Goal: Task Accomplishment & Management: Manage account settings

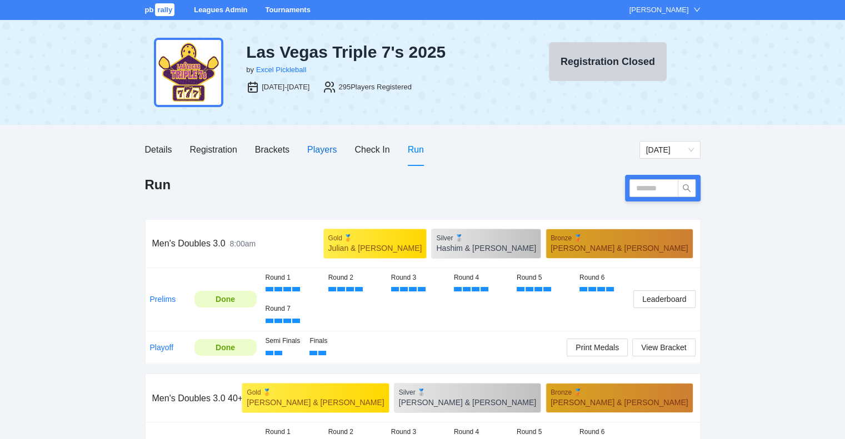
click at [320, 148] on div "Players" at bounding box center [321, 150] width 29 height 14
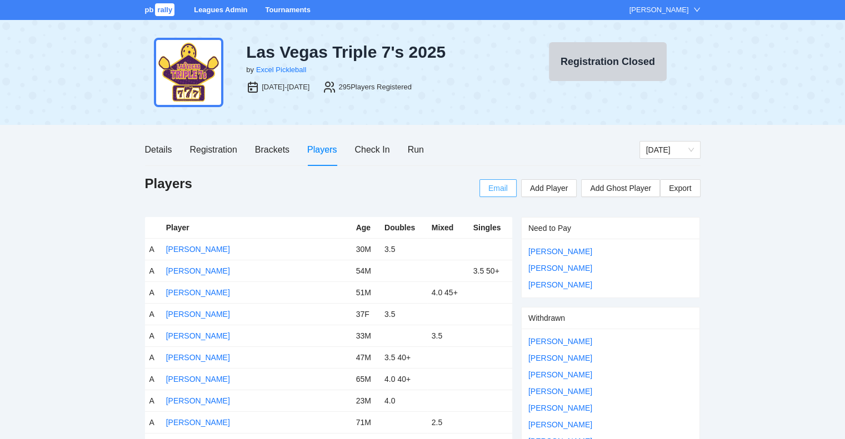
click at [494, 186] on span "Email" at bounding box center [497, 188] width 19 height 12
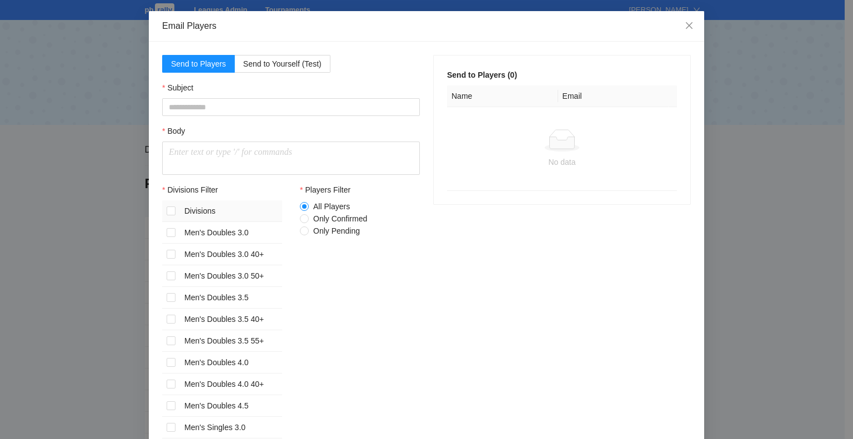
click at [180, 154] on p at bounding box center [291, 152] width 244 height 13
drag, startPoint x: 288, startPoint y: 147, endPoint x: 280, endPoint y: 134, distance: 14.5
click at [317, 162] on div at bounding box center [291, 158] width 258 height 33
click at [686, 26] on icon "close" at bounding box center [689, 25] width 7 height 7
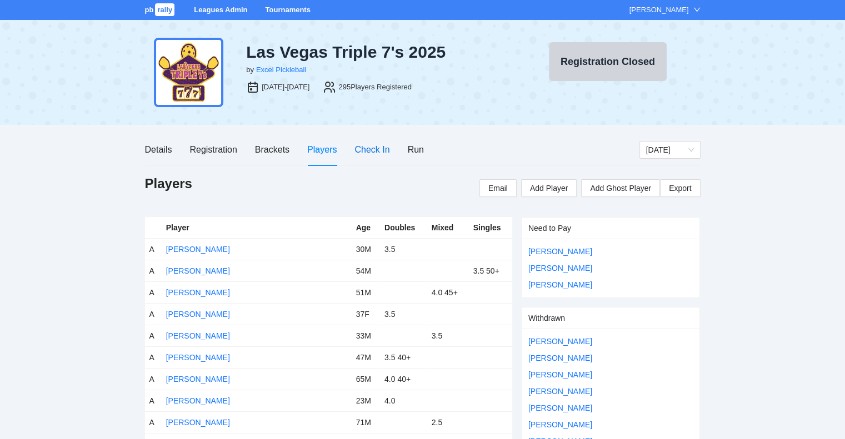
click at [368, 149] on div "Check In" at bounding box center [371, 150] width 35 height 14
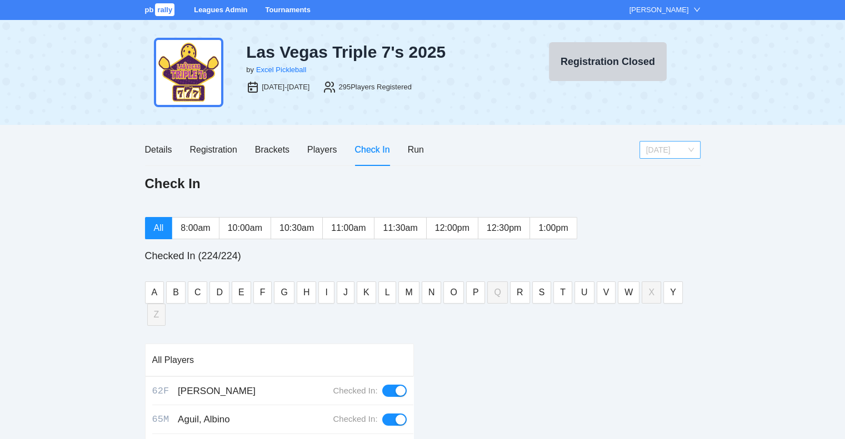
click at [673, 148] on span "[DATE]" at bounding box center [670, 150] width 48 height 17
click at [654, 210] on div "Sunday" at bounding box center [669, 207] width 48 height 12
click at [653, 151] on span "Sunday" at bounding box center [670, 150] width 48 height 17
click at [655, 190] on div "Saturday" at bounding box center [669, 189] width 48 height 12
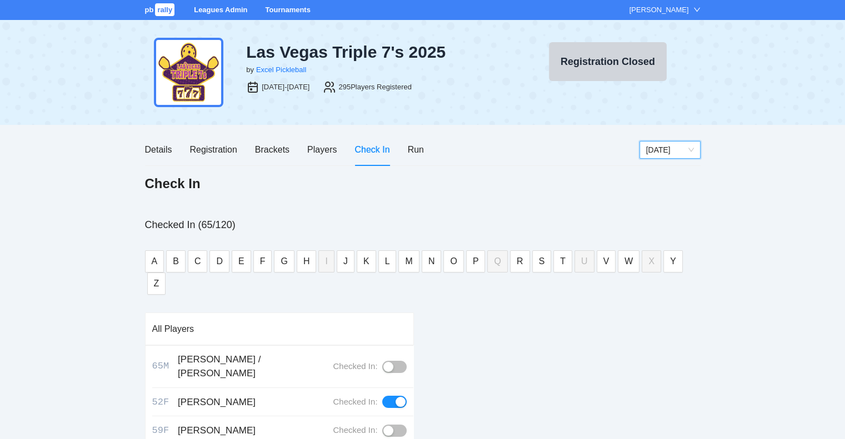
click at [670, 146] on span "Saturday" at bounding box center [670, 150] width 48 height 17
click at [659, 203] on div "Sunday" at bounding box center [669, 207] width 48 height 12
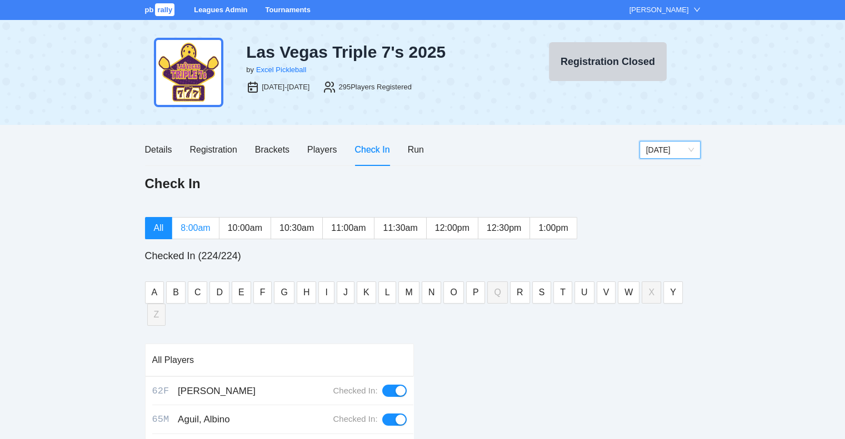
click at [191, 227] on span "8:00am" at bounding box center [194, 227] width 29 height 9
click at [238, 225] on span "10:00am" at bounding box center [245, 227] width 34 height 9
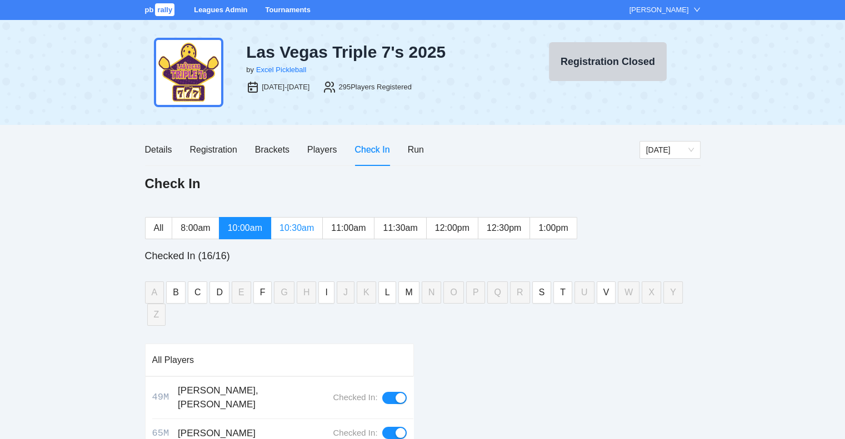
click at [304, 230] on span "10:30am" at bounding box center [296, 227] width 34 height 9
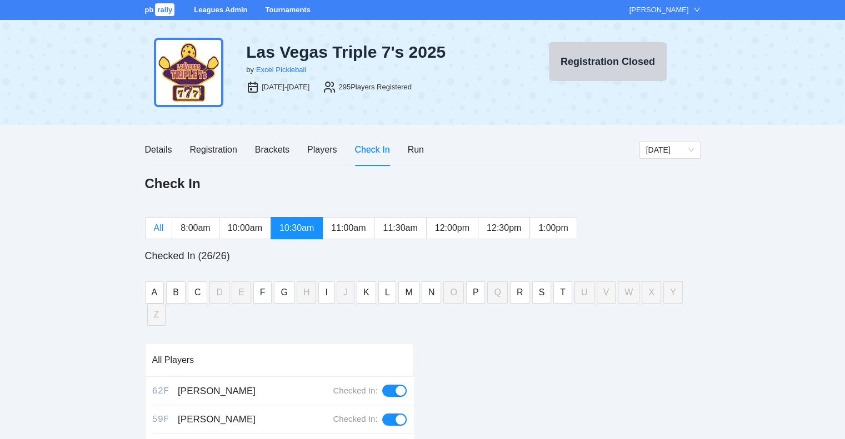
click at [157, 228] on span "All" at bounding box center [159, 227] width 10 height 9
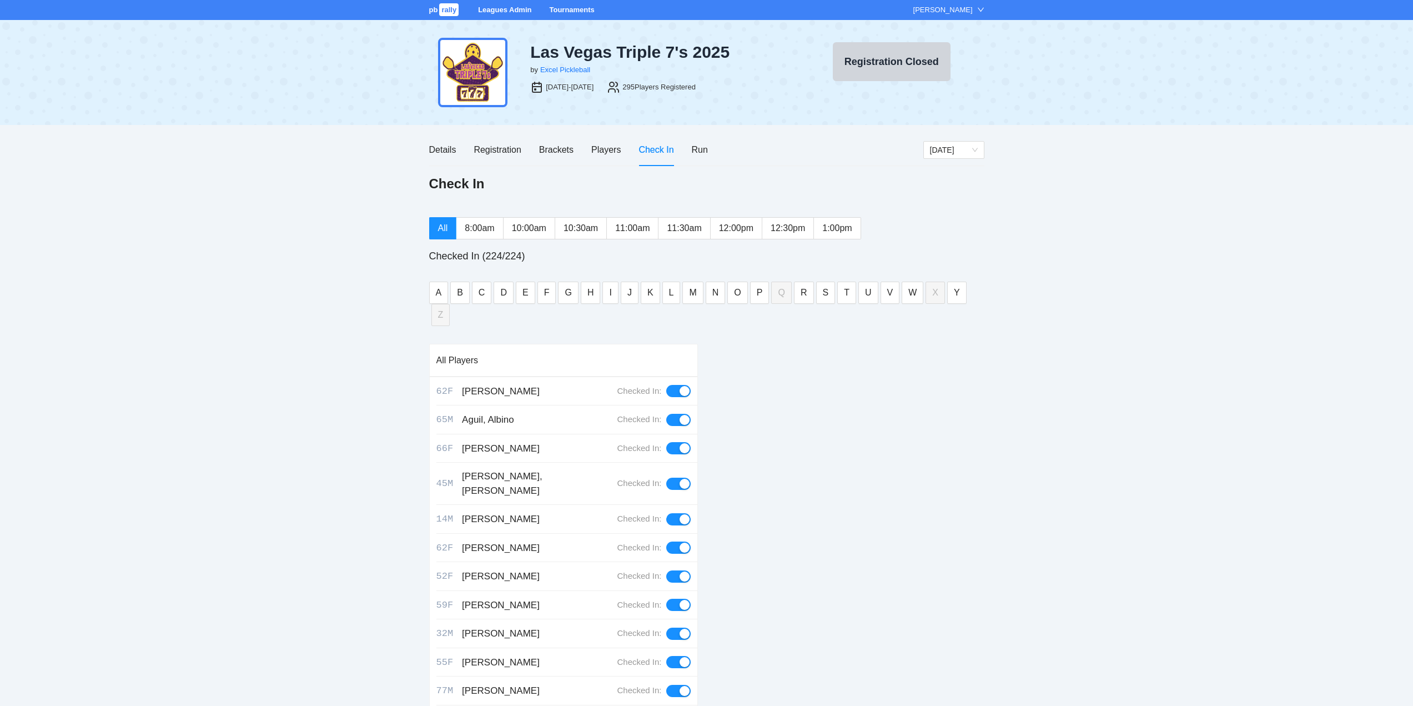
click at [563, 6] on link "Tournaments" at bounding box center [571, 10] width 45 height 8
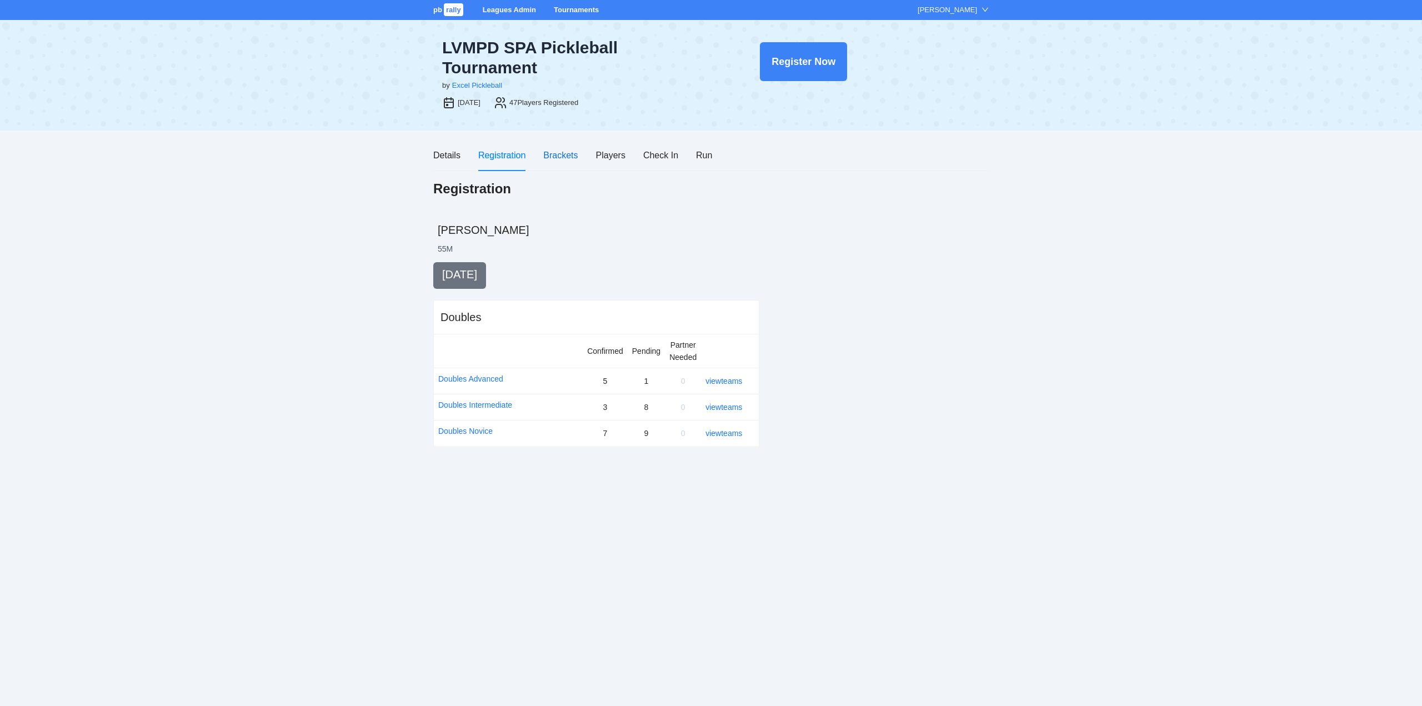
click at [555, 155] on div "Brackets" at bounding box center [560, 155] width 34 height 14
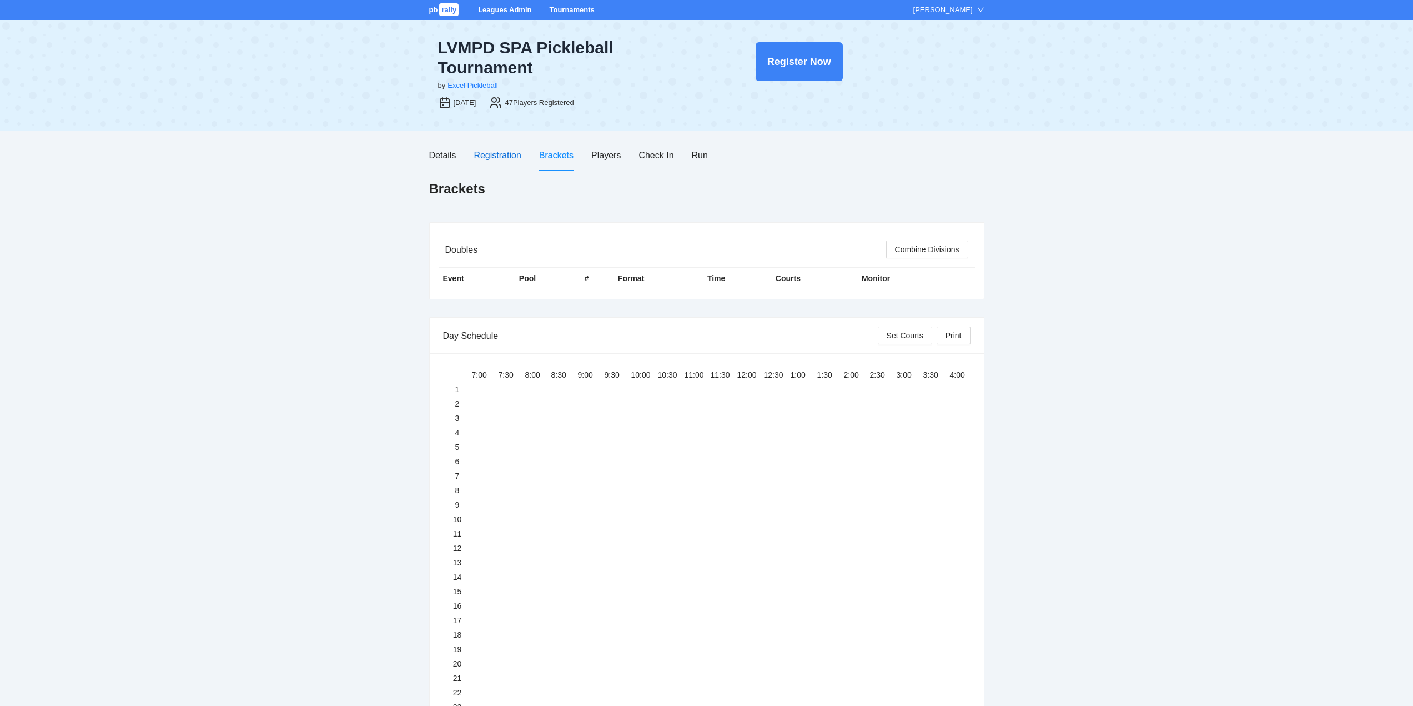
click at [494, 153] on div "Registration" at bounding box center [497, 155] width 47 height 14
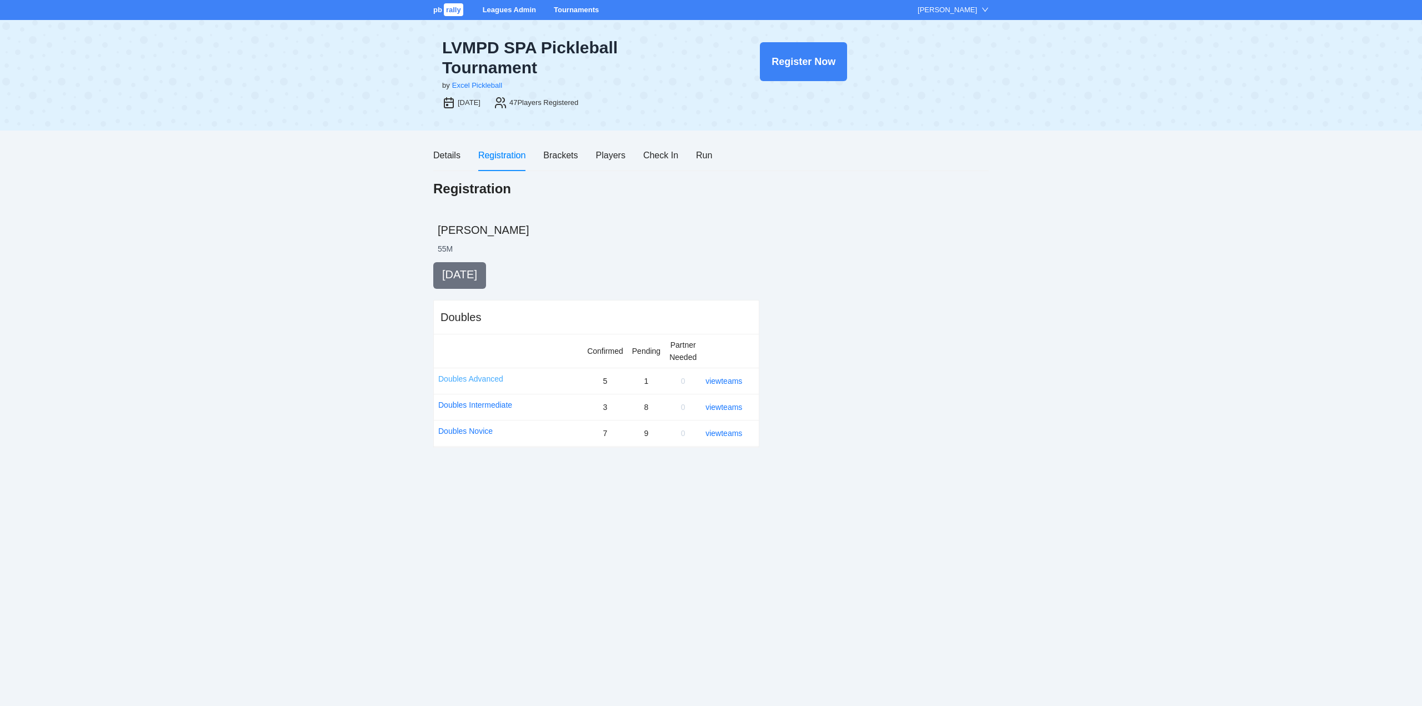
click at [468, 377] on link "Doubles Advanced" at bounding box center [470, 379] width 65 height 12
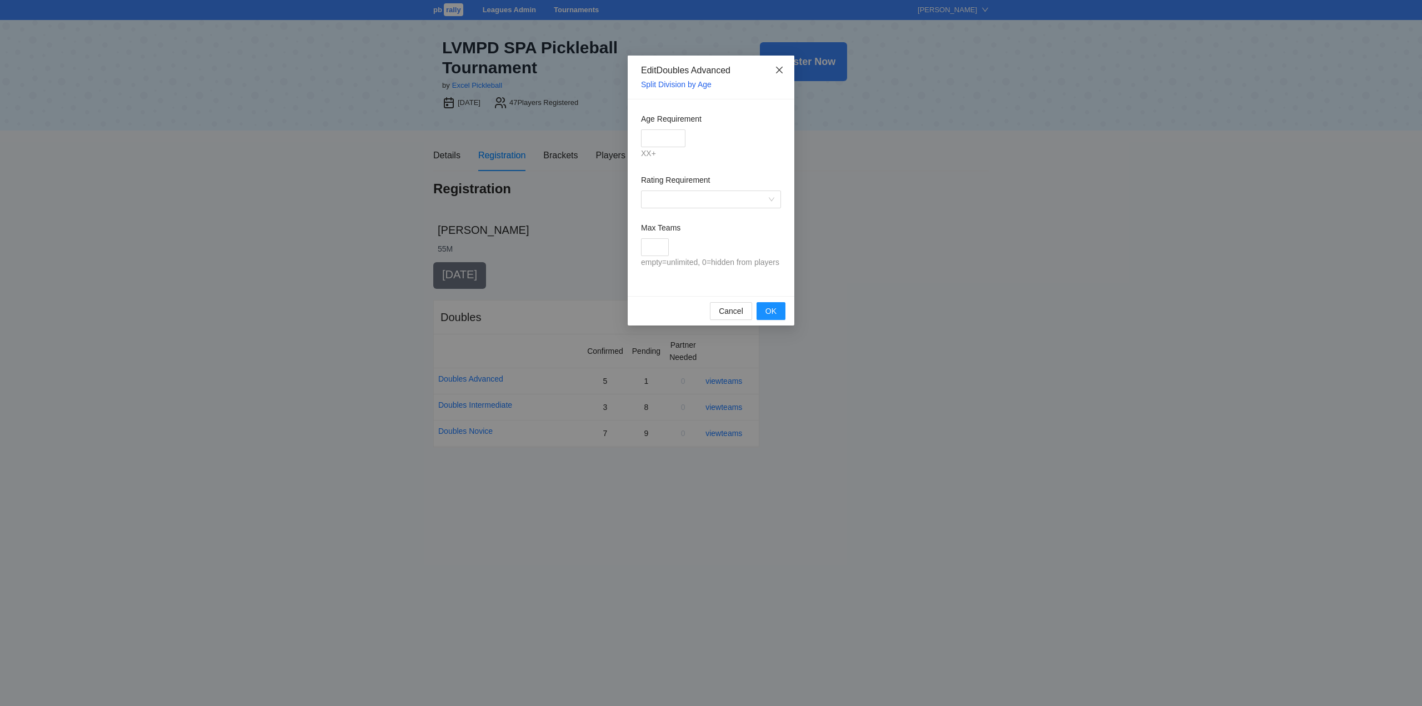
click at [779, 67] on icon "close" at bounding box center [779, 70] width 9 height 9
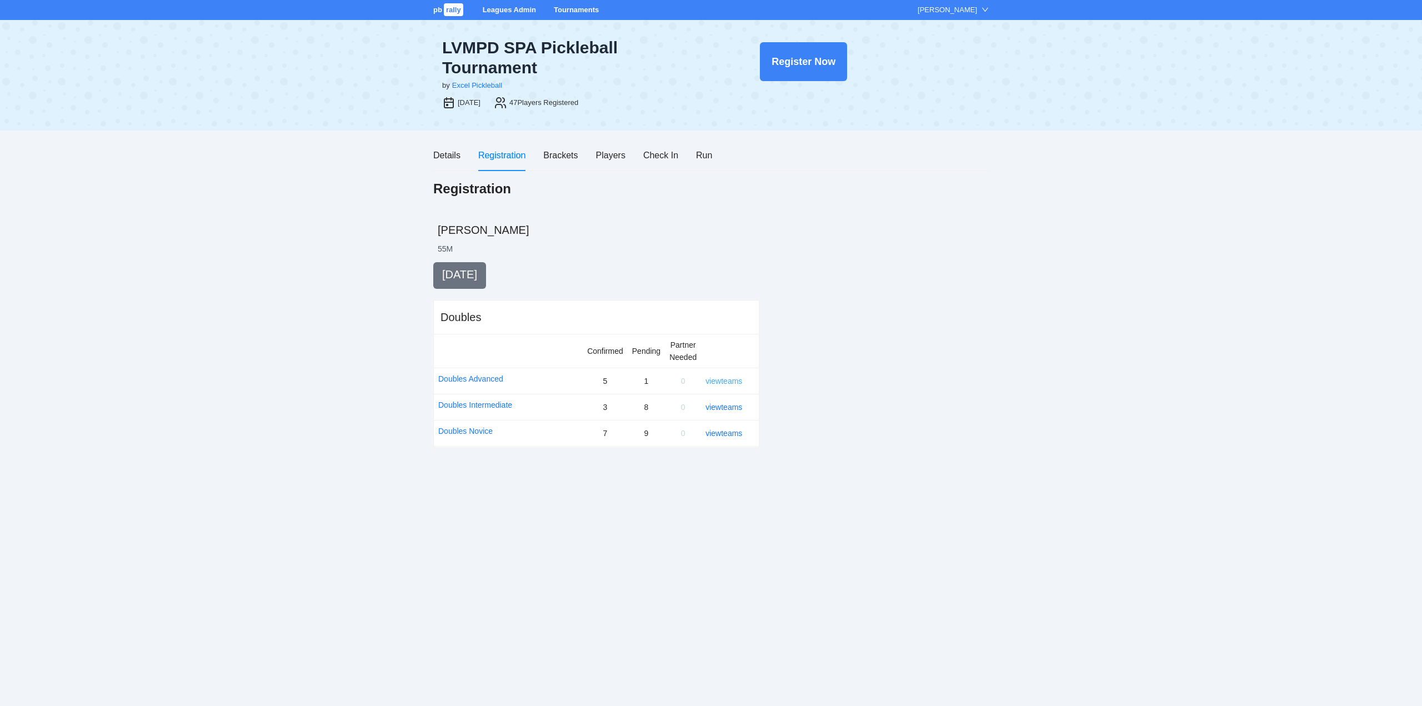
click at [729, 379] on link "view teams" at bounding box center [723, 381] width 37 height 9
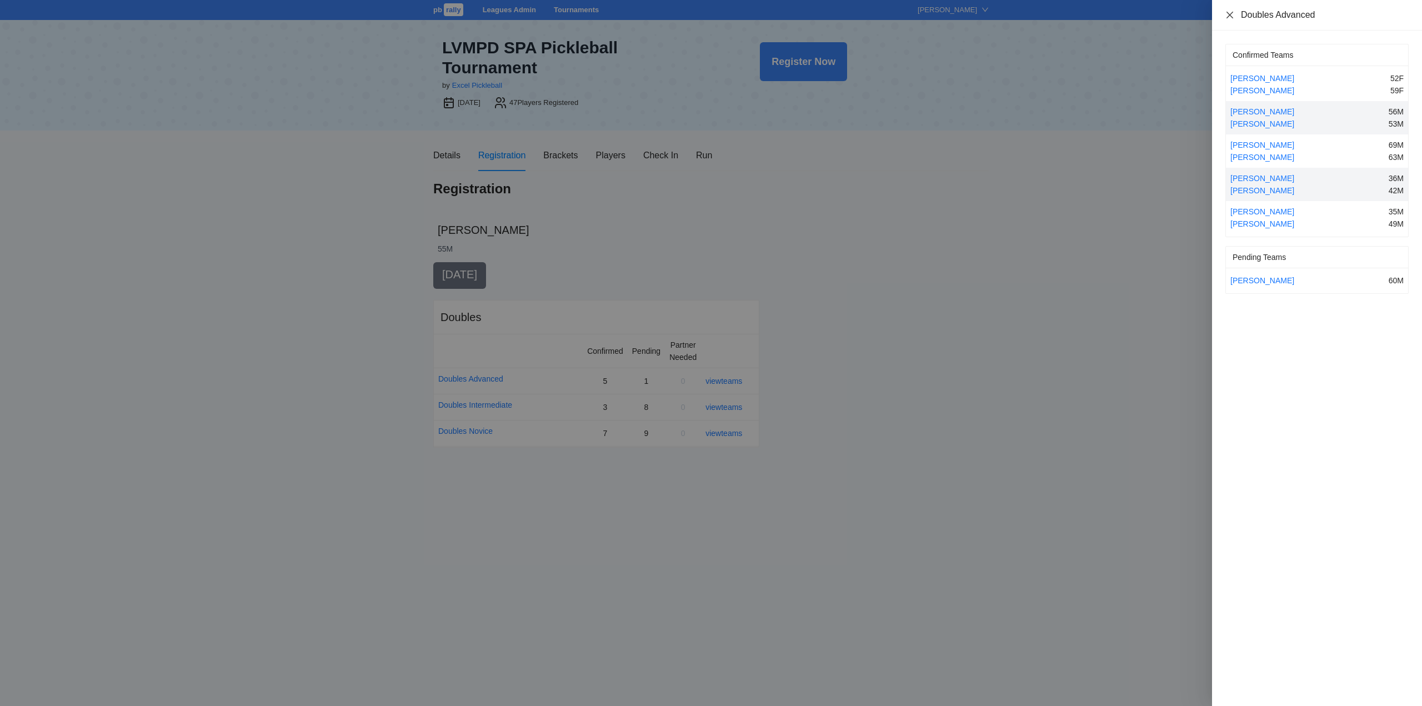
click at [1225, 16] on icon "close" at bounding box center [1229, 15] width 9 height 9
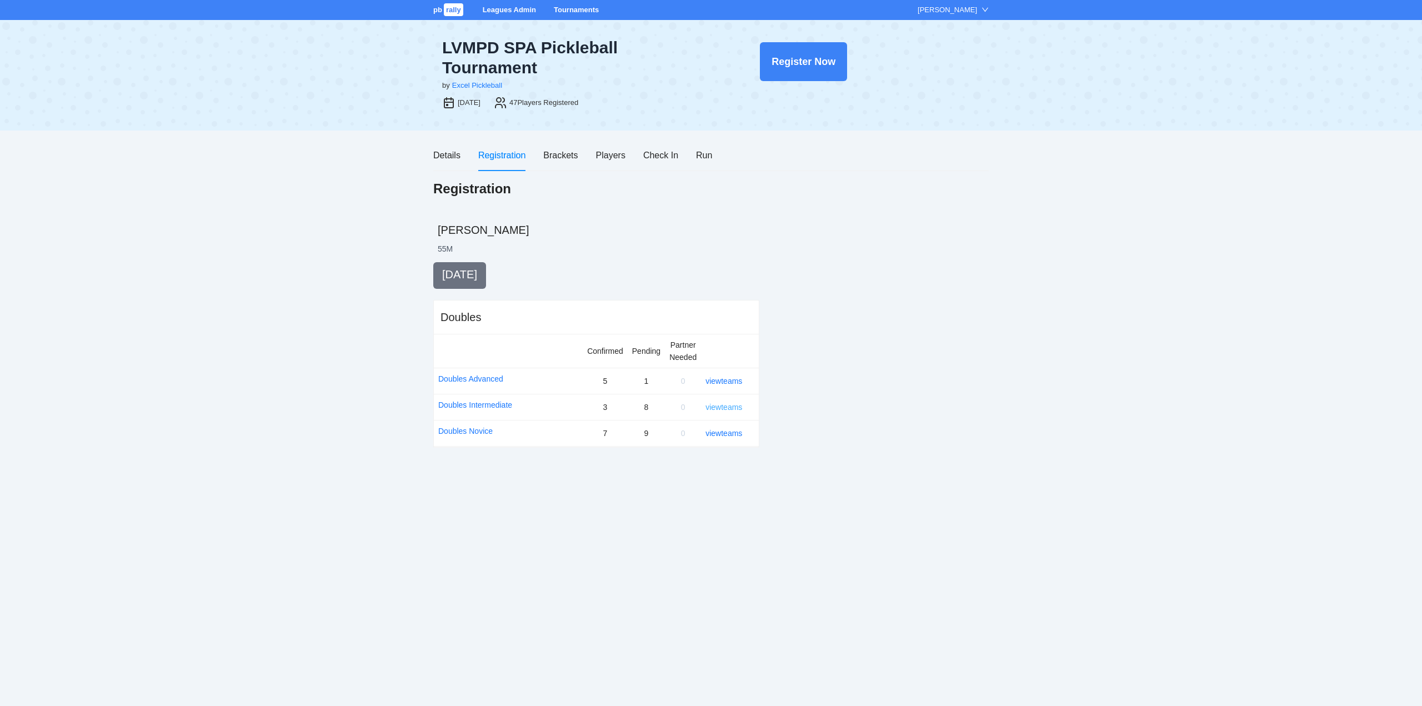
click at [720, 404] on link "view teams" at bounding box center [723, 407] width 37 height 9
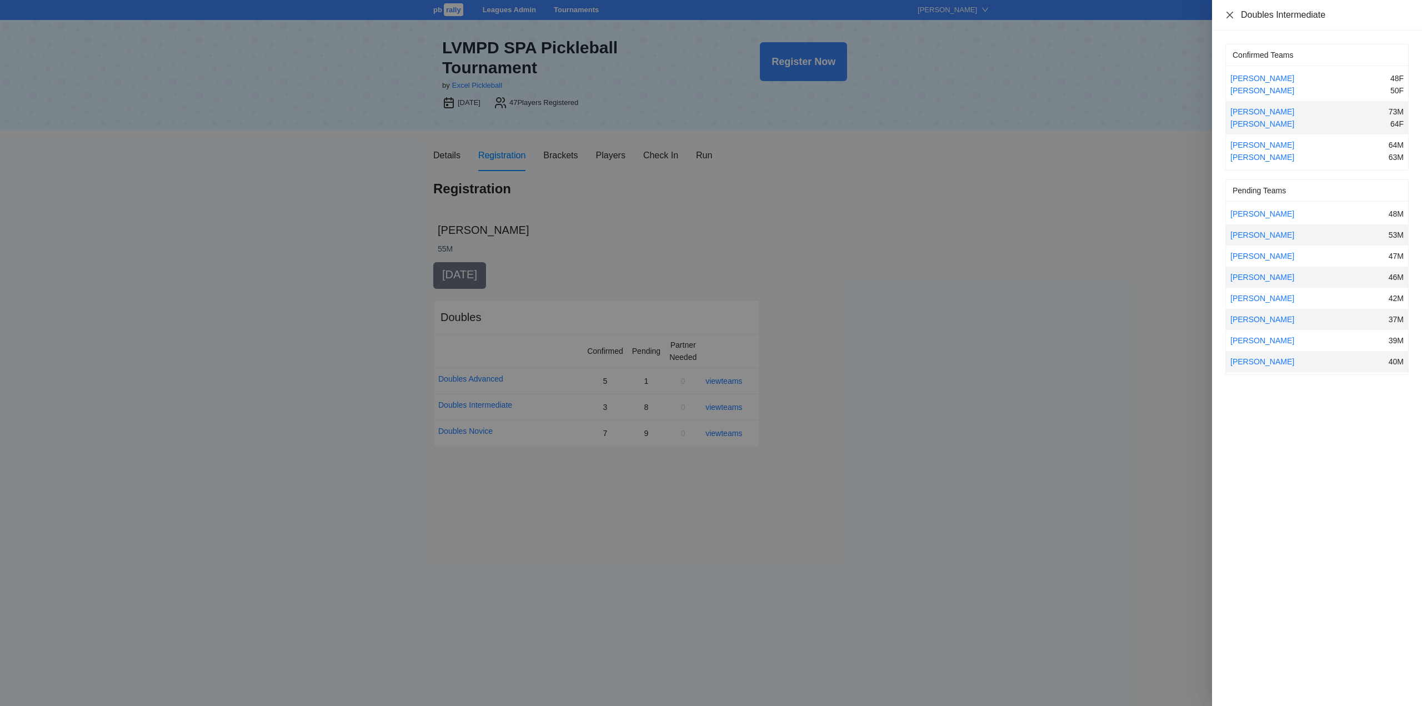
click at [1230, 13] on icon "close" at bounding box center [1229, 15] width 9 height 9
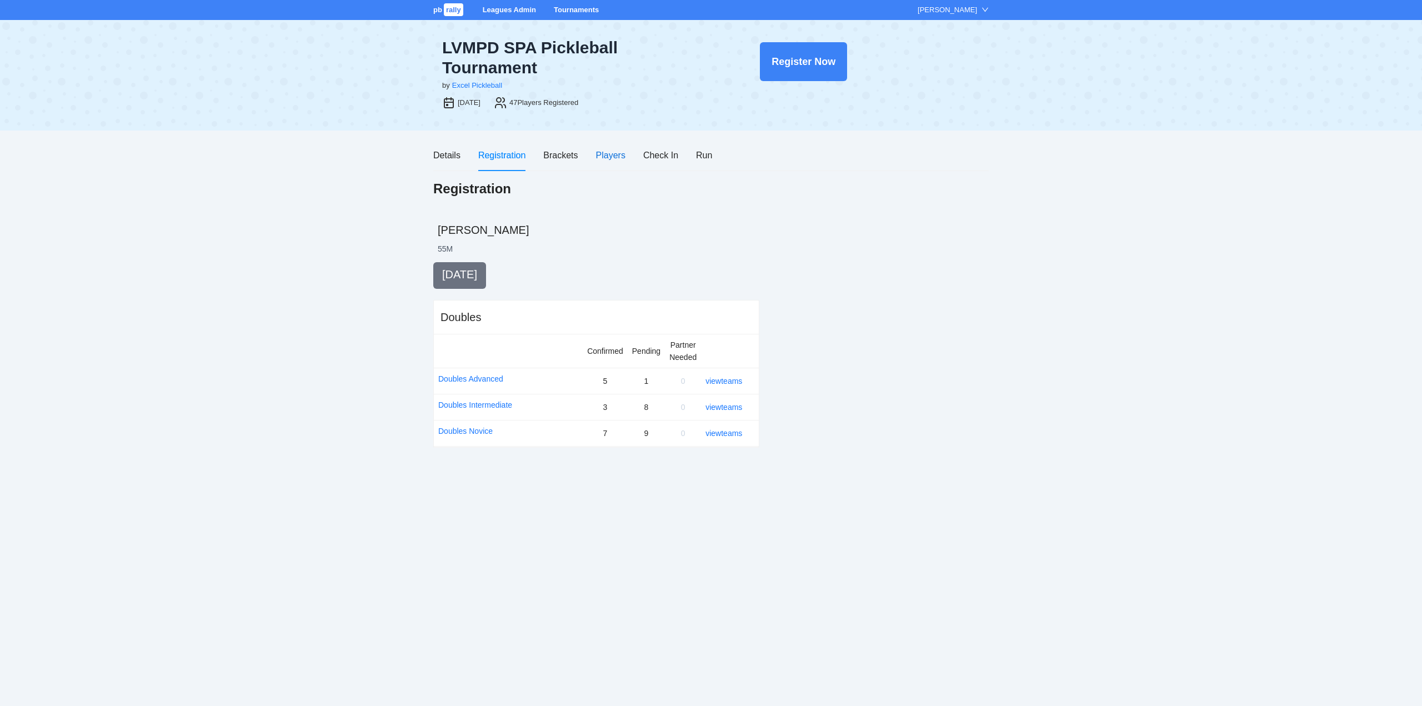
click at [604, 153] on div "Players" at bounding box center [610, 155] width 29 height 14
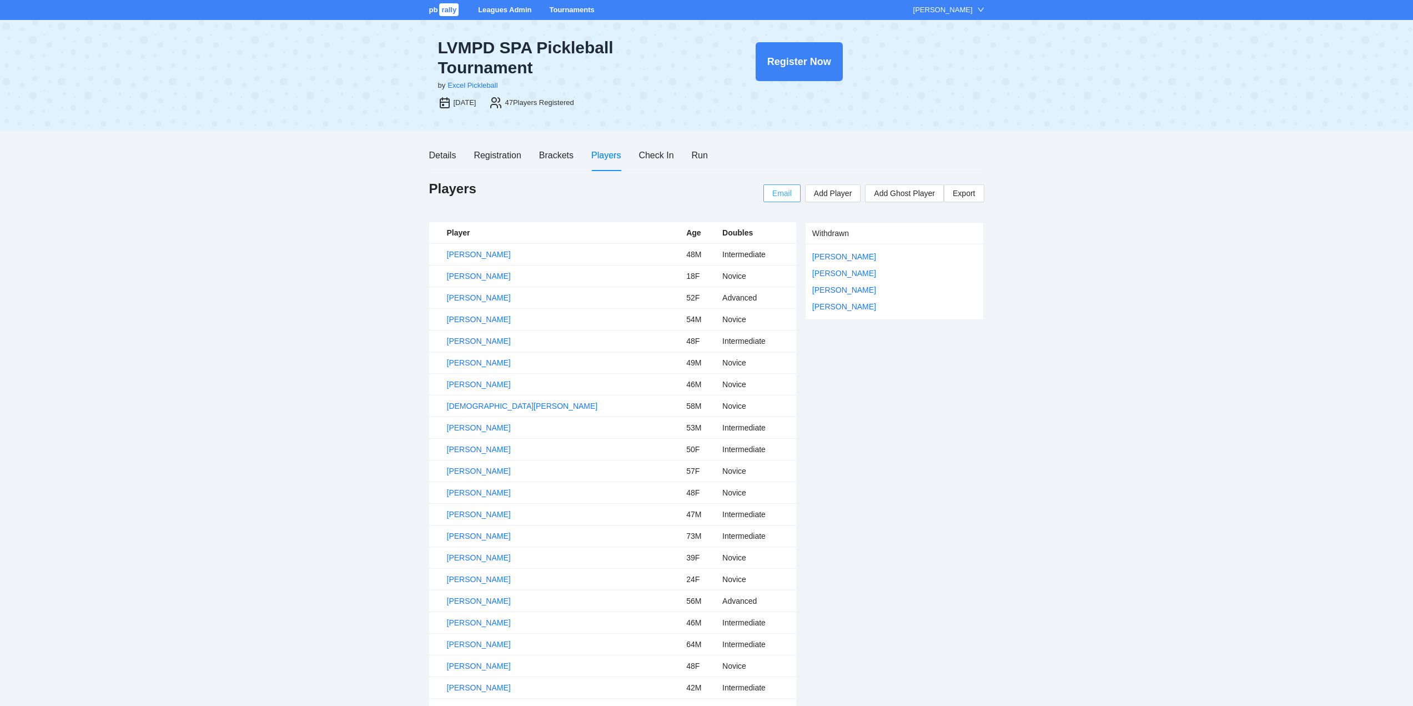
click at [783, 192] on span "Email" at bounding box center [781, 193] width 19 height 12
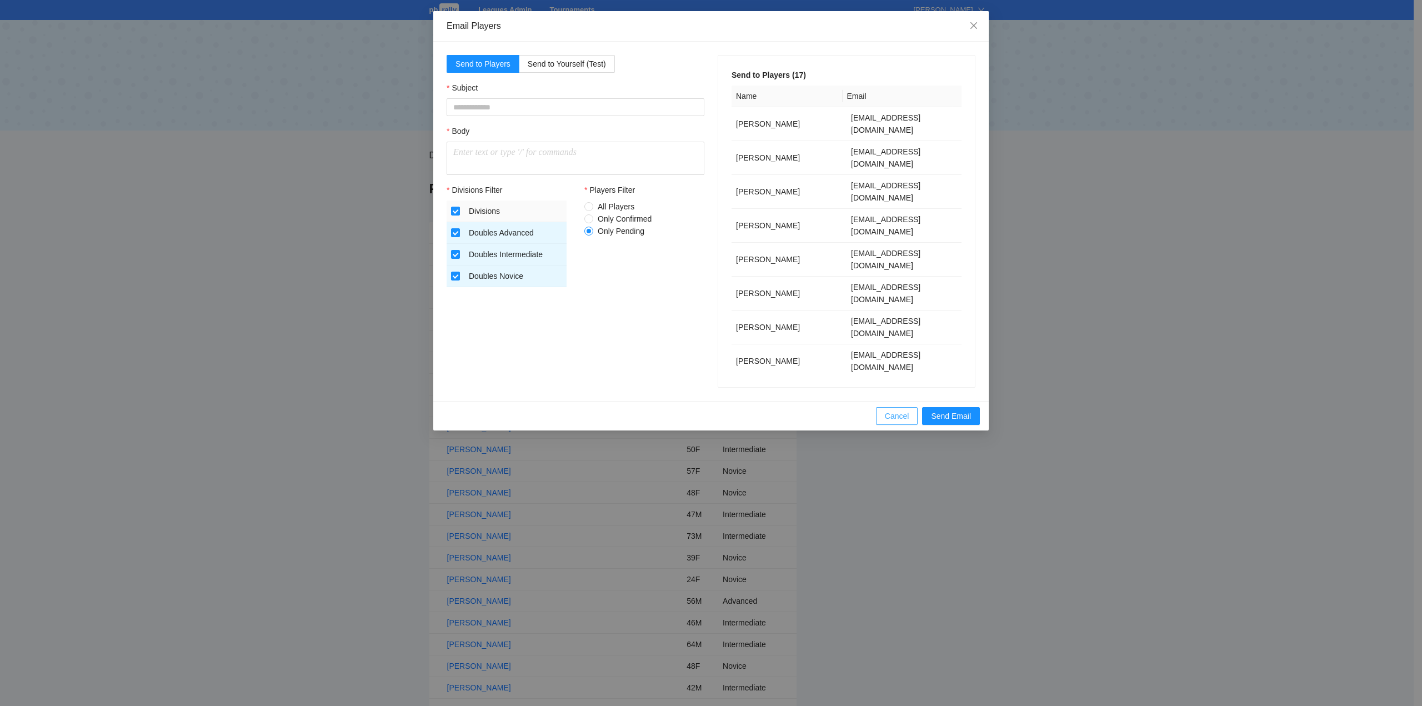
drag, startPoint x: 885, startPoint y: 414, endPoint x: 877, endPoint y: 414, distance: 7.2
click at [885, 414] on span "Cancel" at bounding box center [897, 416] width 24 height 12
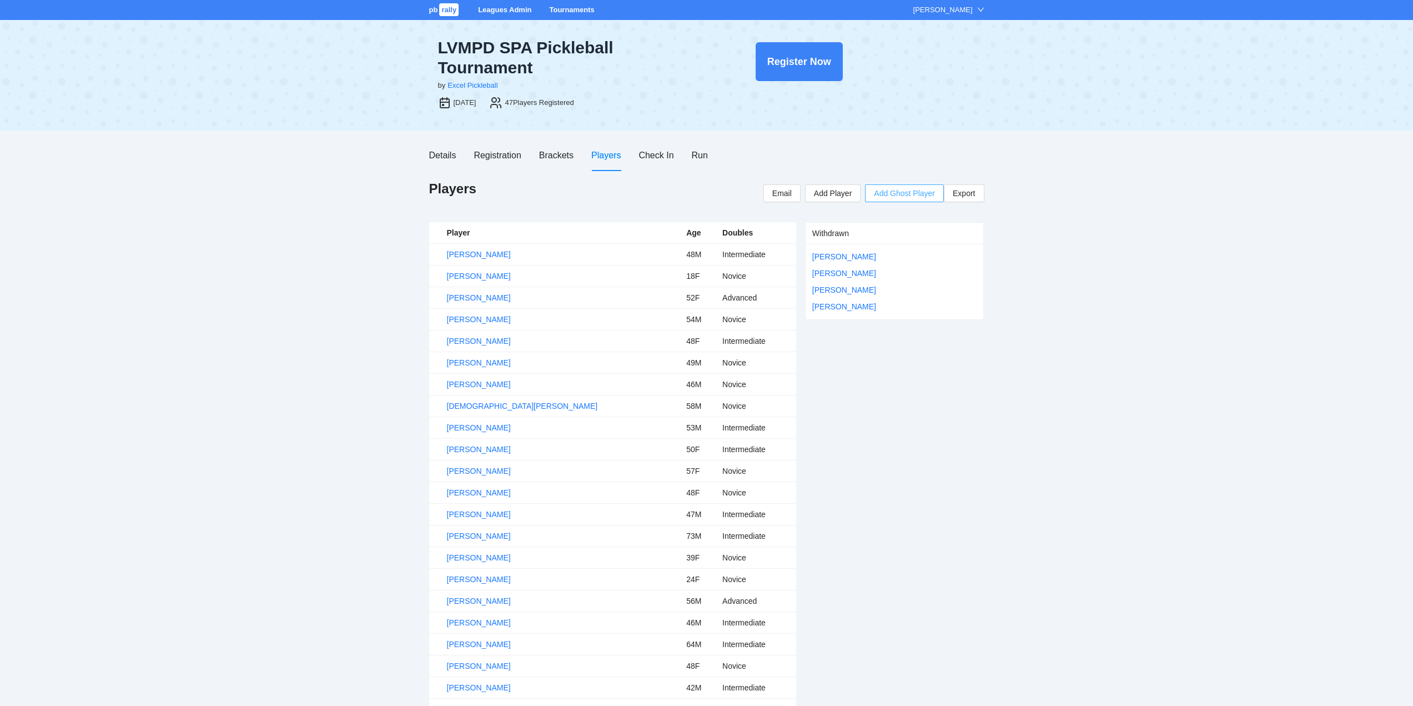
click at [914, 190] on span "Add Ghost Player" at bounding box center [904, 193] width 61 height 12
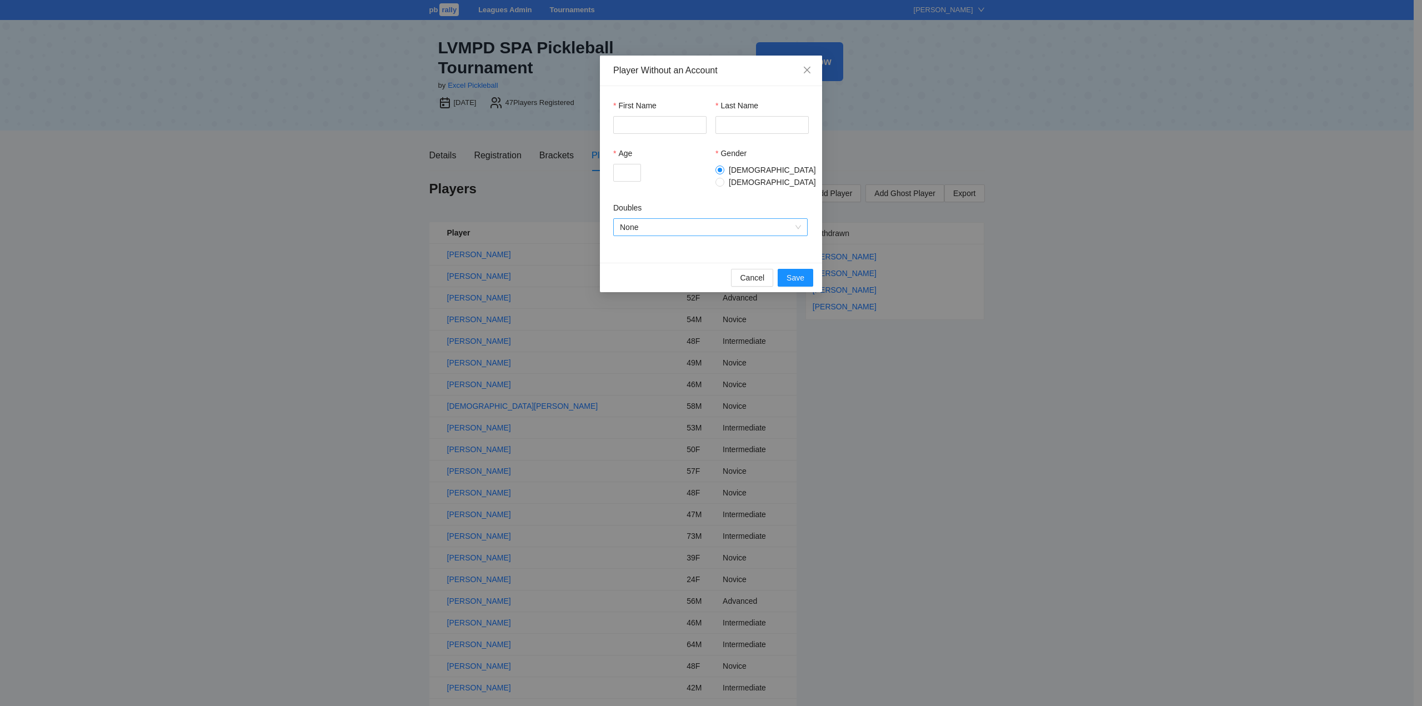
click at [800, 219] on span "None" at bounding box center [710, 227] width 181 height 17
click at [747, 272] on span "Cancel" at bounding box center [752, 278] width 24 height 12
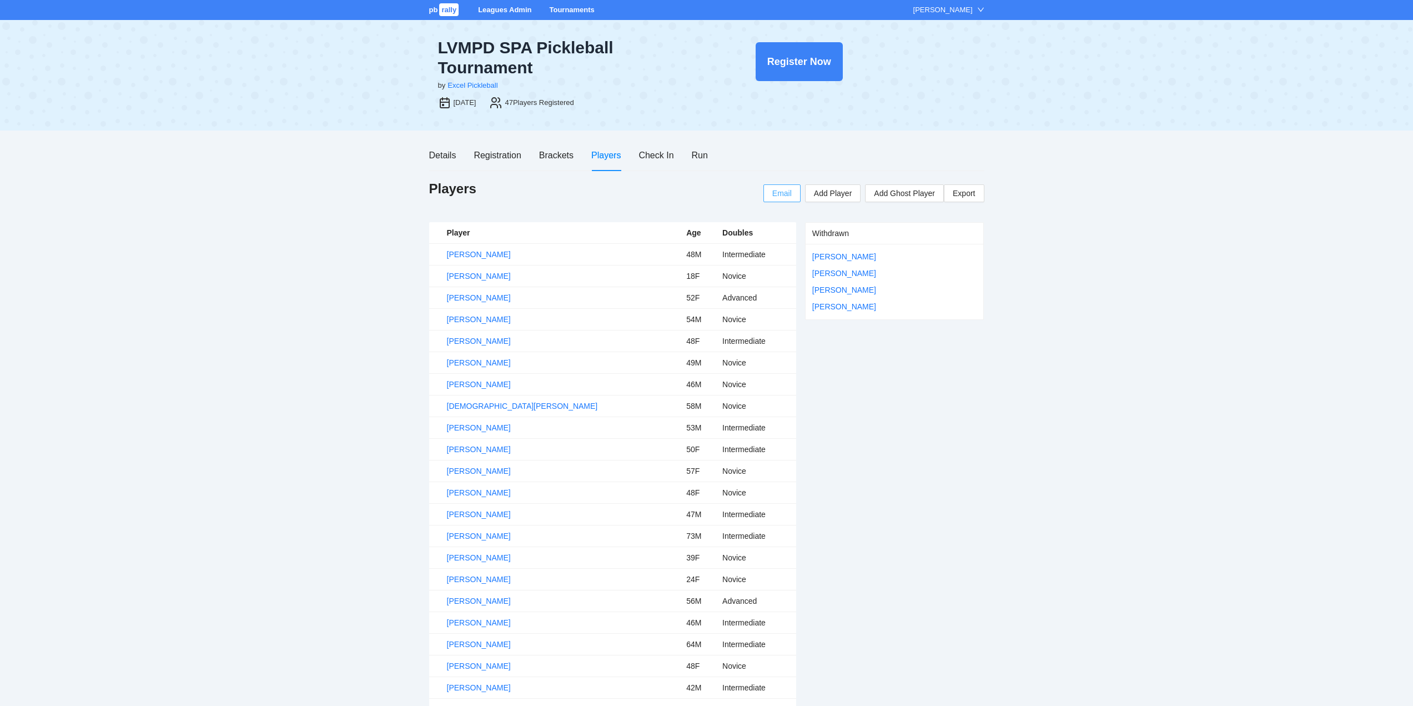
click at [776, 192] on span "Email" at bounding box center [781, 193] width 19 height 12
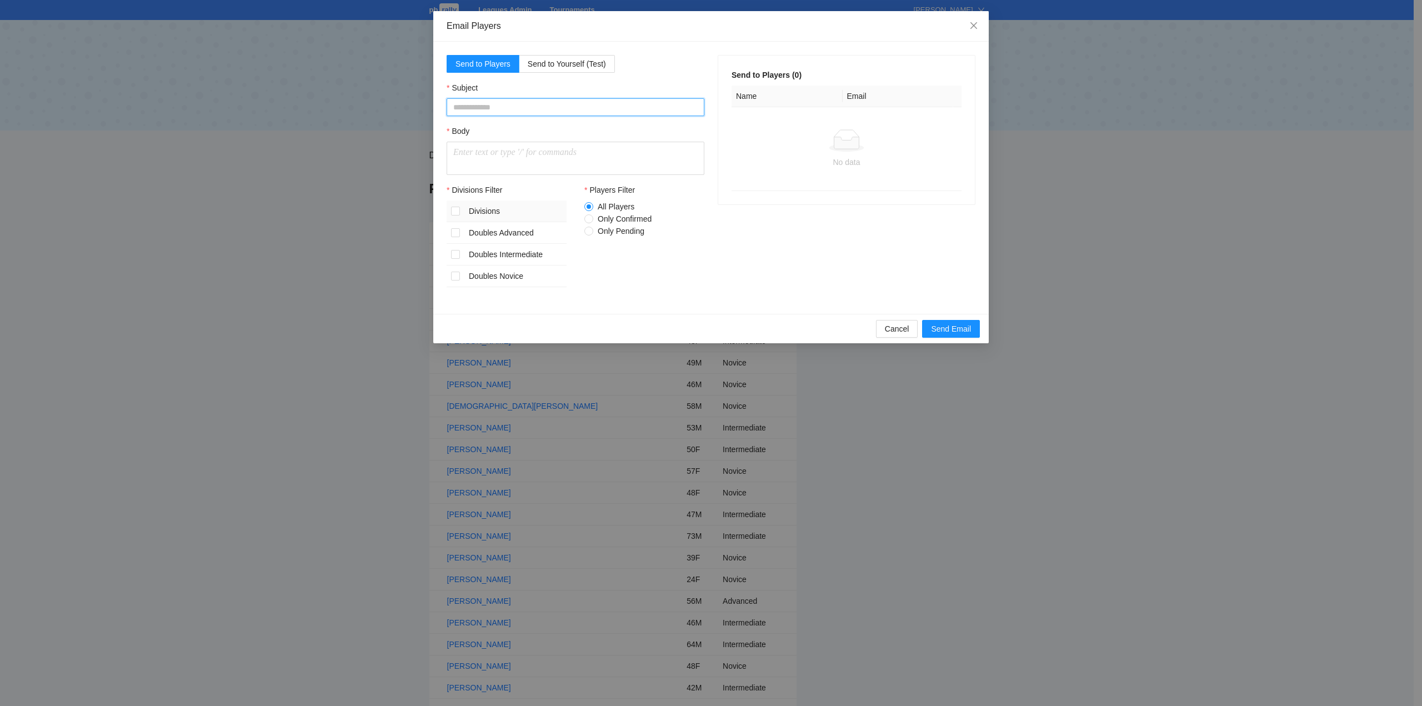
click at [457, 104] on input "Subject" at bounding box center [575, 107] width 258 height 18
type input "**********"
click at [458, 152] on p at bounding box center [575, 152] width 244 height 13
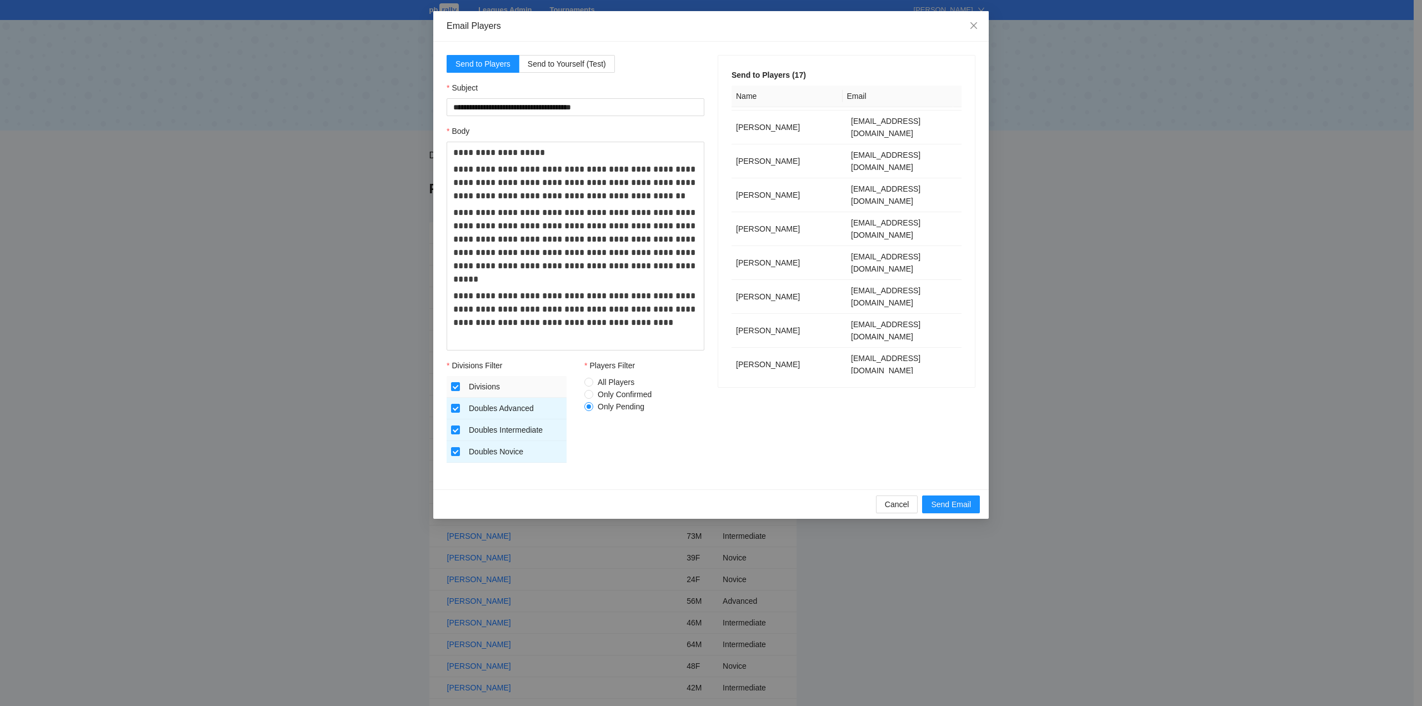
scroll to position [102, 0]
click at [942, 505] on span "Send Email" at bounding box center [951, 504] width 40 height 12
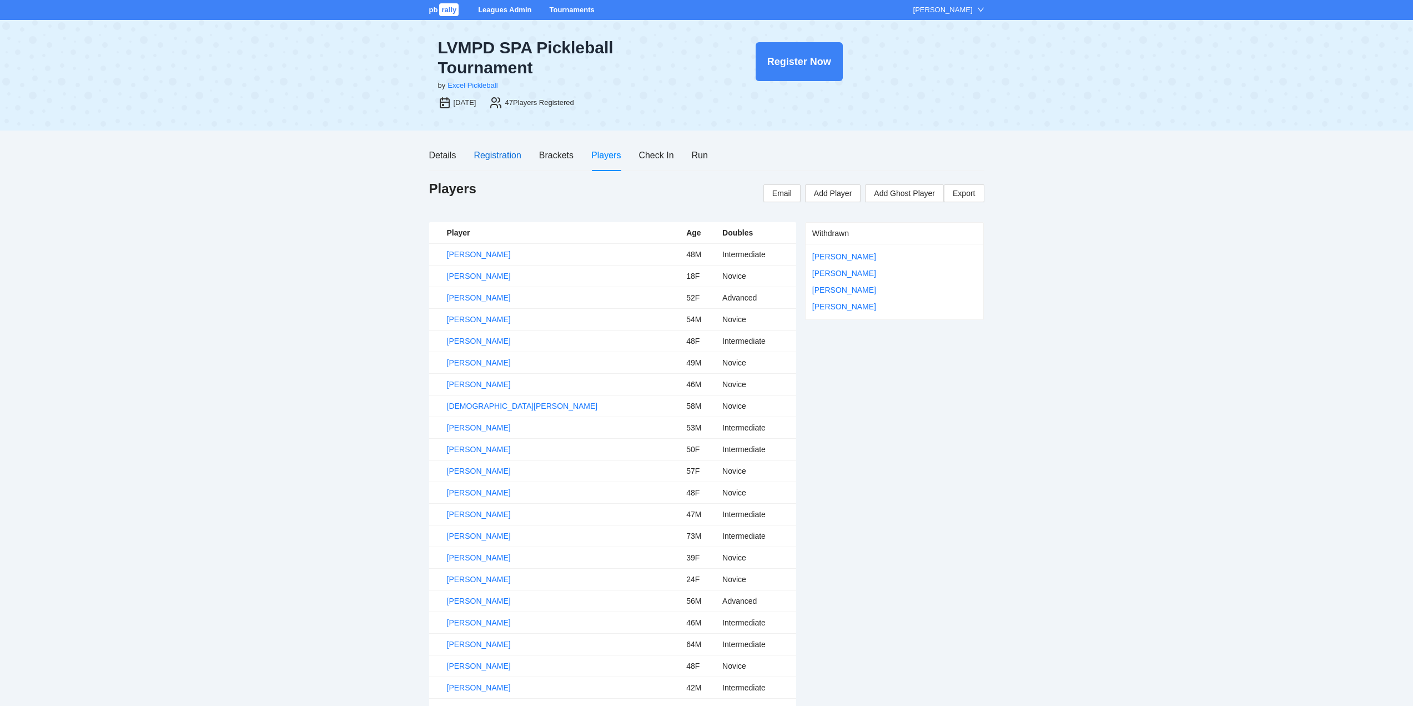
click at [490, 154] on div "Registration" at bounding box center [497, 155] width 47 height 14
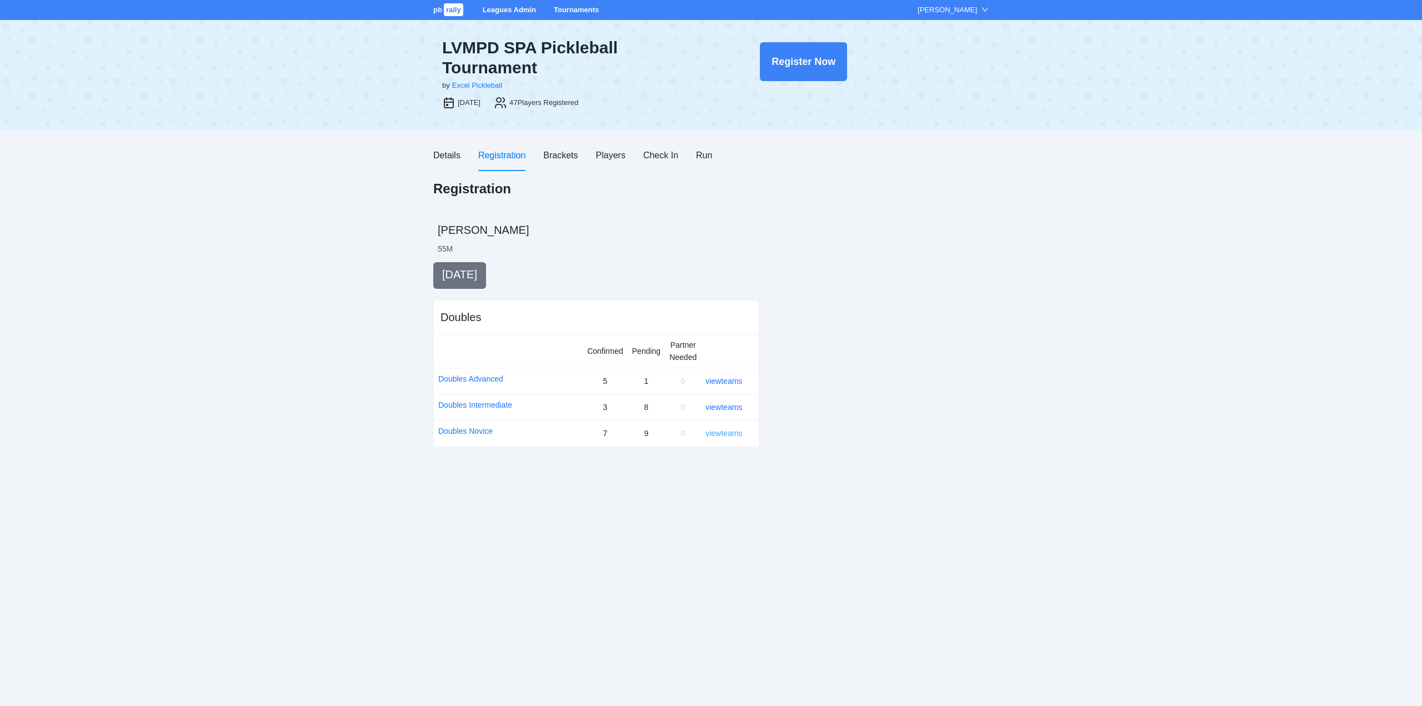
click at [721, 434] on link "view teams" at bounding box center [723, 433] width 37 height 9
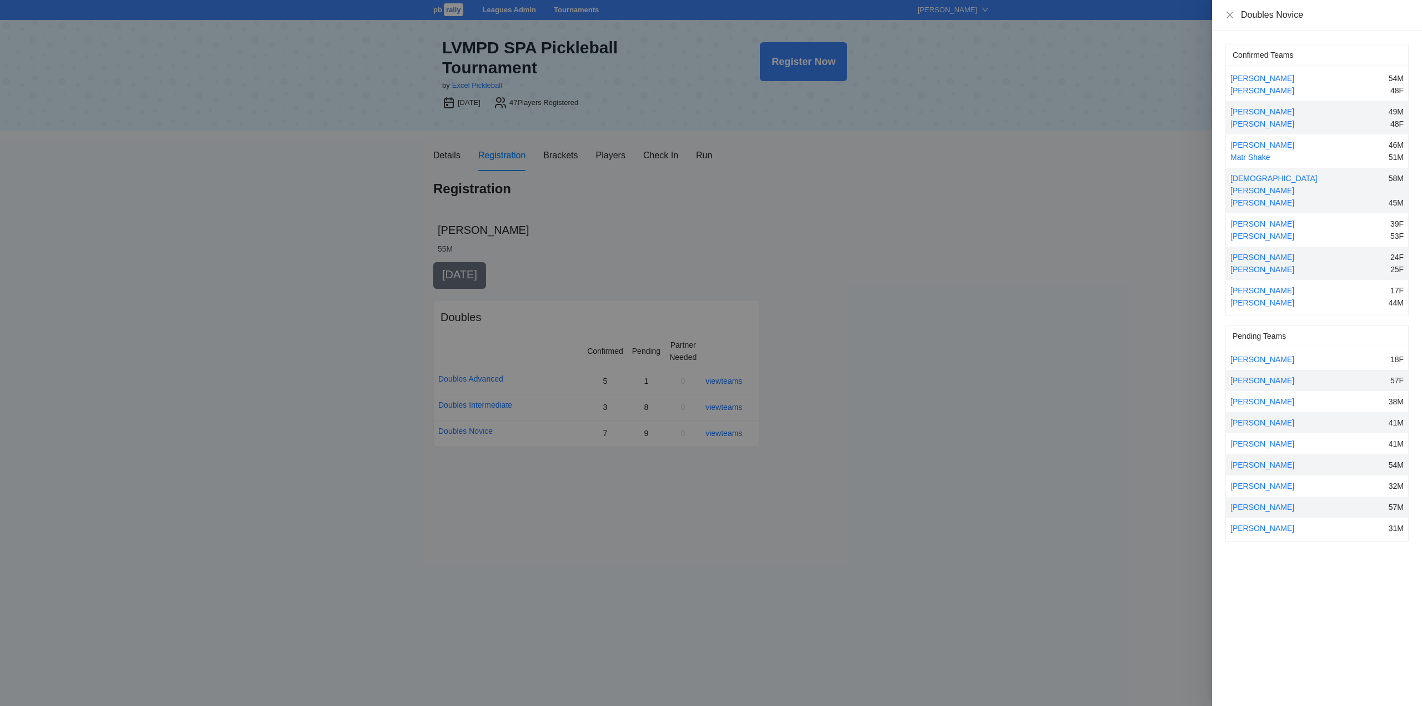
click at [722, 433] on div at bounding box center [711, 353] width 1422 height 706
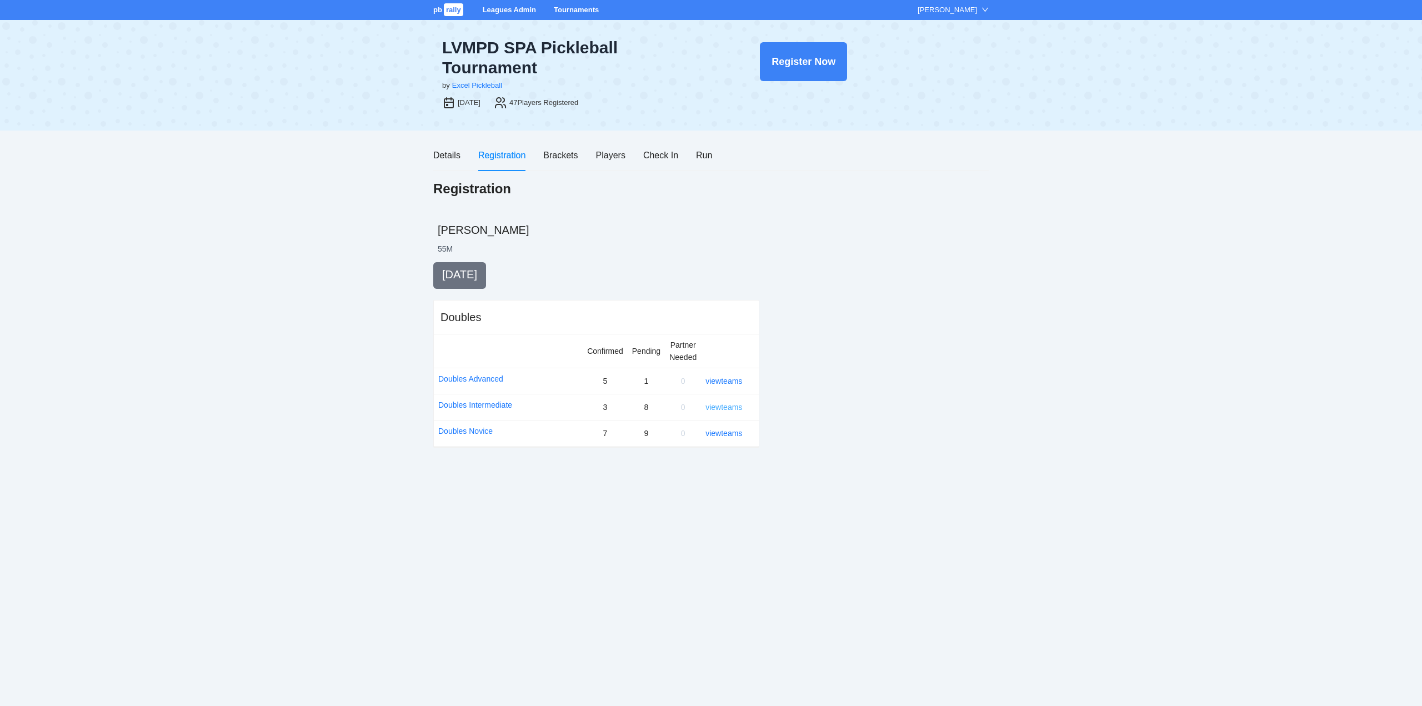
click at [725, 404] on link "view teams" at bounding box center [723, 407] width 37 height 9
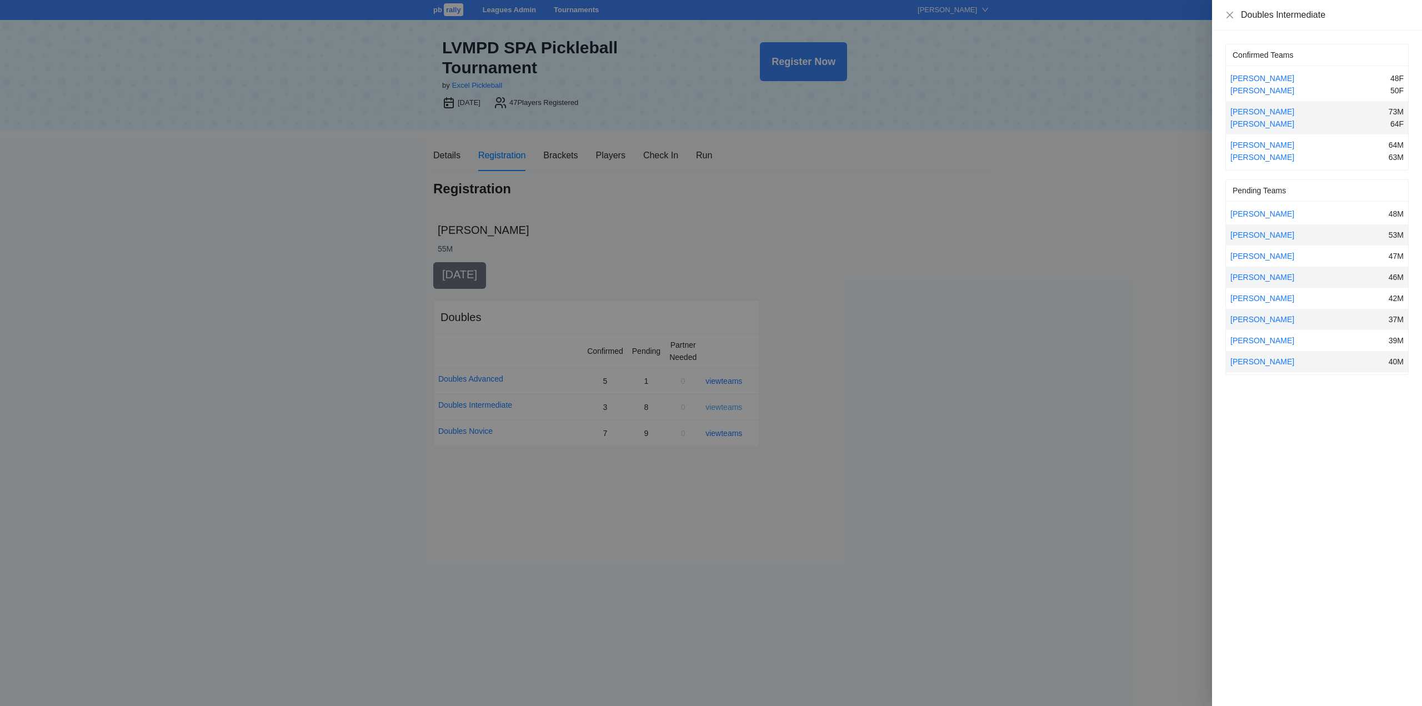
click at [725, 404] on div at bounding box center [711, 353] width 1422 height 706
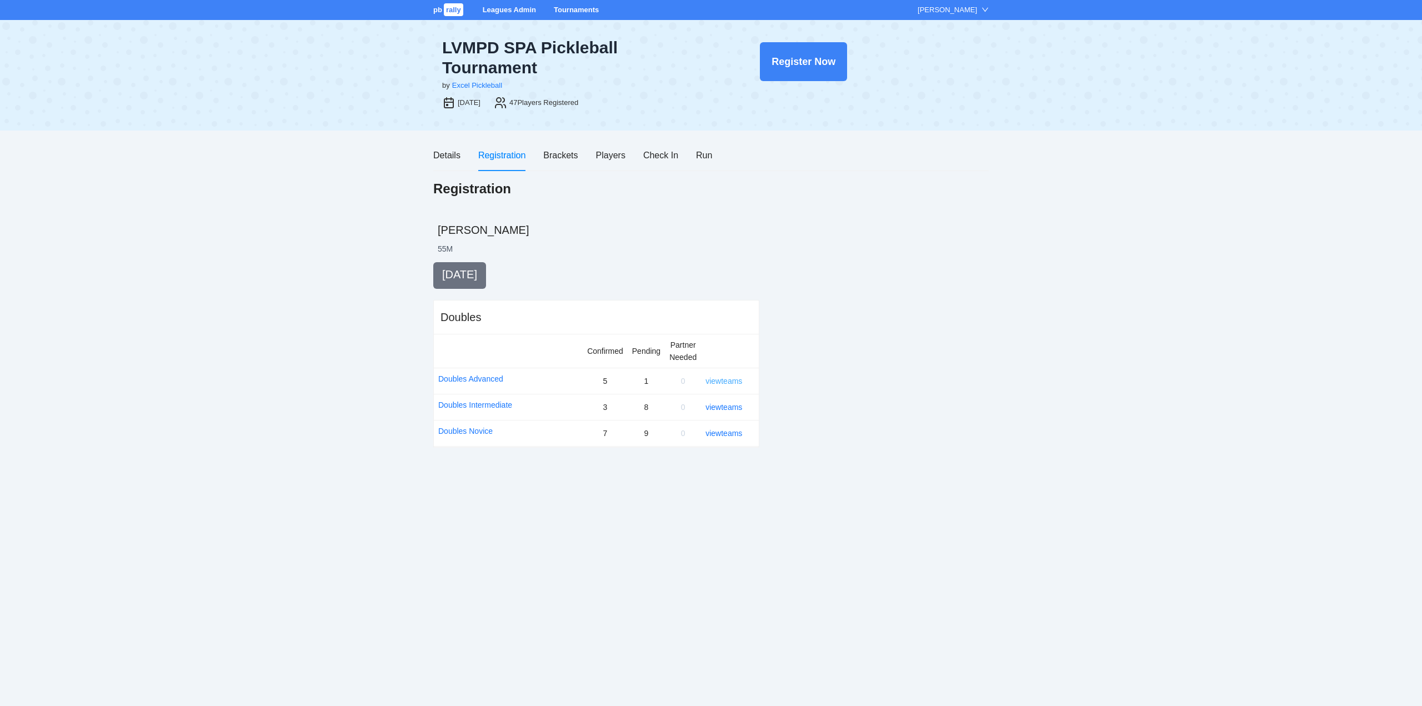
click at [719, 379] on link "view teams" at bounding box center [723, 381] width 37 height 9
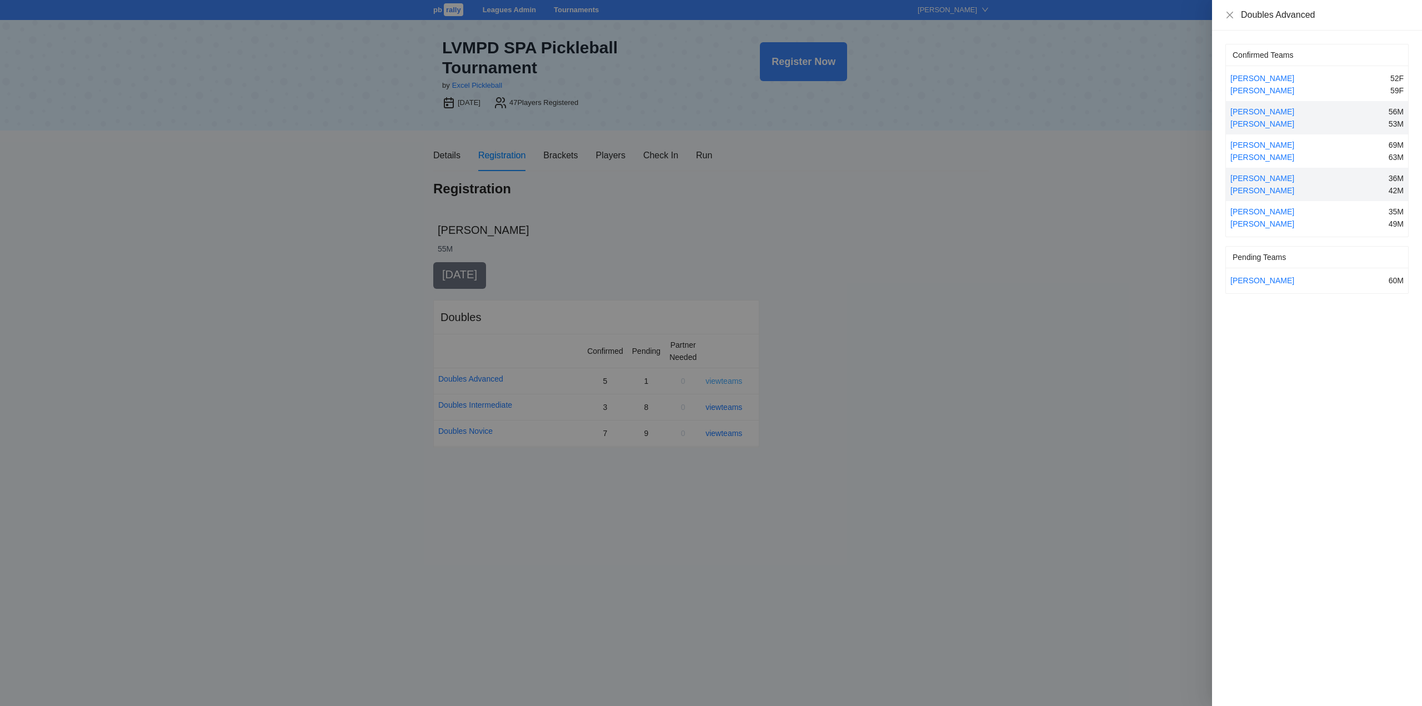
click at [719, 379] on div at bounding box center [711, 353] width 1422 height 706
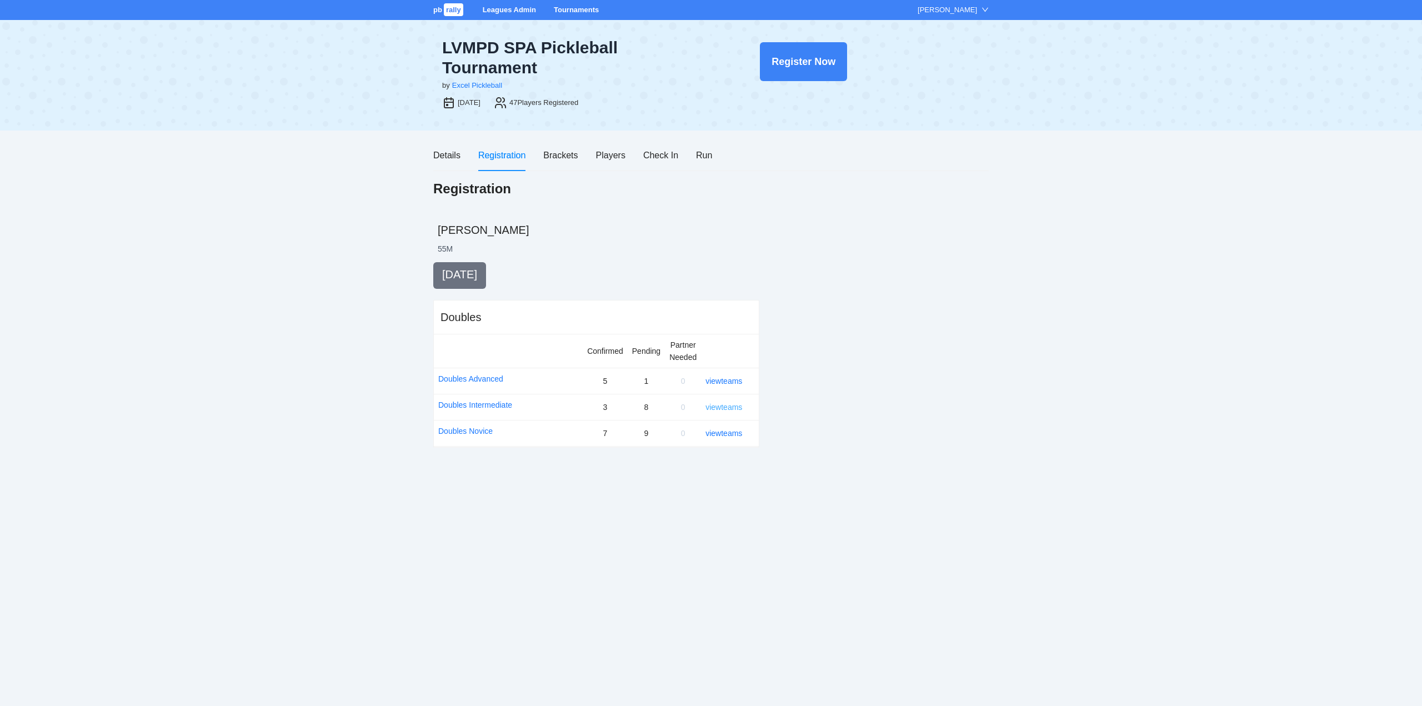
click at [724, 406] on link "view teams" at bounding box center [723, 407] width 37 height 9
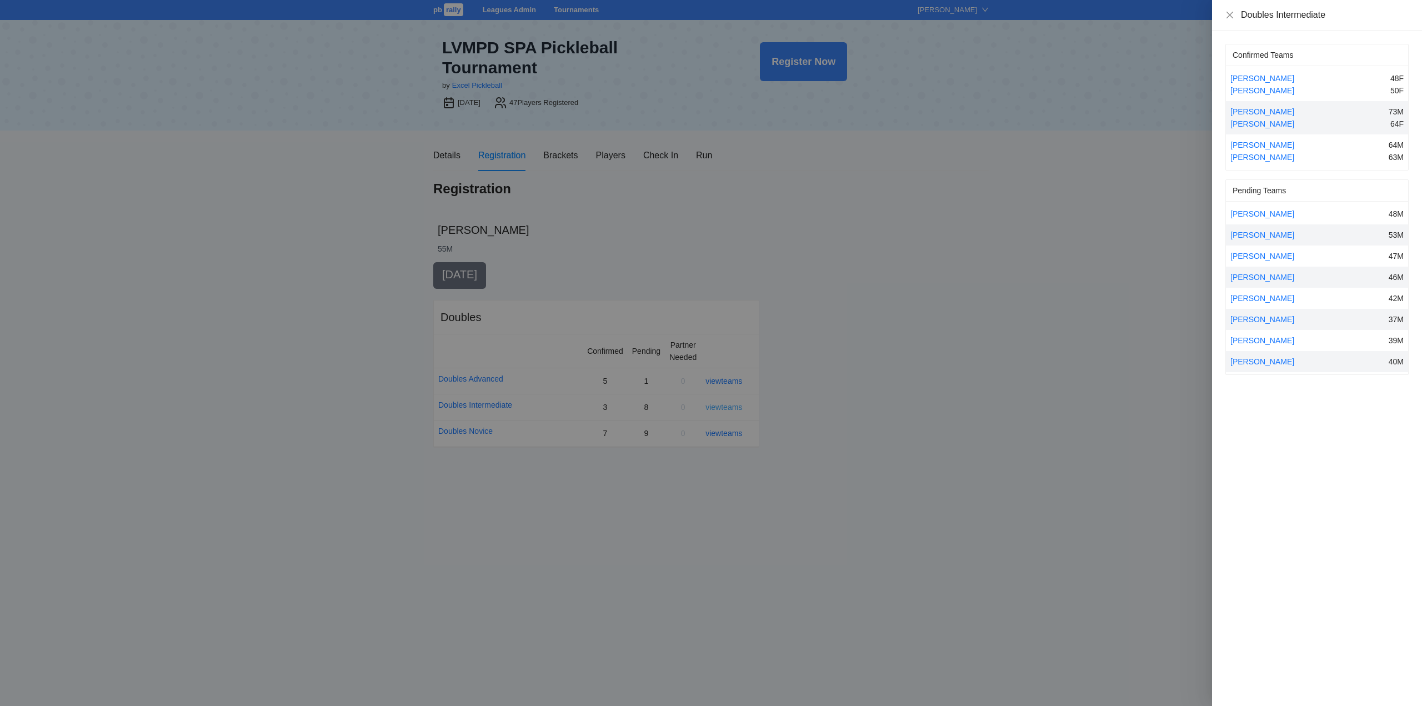
click at [724, 406] on div at bounding box center [711, 353] width 1422 height 706
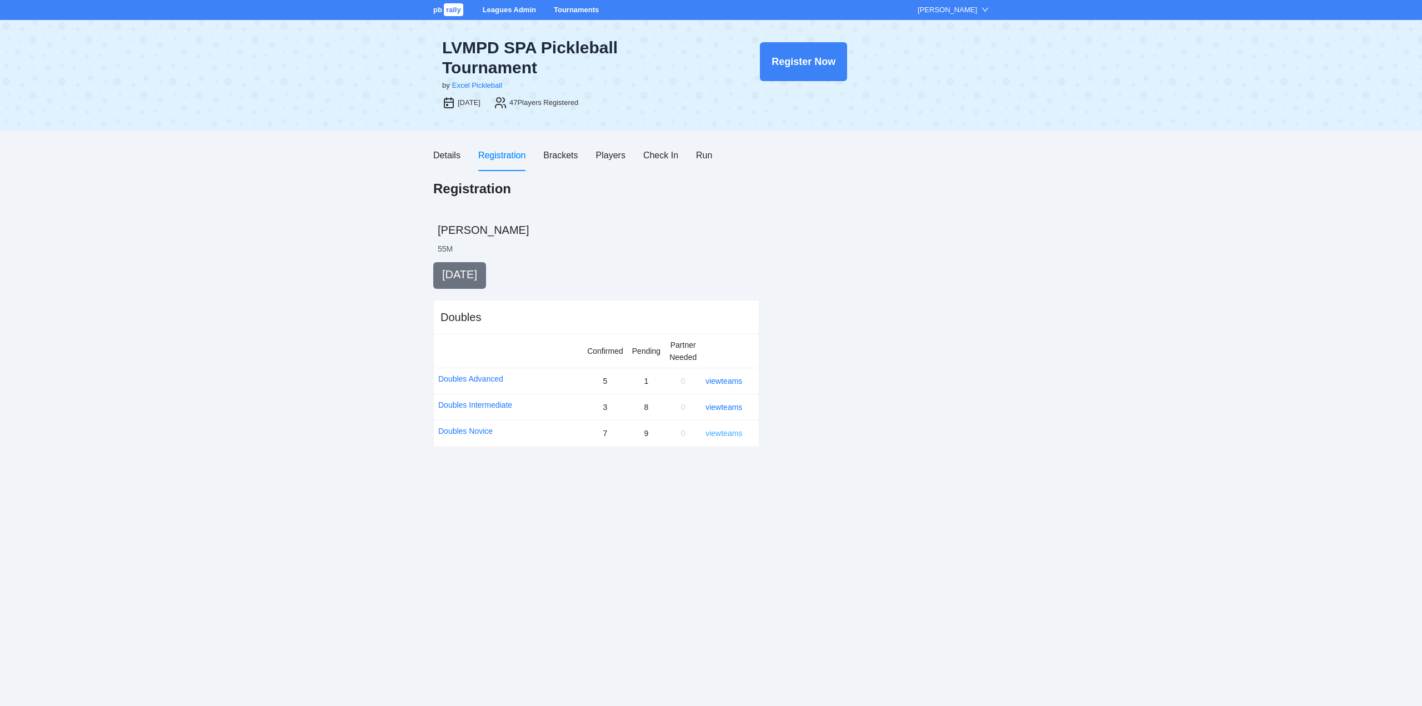
click at [724, 433] on link "view teams" at bounding box center [723, 433] width 37 height 9
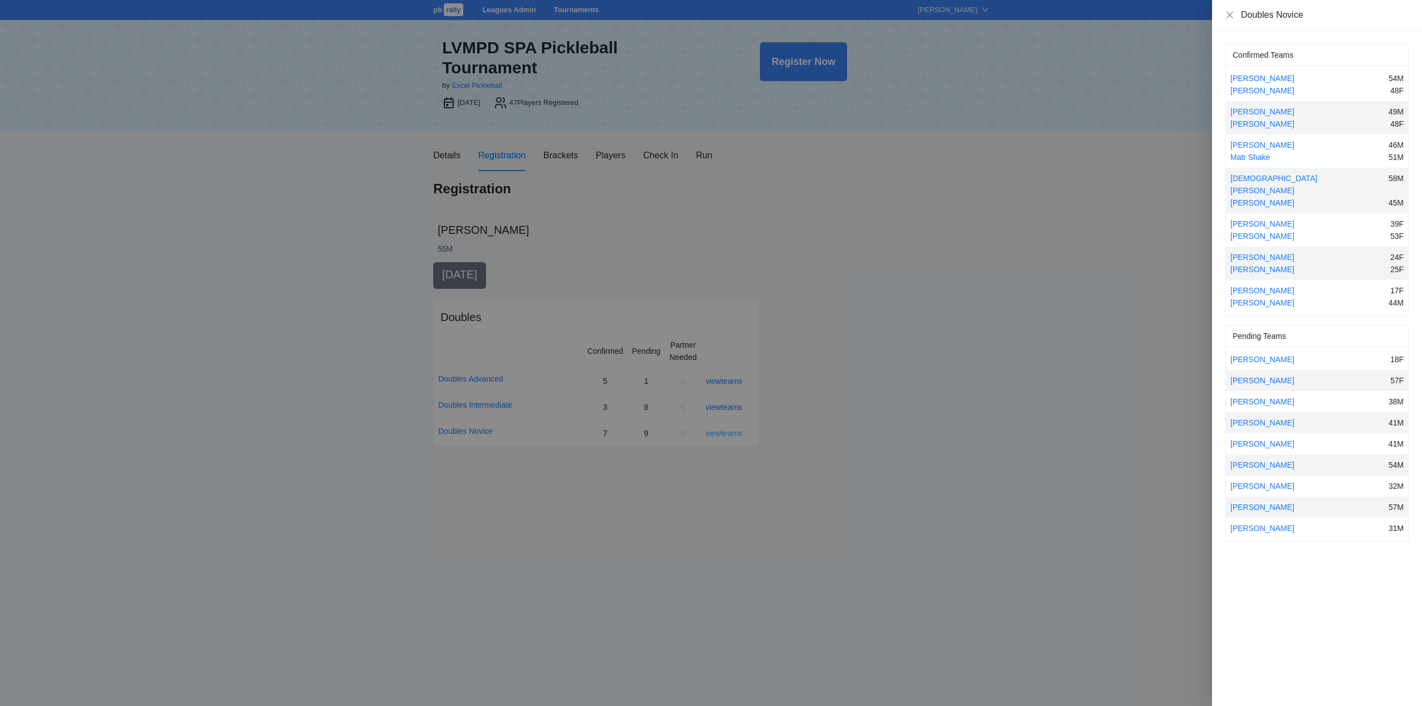
click at [724, 433] on div at bounding box center [711, 353] width 1422 height 706
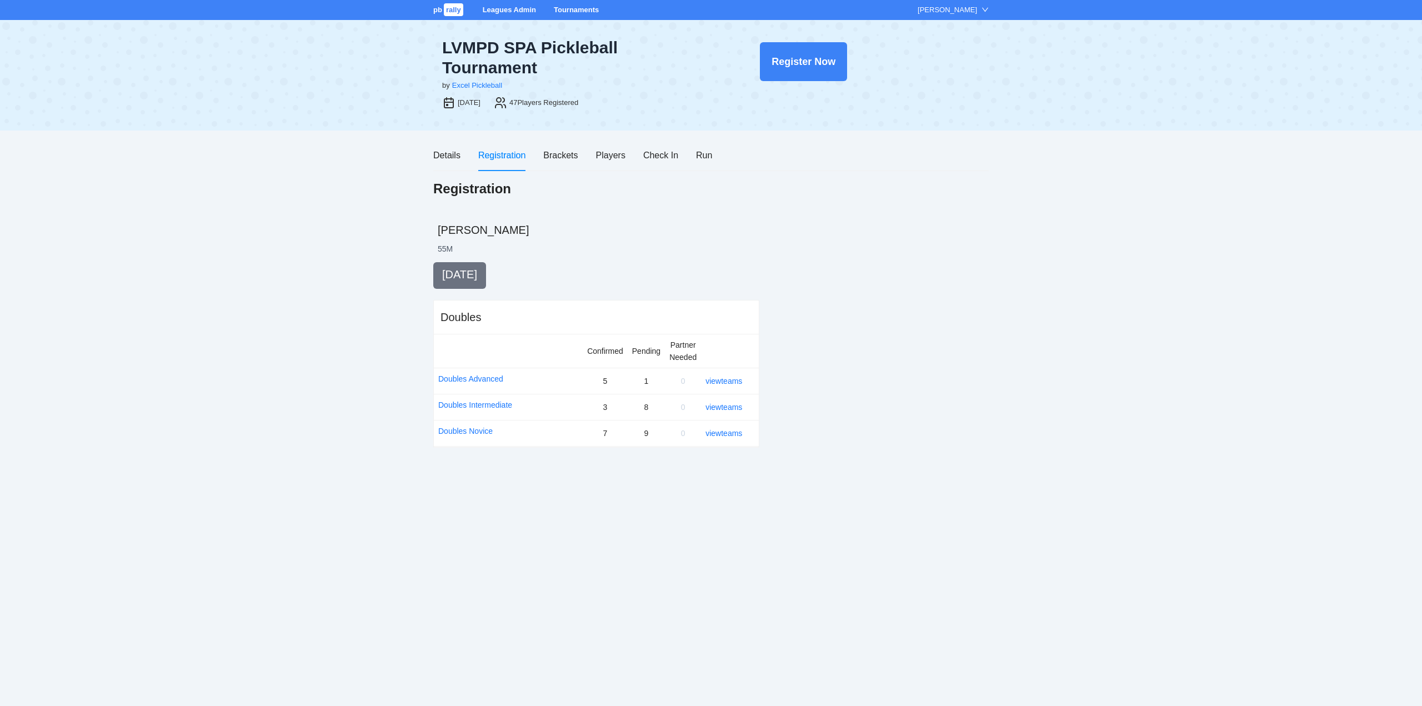
click at [822, 412] on div at bounding box center [883, 363] width 212 height 203
click at [439, 157] on div "Details" at bounding box center [446, 155] width 27 height 14
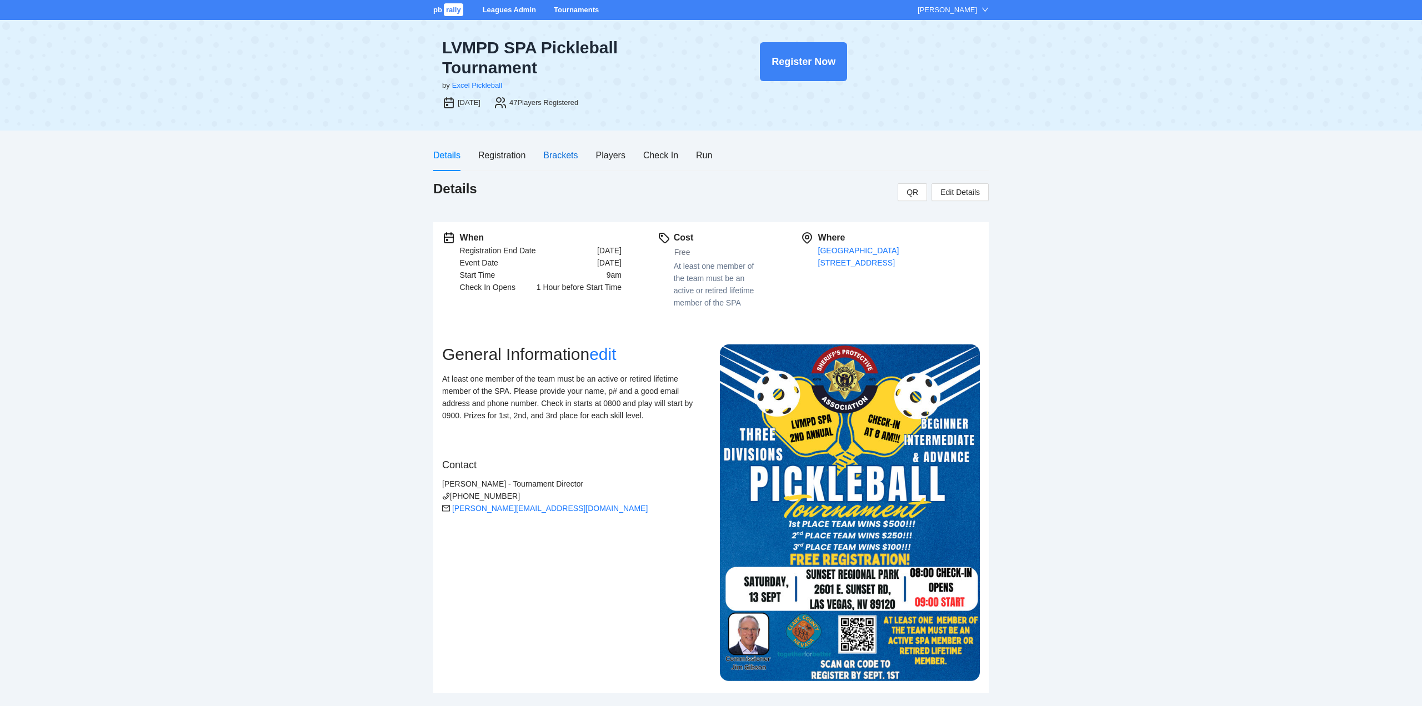
click at [555, 155] on div "Brackets" at bounding box center [560, 155] width 34 height 14
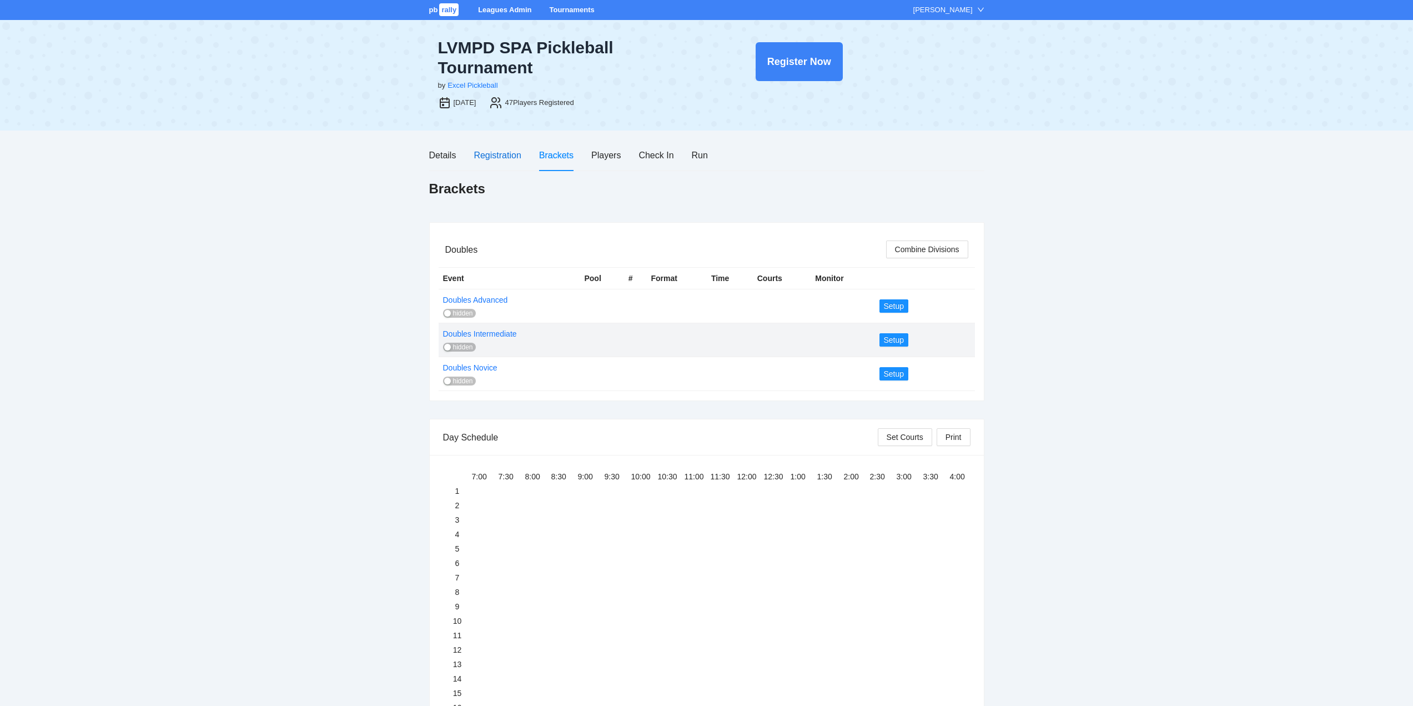
click at [494, 155] on div "Registration" at bounding box center [497, 155] width 47 height 14
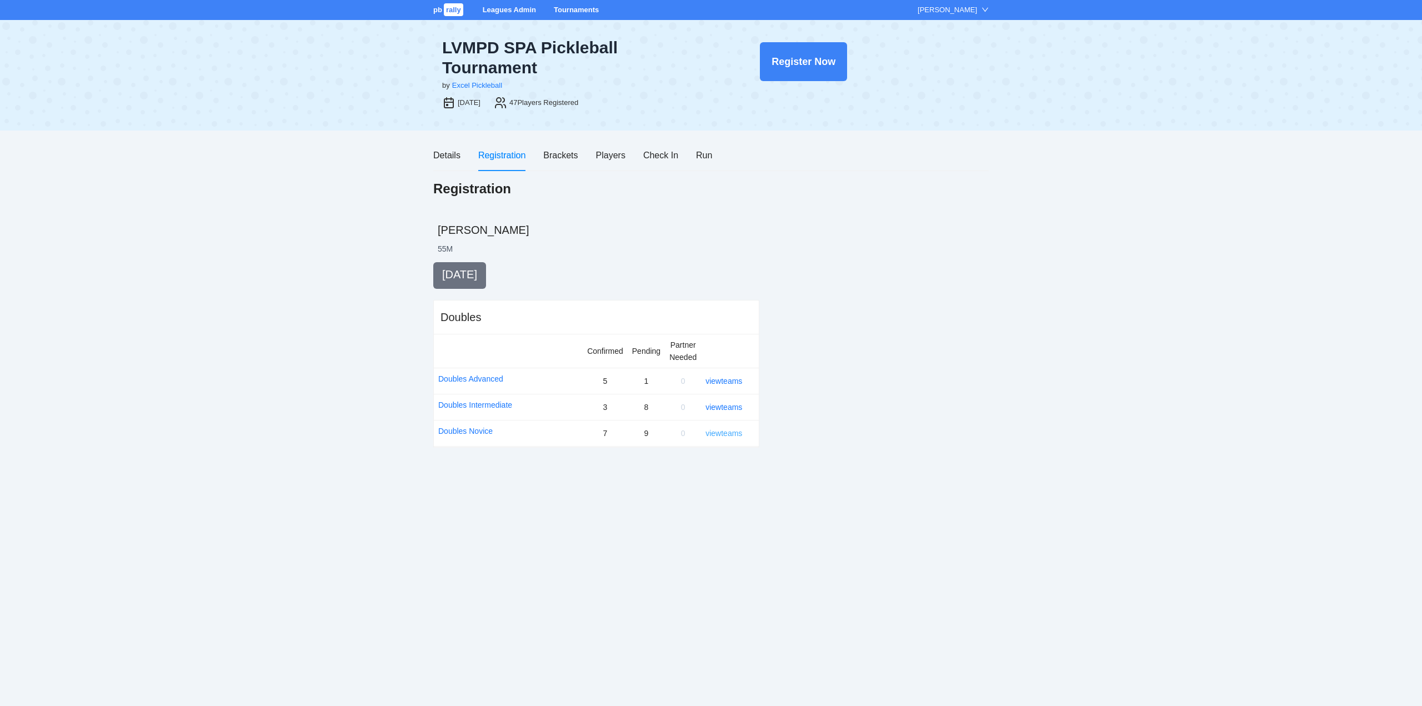
click at [726, 433] on link "view teams" at bounding box center [723, 433] width 37 height 9
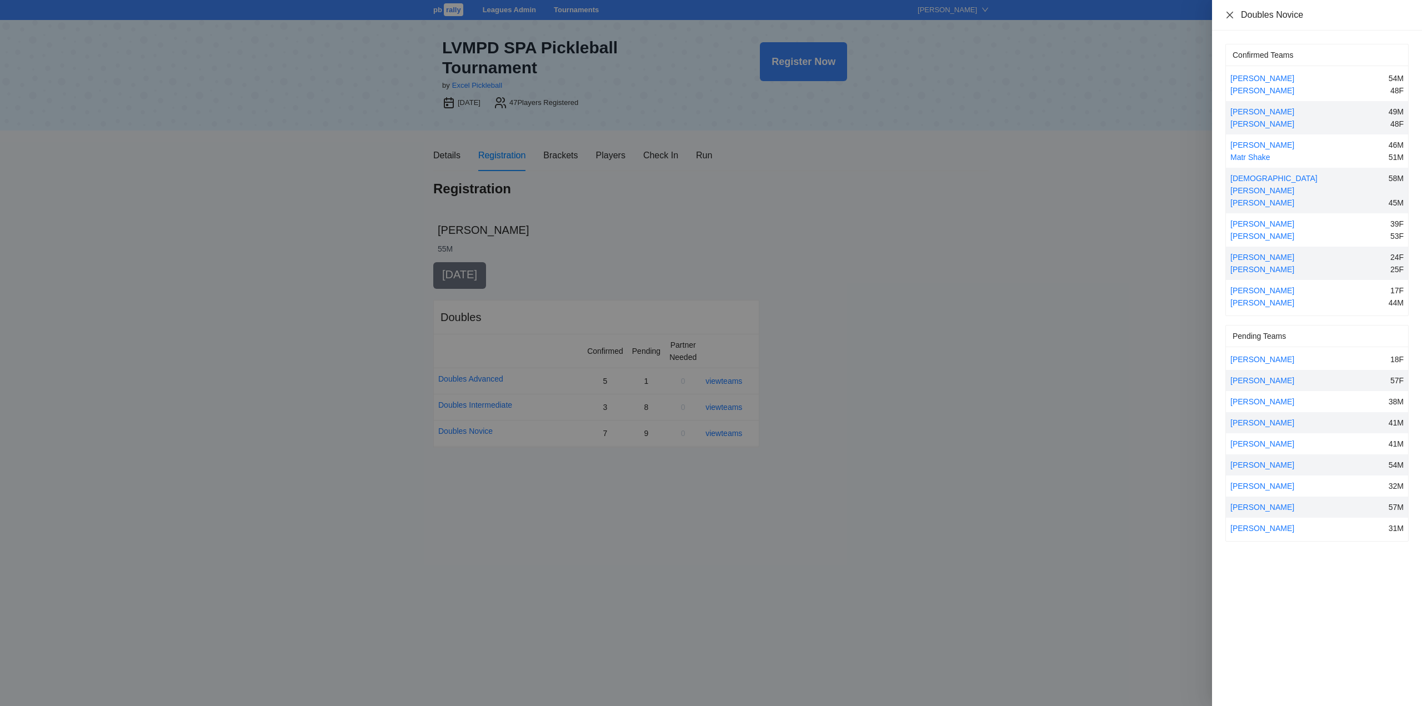
click at [1230, 14] on icon "close" at bounding box center [1229, 14] width 7 height 7
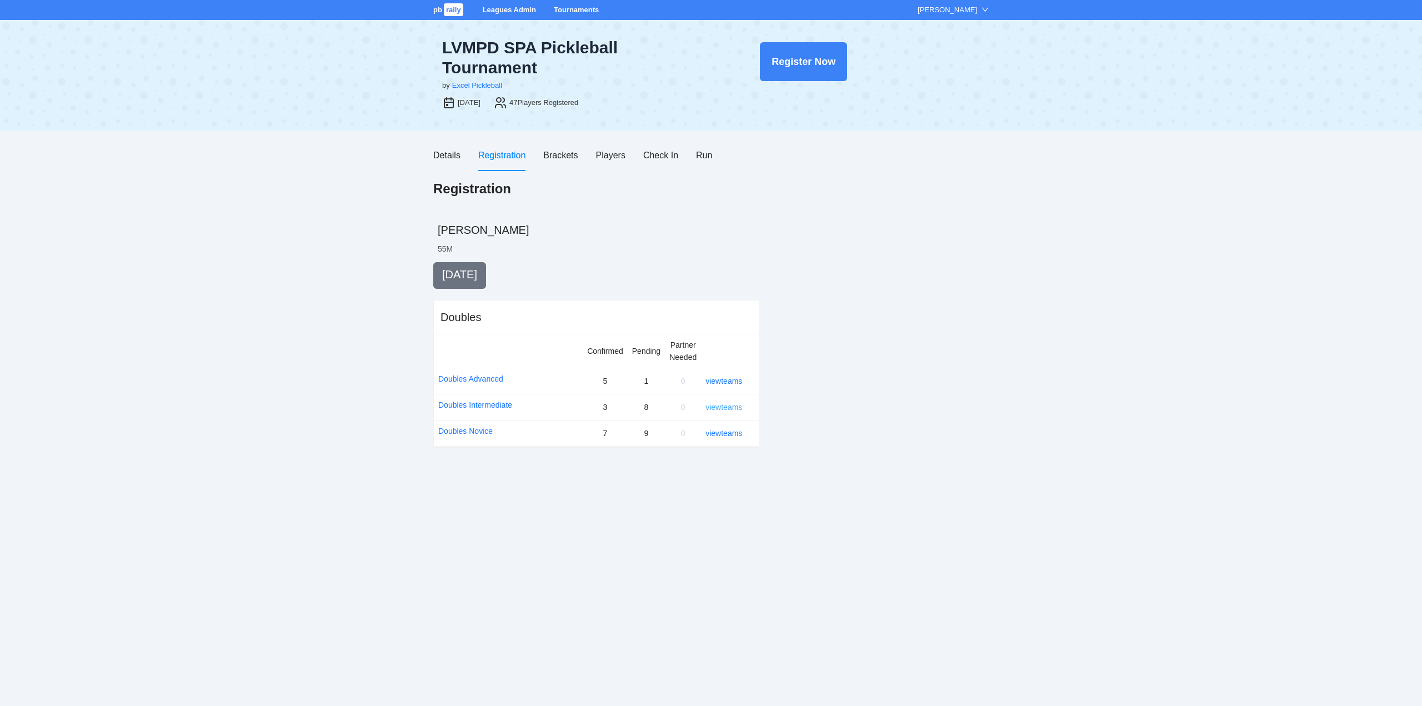
click at [718, 408] on link "view teams" at bounding box center [723, 407] width 37 height 9
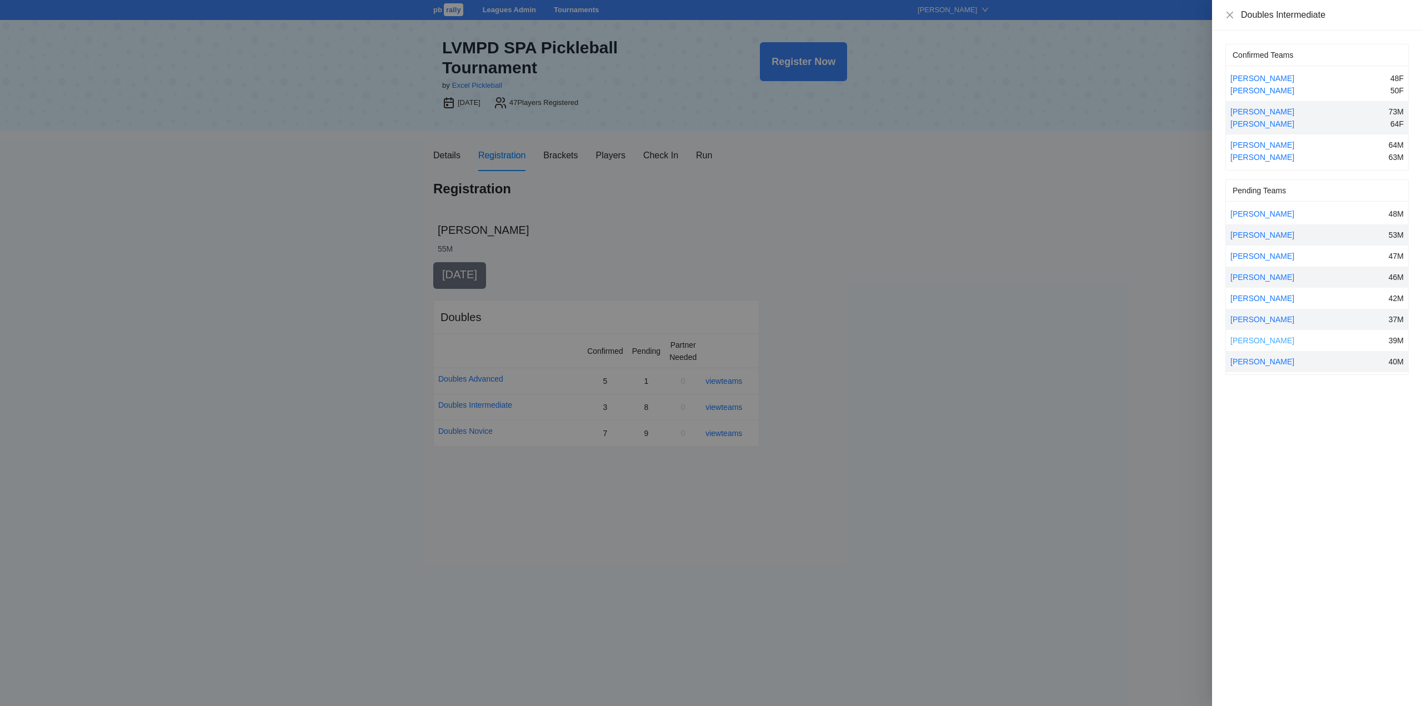
click at [1256, 337] on link "John Phillips" at bounding box center [1262, 340] width 64 height 9
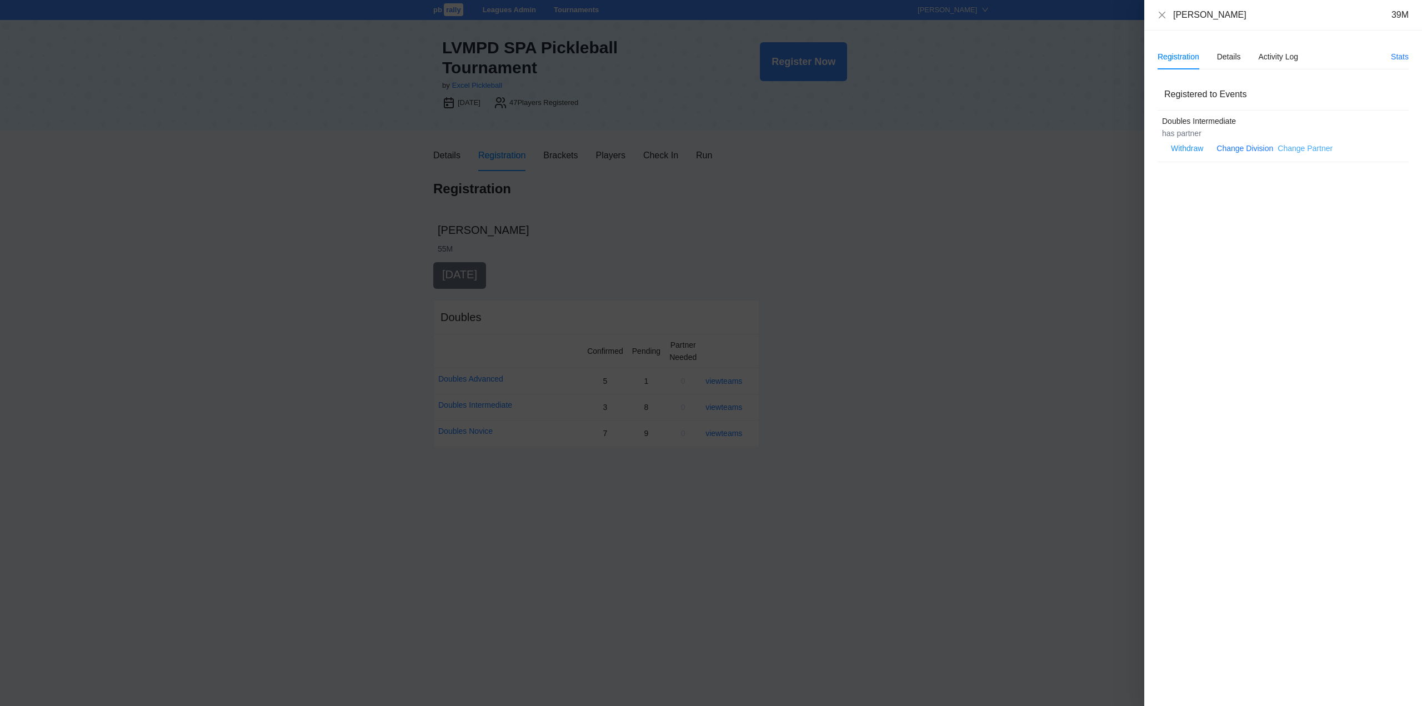
click at [1300, 147] on link "Change Partner" at bounding box center [1304, 148] width 55 height 9
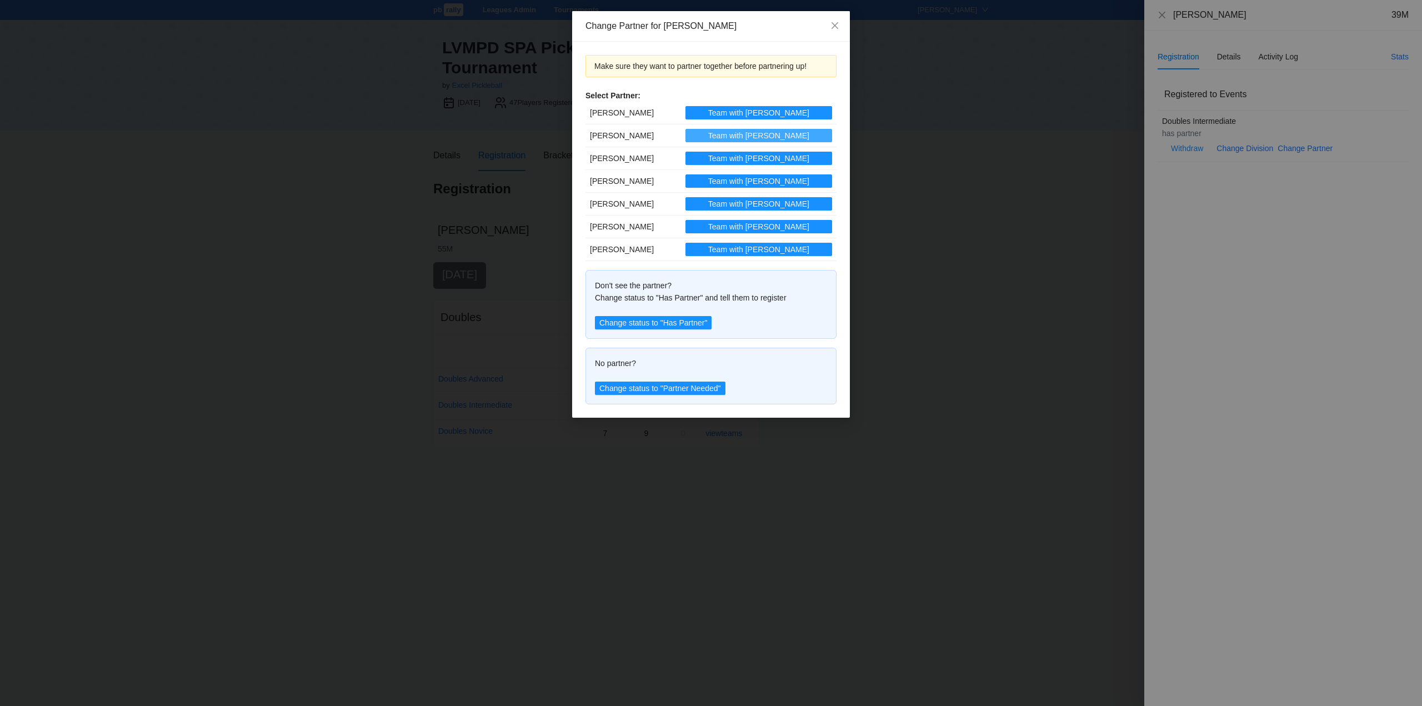
click at [763, 132] on span "Team with Christopher" at bounding box center [758, 135] width 101 height 12
click at [835, 26] on icon "close" at bounding box center [834, 25] width 7 height 7
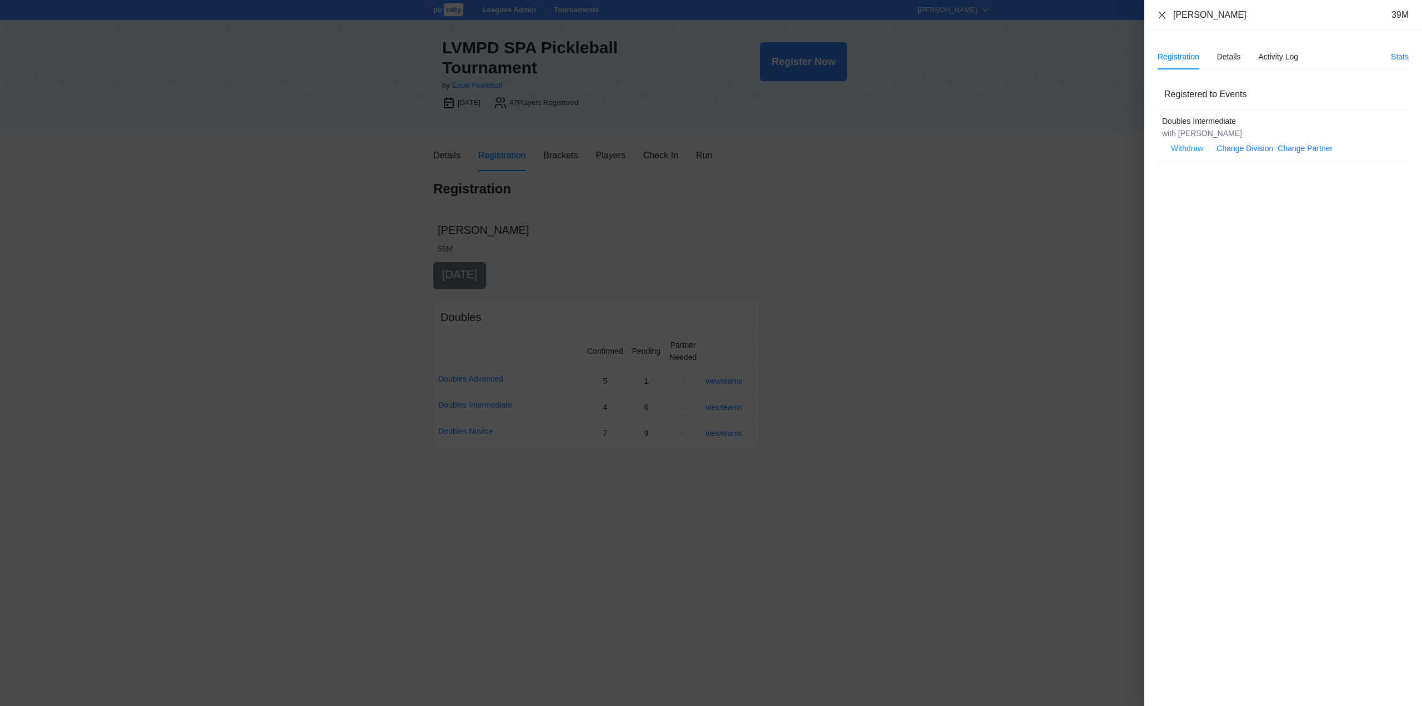
click at [1163, 13] on icon "close" at bounding box center [1161, 15] width 9 height 9
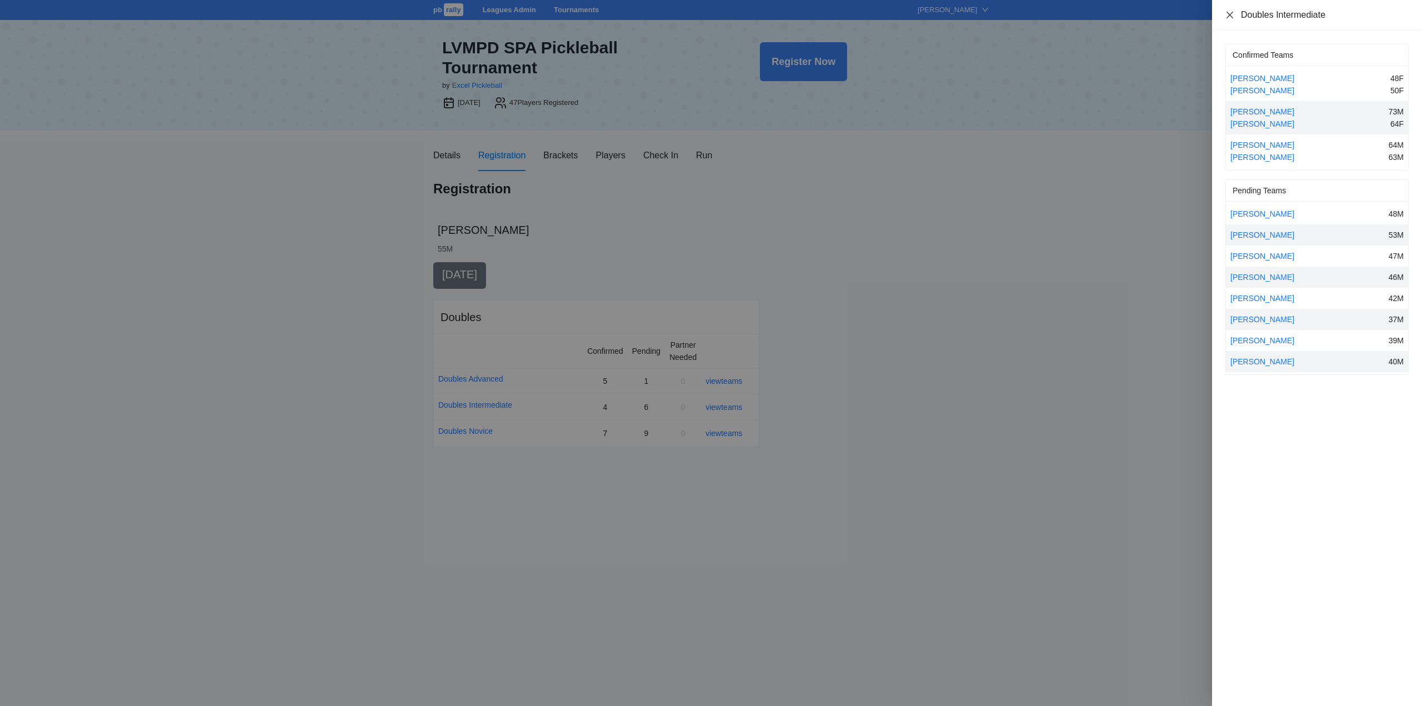
click at [1230, 16] on icon "close" at bounding box center [1229, 15] width 9 height 9
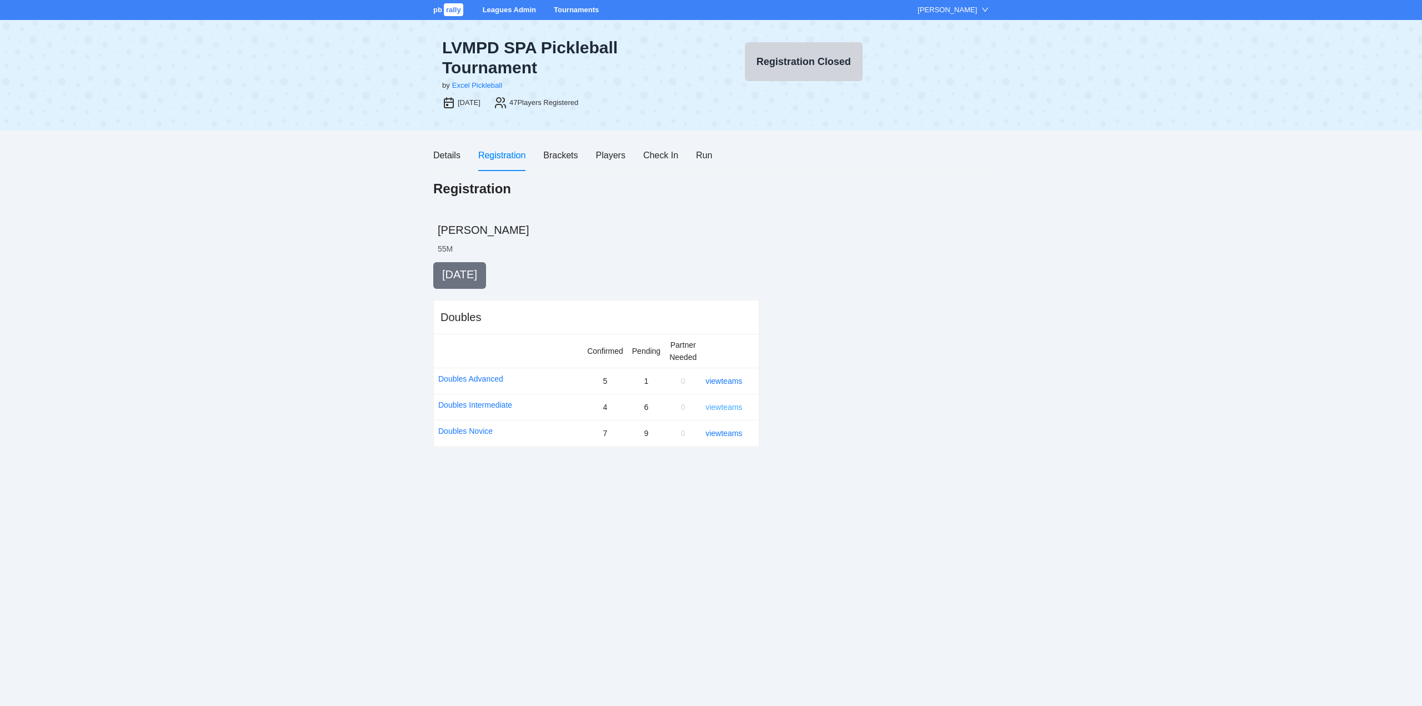
click at [717, 404] on link "view teams" at bounding box center [723, 407] width 37 height 9
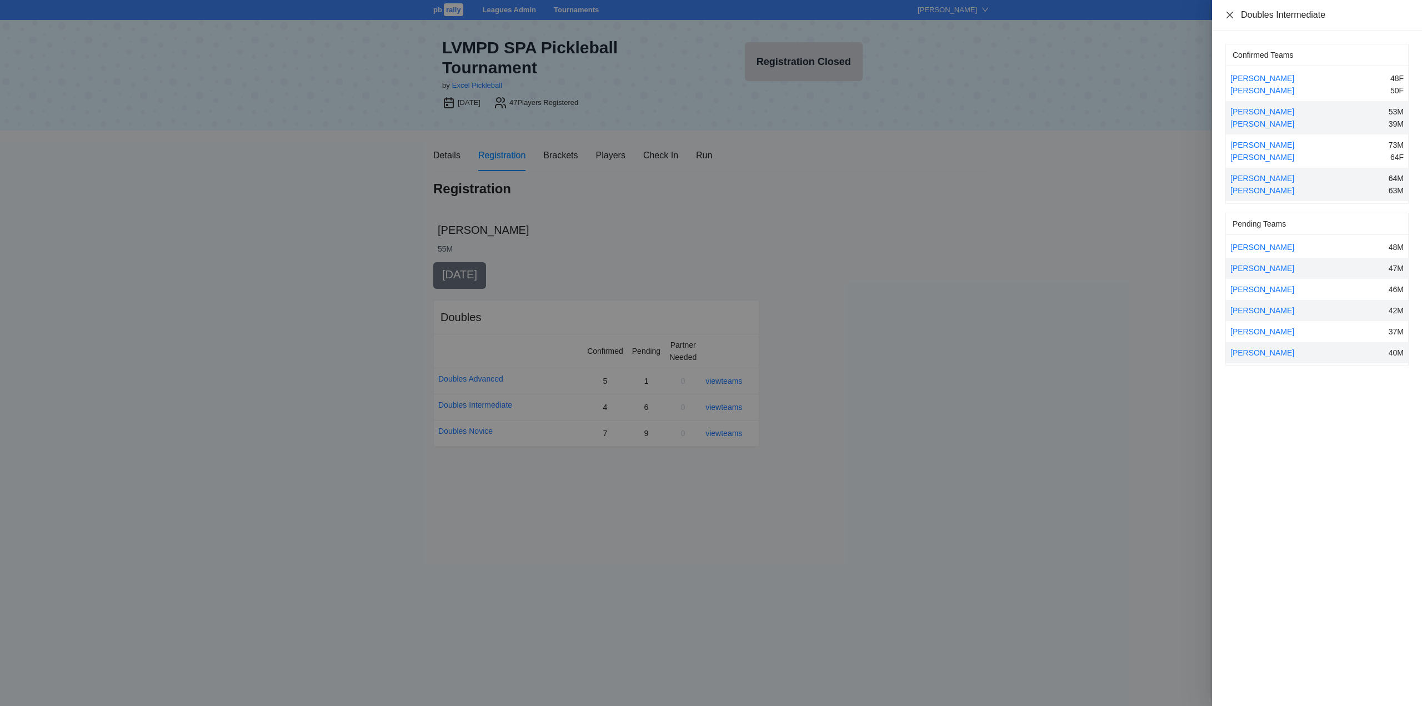
drag, startPoint x: 1229, startPoint y: 14, endPoint x: 1221, endPoint y: 18, distance: 9.2
click at [1230, 14] on icon "close" at bounding box center [1229, 14] width 7 height 7
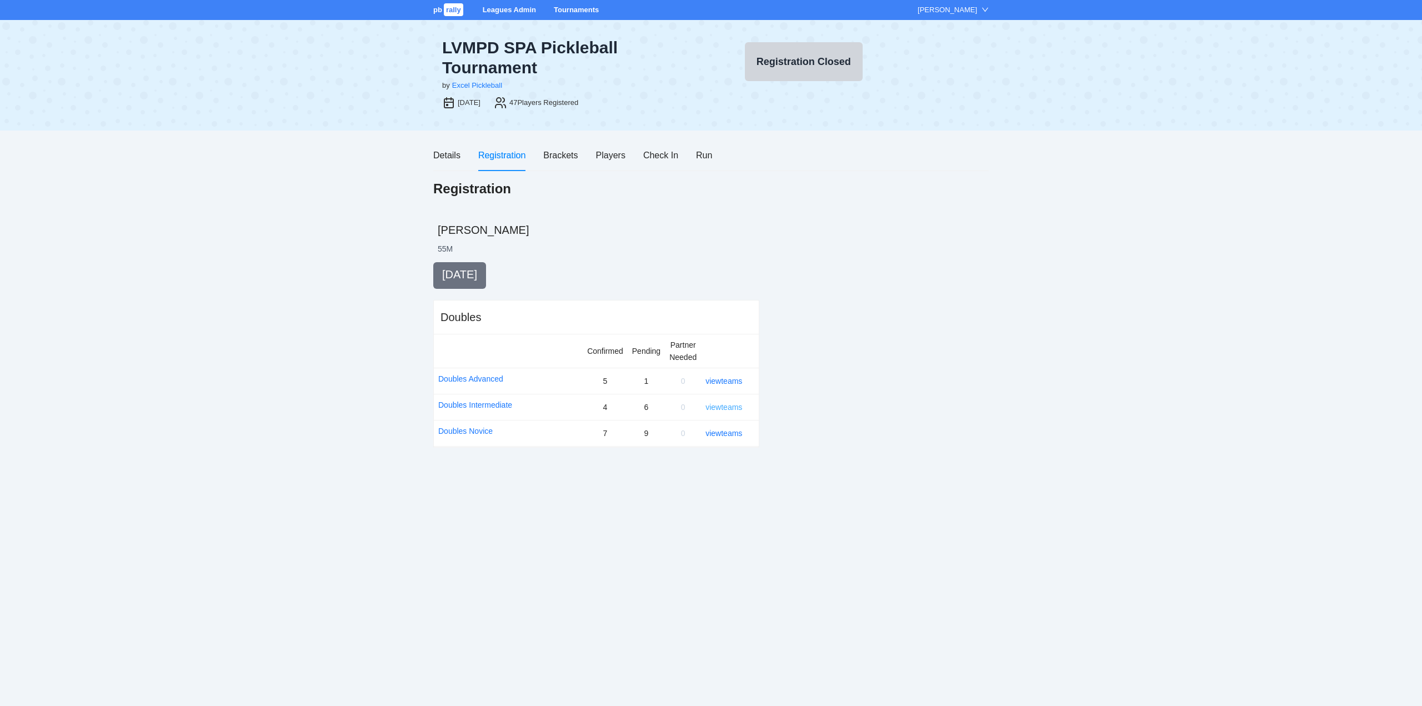
click at [722, 407] on link "view teams" at bounding box center [723, 407] width 37 height 9
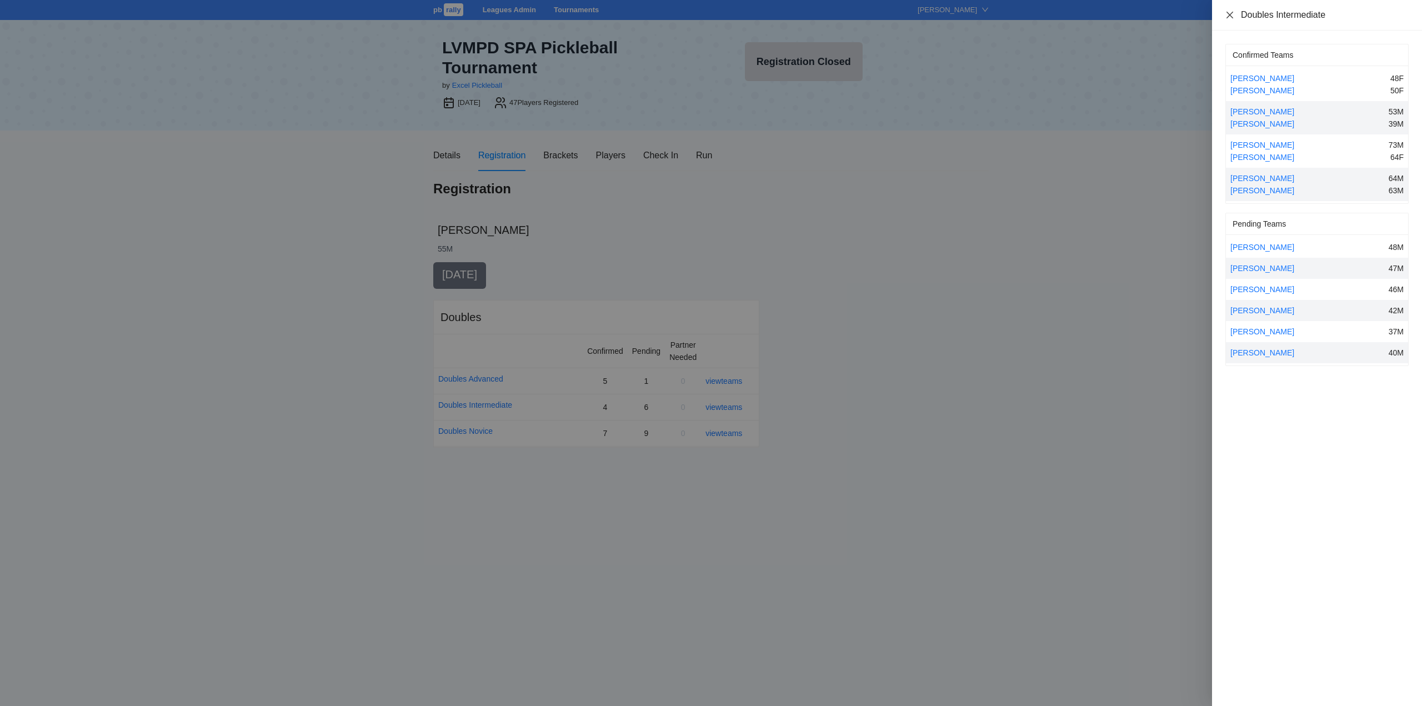
click at [1228, 14] on icon "close" at bounding box center [1229, 15] width 9 height 9
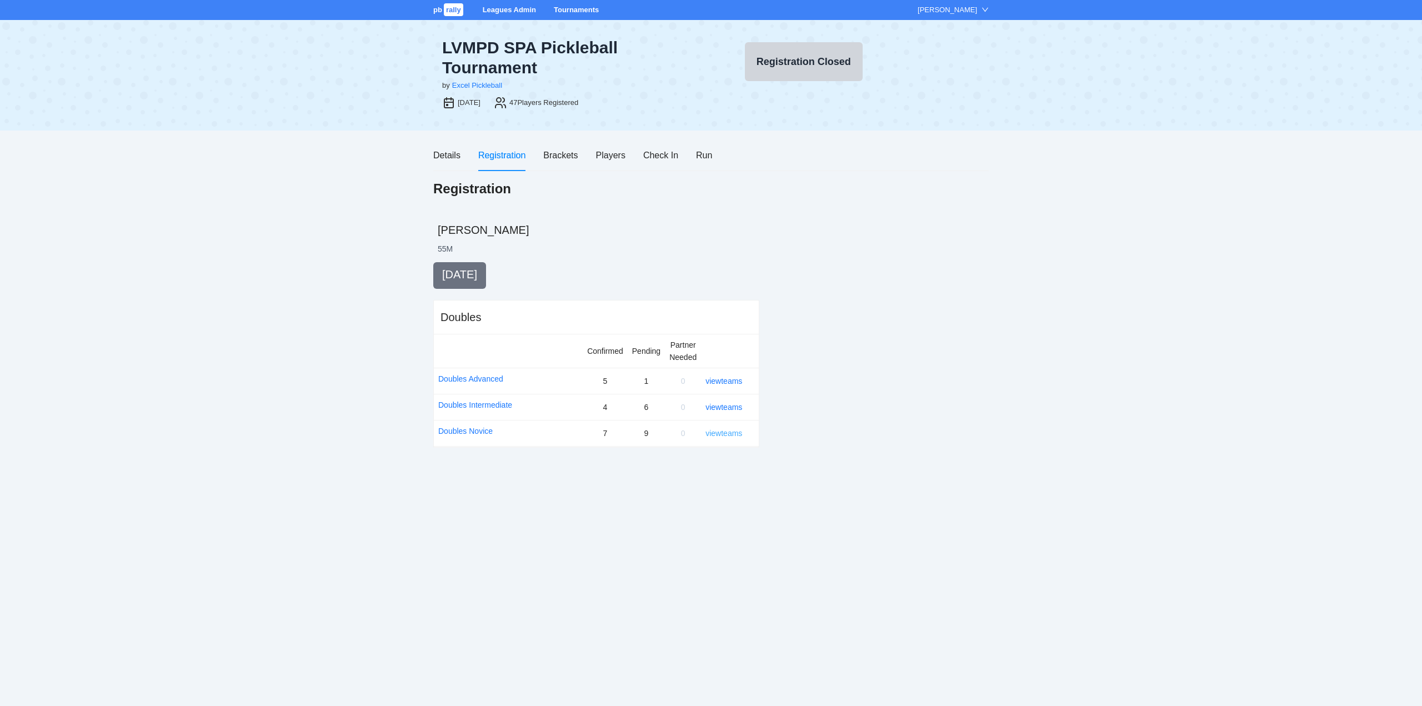
click at [725, 433] on link "view teams" at bounding box center [723, 433] width 37 height 9
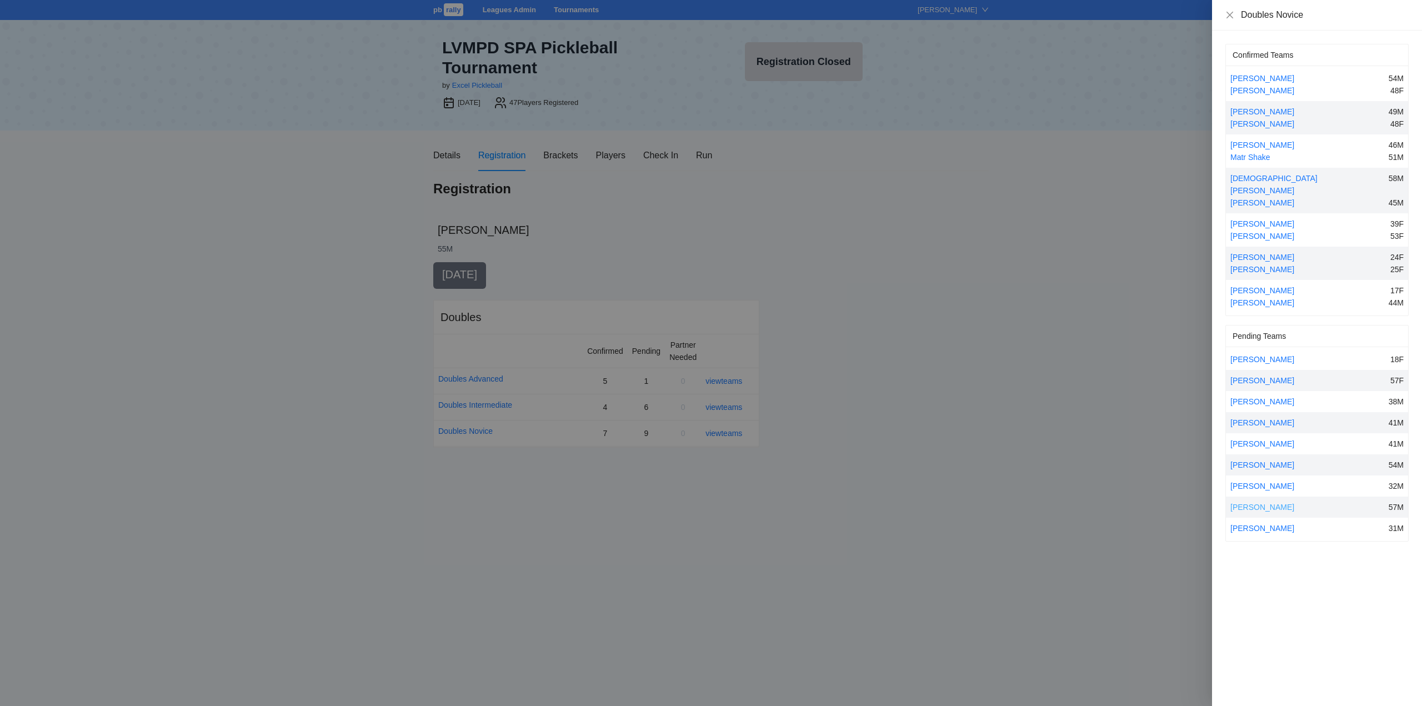
click at [1254, 503] on link "Scott Olson" at bounding box center [1262, 507] width 64 height 9
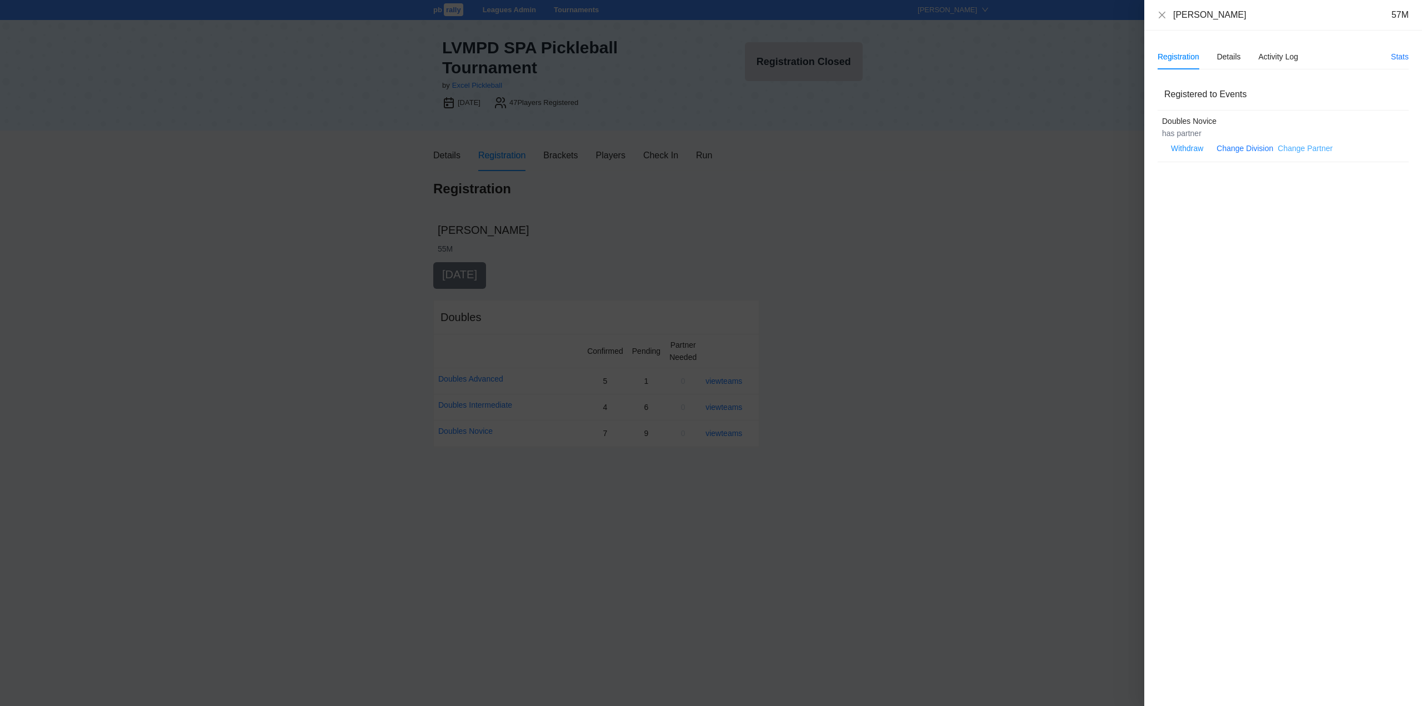
click at [1305, 145] on link "Change Partner" at bounding box center [1304, 148] width 55 height 9
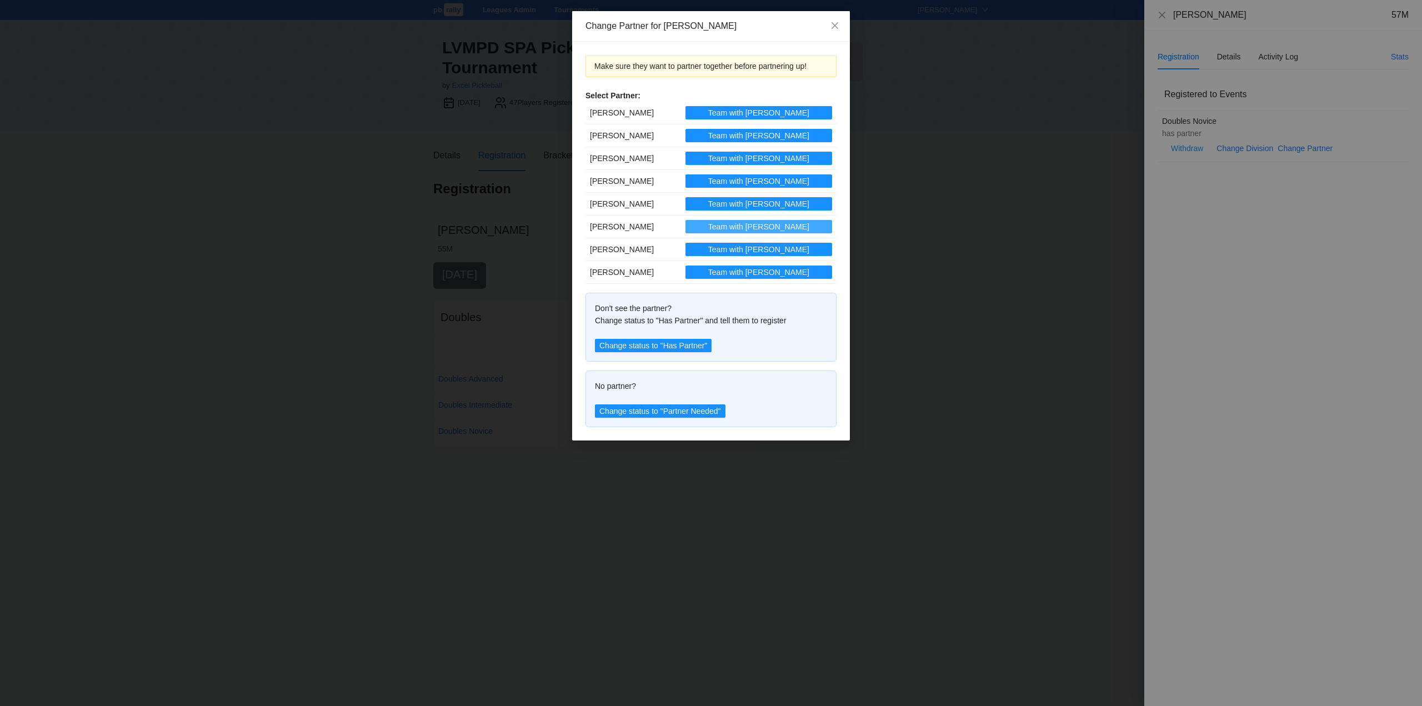
click at [780, 225] on span "Team with Roy" at bounding box center [758, 226] width 101 height 12
click at [834, 23] on icon "close" at bounding box center [834, 25] width 9 height 9
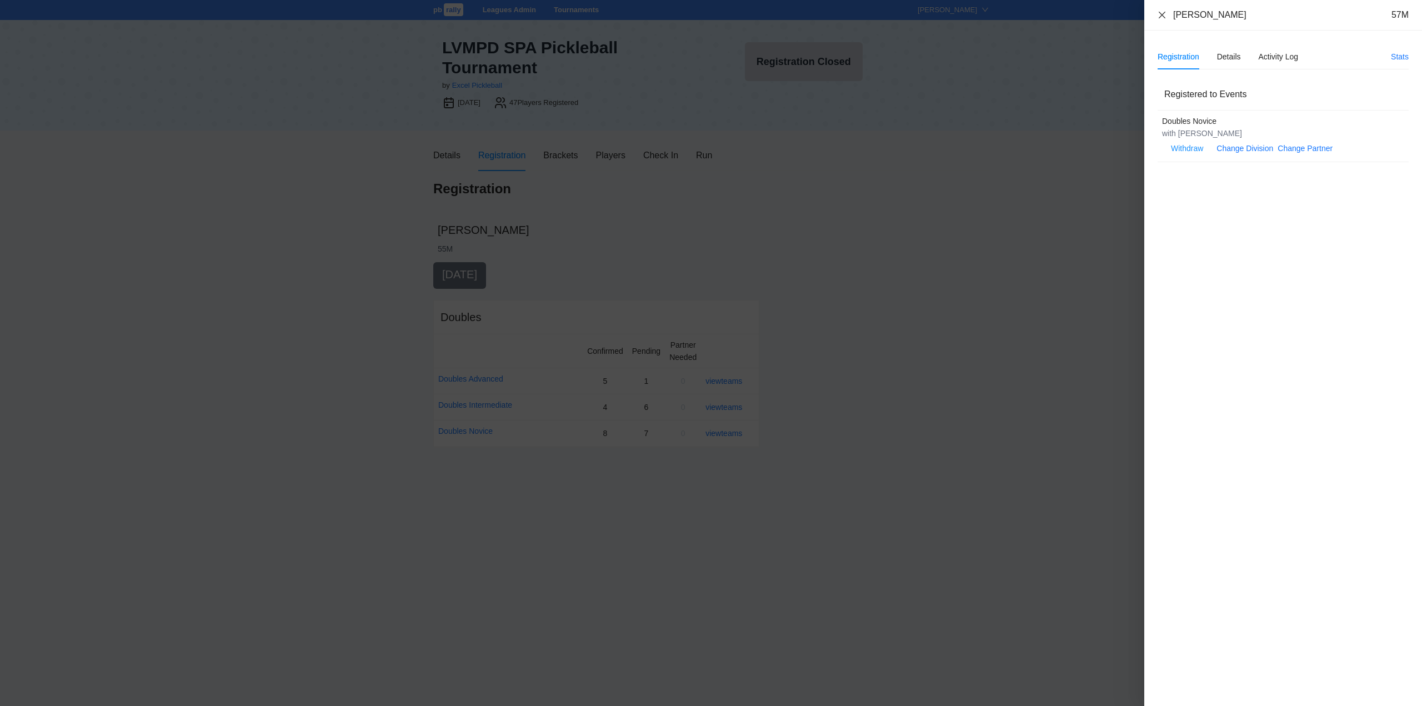
click at [1162, 13] on icon "close" at bounding box center [1161, 15] width 9 height 9
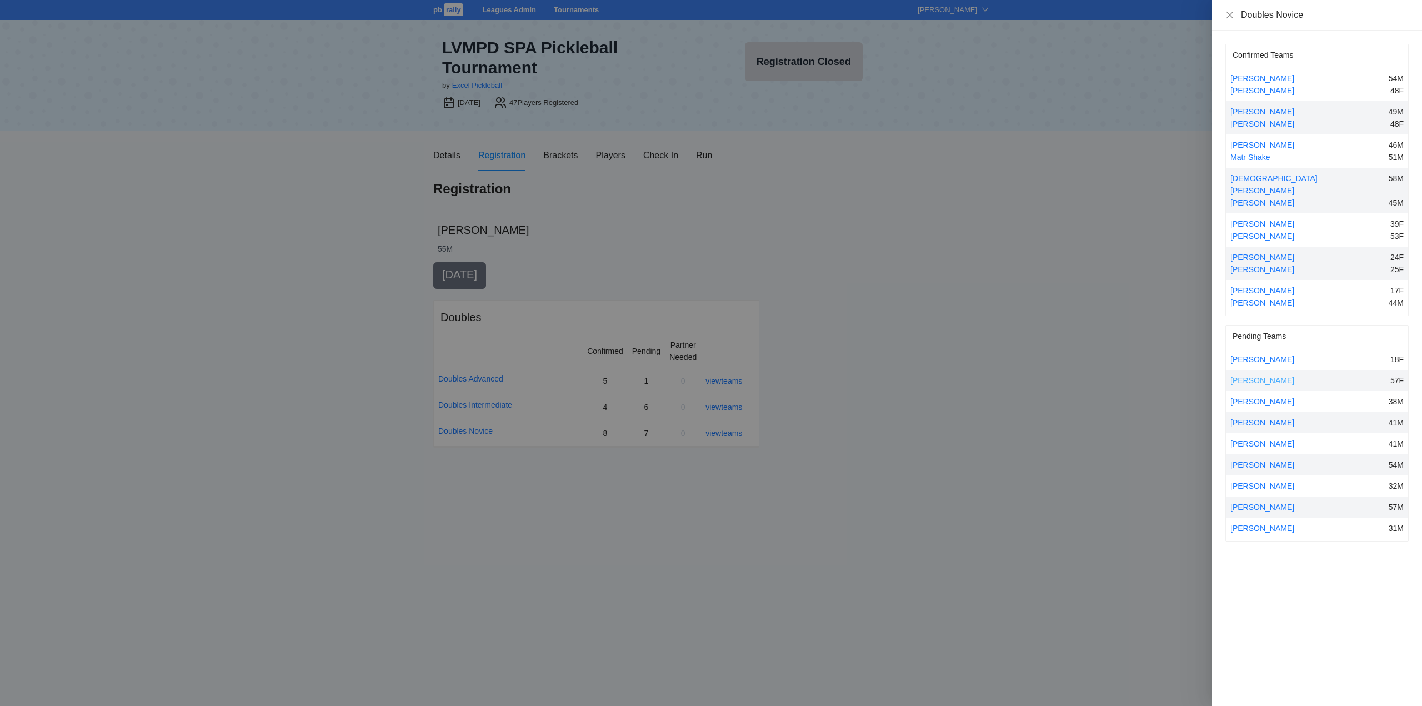
click at [1251, 376] on link "Claudia Rowe" at bounding box center [1262, 380] width 64 height 9
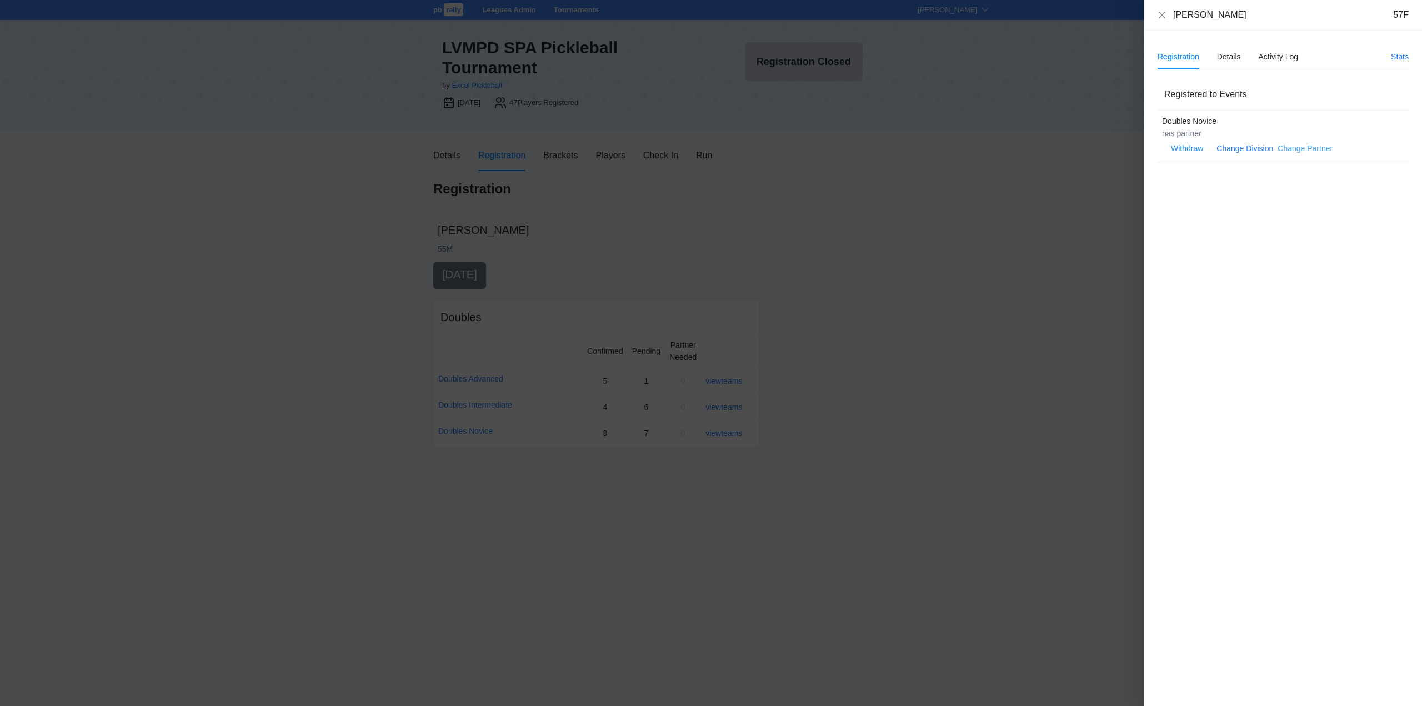
click at [1288, 145] on link "Change Partner" at bounding box center [1304, 148] width 55 height 9
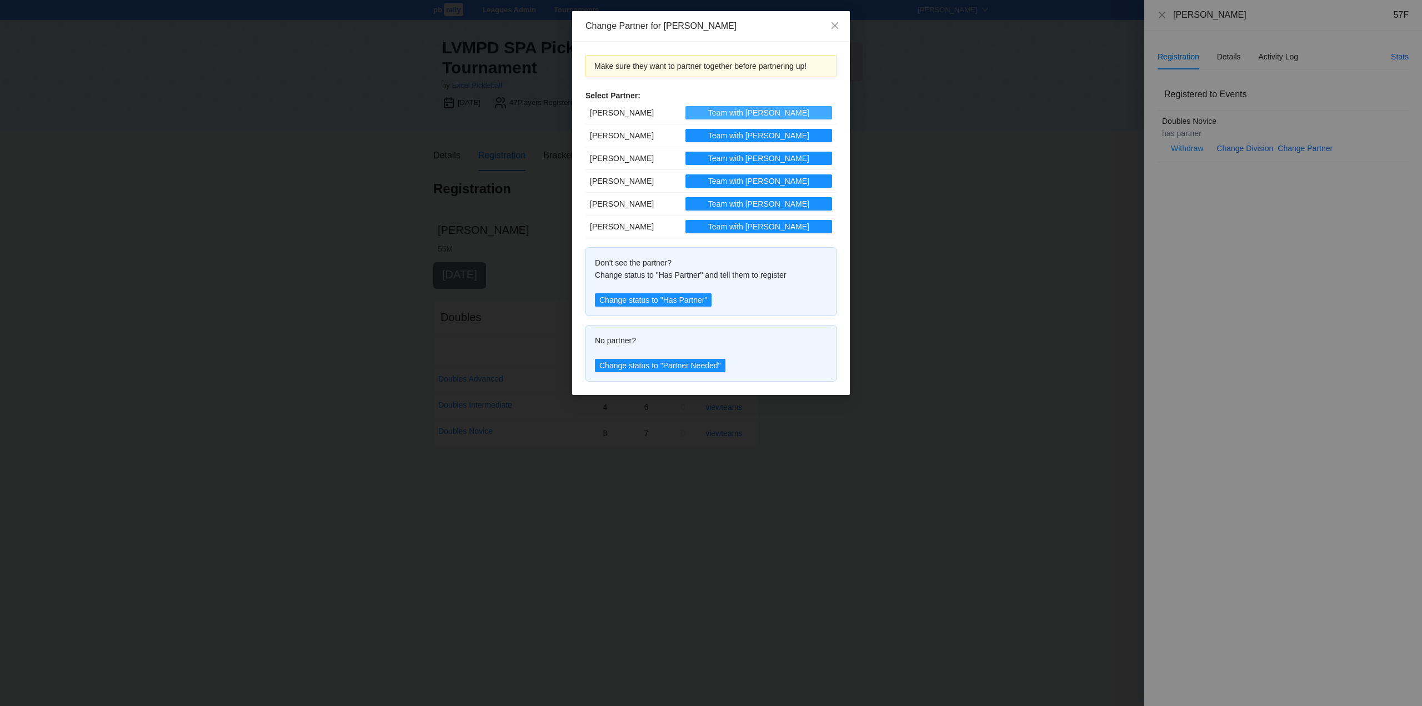
click at [772, 111] on span "Team with Arianne" at bounding box center [758, 113] width 101 height 12
click at [833, 24] on icon "close" at bounding box center [834, 25] width 9 height 9
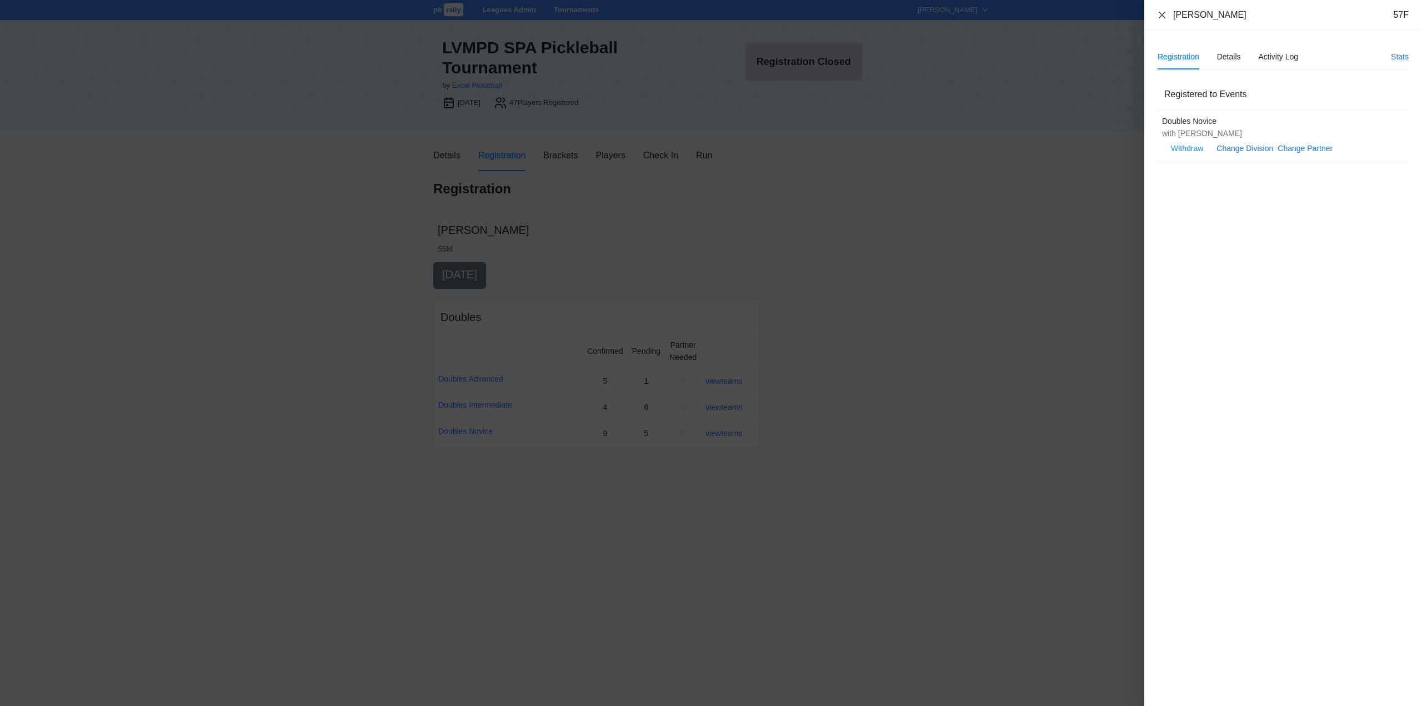
click at [1162, 13] on icon "close" at bounding box center [1161, 15] width 9 height 9
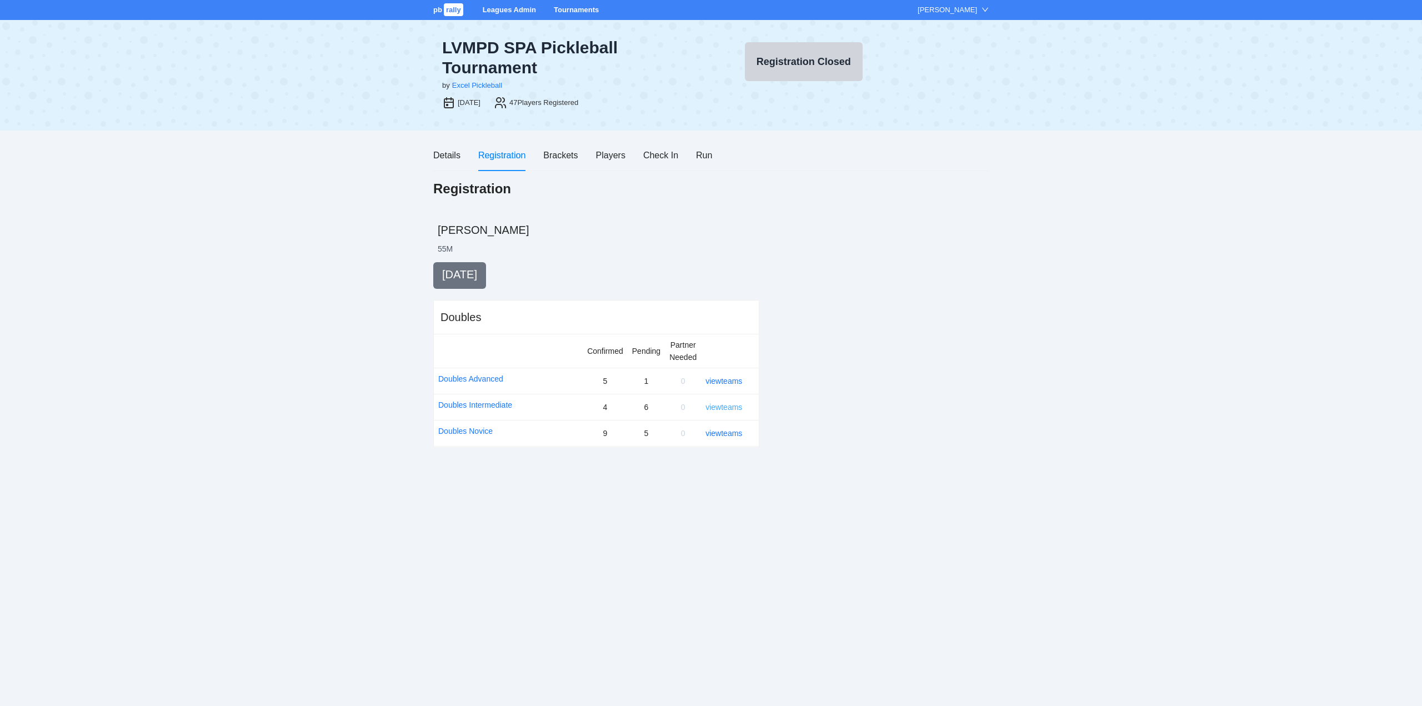
click at [729, 405] on link "view teams" at bounding box center [723, 407] width 37 height 9
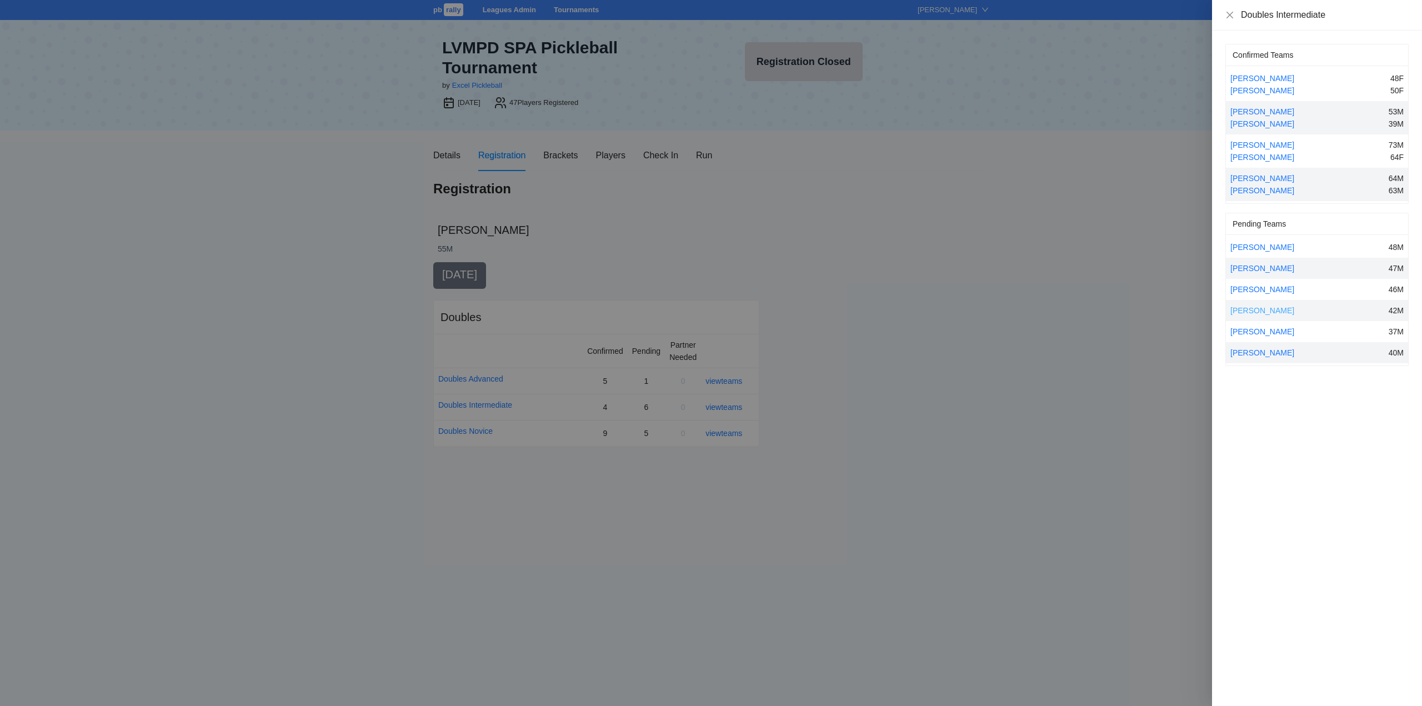
click at [1259, 307] on link "Ivens Munoz" at bounding box center [1262, 310] width 64 height 9
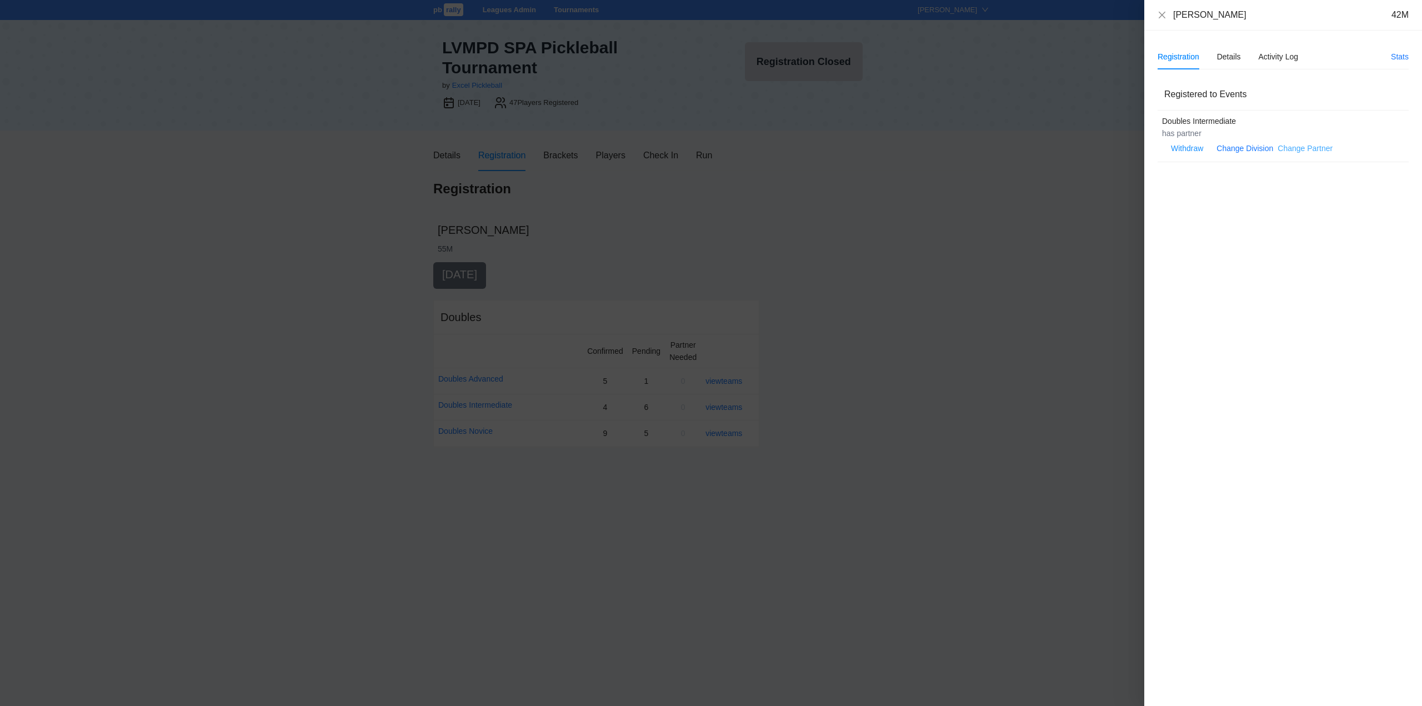
click at [1291, 149] on link "Change Partner" at bounding box center [1304, 148] width 55 height 9
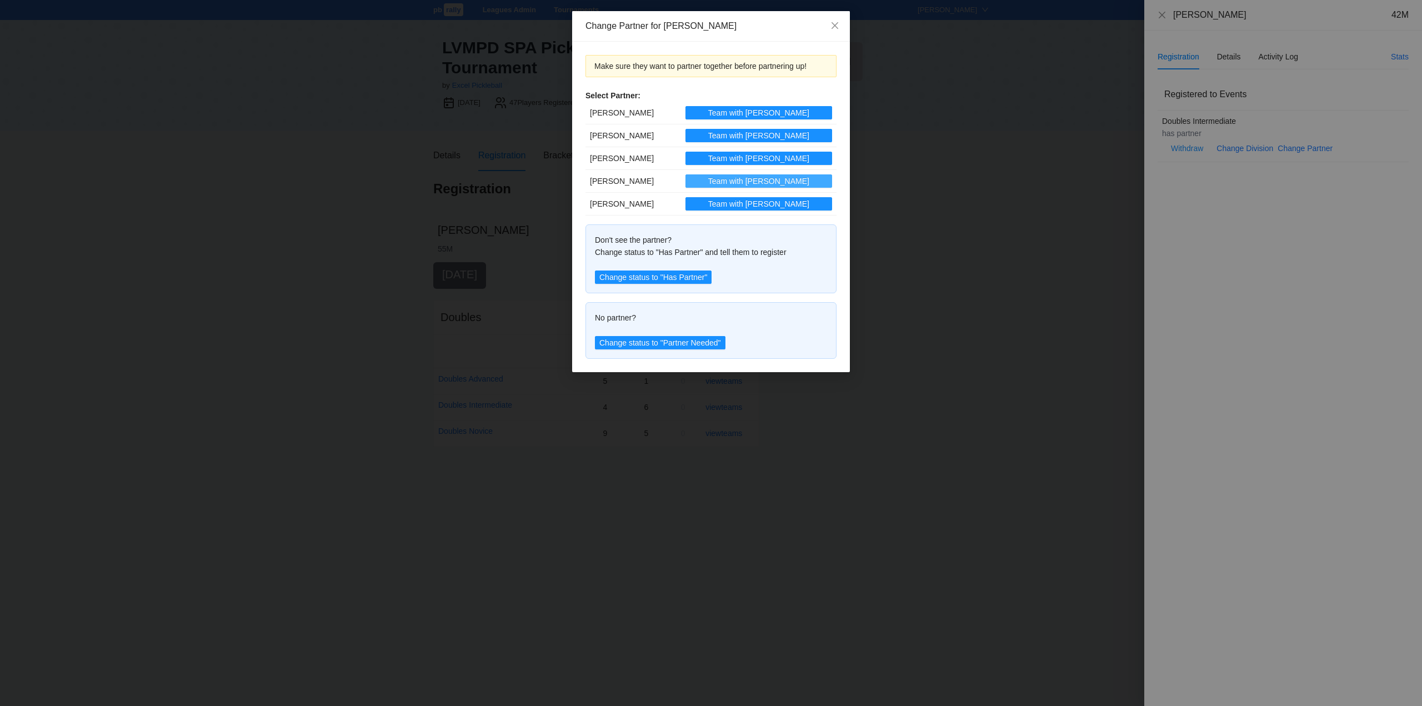
click at [776, 178] on span "Team with Jacob" at bounding box center [758, 181] width 101 height 12
click at [835, 26] on icon "close" at bounding box center [834, 25] width 7 height 7
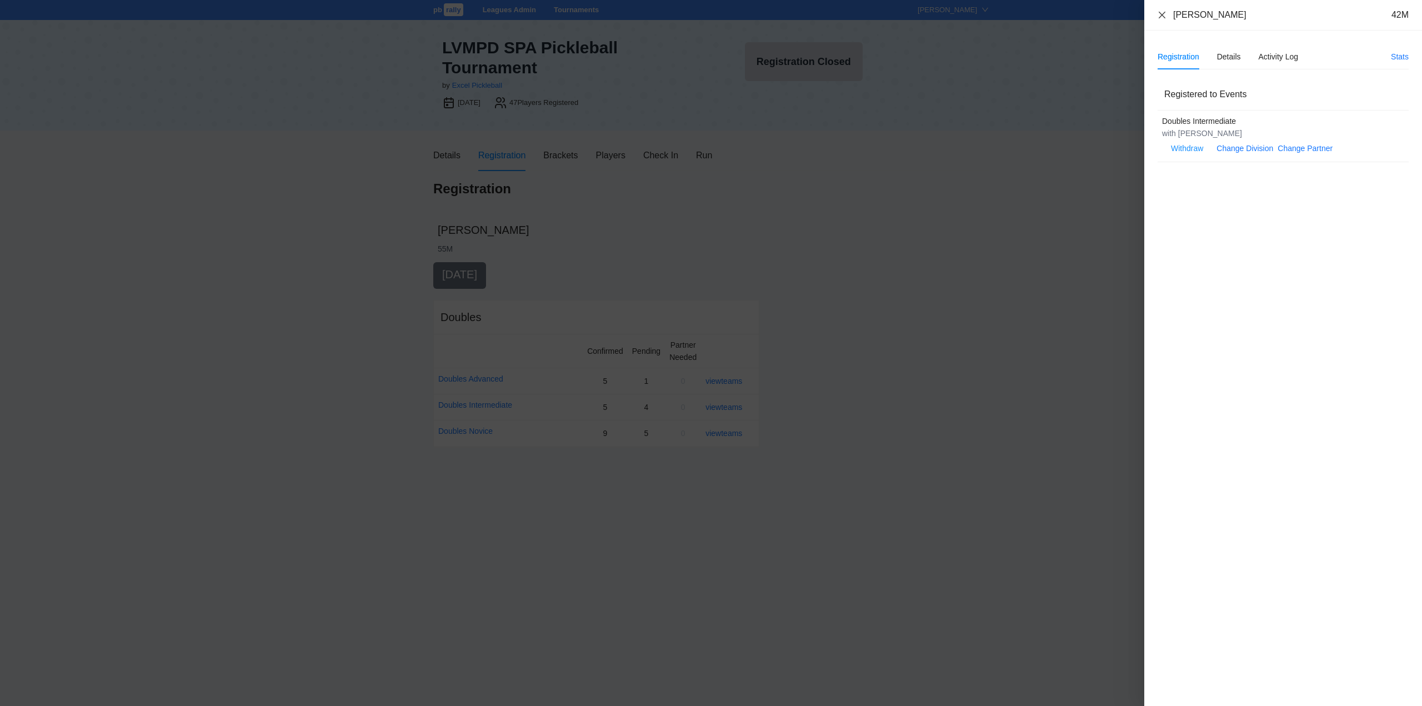
click at [1161, 14] on icon "close" at bounding box center [1161, 14] width 7 height 7
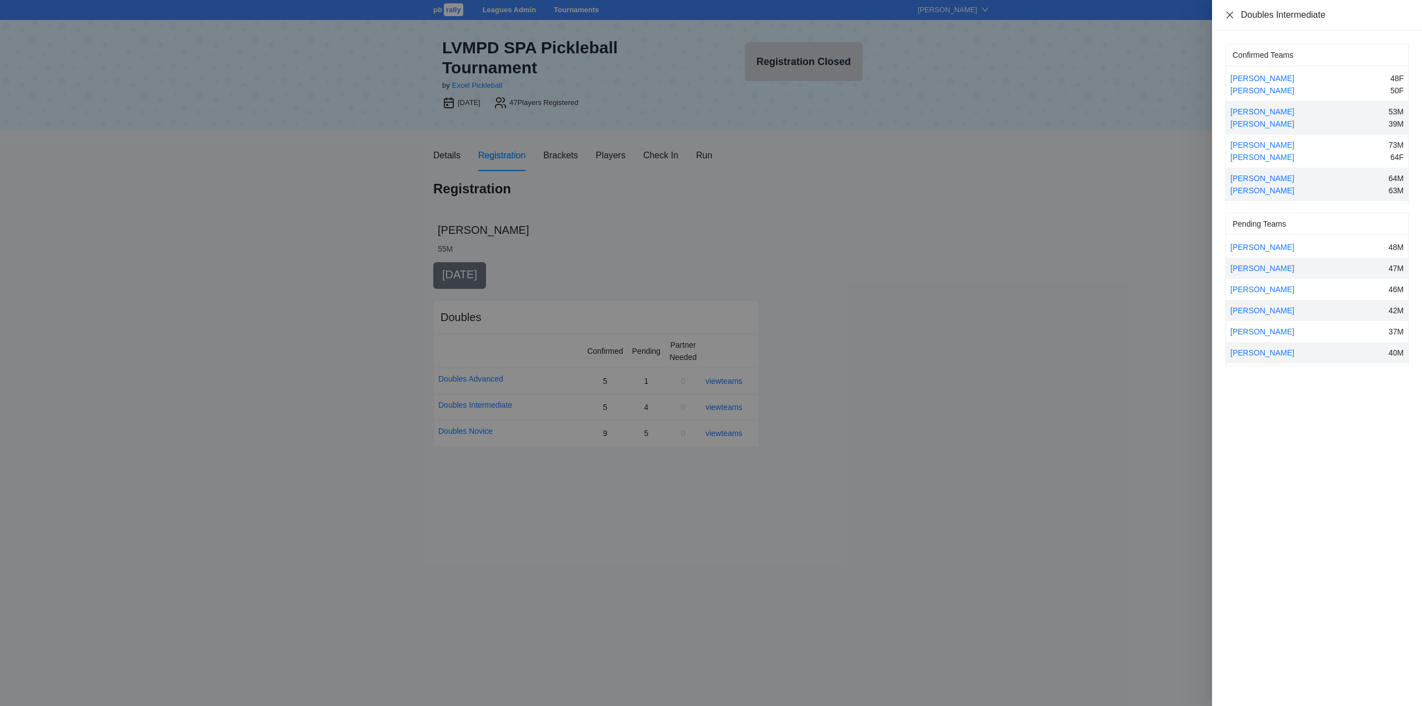
click at [1232, 13] on icon "close" at bounding box center [1229, 14] width 7 height 7
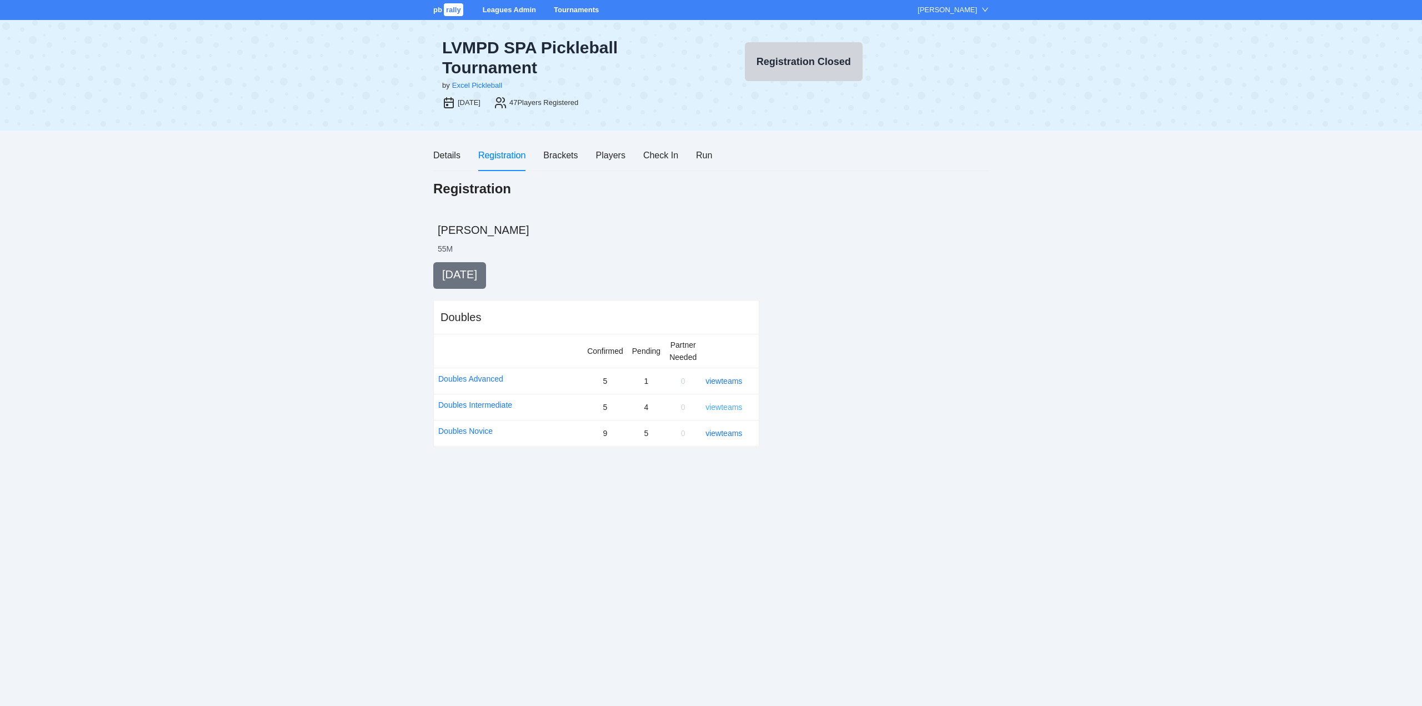
click at [726, 408] on link "view teams" at bounding box center [723, 407] width 37 height 9
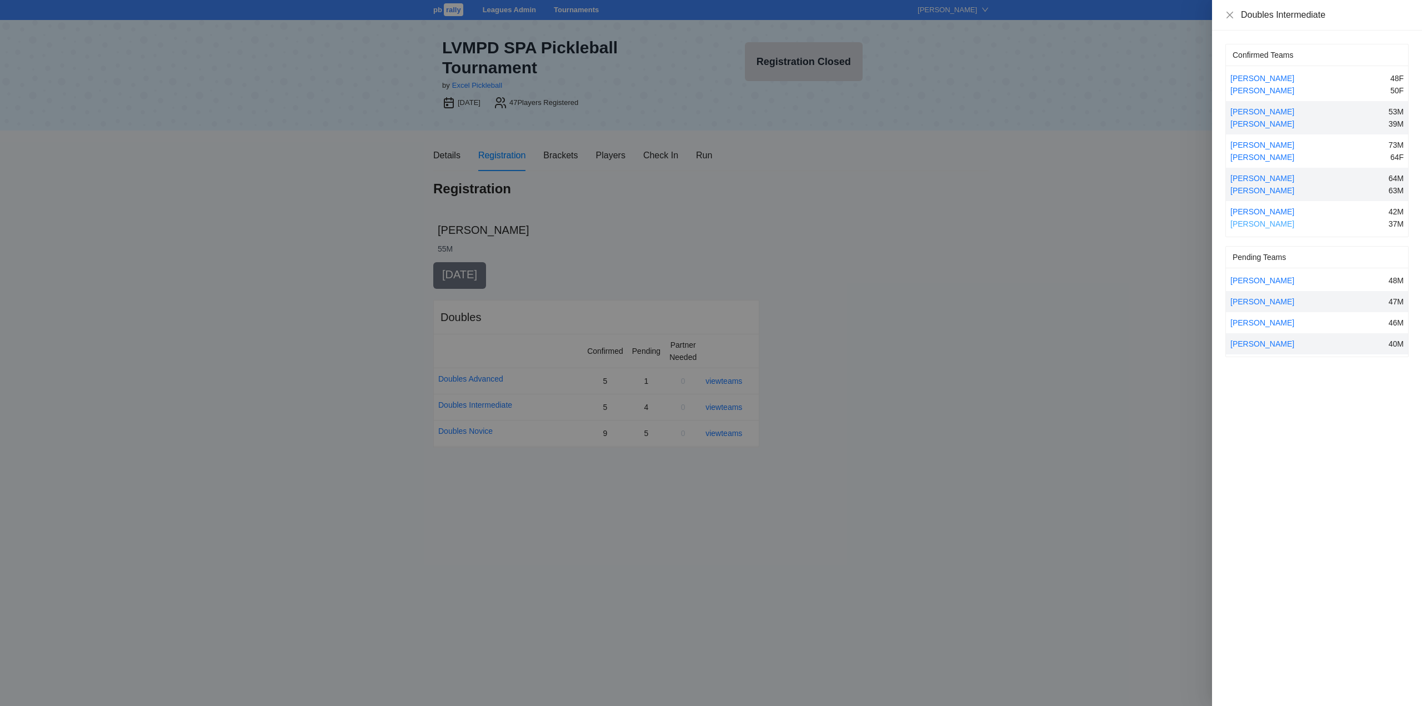
click at [1263, 223] on link "Jacob Chambliss" at bounding box center [1262, 223] width 64 height 9
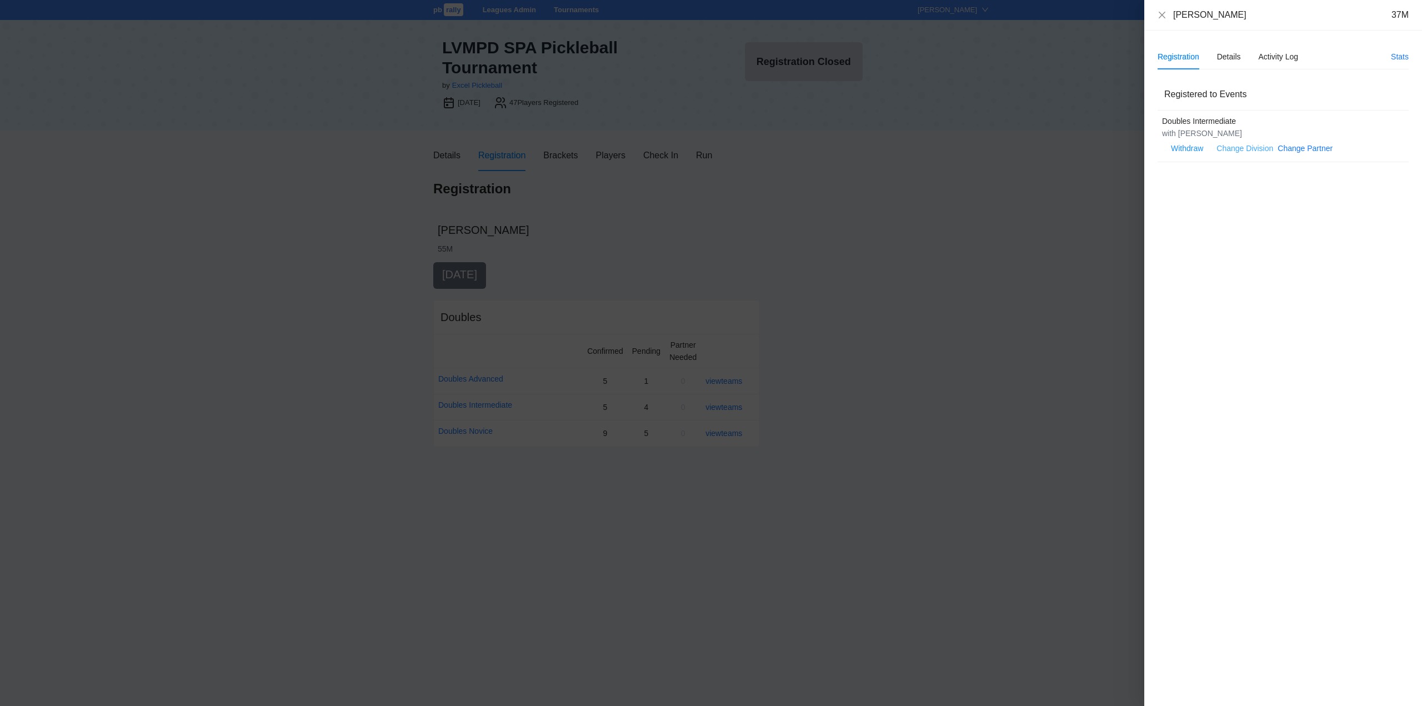
click at [1235, 146] on link "Change Division" at bounding box center [1244, 148] width 57 height 9
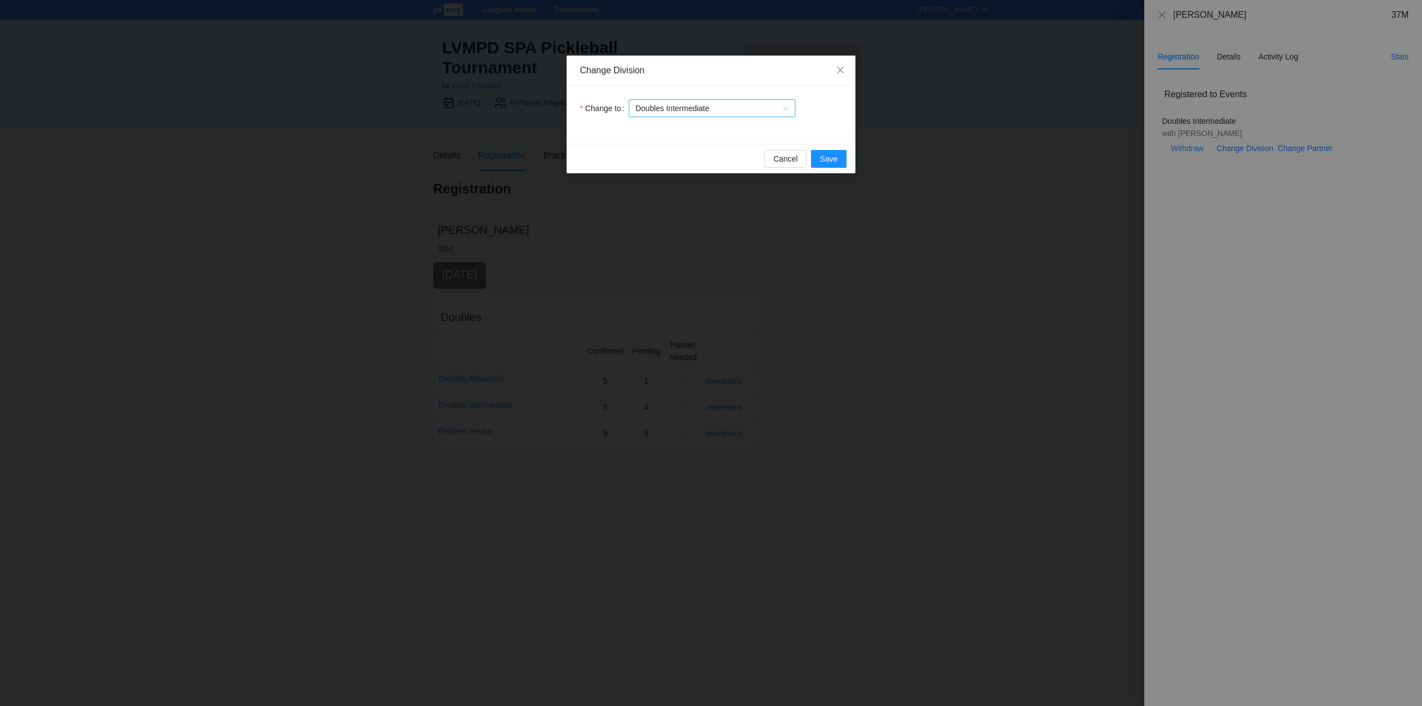
click at [728, 112] on span "Doubles Intermediate" at bounding box center [711, 108] width 153 height 17
drag, startPoint x: 669, startPoint y: 163, endPoint x: 691, endPoint y: 163, distance: 22.8
click at [669, 163] on div "Doubles Novice" at bounding box center [712, 166] width 153 height 12
drag, startPoint x: 826, startPoint y: 158, endPoint x: 920, endPoint y: 159, distance: 93.9
click at [827, 158] on span "Save" at bounding box center [829, 159] width 18 height 12
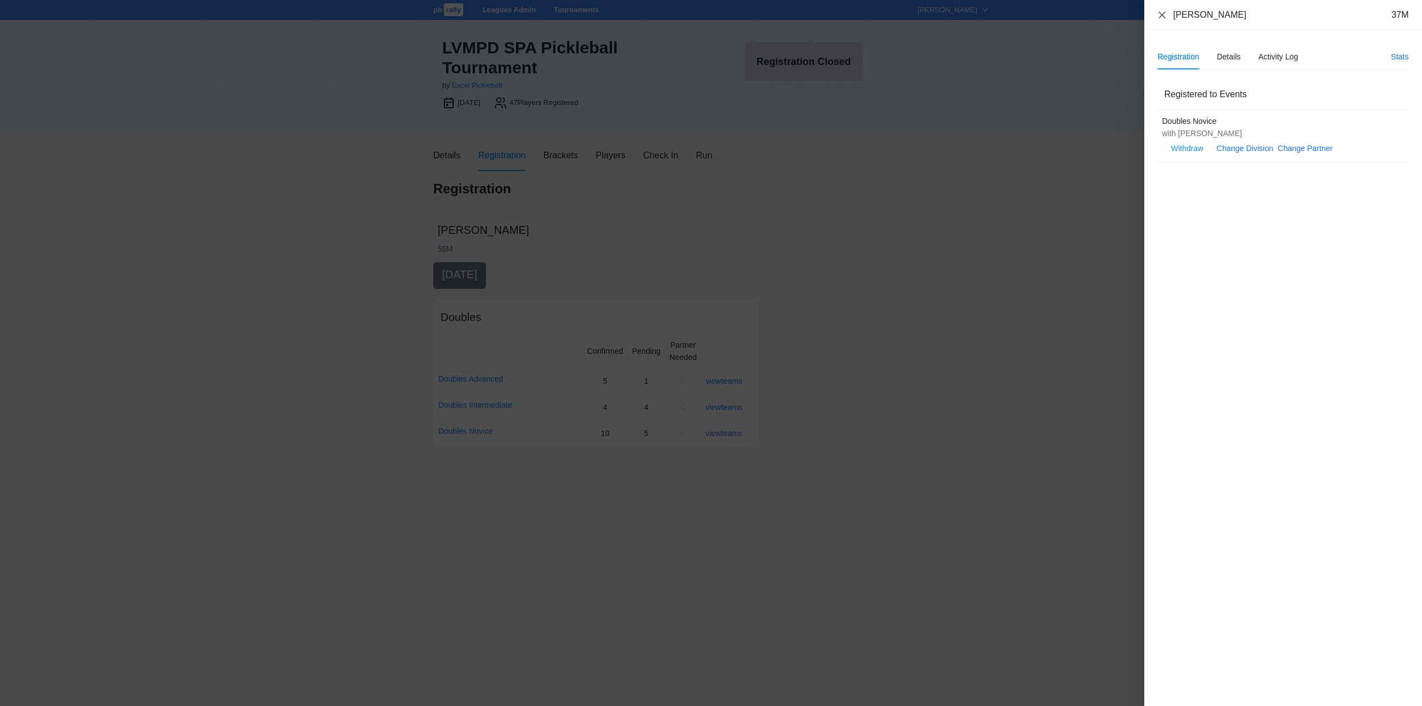
click at [1161, 14] on icon "close" at bounding box center [1161, 15] width 9 height 9
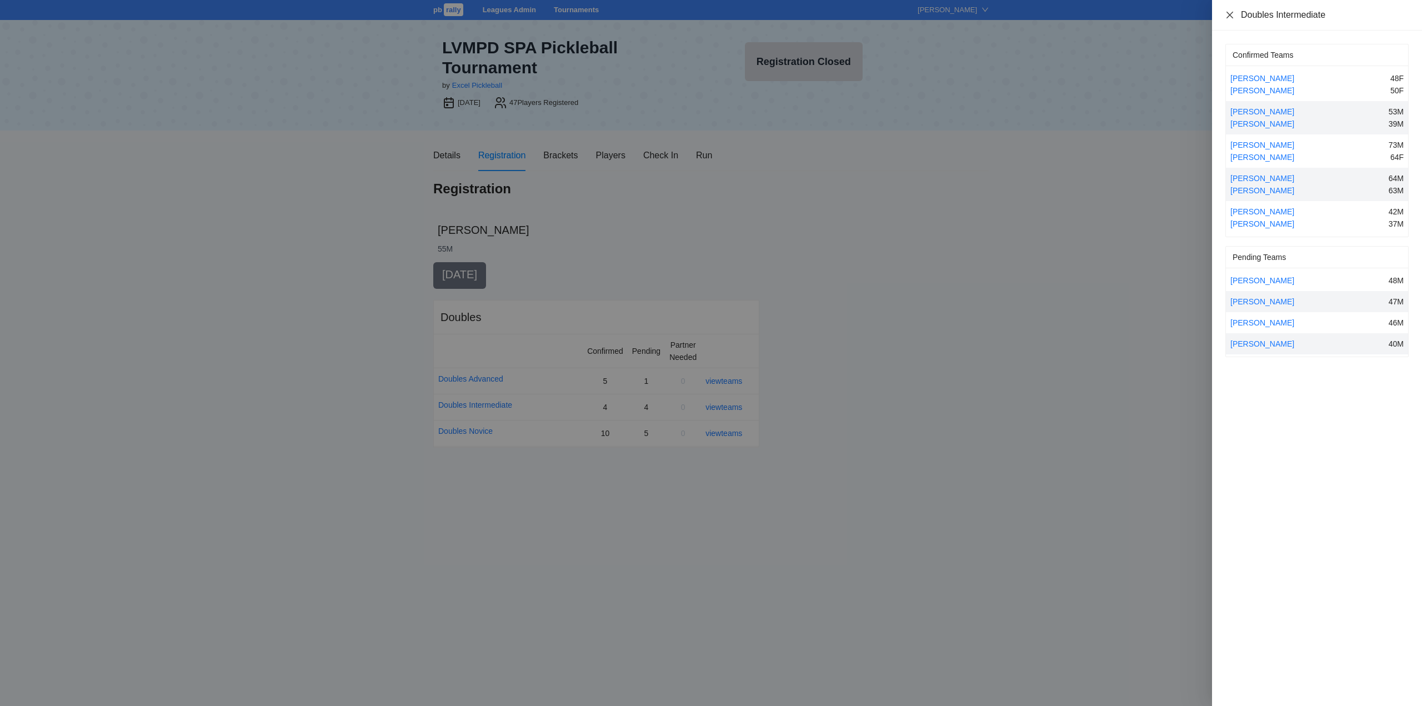
click at [1232, 12] on icon "close" at bounding box center [1229, 15] width 9 height 9
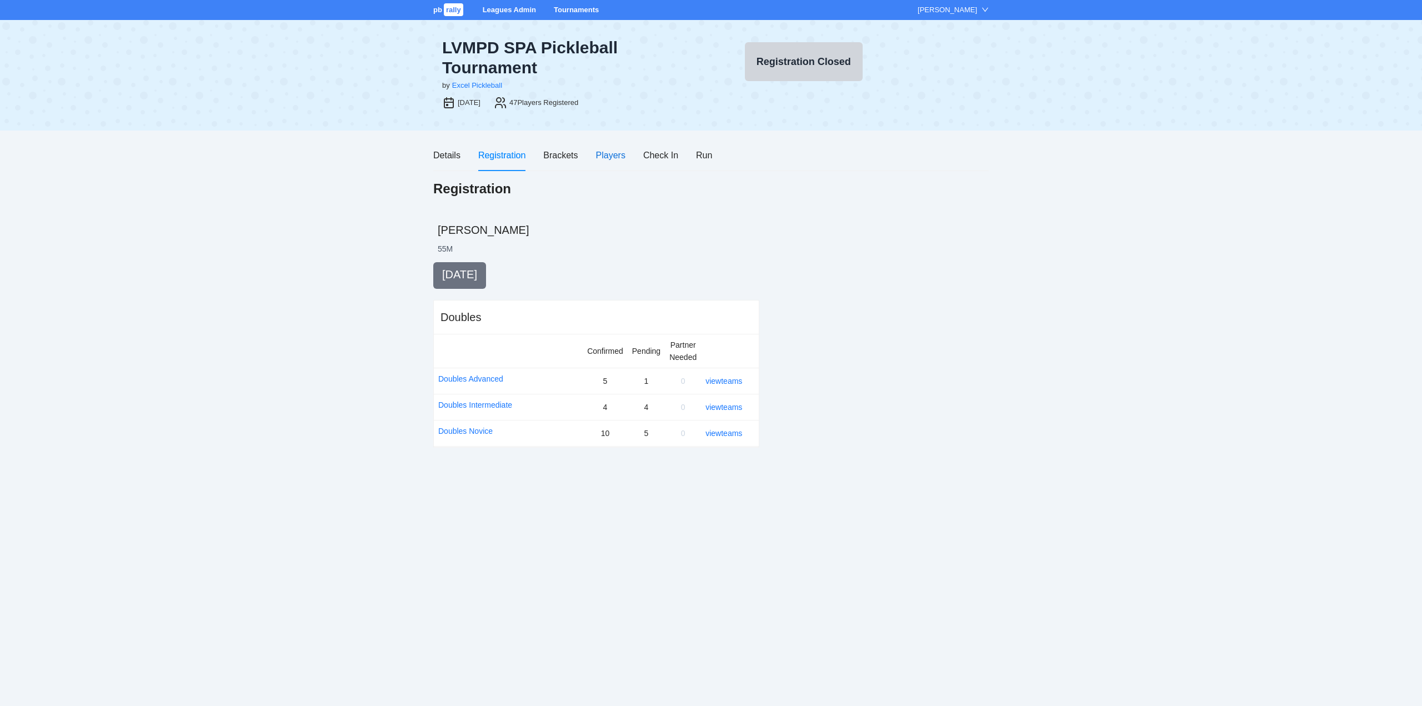
click at [610, 153] on div "Players" at bounding box center [610, 155] width 29 height 14
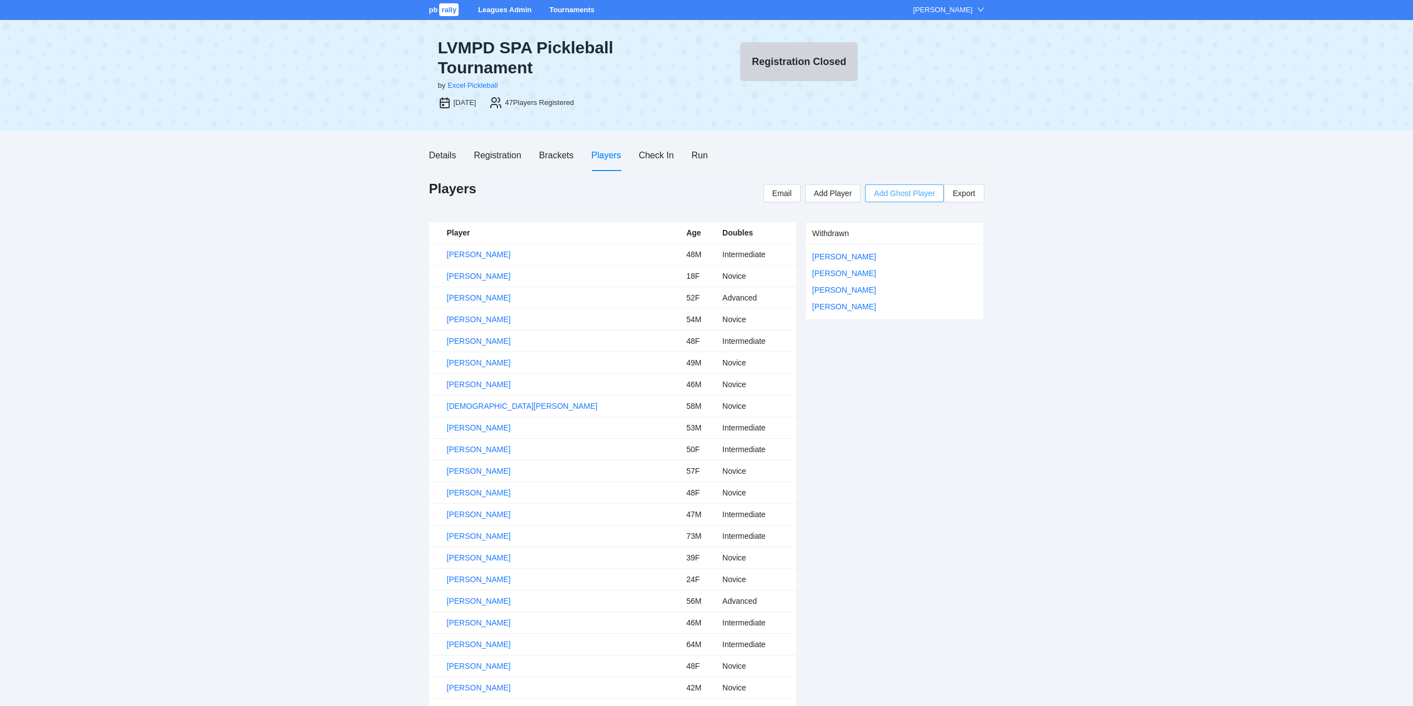
click at [904, 192] on span "Add Ghost Player" at bounding box center [904, 193] width 61 height 12
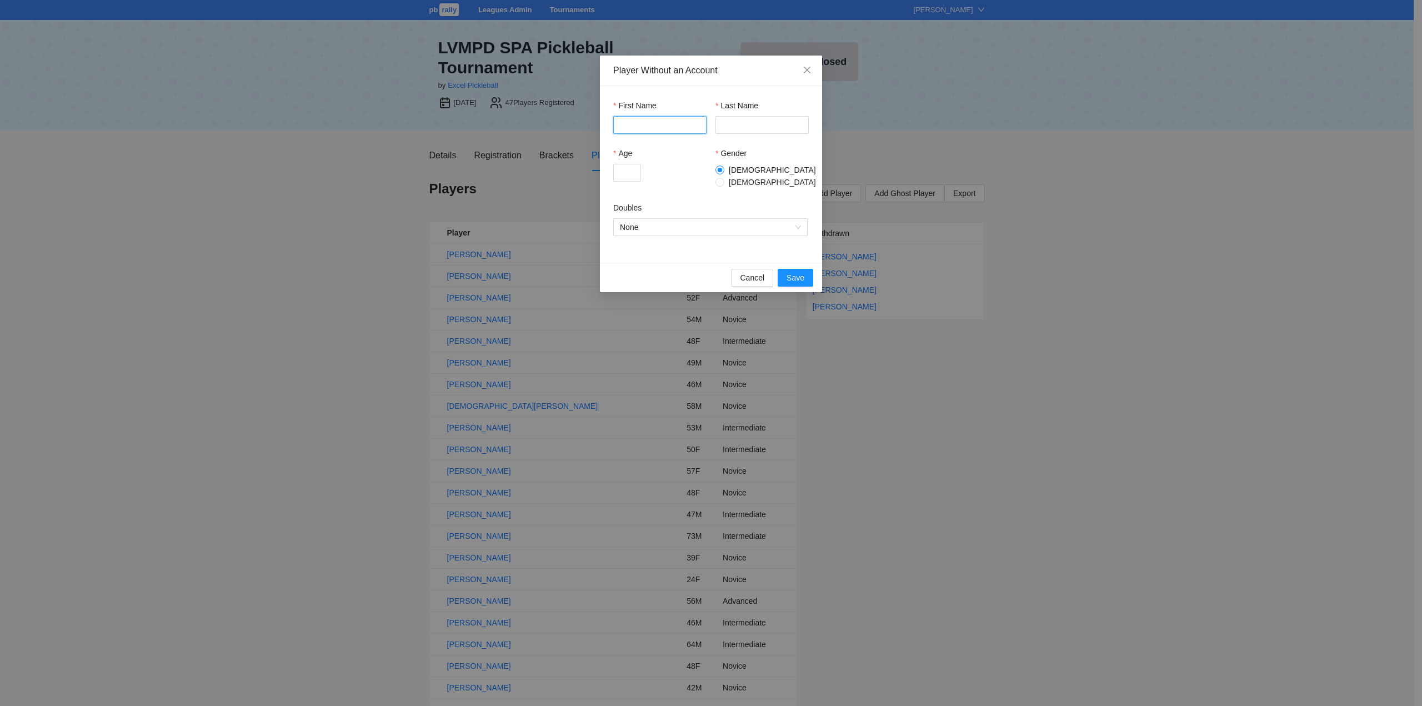
click at [639, 123] on input "First Name" at bounding box center [659, 125] width 93 height 18
type input "*****"
click at [739, 123] on input "Last Name" at bounding box center [761, 125] width 93 height 18
paste input "*******"
type input "*******"
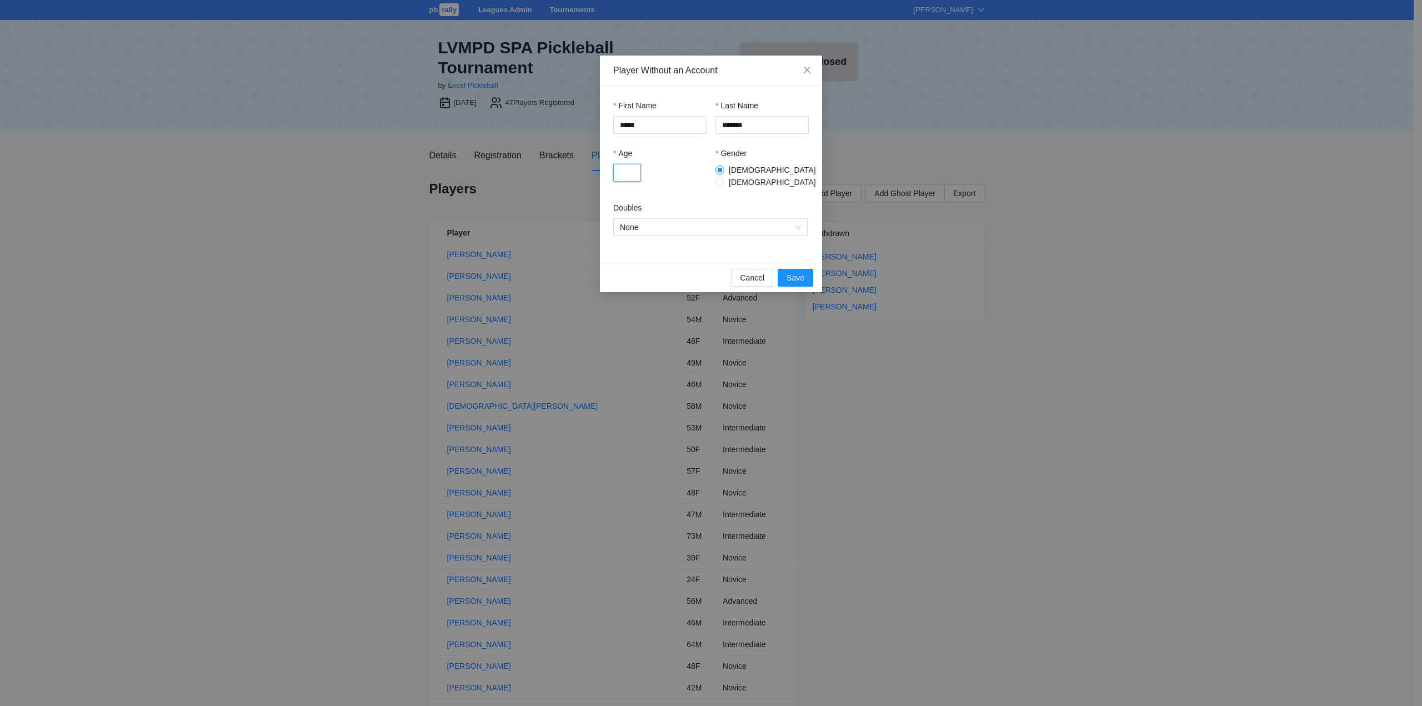
click at [629, 172] on input "Age" at bounding box center [627, 173] width 28 height 18
type input "**"
click at [671, 220] on span "None" at bounding box center [710, 227] width 181 height 17
click at [648, 280] on div "Doubles Intermediate" at bounding box center [710, 278] width 181 height 12
click at [795, 272] on span "Save" at bounding box center [795, 278] width 18 height 12
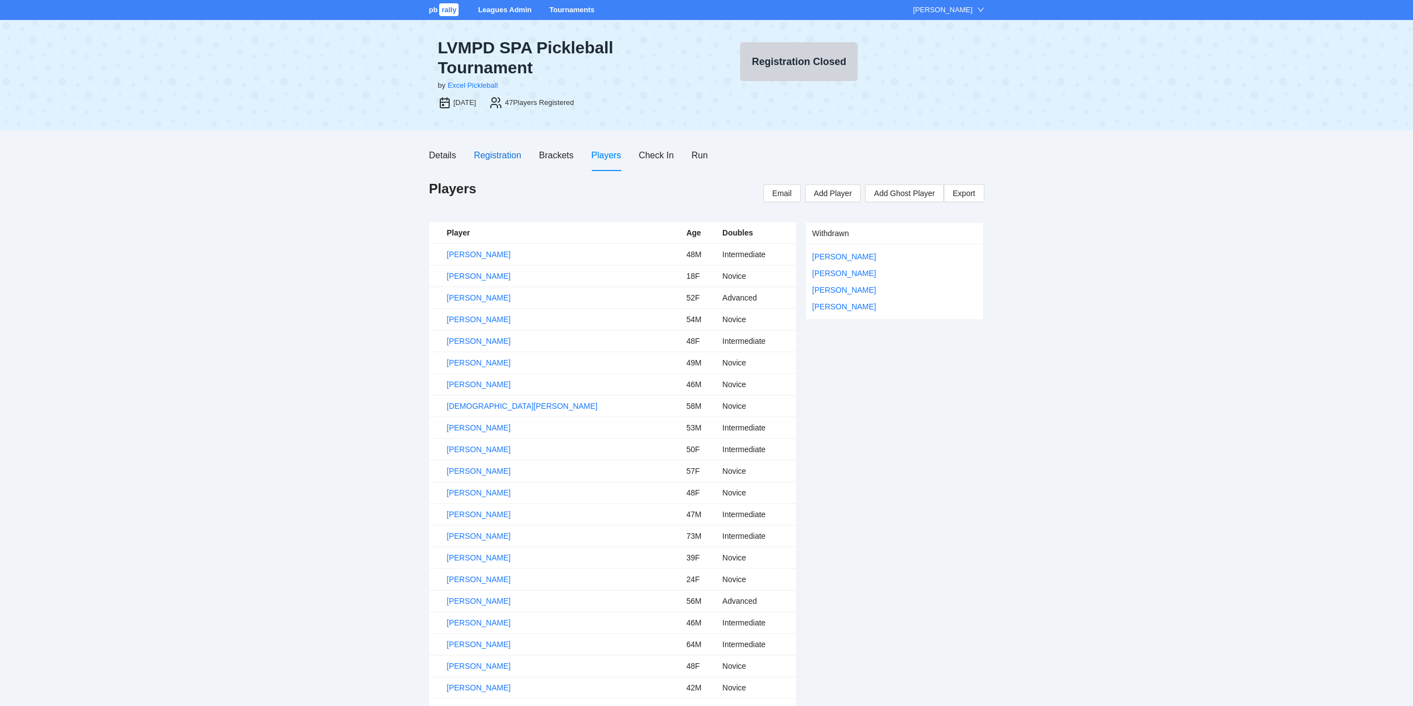
click at [488, 154] on div "Registration" at bounding box center [497, 155] width 47 height 14
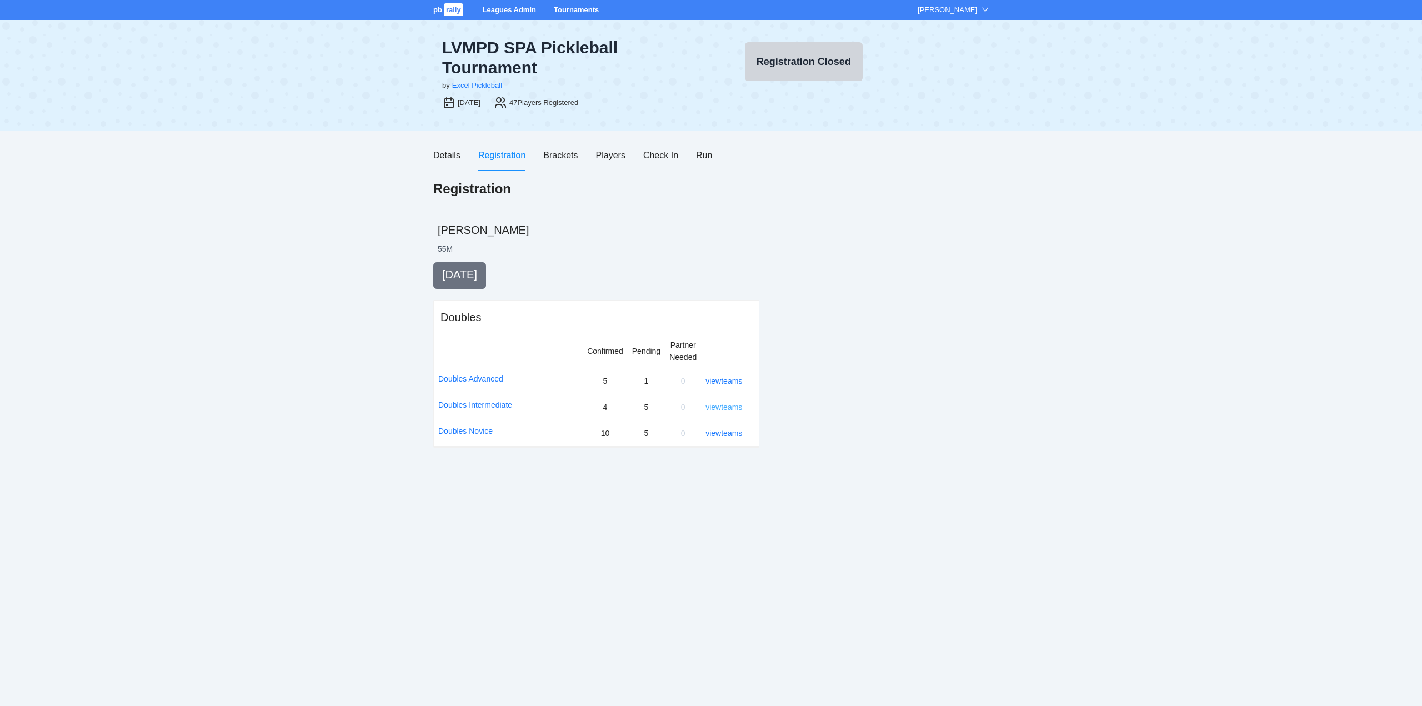
click at [714, 407] on link "view teams" at bounding box center [723, 407] width 37 height 9
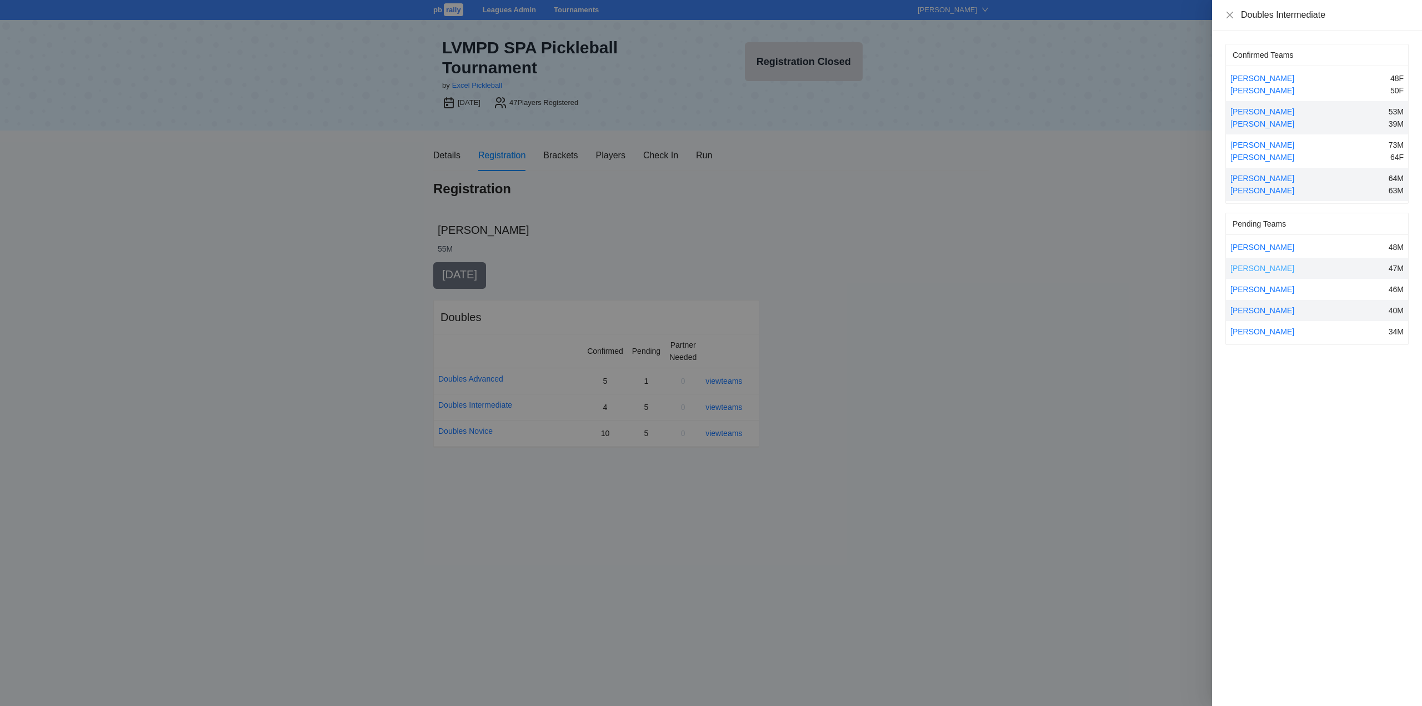
click at [1264, 267] on link "[PERSON_NAME]" at bounding box center [1262, 268] width 64 height 9
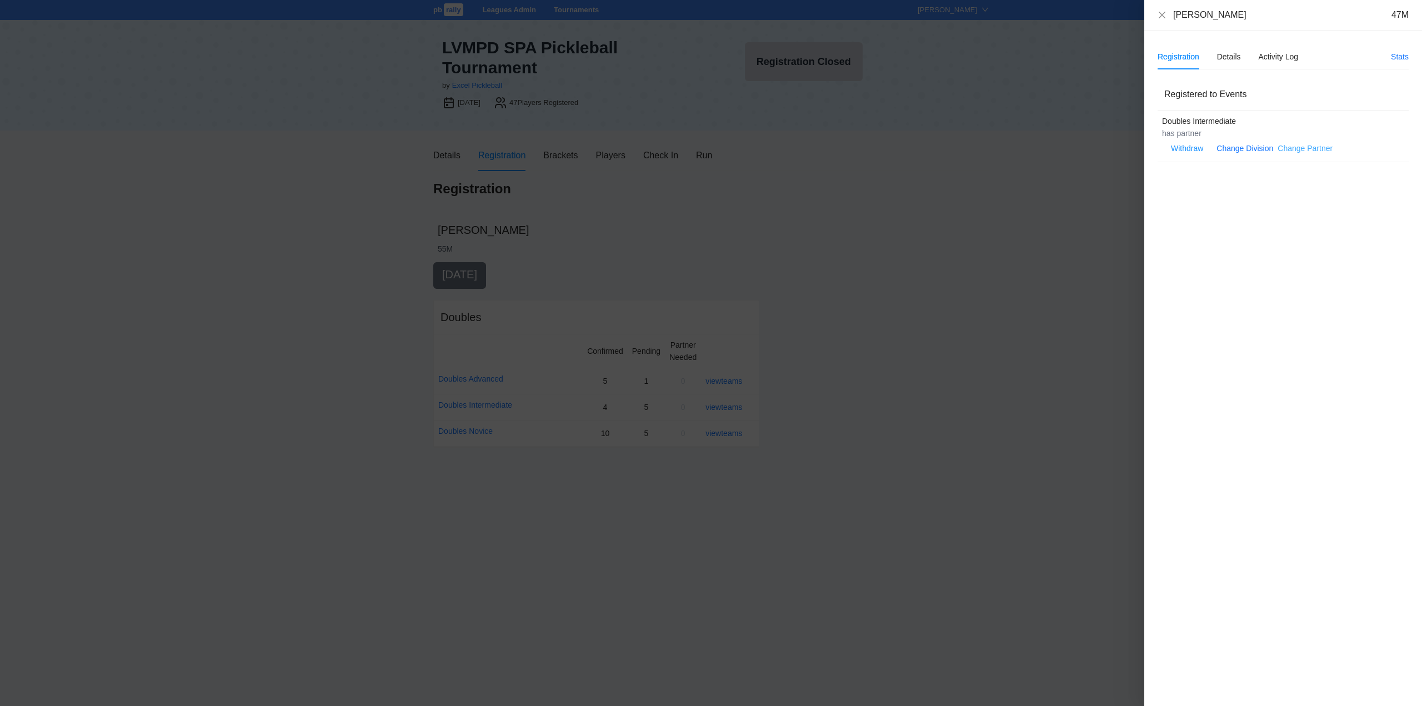
click at [1296, 148] on link "Change Partner" at bounding box center [1304, 148] width 55 height 9
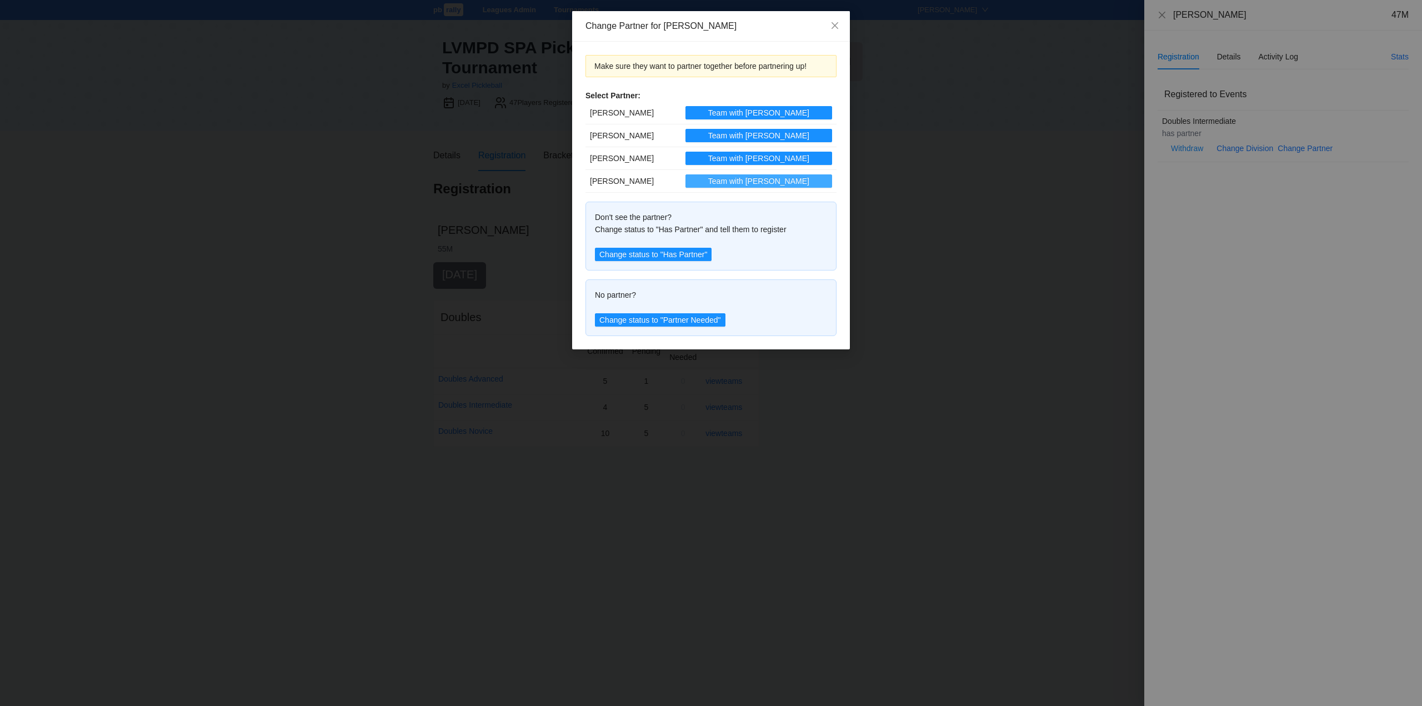
click at [762, 181] on span "Team with Karlo" at bounding box center [758, 181] width 101 height 12
click at [832, 25] on icon "close" at bounding box center [834, 25] width 9 height 9
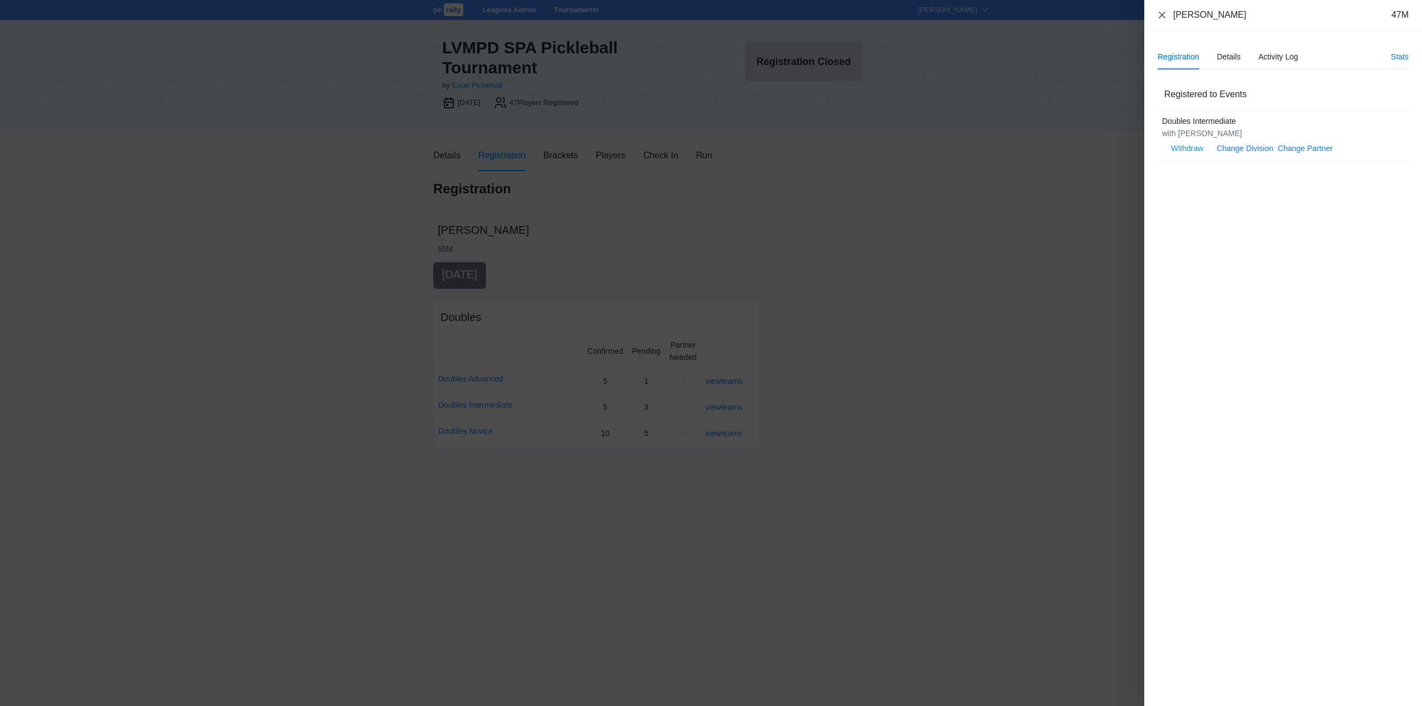
click at [1165, 13] on icon "close" at bounding box center [1161, 15] width 9 height 9
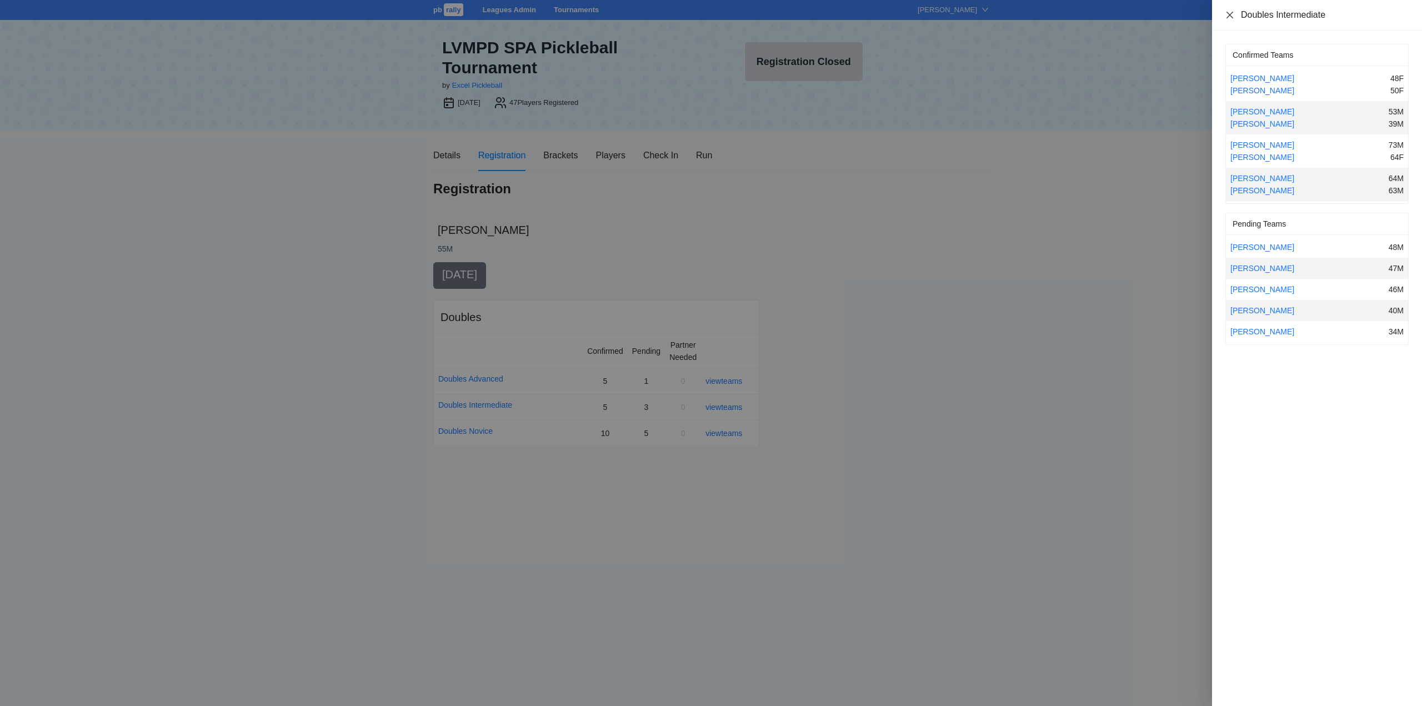
click at [1230, 14] on icon "close" at bounding box center [1229, 14] width 7 height 7
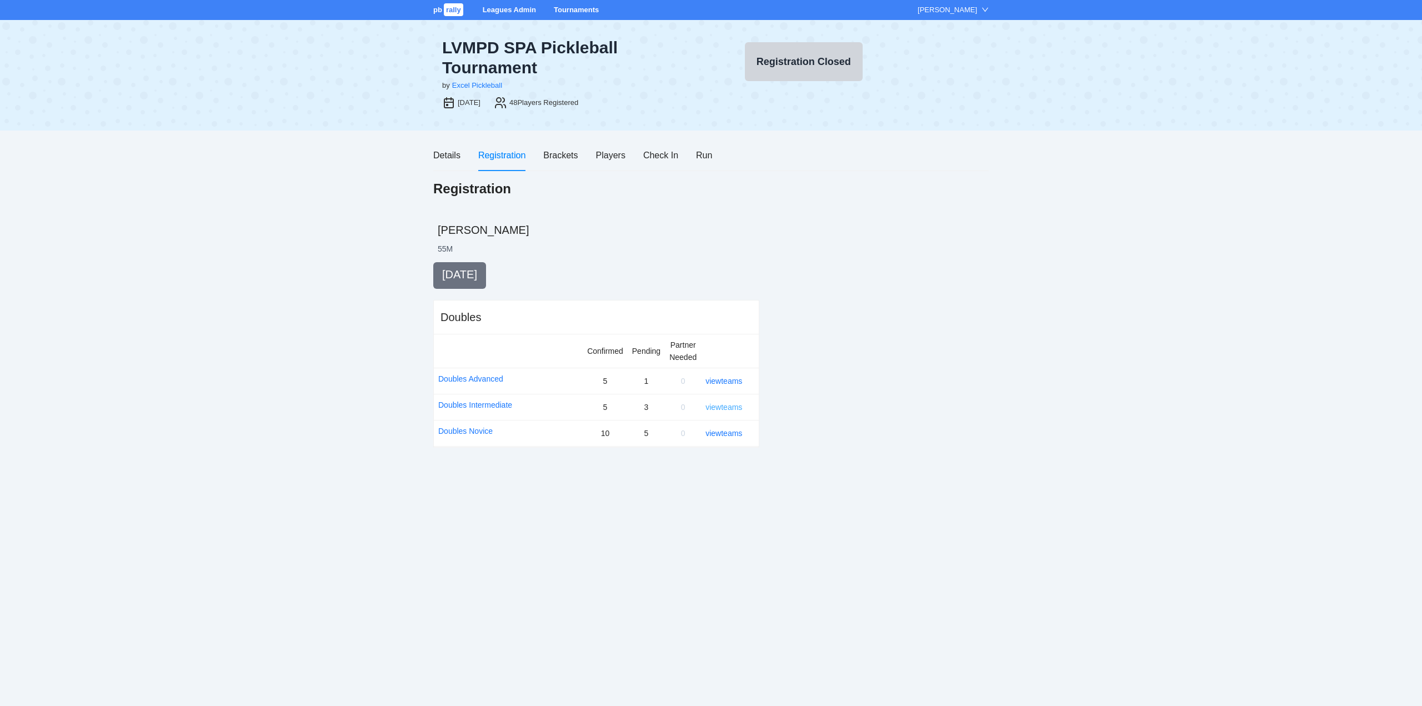
click at [722, 405] on link "view teams" at bounding box center [723, 407] width 37 height 9
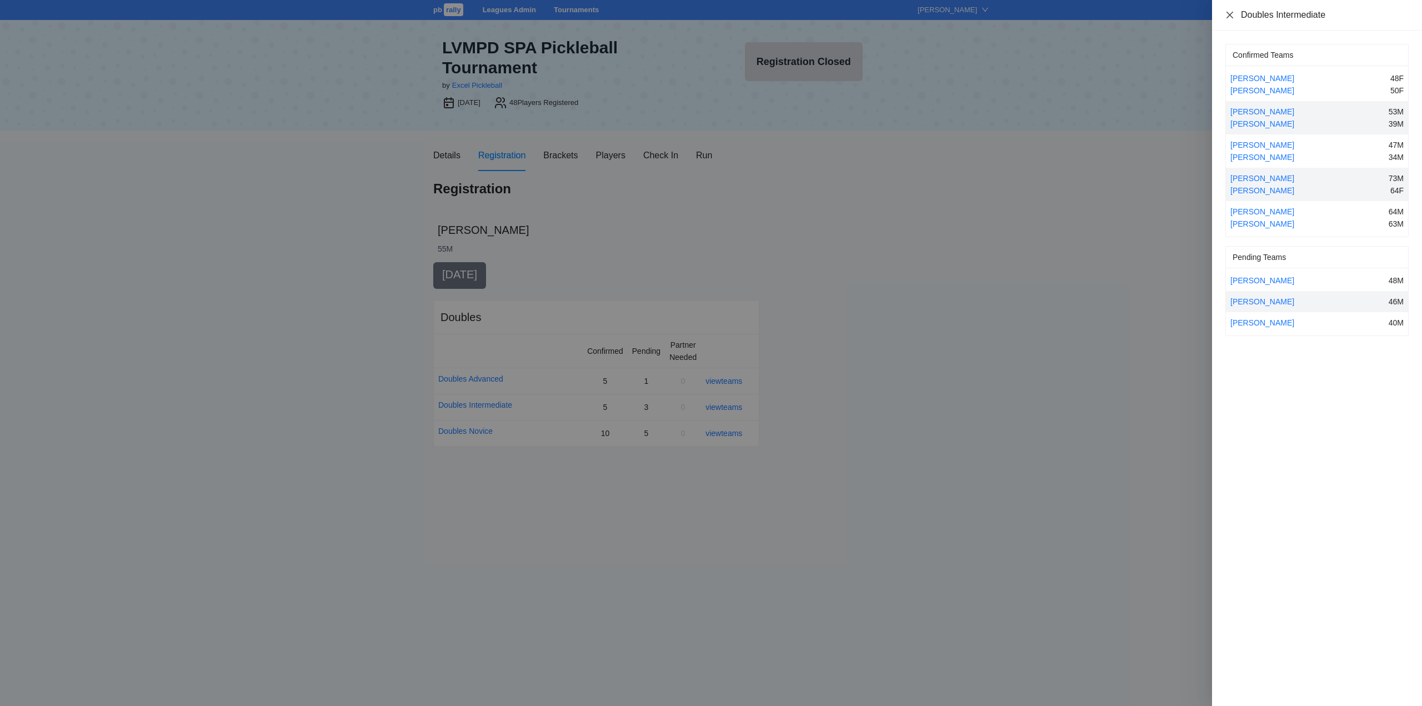
click at [1227, 11] on icon "close" at bounding box center [1229, 15] width 9 height 9
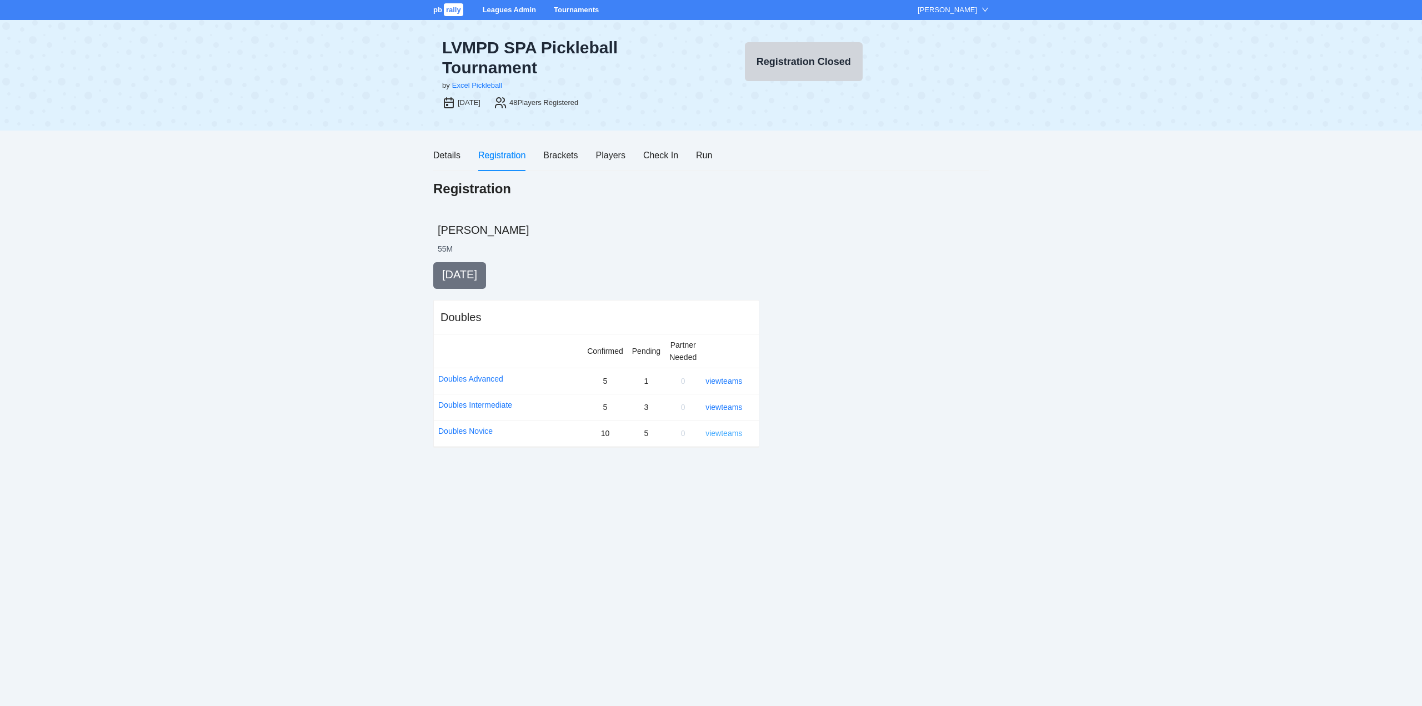
click at [724, 429] on link "view teams" at bounding box center [723, 433] width 37 height 9
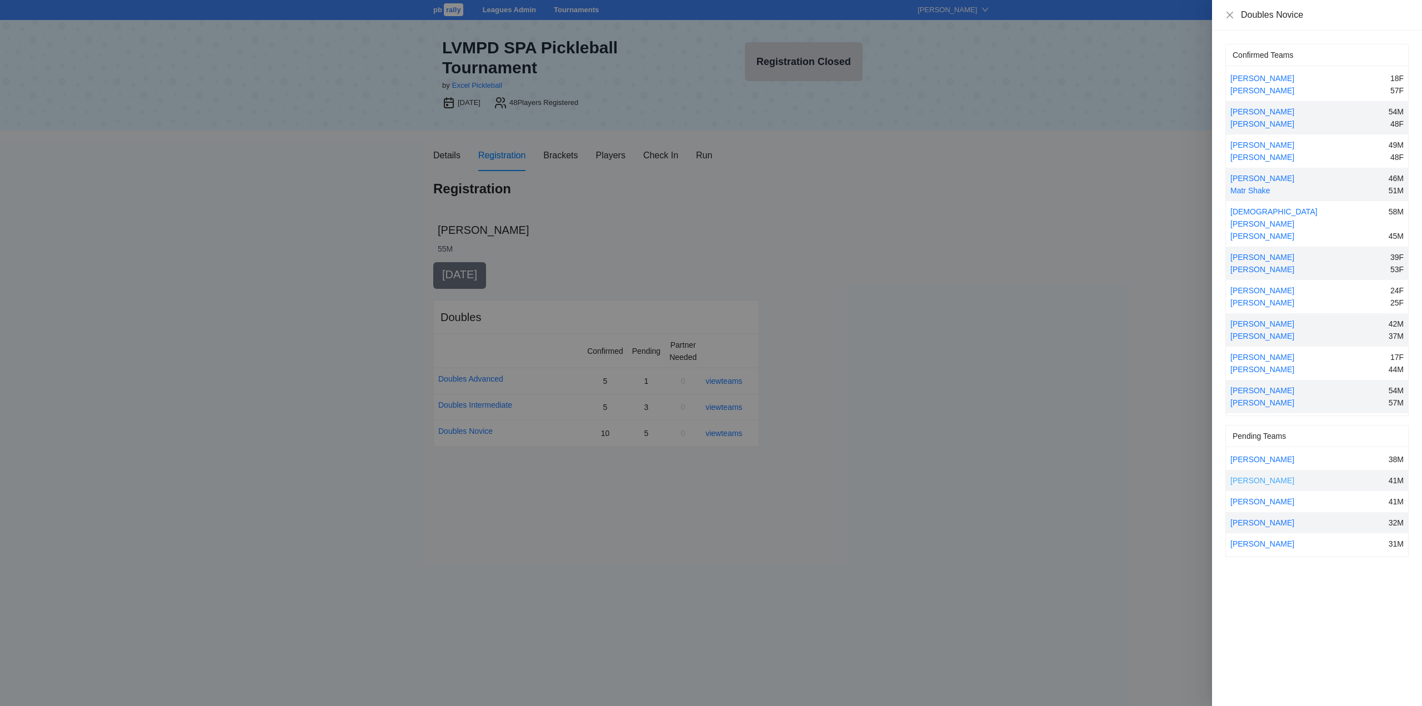
click at [1261, 476] on link "[PERSON_NAME]" at bounding box center [1262, 480] width 64 height 9
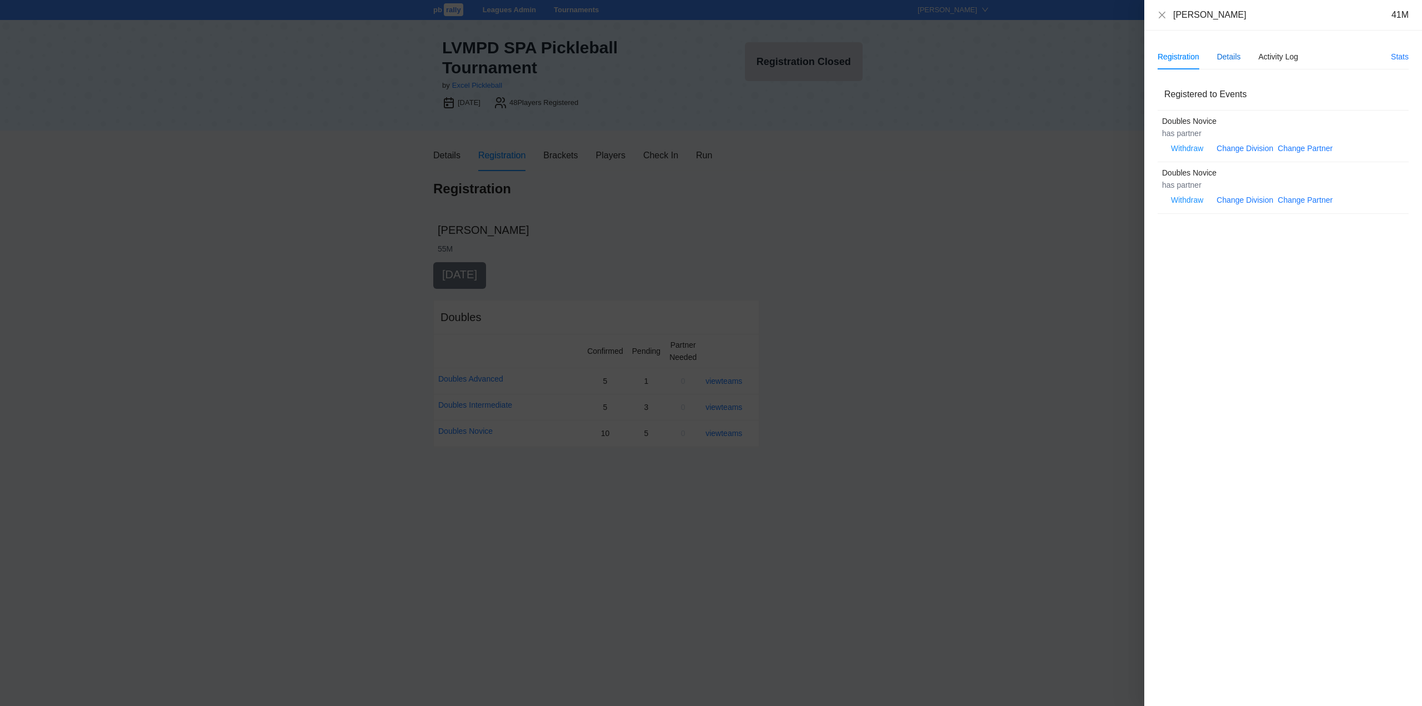
click at [1228, 54] on div "Details" at bounding box center [1229, 57] width 24 height 12
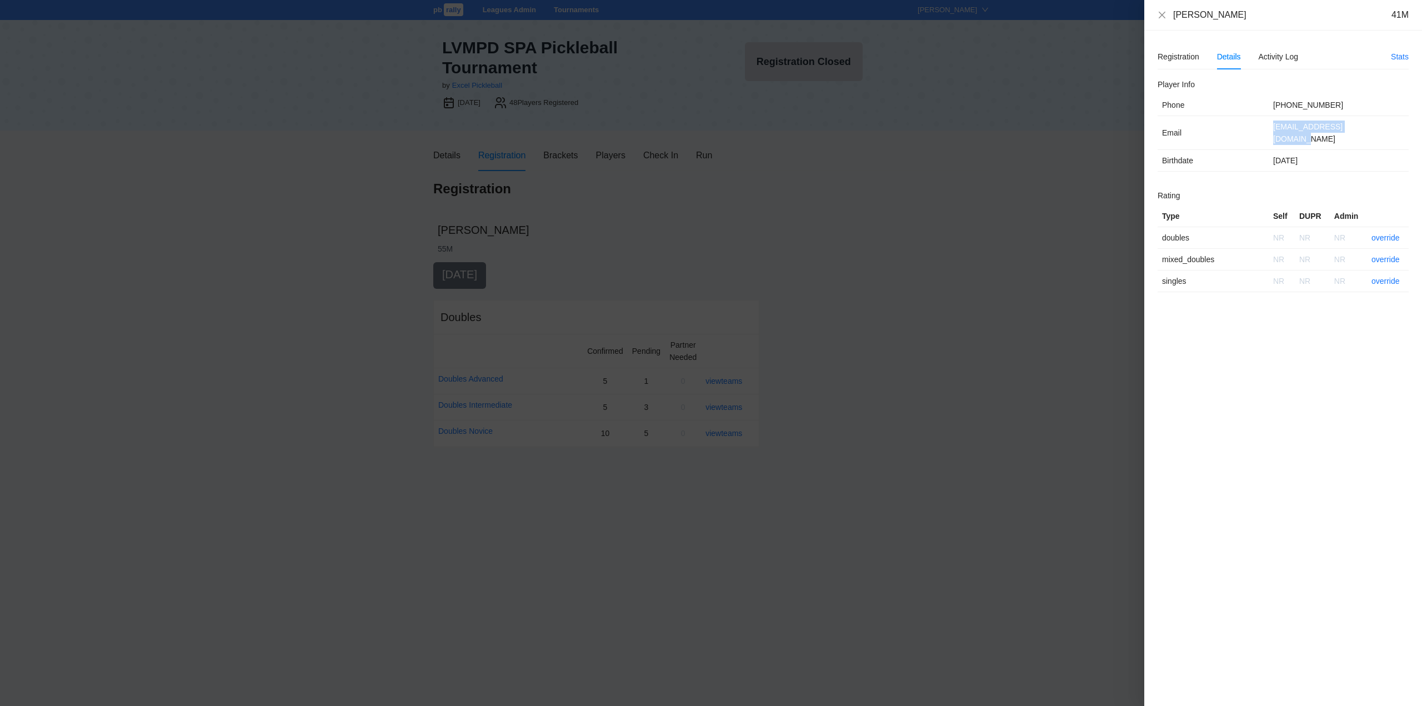
drag, startPoint x: 1371, startPoint y: 127, endPoint x: 1271, endPoint y: 130, distance: 100.0
click at [1271, 130] on td "[EMAIL_ADDRESS][DOMAIN_NAME]" at bounding box center [1338, 133] width 140 height 34
click at [1159, 14] on icon "close" at bounding box center [1161, 15] width 9 height 9
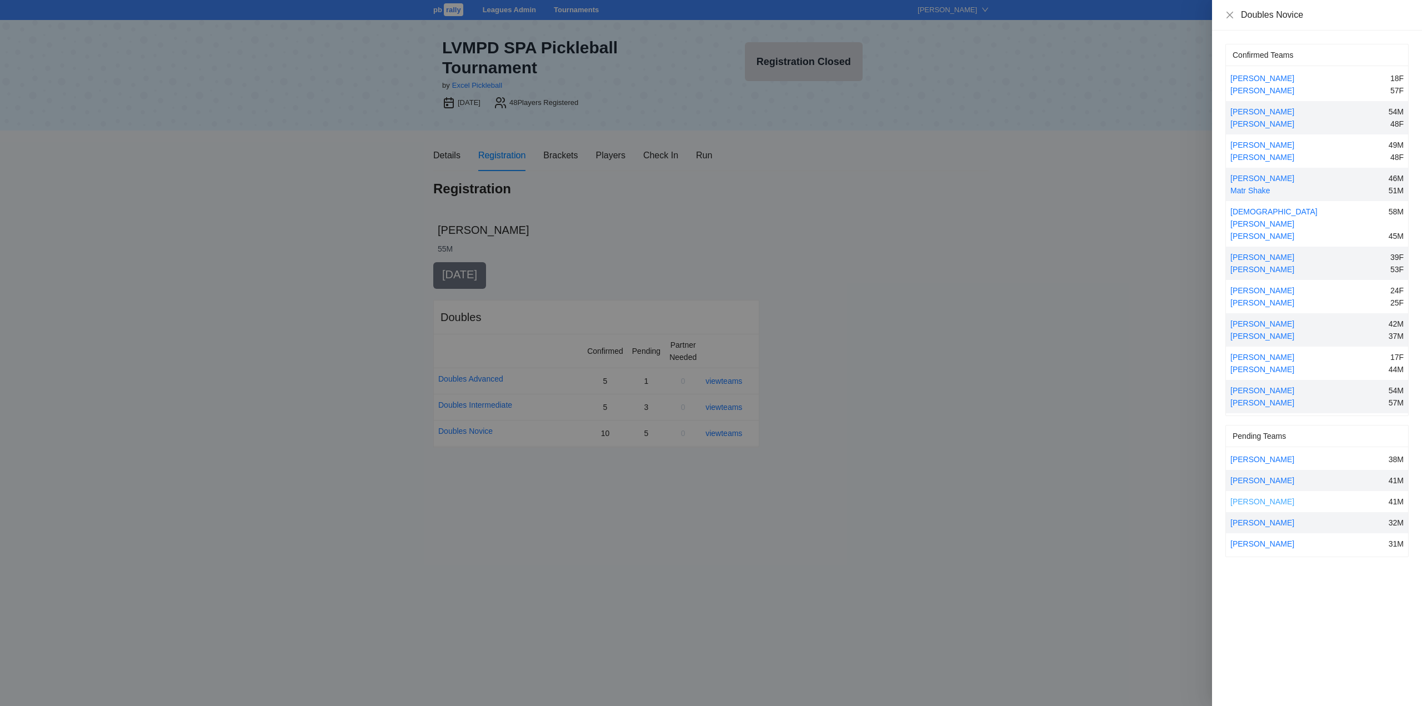
click at [1261, 497] on link "[PERSON_NAME]" at bounding box center [1262, 501] width 64 height 9
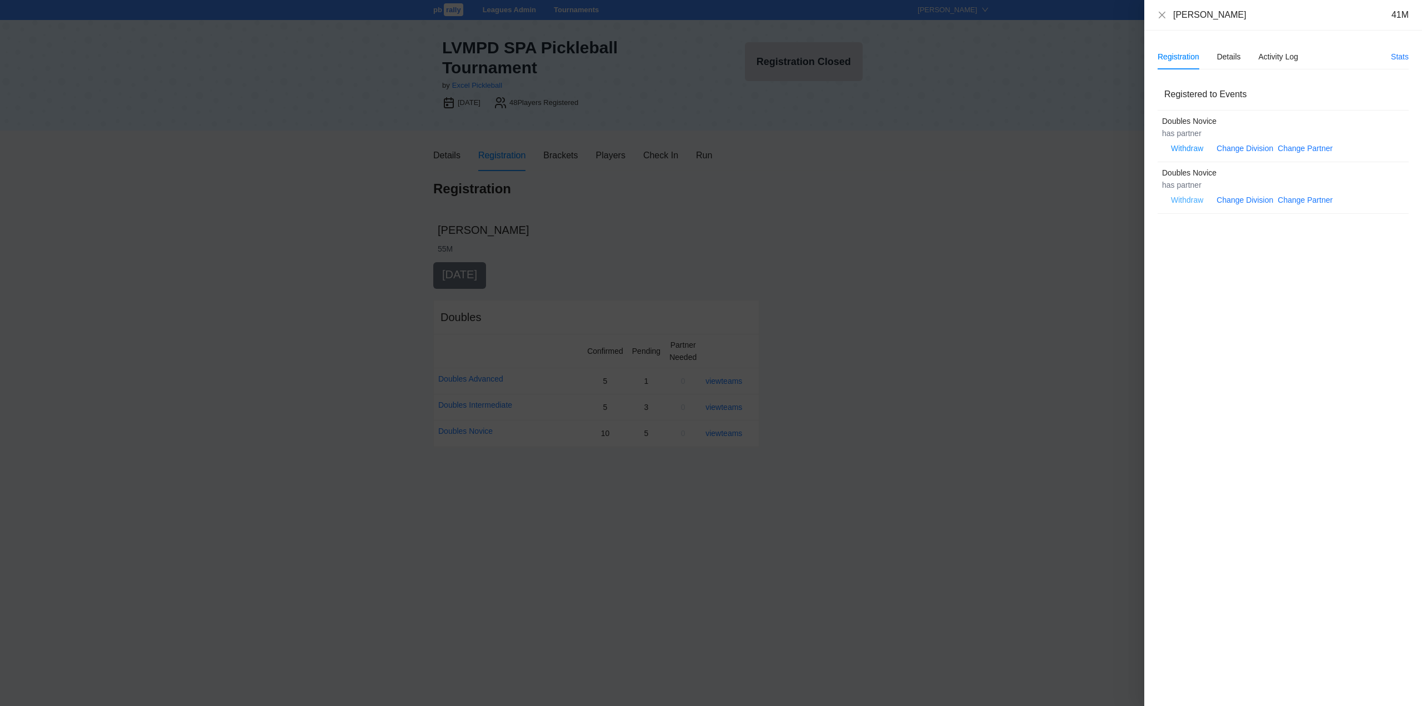
click at [1182, 198] on span "Withdraw" at bounding box center [1187, 200] width 32 height 12
click at [1222, 163] on span "OK" at bounding box center [1220, 165] width 11 height 12
click at [1161, 16] on icon "close" at bounding box center [1161, 14] width 7 height 7
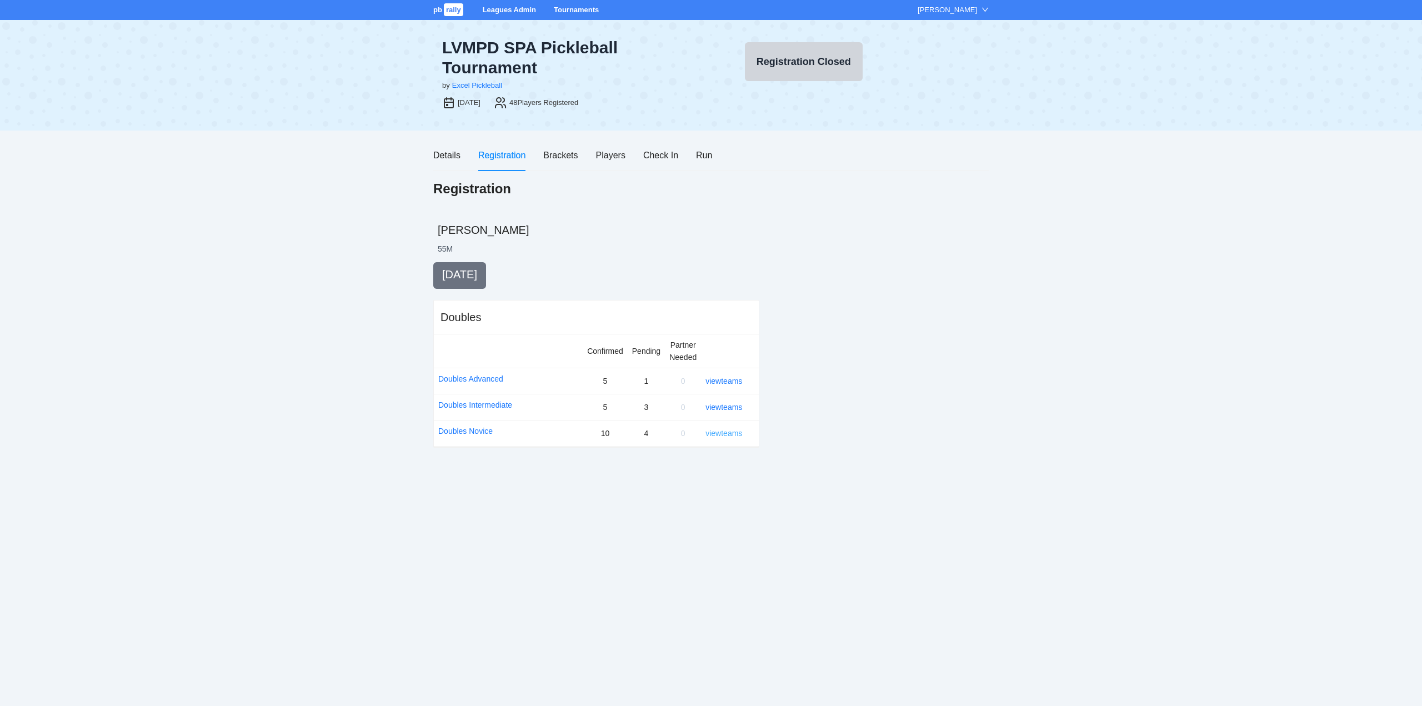
click at [726, 436] on link "view teams" at bounding box center [723, 433] width 37 height 9
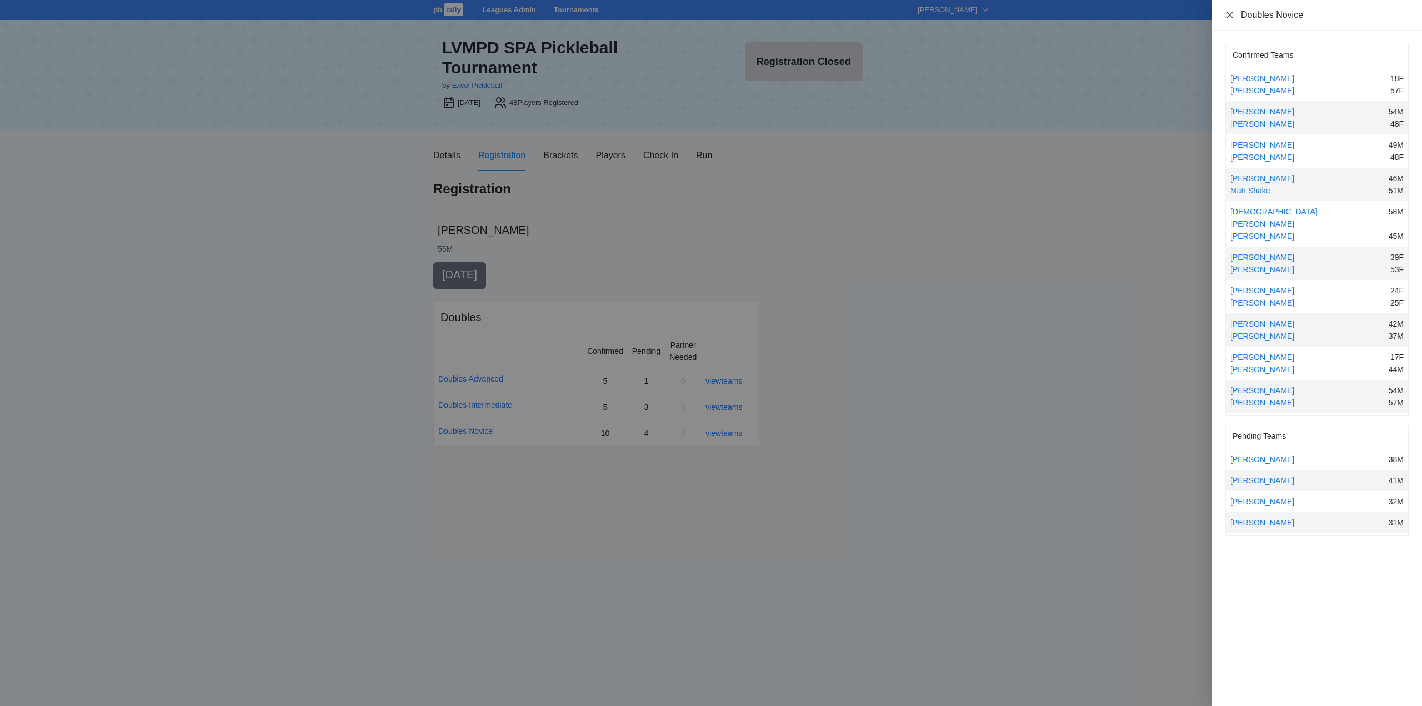
click at [1232, 13] on icon "close" at bounding box center [1229, 15] width 9 height 9
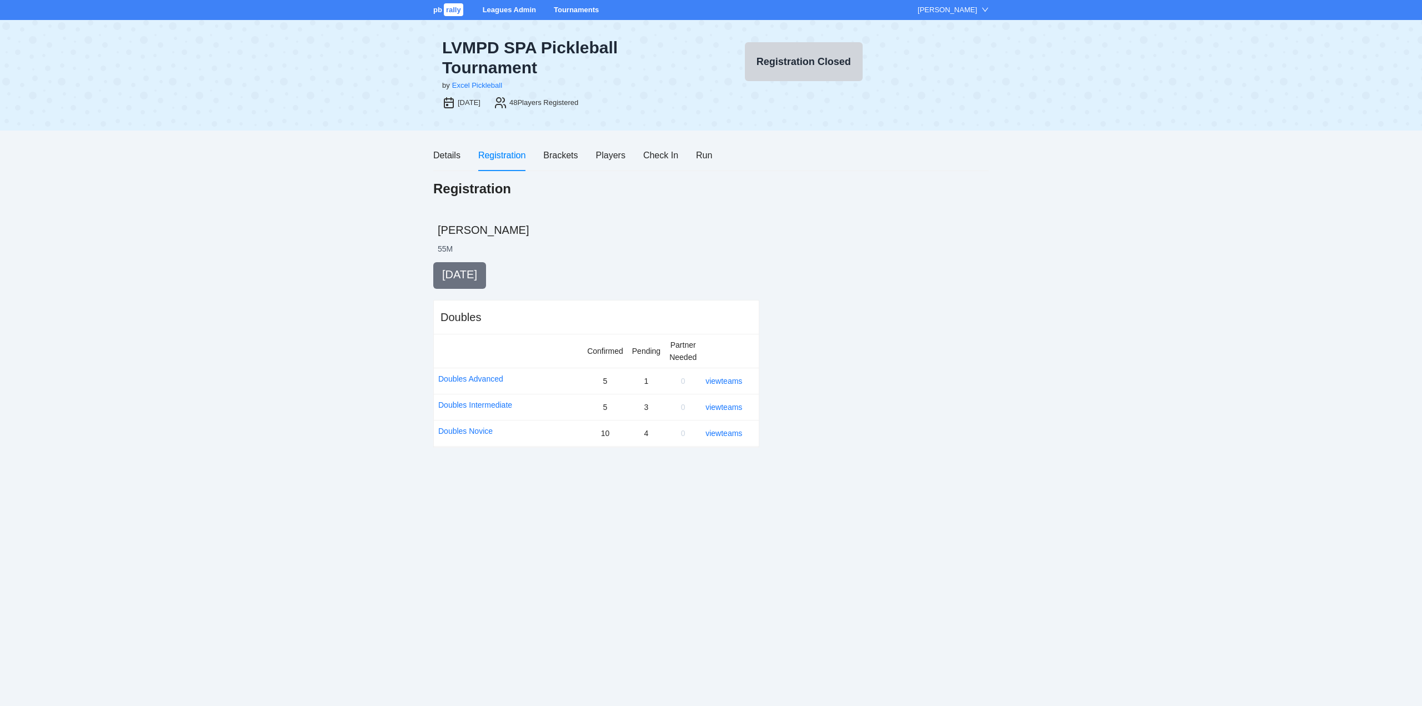
click at [579, 7] on link "Tournaments" at bounding box center [576, 10] width 45 height 8
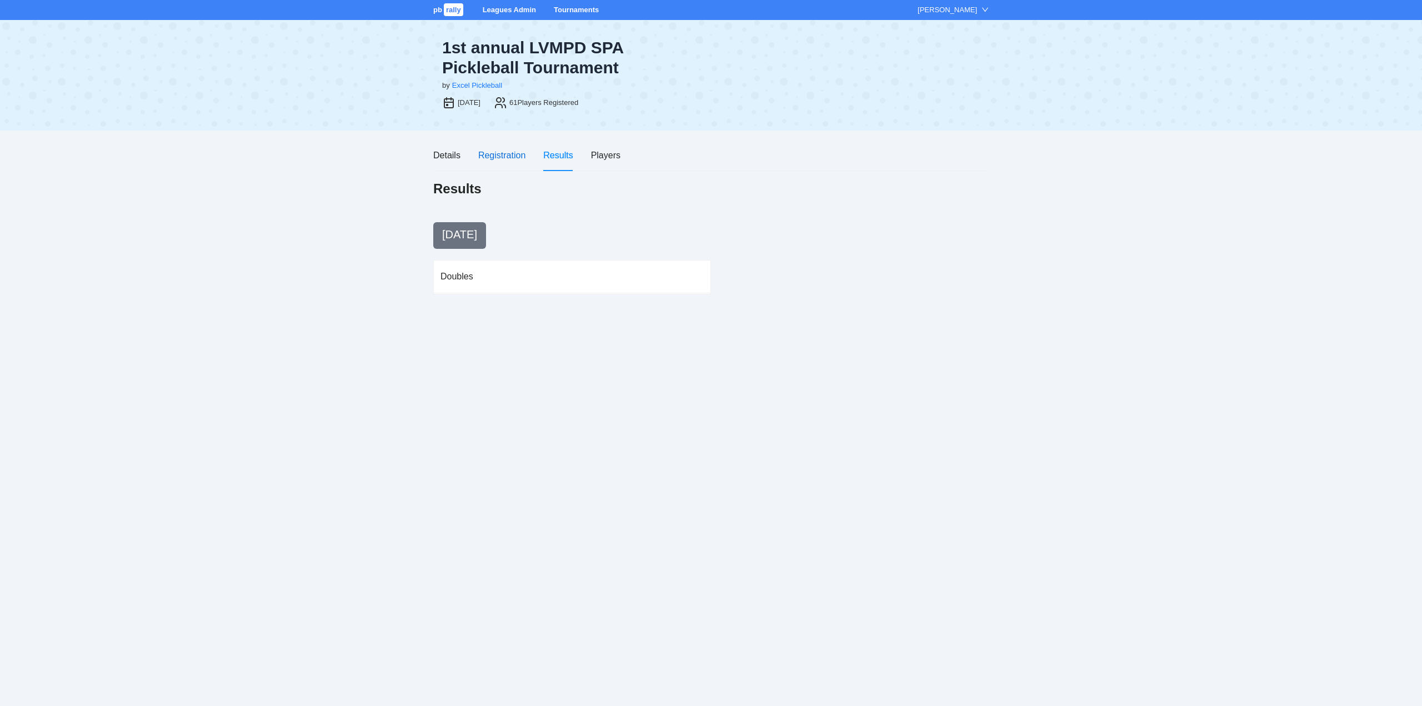
click at [503, 154] on div "Registration" at bounding box center [501, 155] width 47 height 14
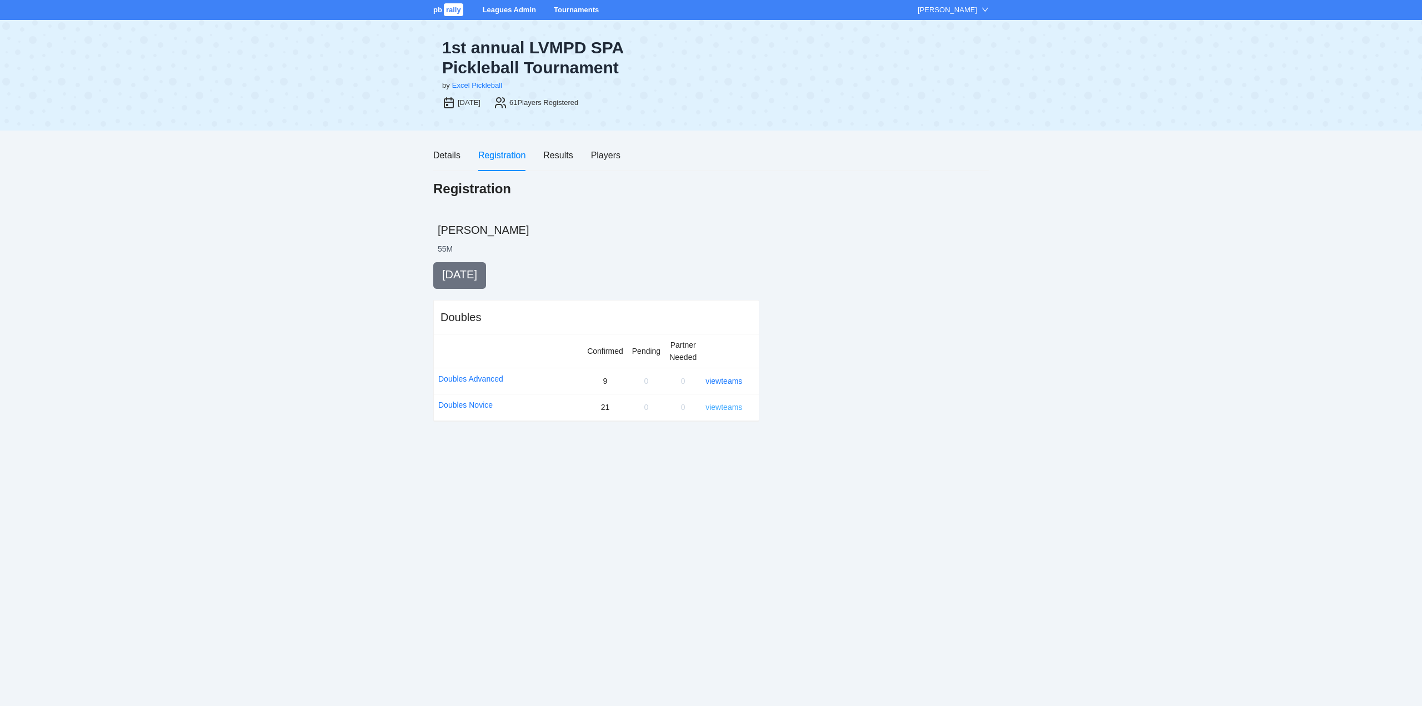
click at [719, 407] on link "view teams" at bounding box center [723, 407] width 37 height 9
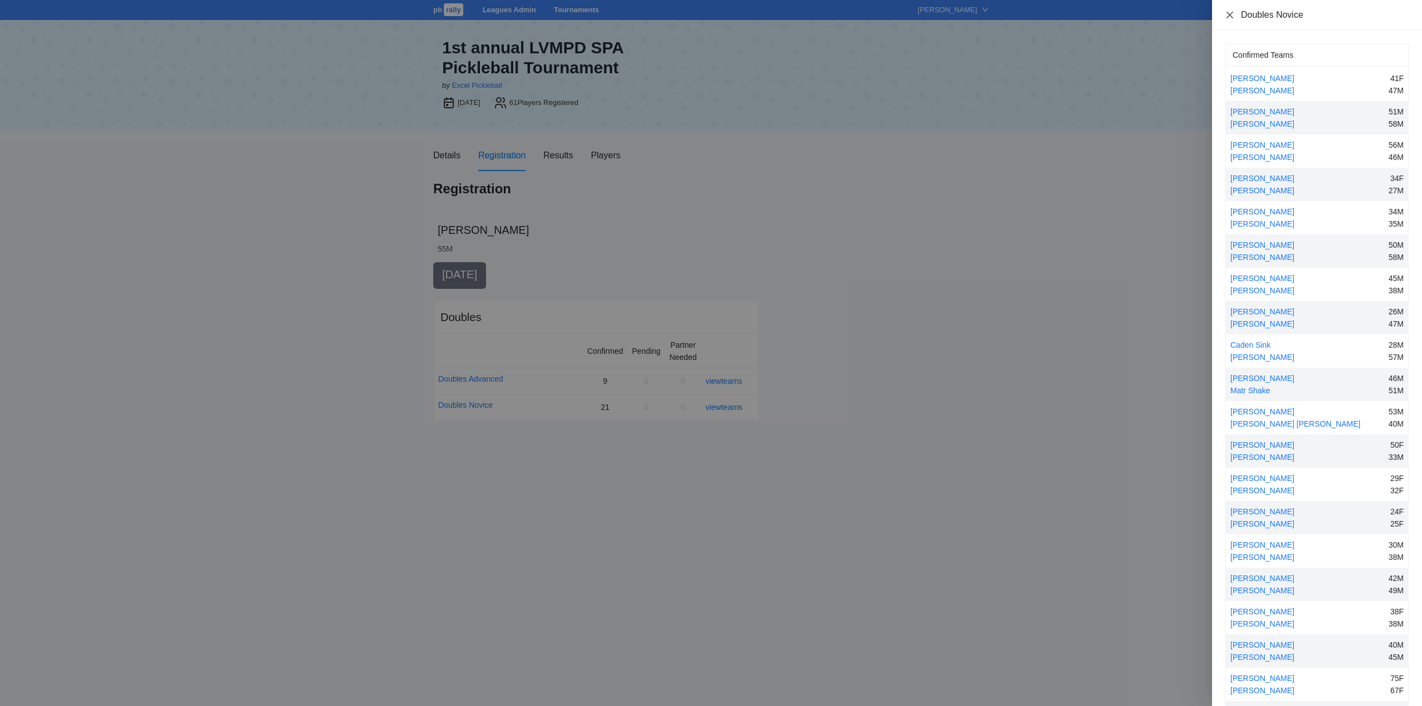
click at [1228, 12] on icon "close" at bounding box center [1229, 15] width 9 height 9
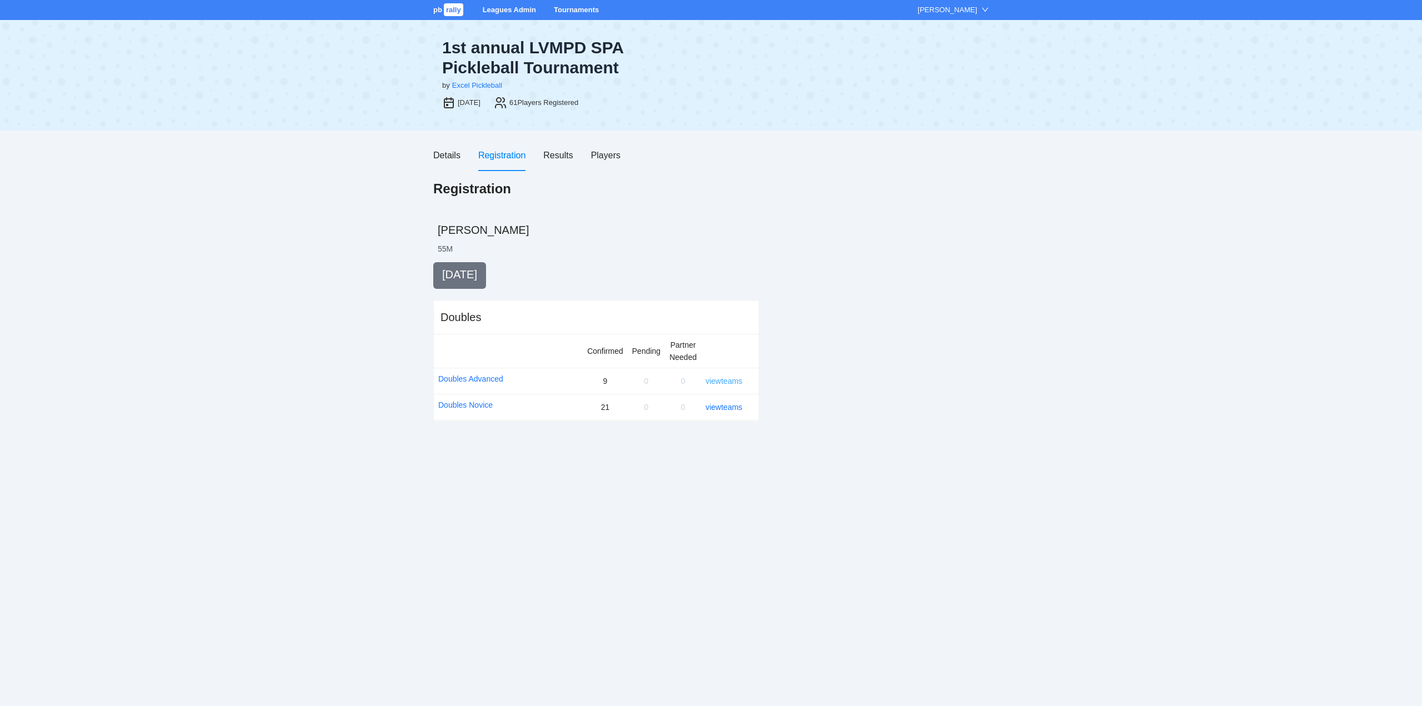
click at [721, 378] on link "view teams" at bounding box center [723, 381] width 37 height 9
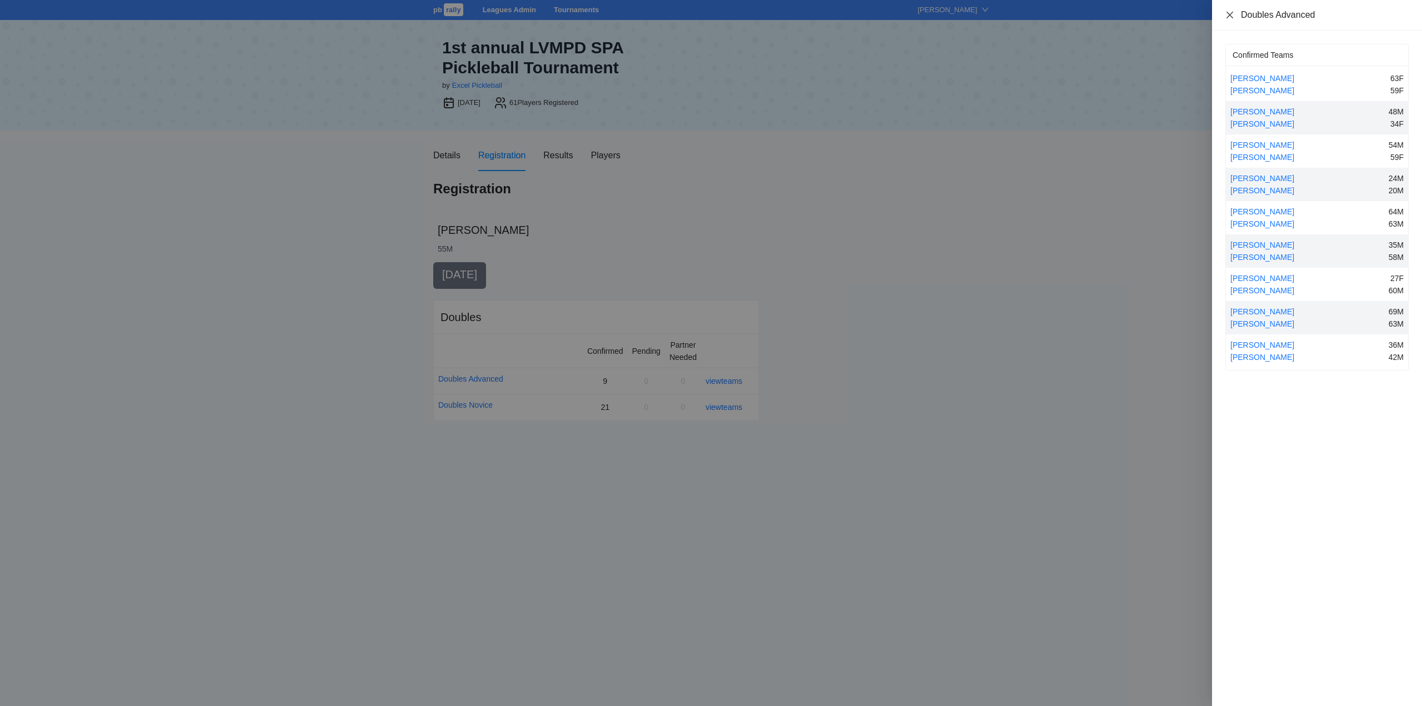
click at [1228, 14] on icon "close" at bounding box center [1229, 15] width 9 height 9
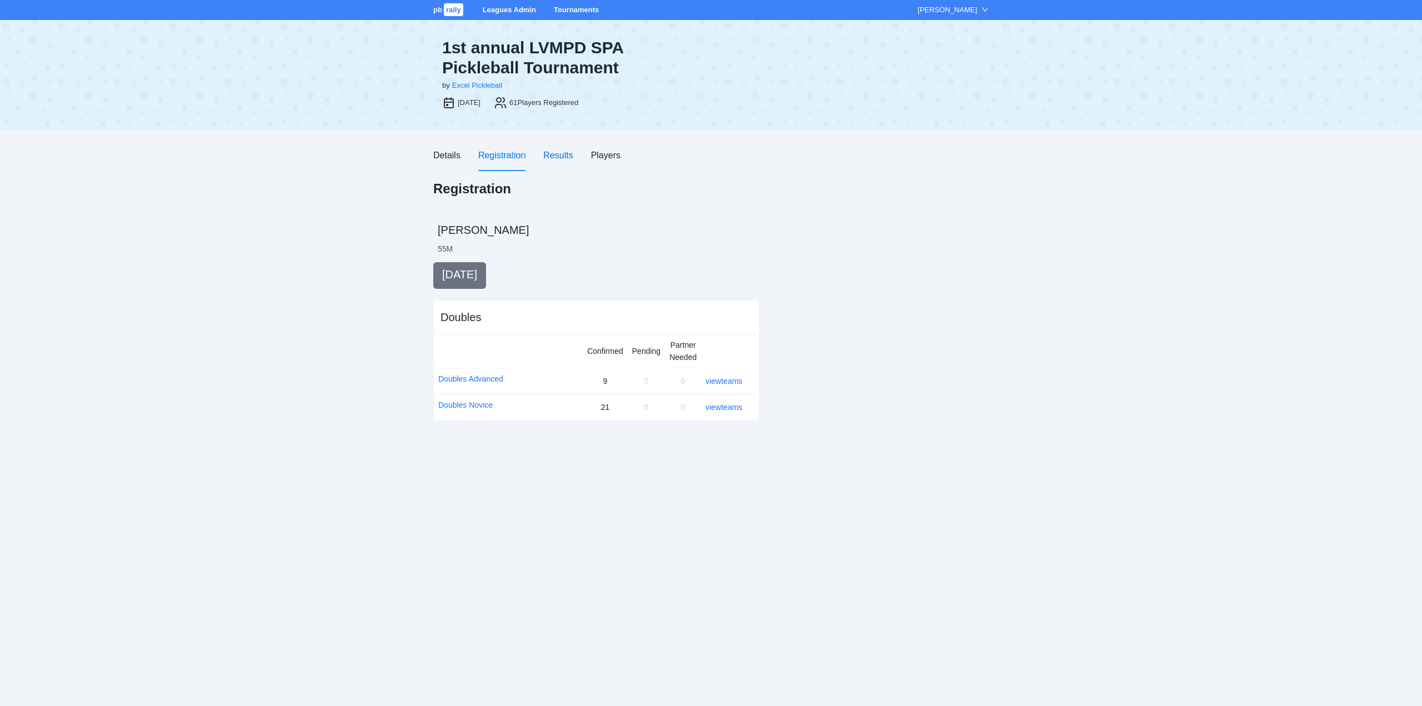
click at [559, 156] on div "Results" at bounding box center [557, 155] width 29 height 14
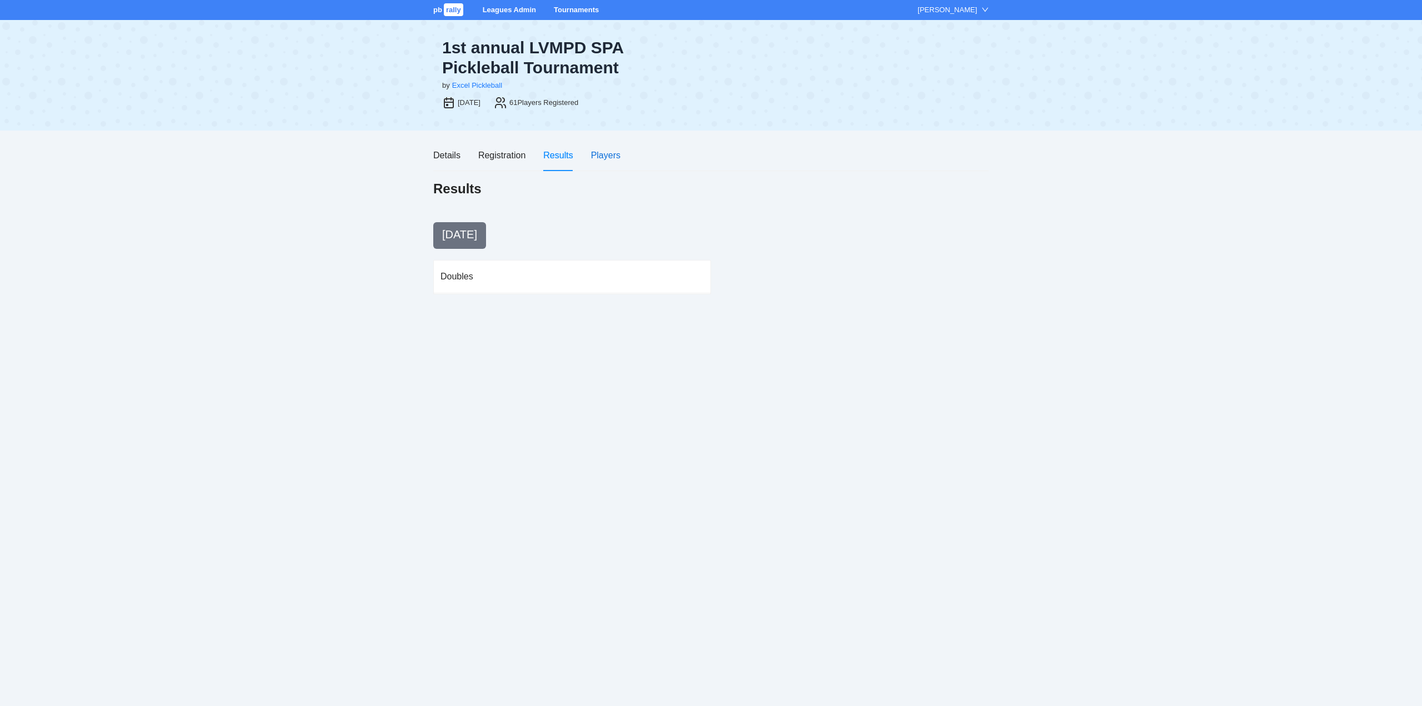
click at [608, 152] on div "Players" at bounding box center [605, 155] width 29 height 14
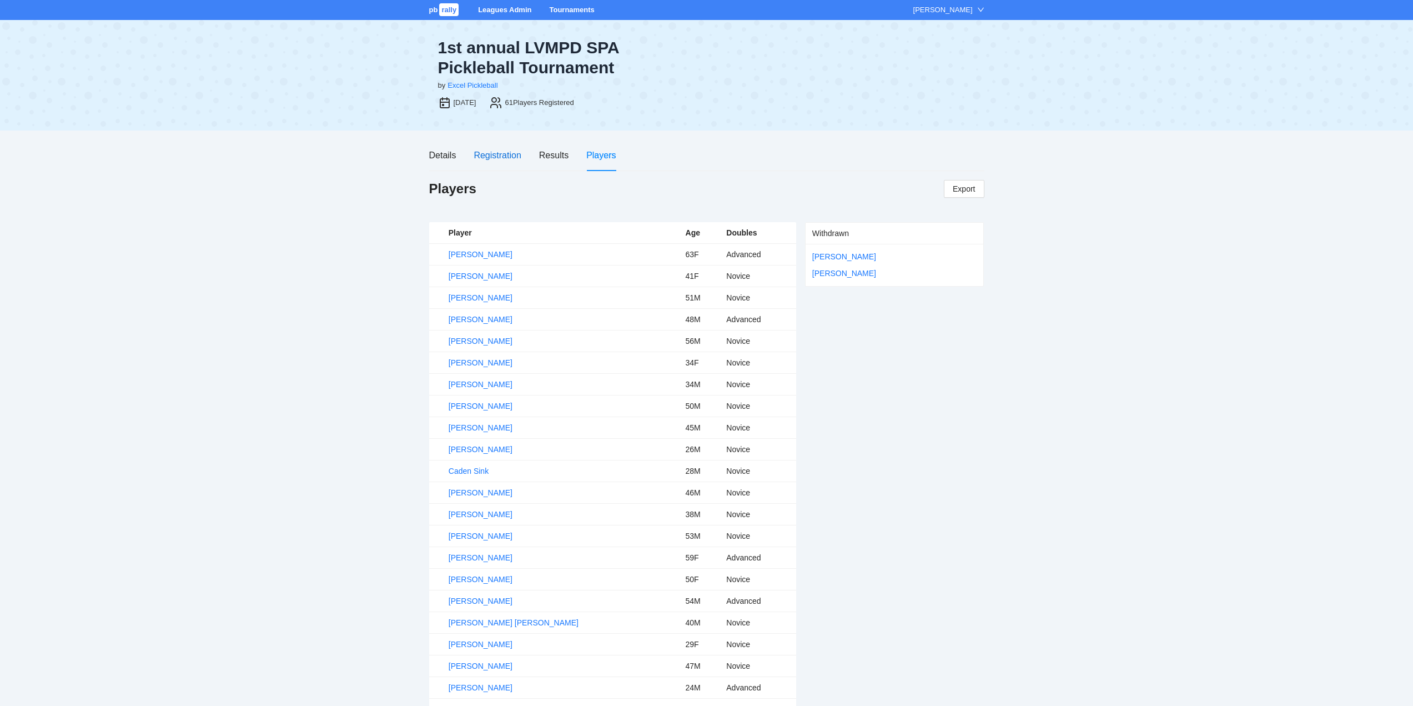
click at [491, 150] on div "Registration" at bounding box center [497, 155] width 47 height 14
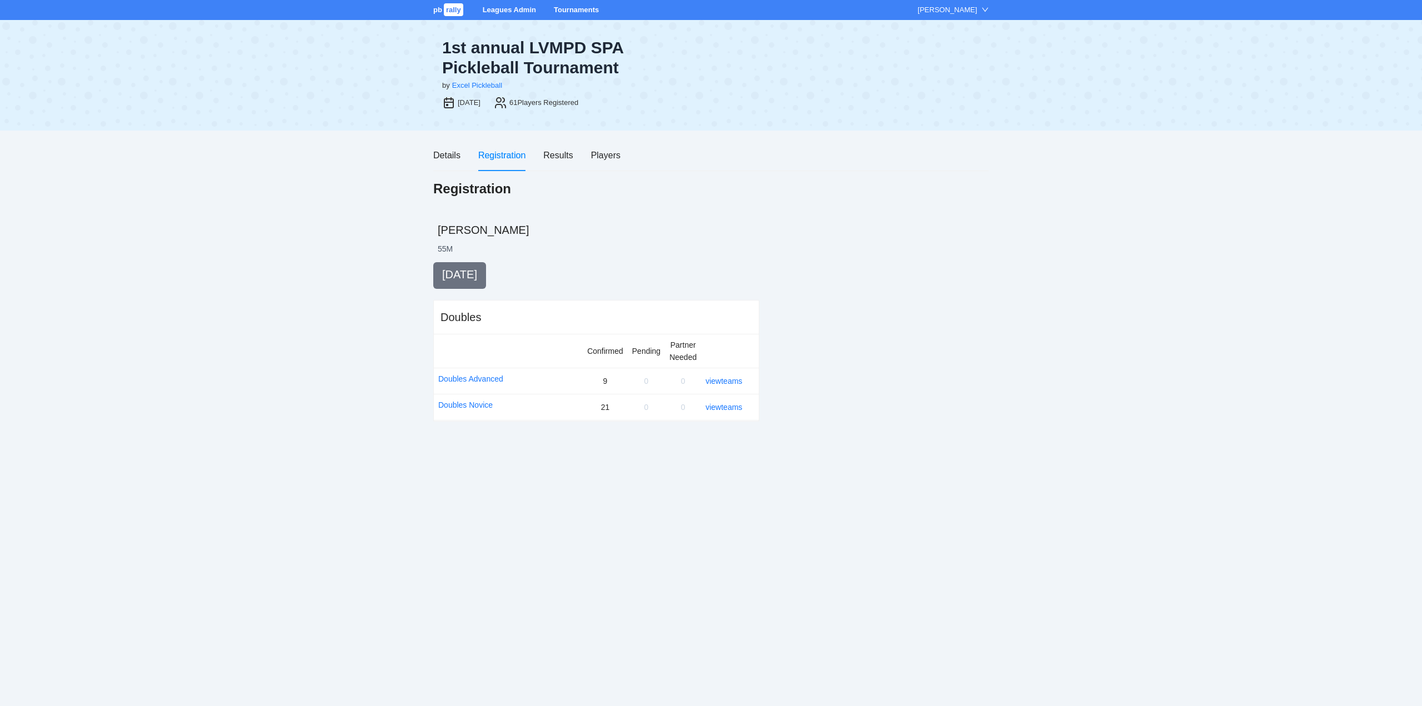
click at [574, 7] on link "Tournaments" at bounding box center [576, 10] width 45 height 8
click at [726, 404] on link "view teams" at bounding box center [723, 407] width 37 height 9
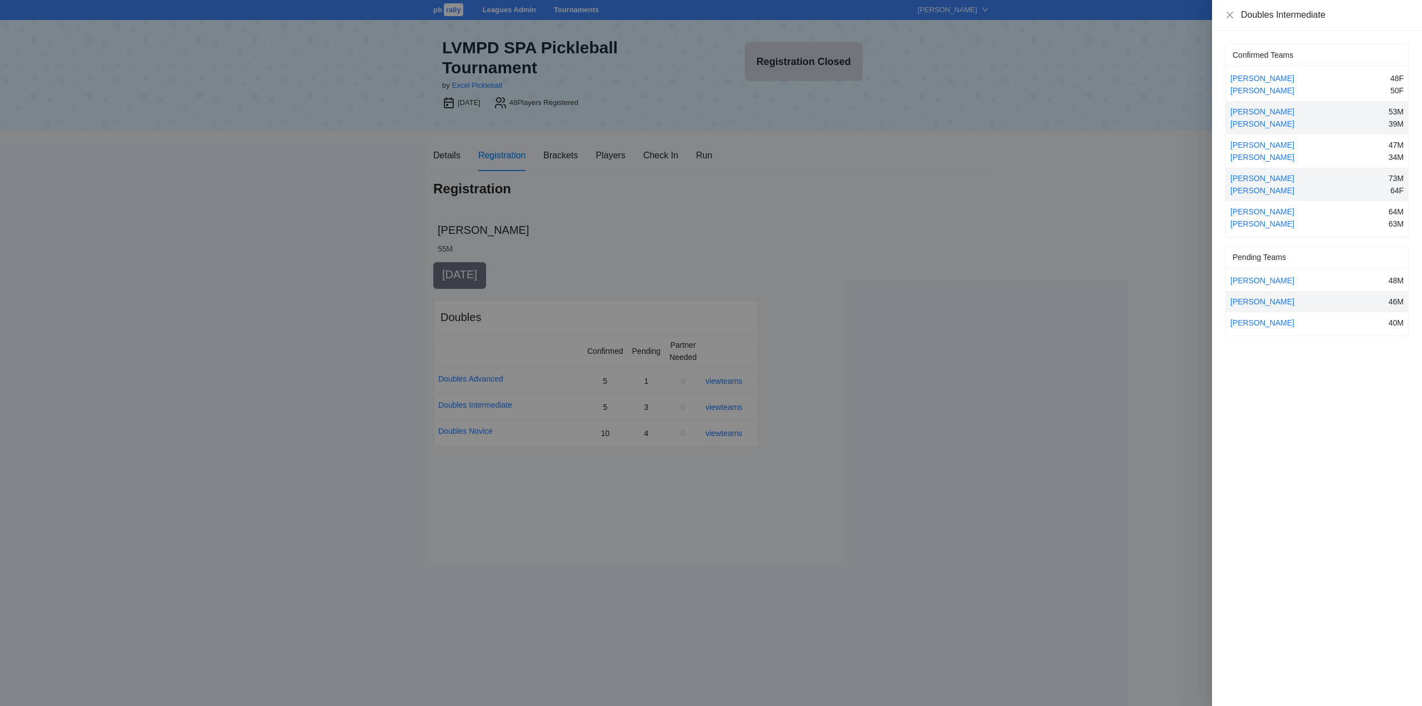
click at [726, 404] on div at bounding box center [711, 353] width 1422 height 706
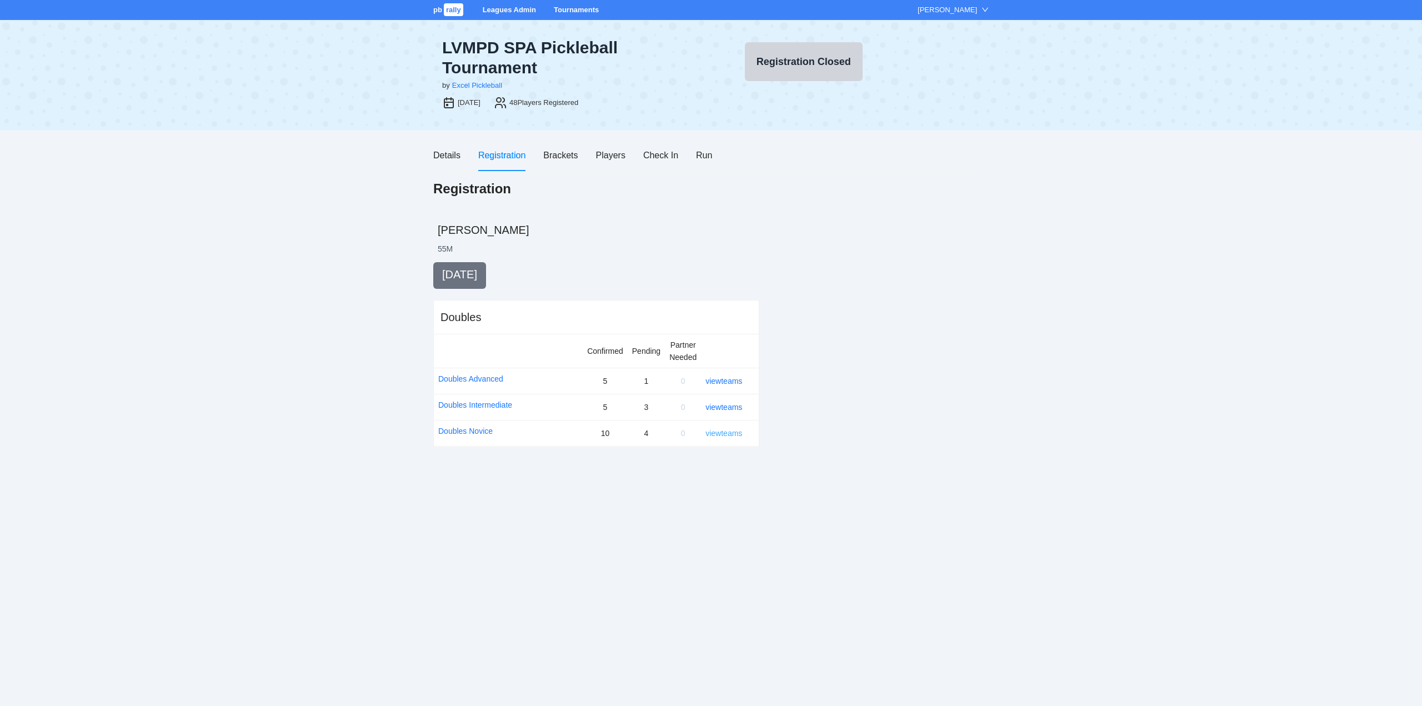
click at [729, 432] on link "view teams" at bounding box center [723, 433] width 37 height 9
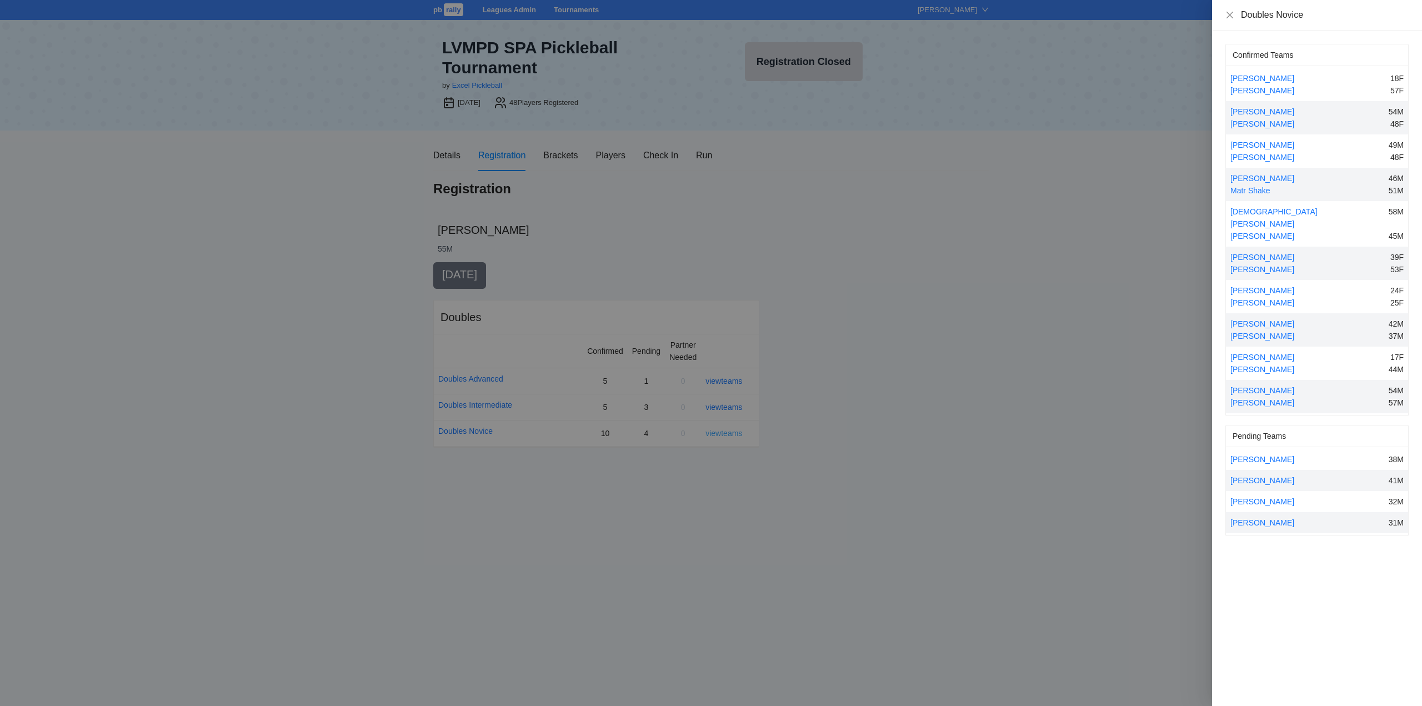
click at [729, 432] on div at bounding box center [711, 353] width 1422 height 706
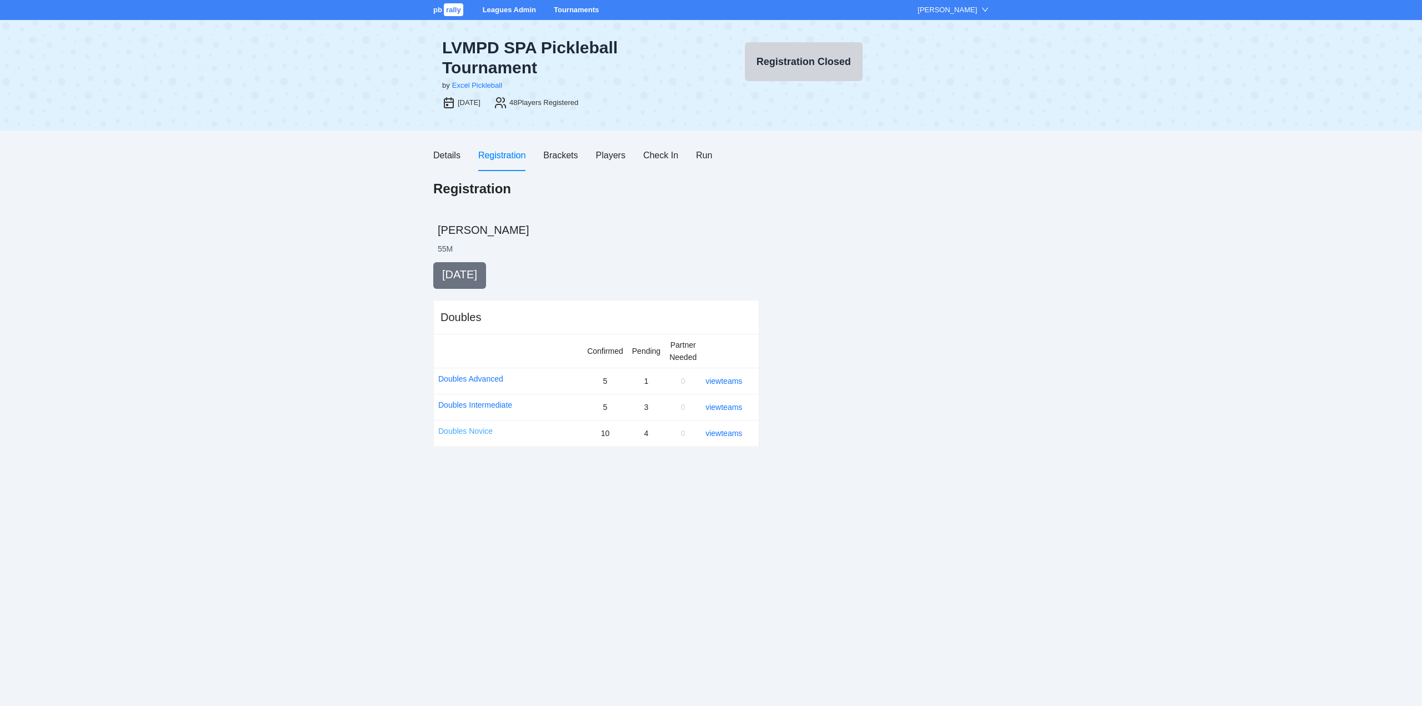
click at [479, 429] on link "Doubles Novice" at bounding box center [465, 431] width 54 height 12
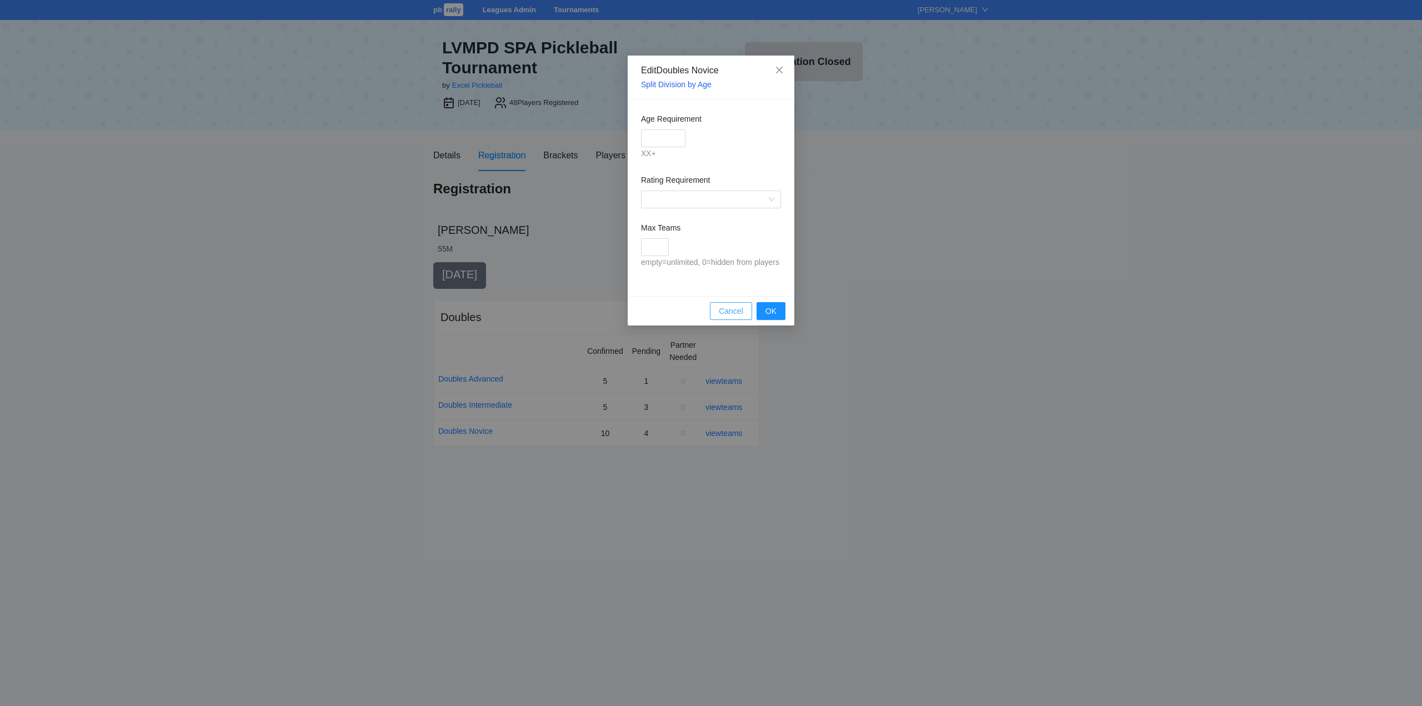
click at [728, 312] on span "Cancel" at bounding box center [731, 311] width 24 height 12
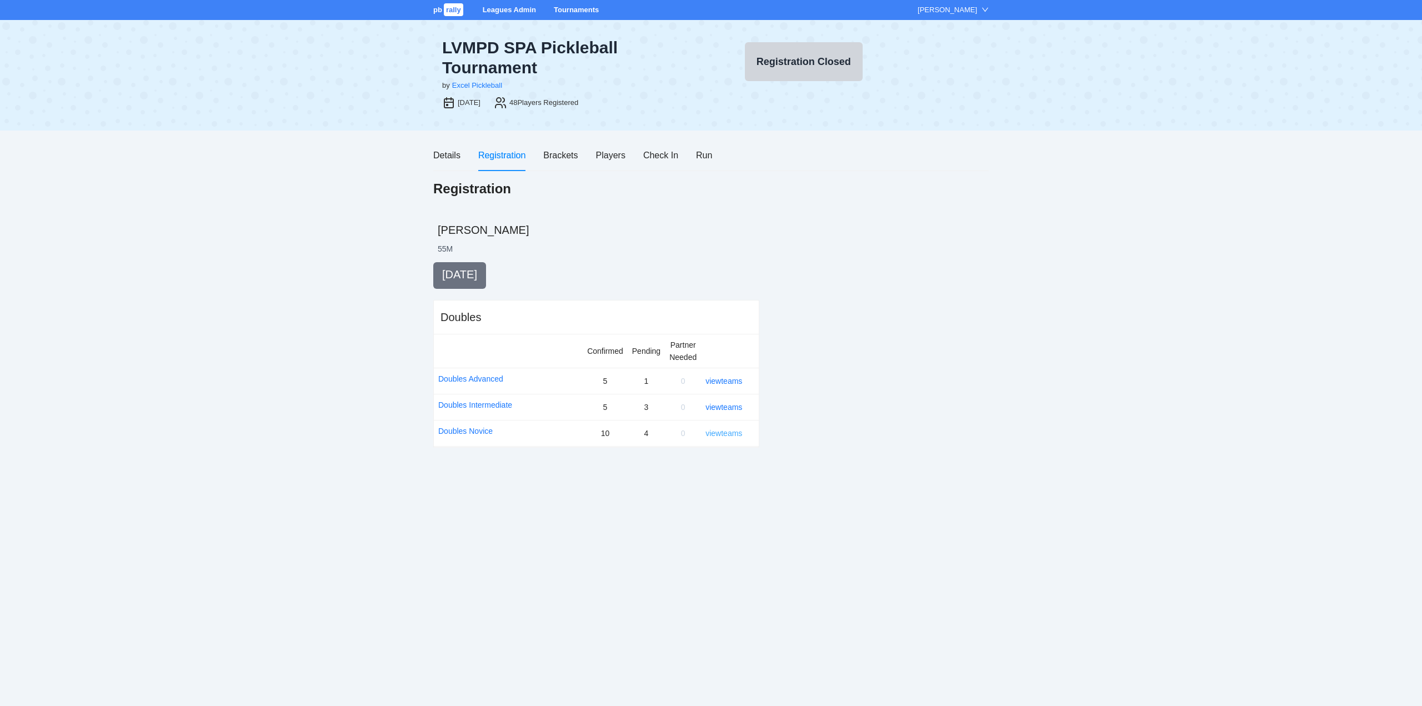
click at [728, 435] on link "view teams" at bounding box center [723, 433] width 37 height 9
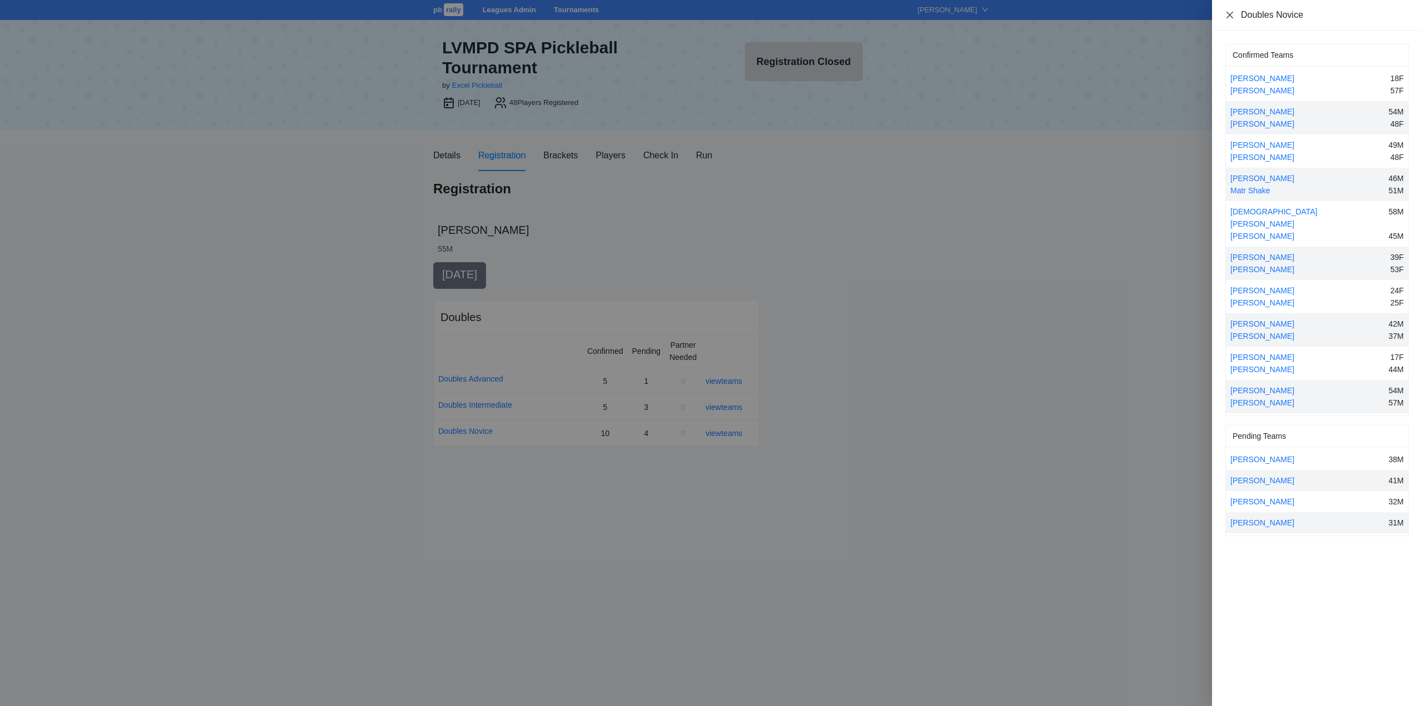
click at [1228, 14] on icon "close" at bounding box center [1229, 15] width 9 height 9
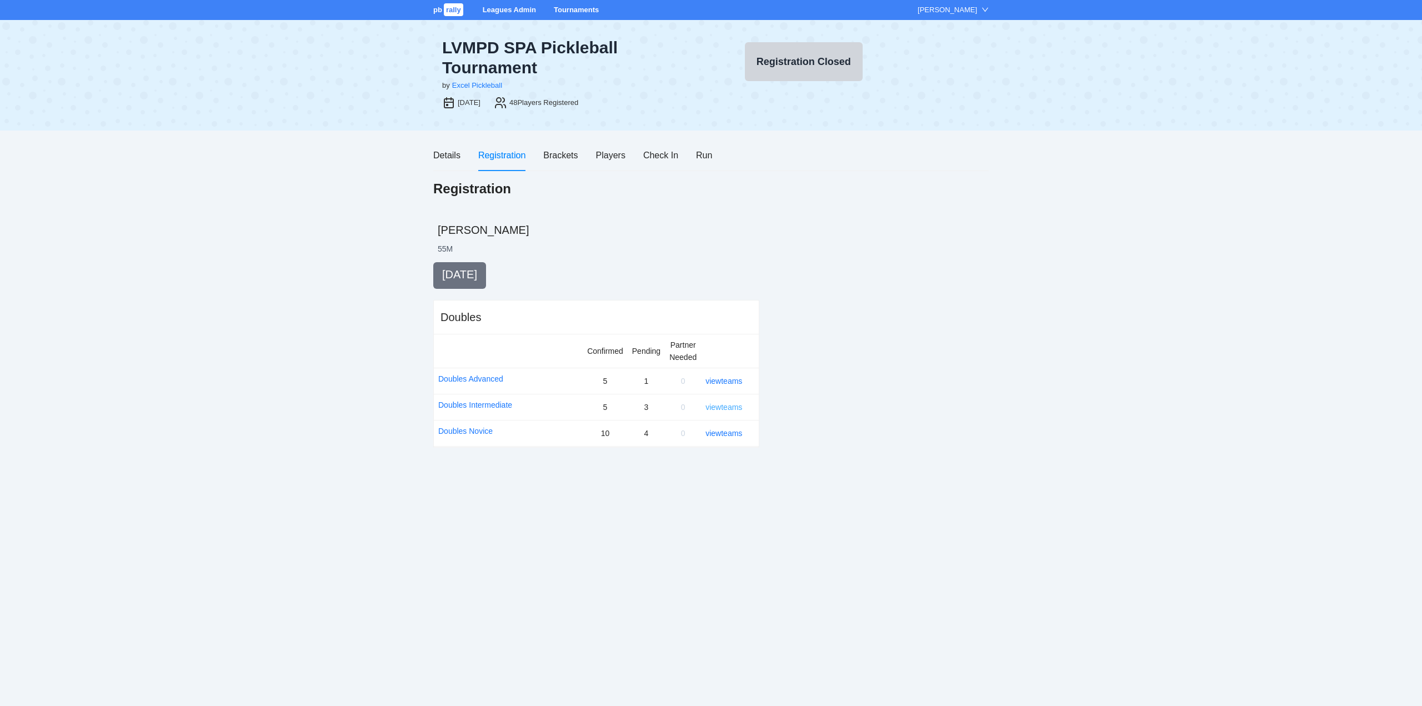
click at [734, 407] on link "view teams" at bounding box center [723, 407] width 37 height 9
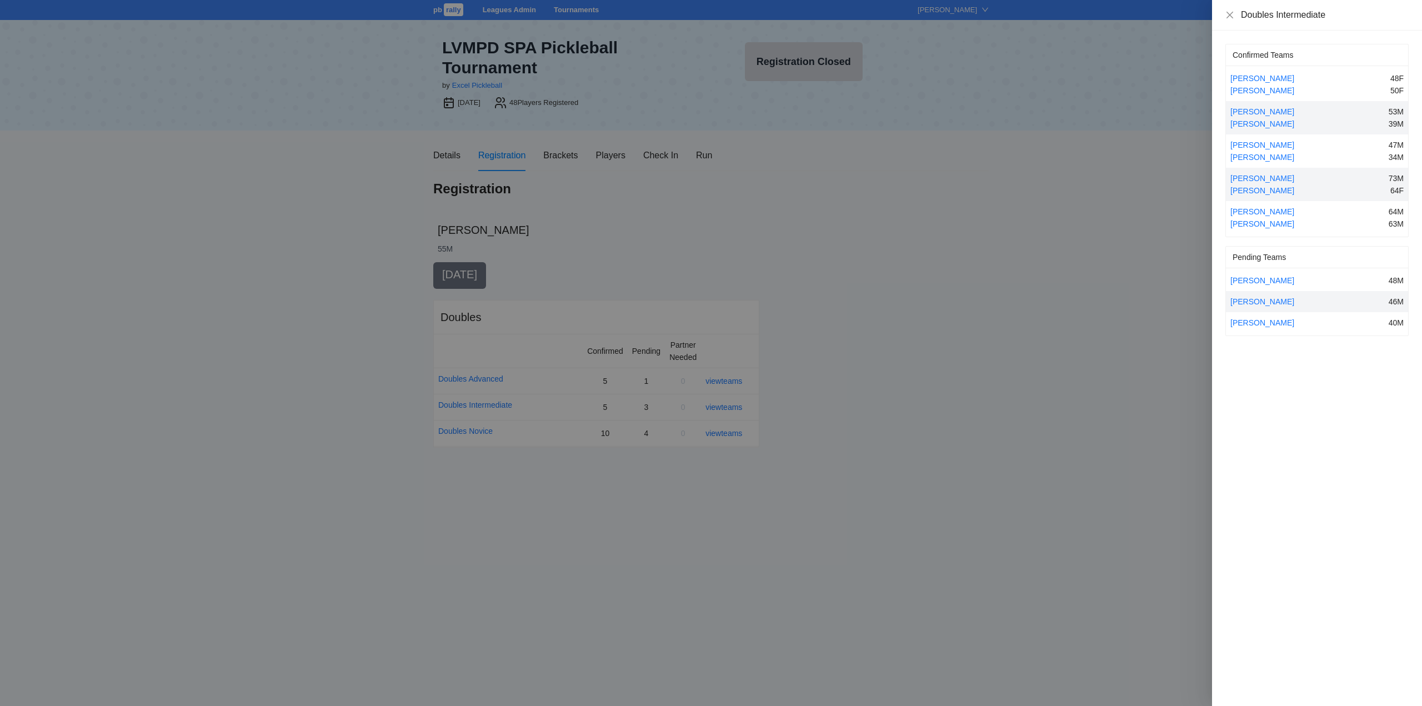
click at [717, 433] on div at bounding box center [711, 353] width 1422 height 706
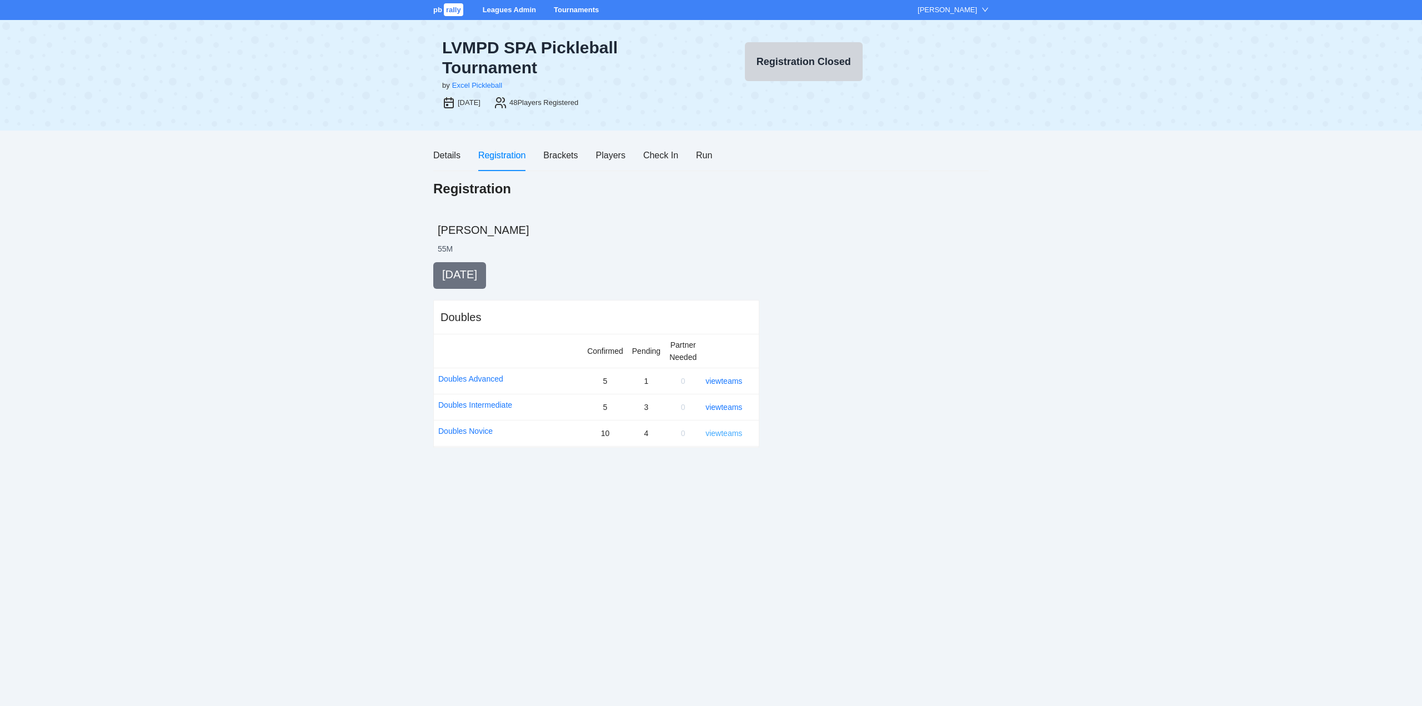
click at [728, 433] on link "view teams" at bounding box center [723, 433] width 37 height 9
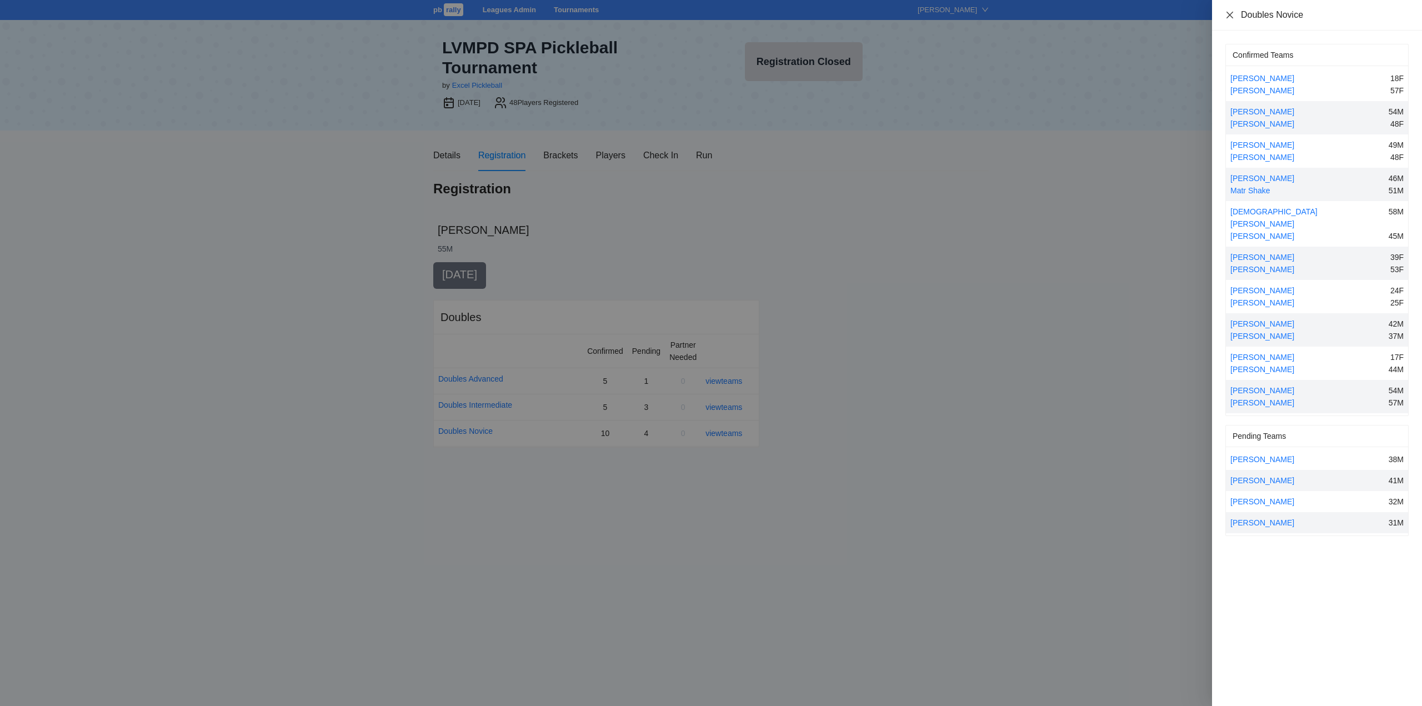
click at [1227, 15] on icon "close" at bounding box center [1229, 15] width 9 height 9
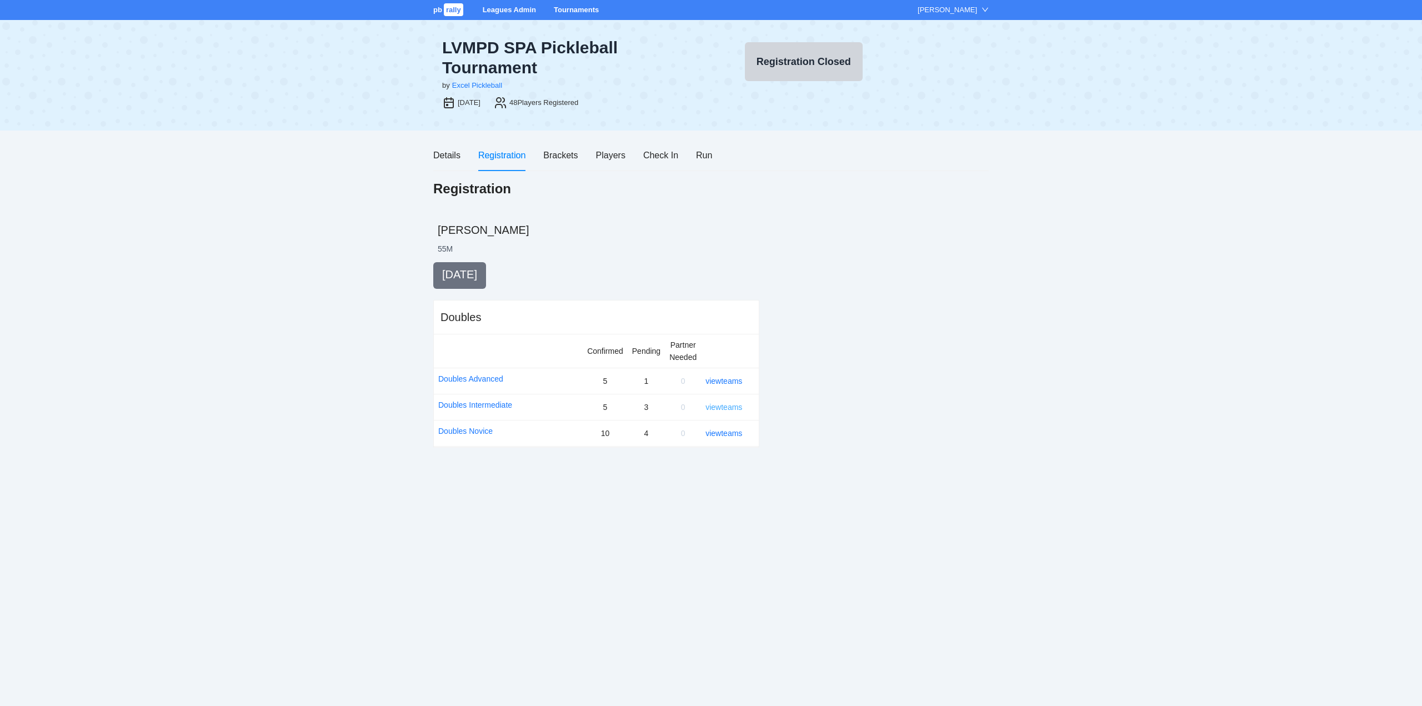
click at [727, 407] on link "view teams" at bounding box center [723, 407] width 37 height 9
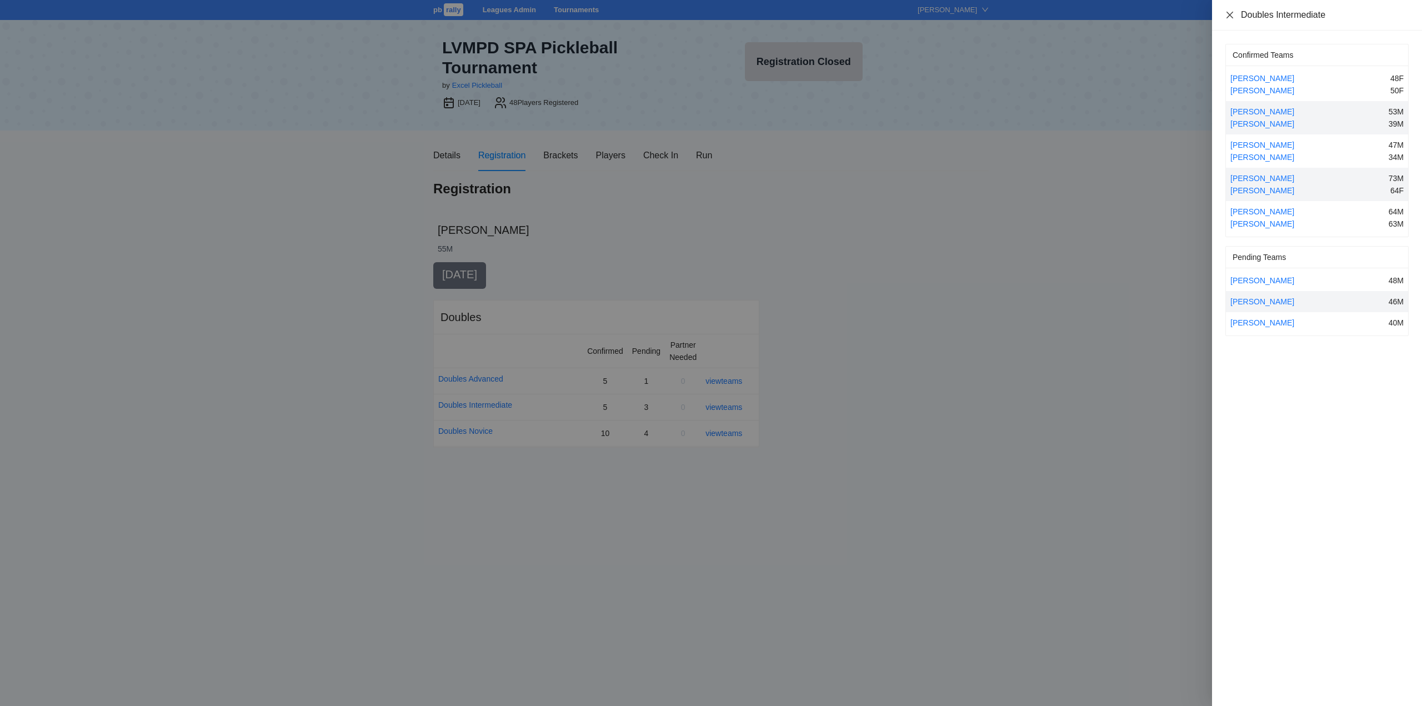
click at [1231, 13] on icon "close" at bounding box center [1229, 14] width 7 height 7
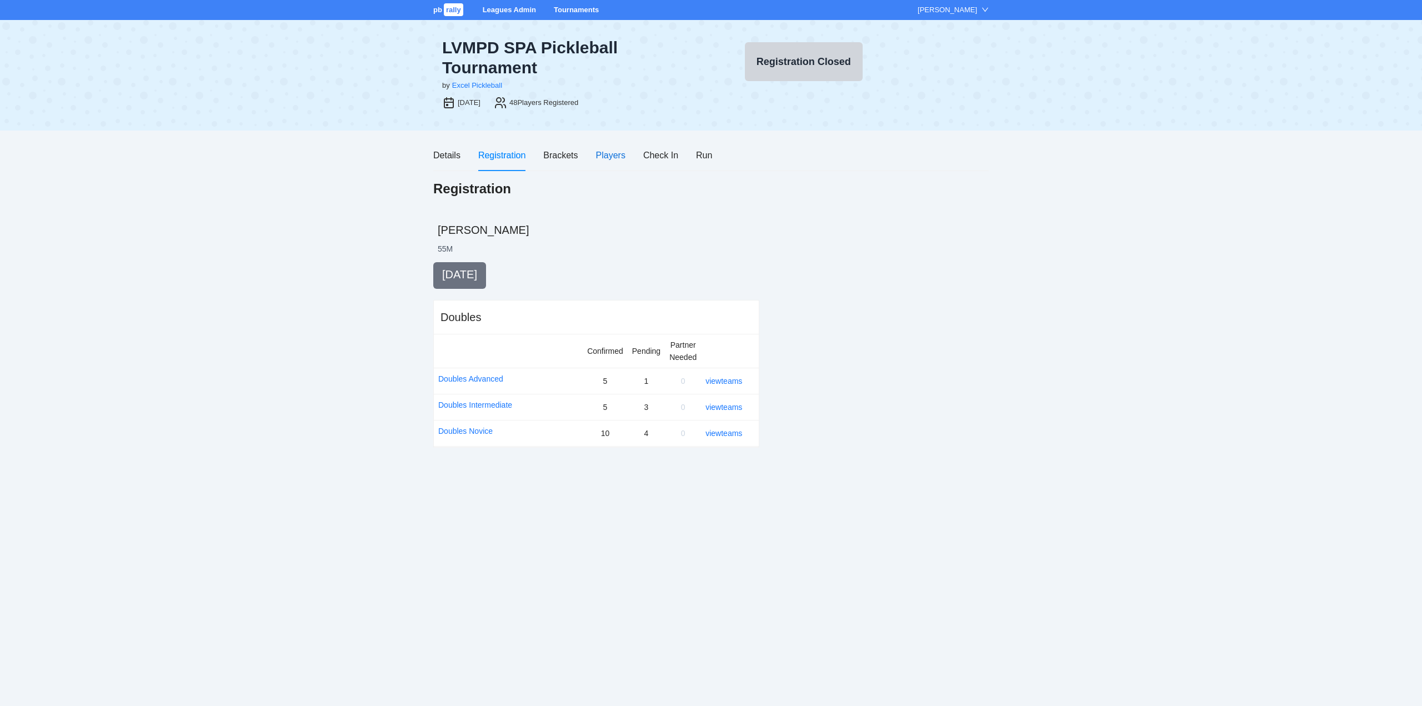
click at [609, 150] on div "Players" at bounding box center [610, 155] width 29 height 14
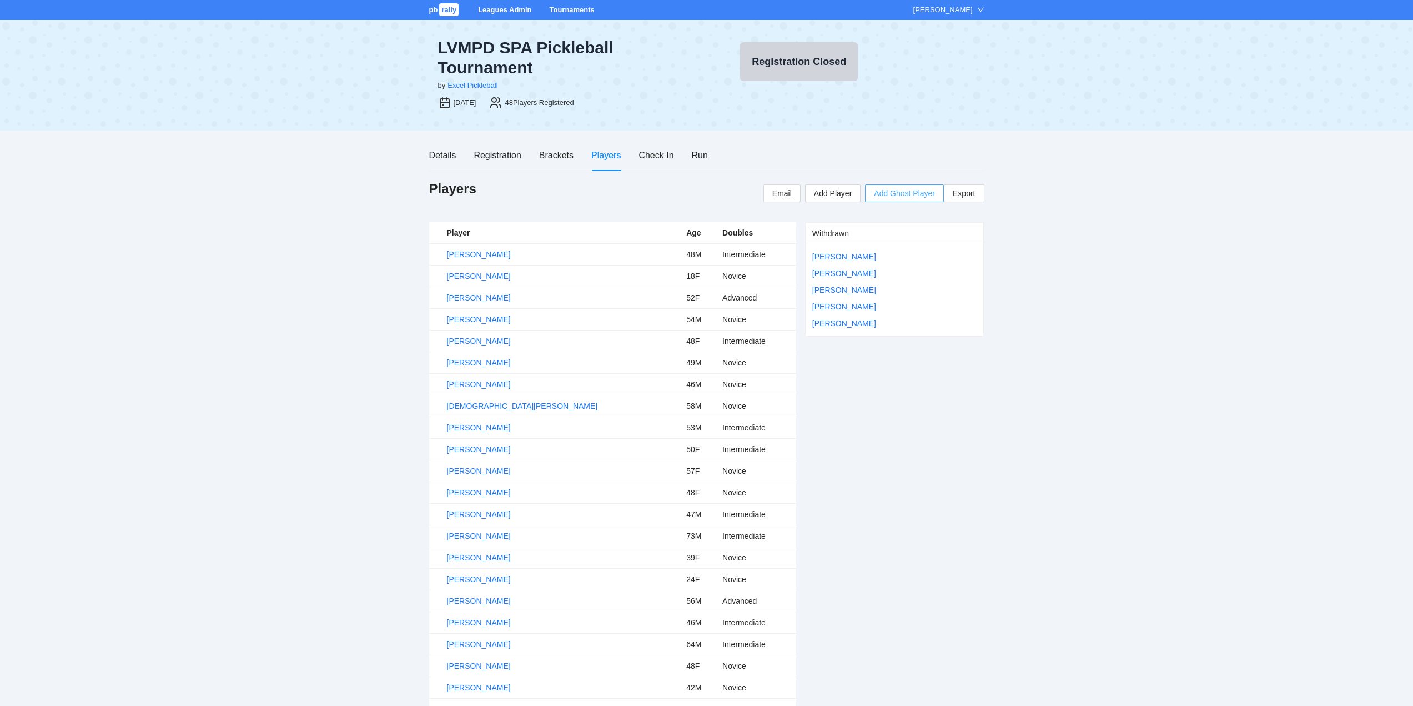
click at [914, 189] on span "Add Ghost Player" at bounding box center [904, 193] width 61 height 12
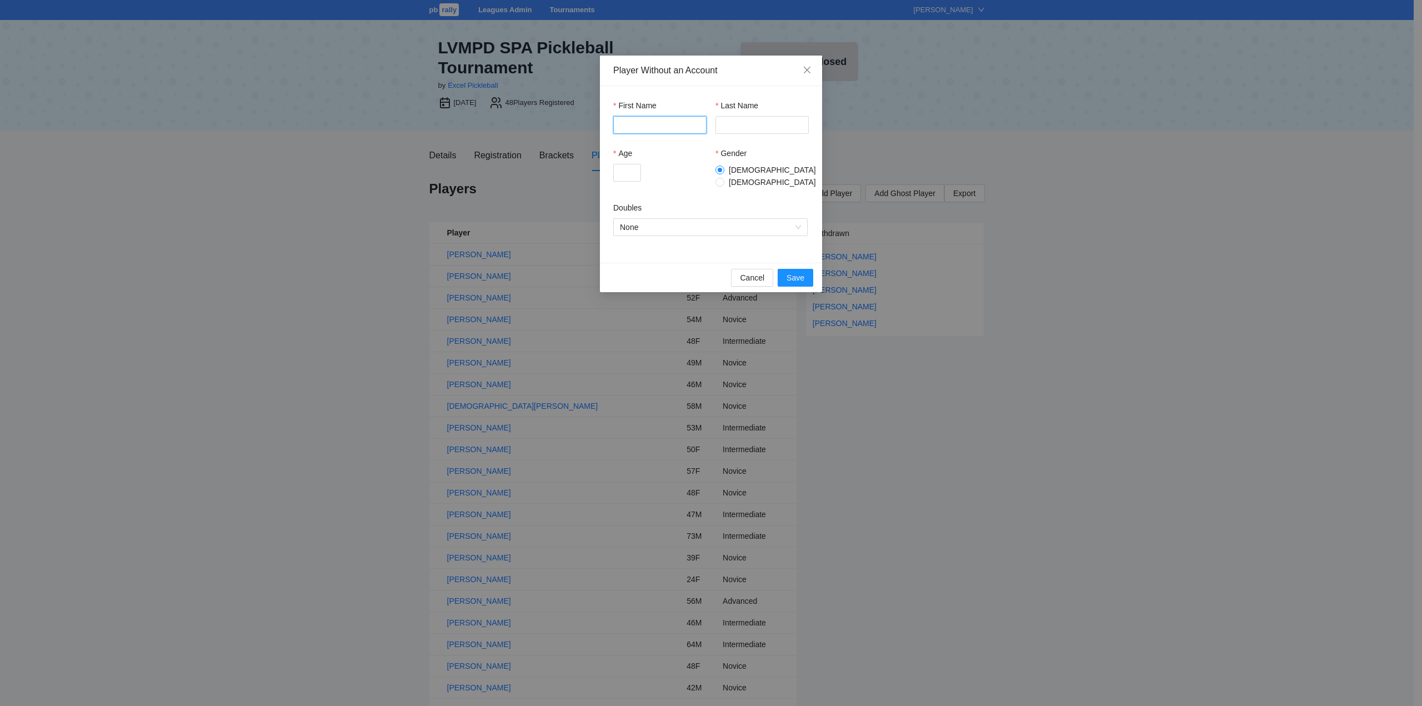
click at [643, 129] on input "First Name" at bounding box center [659, 125] width 93 height 18
type input "****"
type input "******"
click at [656, 224] on span "None" at bounding box center [710, 227] width 181 height 17
type input "**"
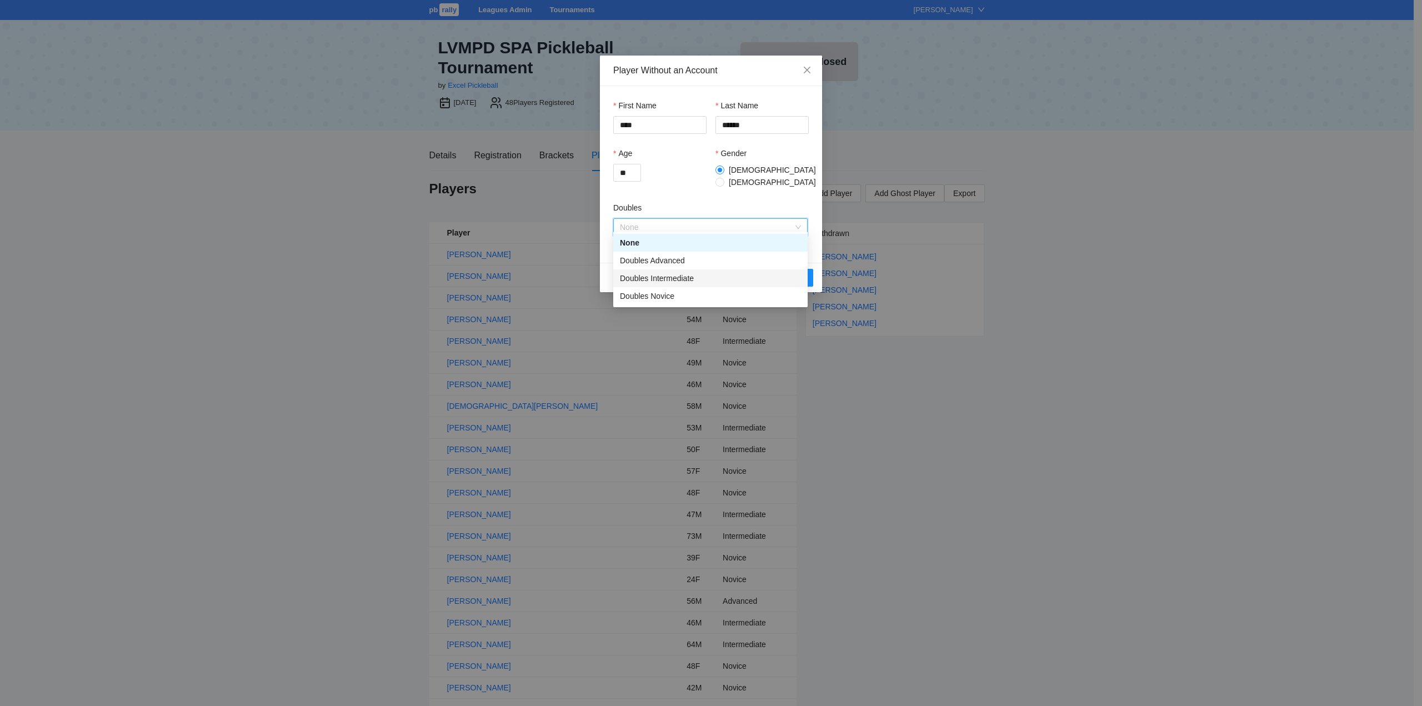
click at [660, 277] on div "Doubles Intermediate" at bounding box center [710, 278] width 181 height 12
click at [795, 272] on span "Save" at bounding box center [795, 278] width 18 height 12
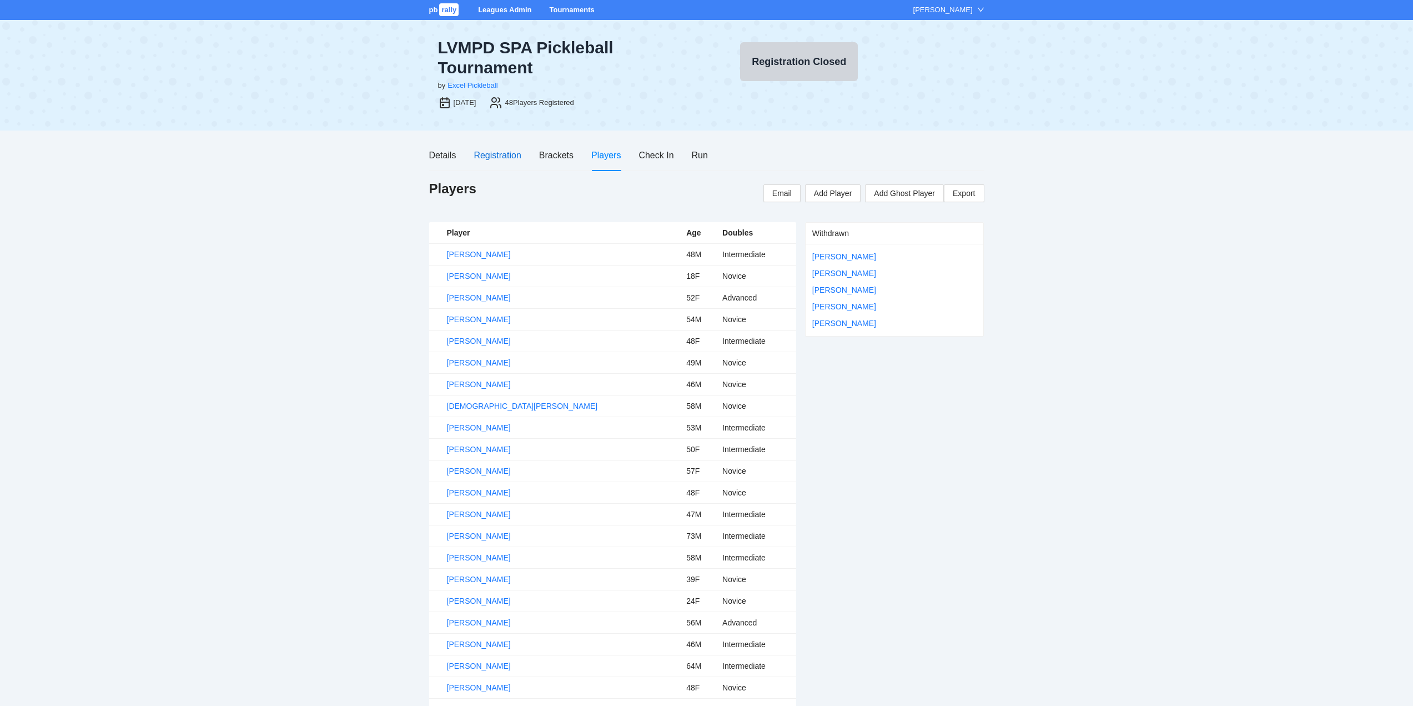
click at [488, 154] on div "Registration" at bounding box center [497, 155] width 47 height 14
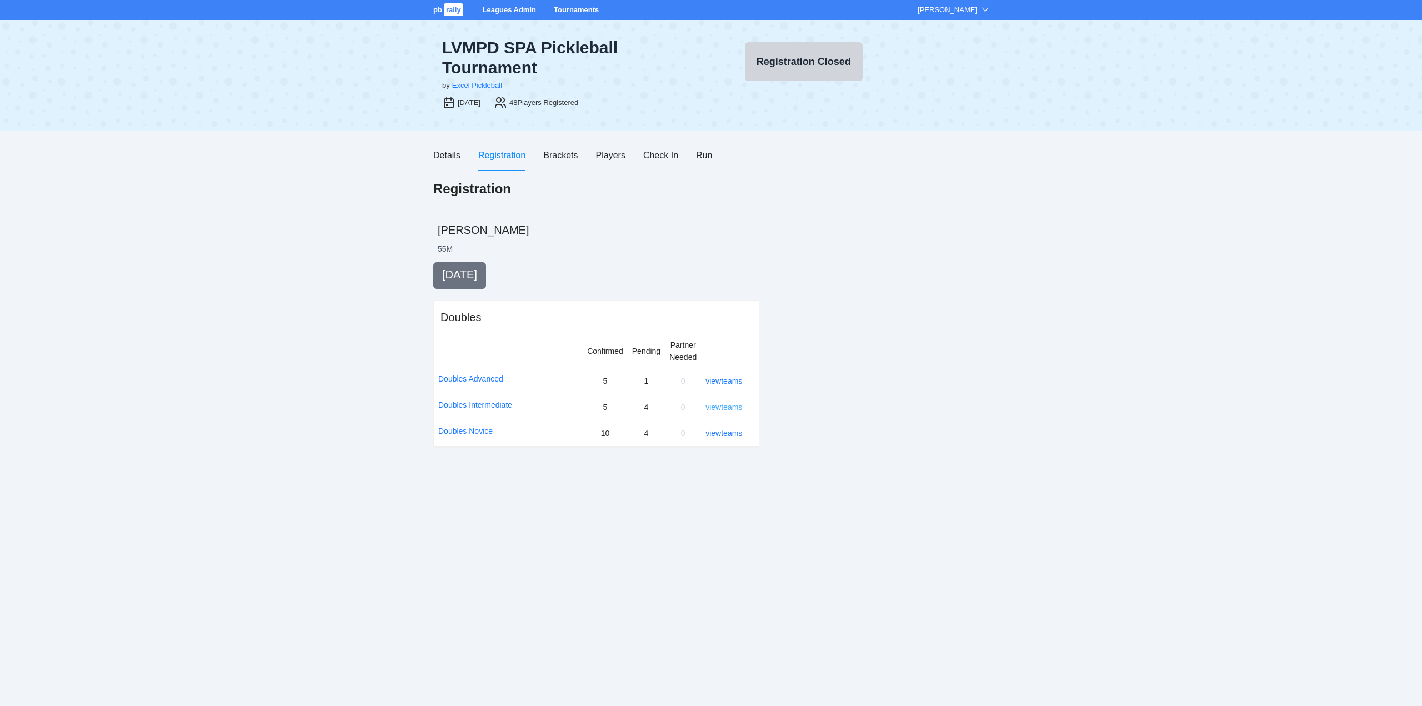
click at [728, 408] on link "view teams" at bounding box center [723, 407] width 37 height 9
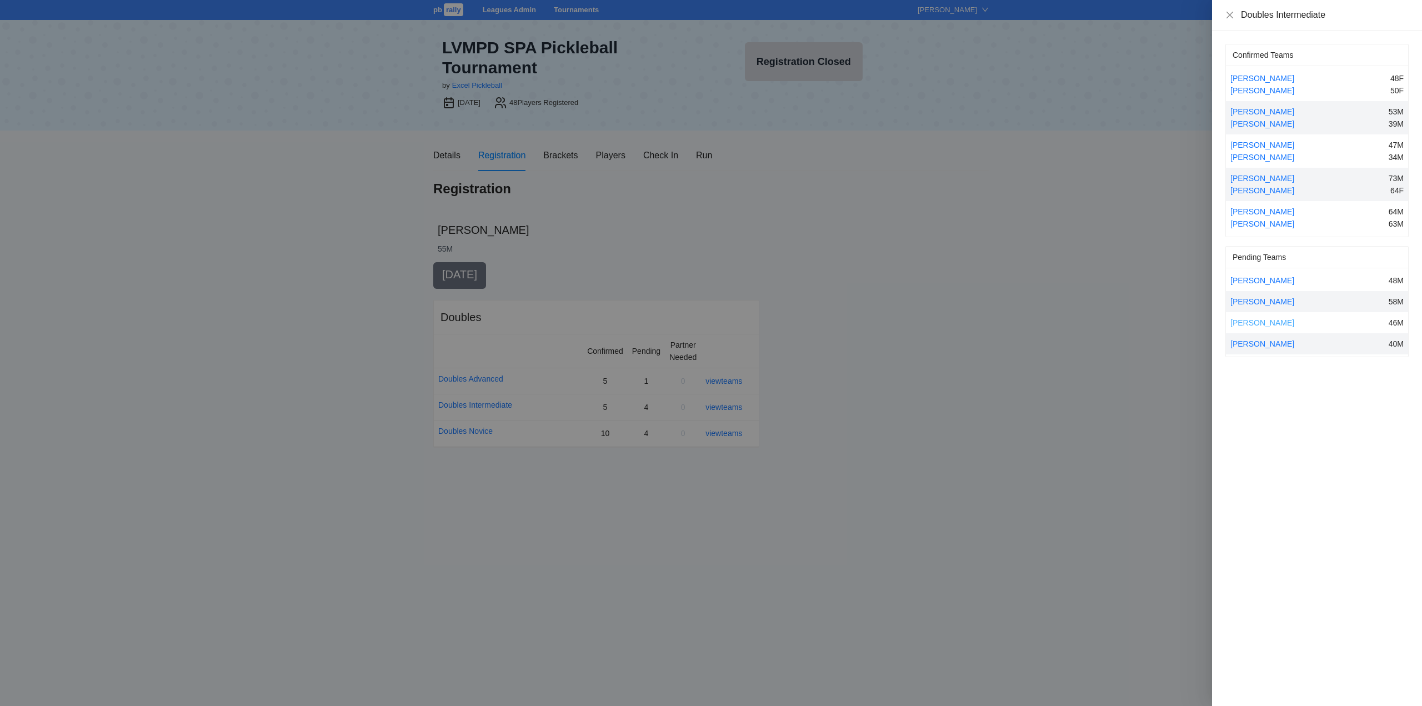
click at [1264, 322] on link "[PERSON_NAME]" at bounding box center [1262, 322] width 64 height 9
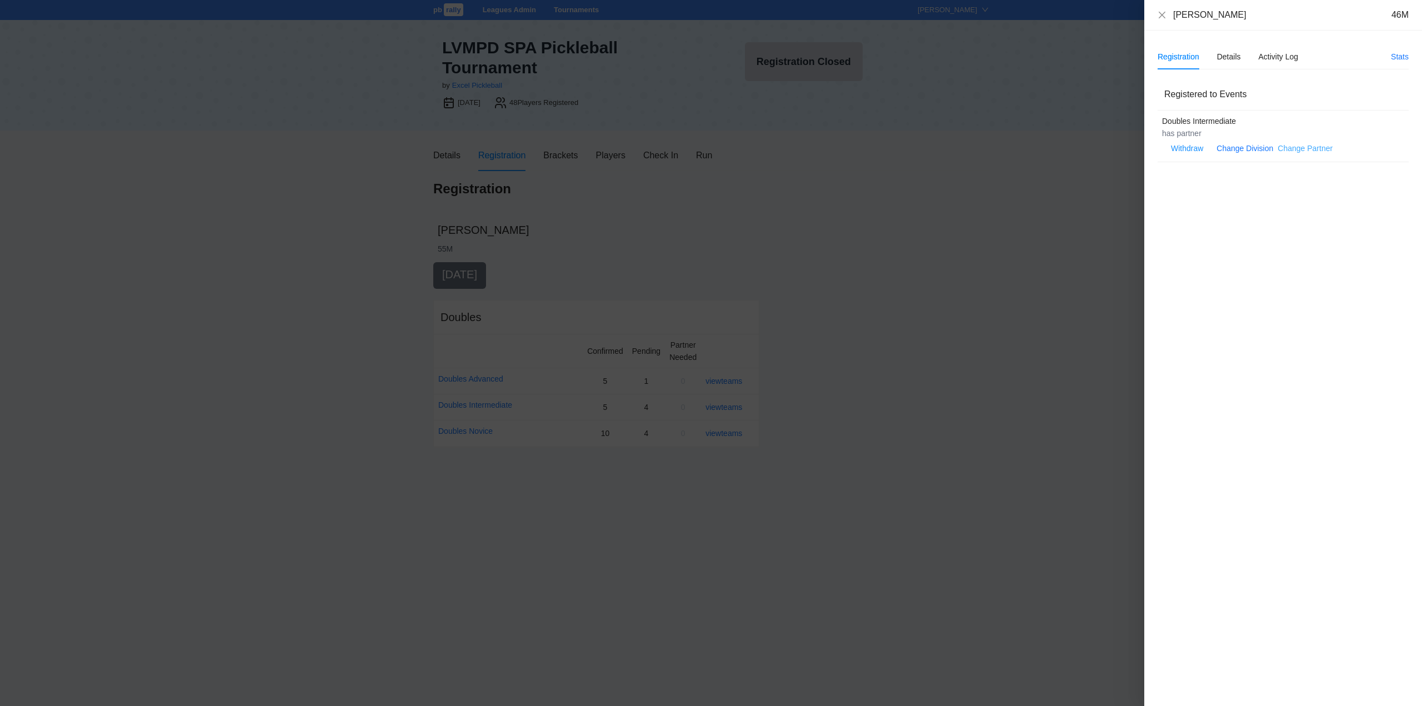
click at [1297, 147] on link "Change Partner" at bounding box center [1304, 148] width 55 height 9
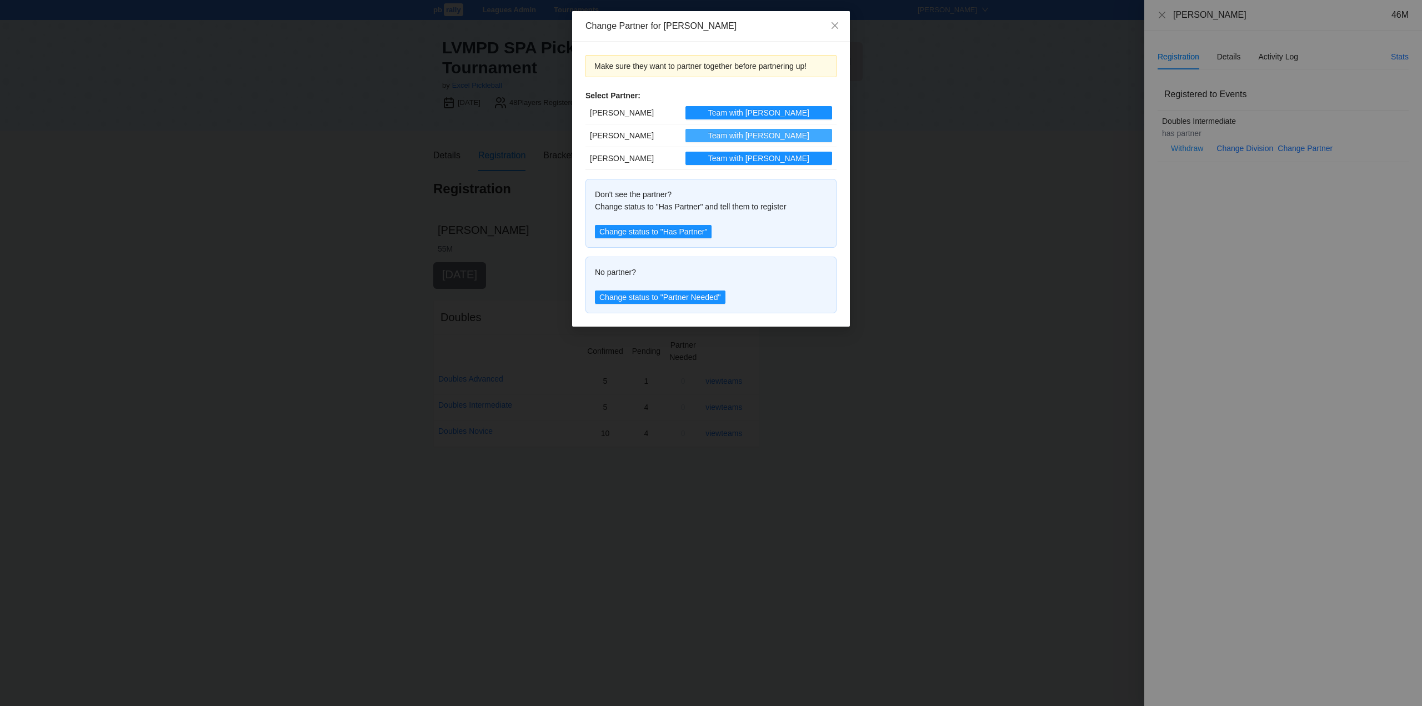
click at [752, 136] on span "Team with Doug" at bounding box center [758, 135] width 101 height 12
click at [834, 24] on icon "close" at bounding box center [834, 25] width 7 height 7
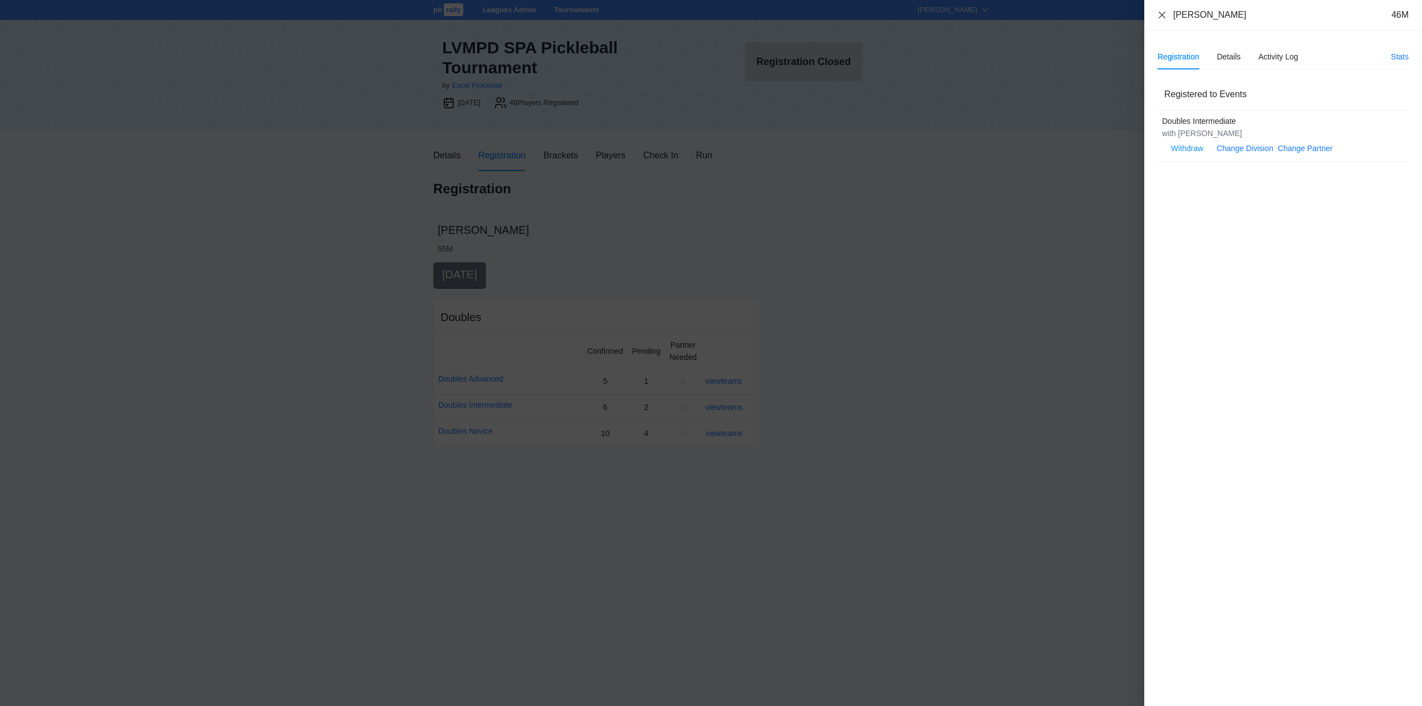
click at [1161, 13] on icon "close" at bounding box center [1161, 14] width 7 height 7
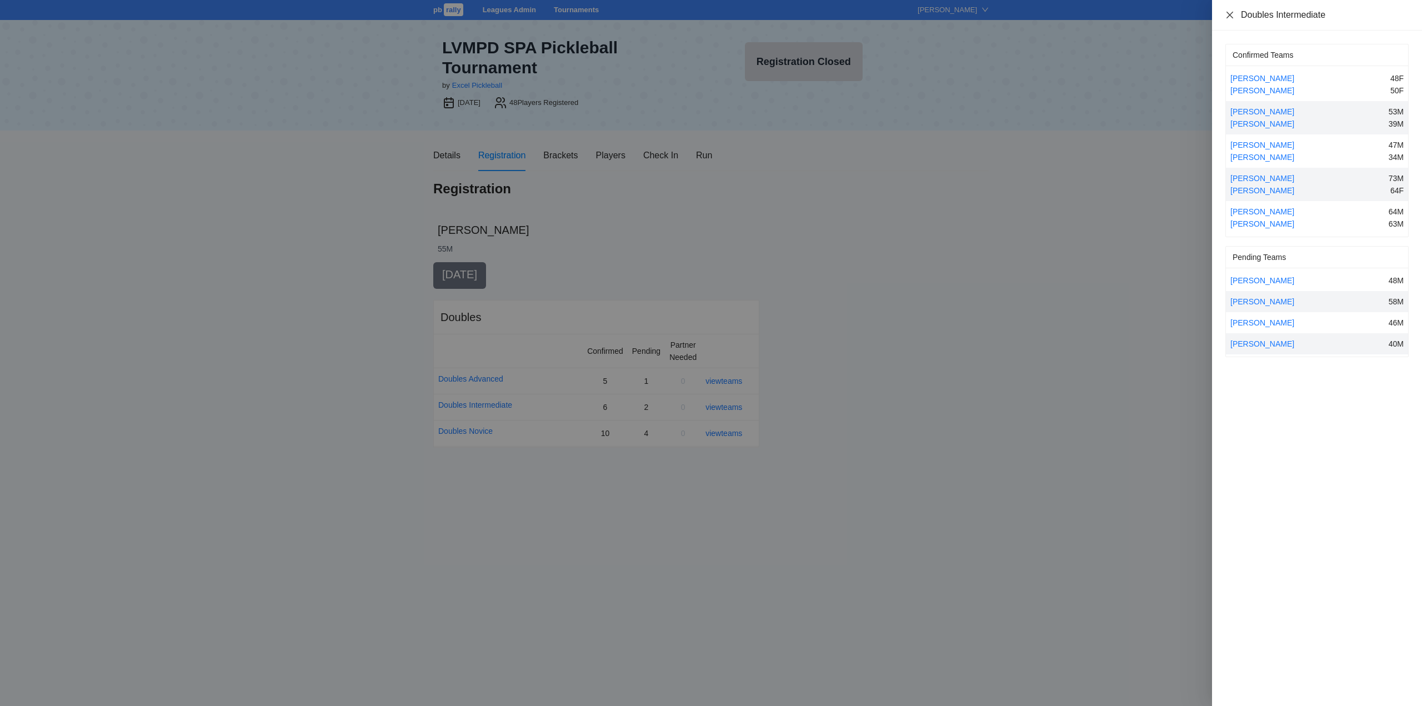
drag, startPoint x: 1231, startPoint y: 13, endPoint x: 1225, endPoint y: 21, distance: 9.6
click at [1232, 13] on icon "close" at bounding box center [1229, 15] width 9 height 9
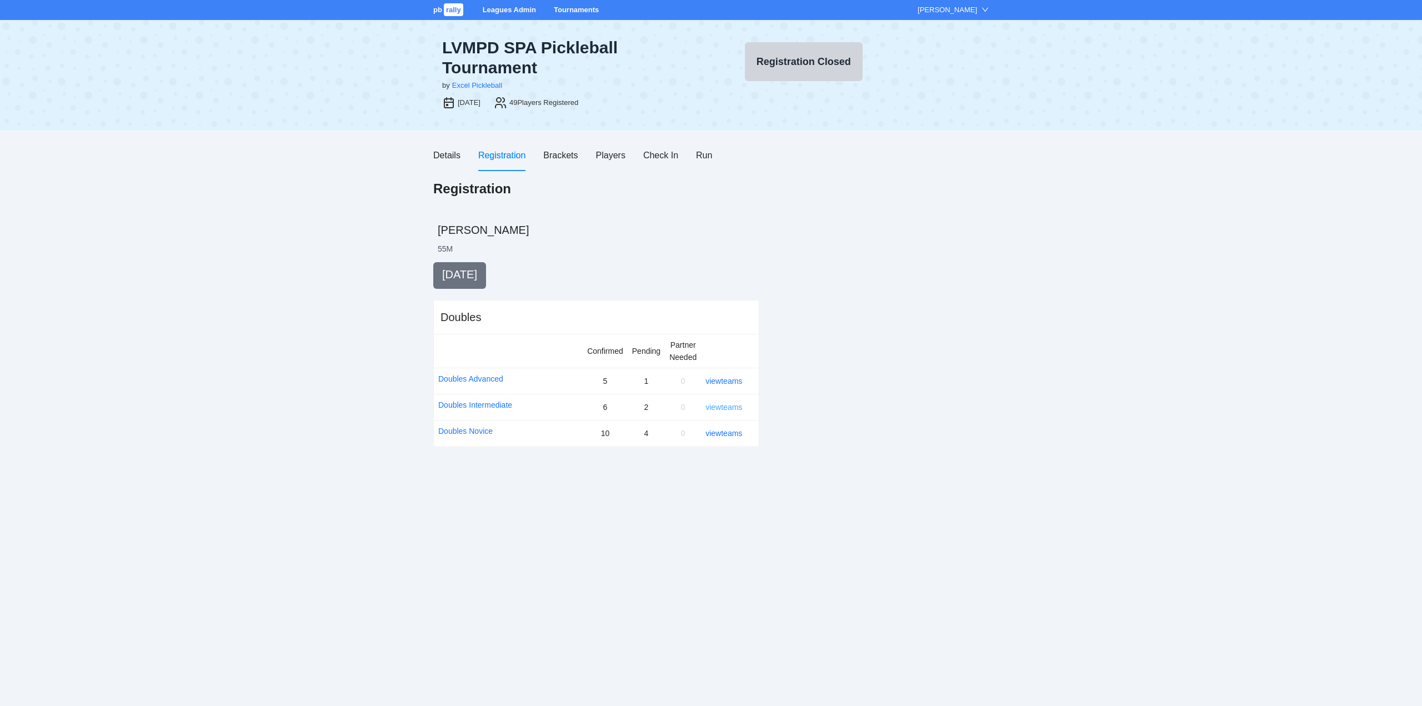
click at [718, 407] on link "view teams" at bounding box center [723, 407] width 37 height 9
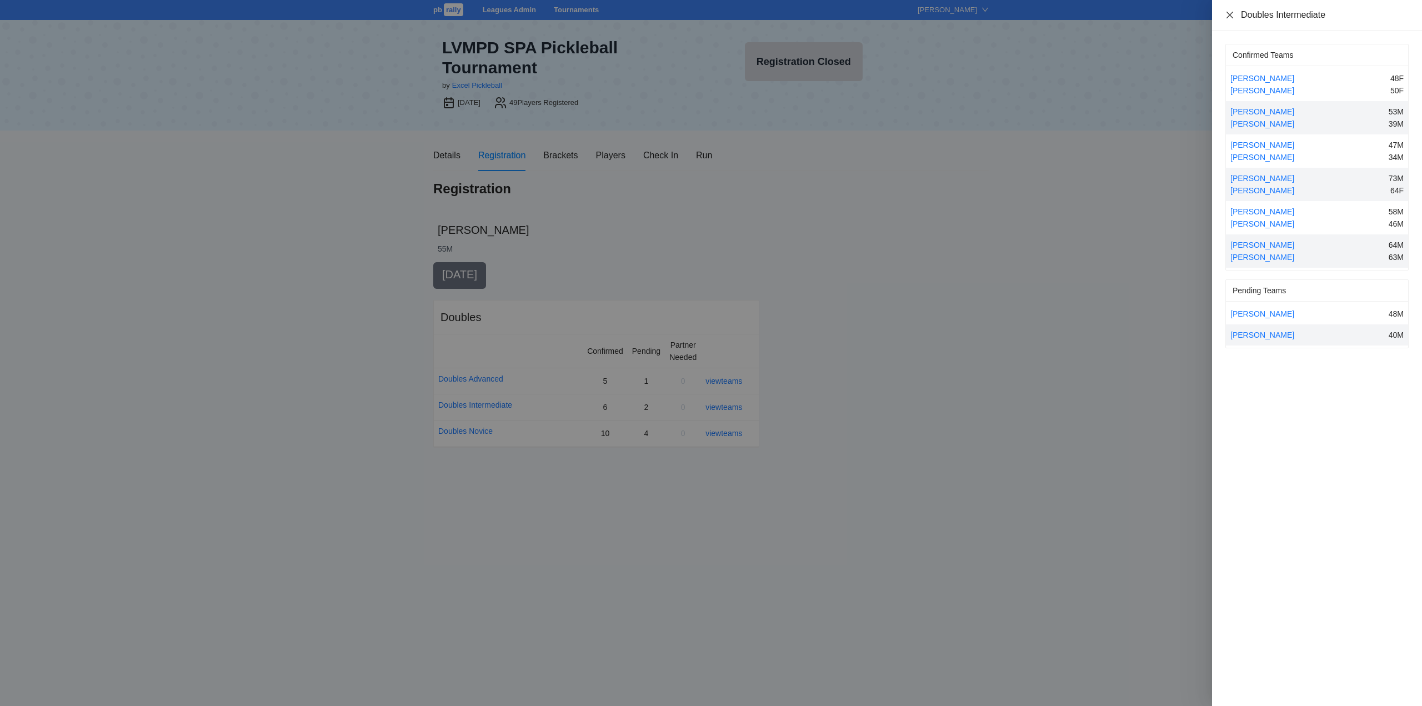
click at [1229, 13] on icon "close" at bounding box center [1229, 15] width 9 height 9
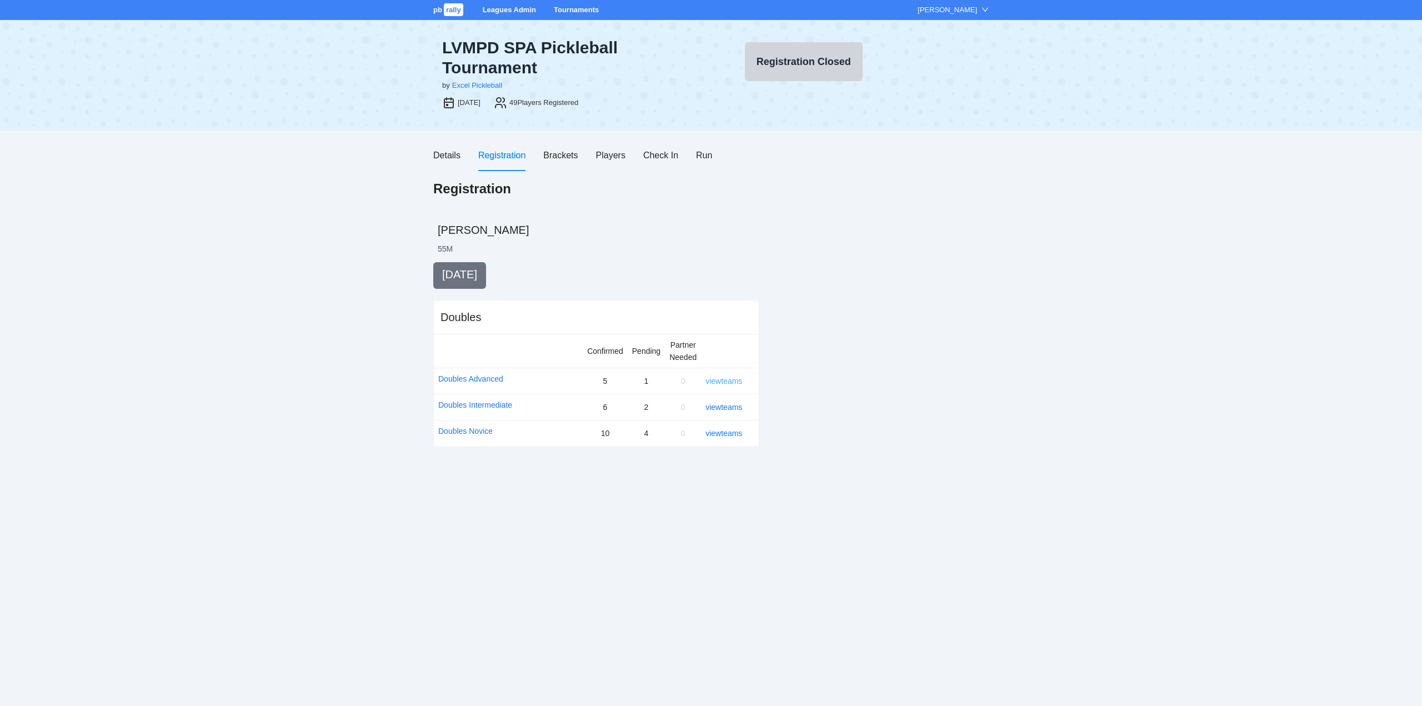
click at [736, 381] on link "view teams" at bounding box center [723, 381] width 37 height 9
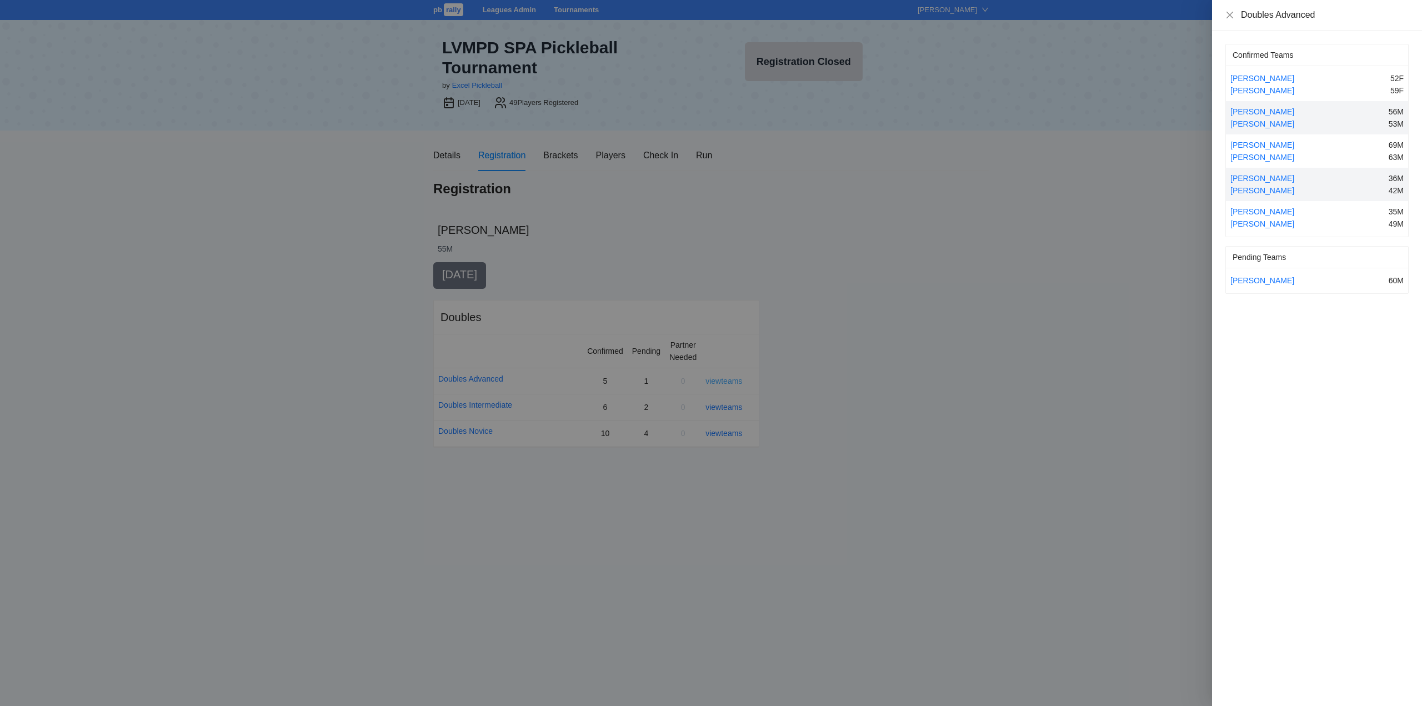
click at [736, 381] on div at bounding box center [711, 353] width 1422 height 706
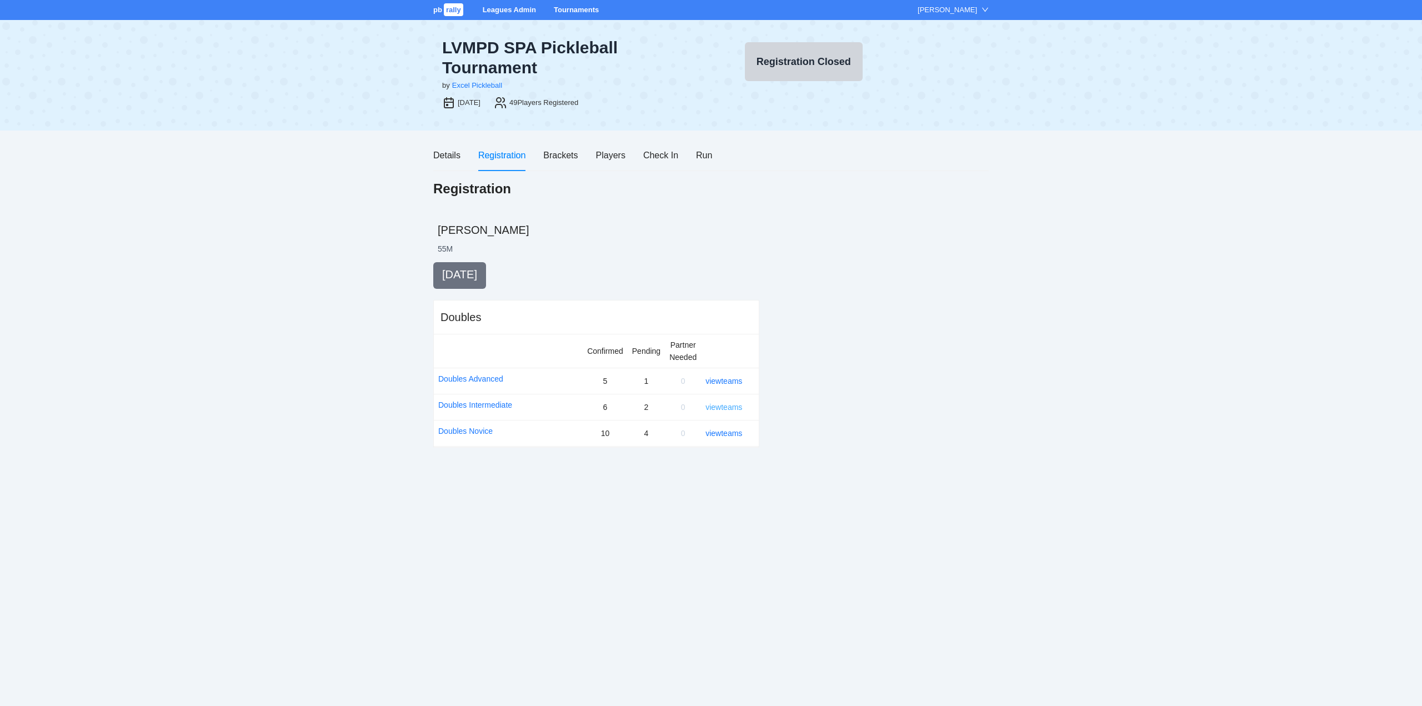
click at [731, 408] on link "view teams" at bounding box center [723, 407] width 37 height 9
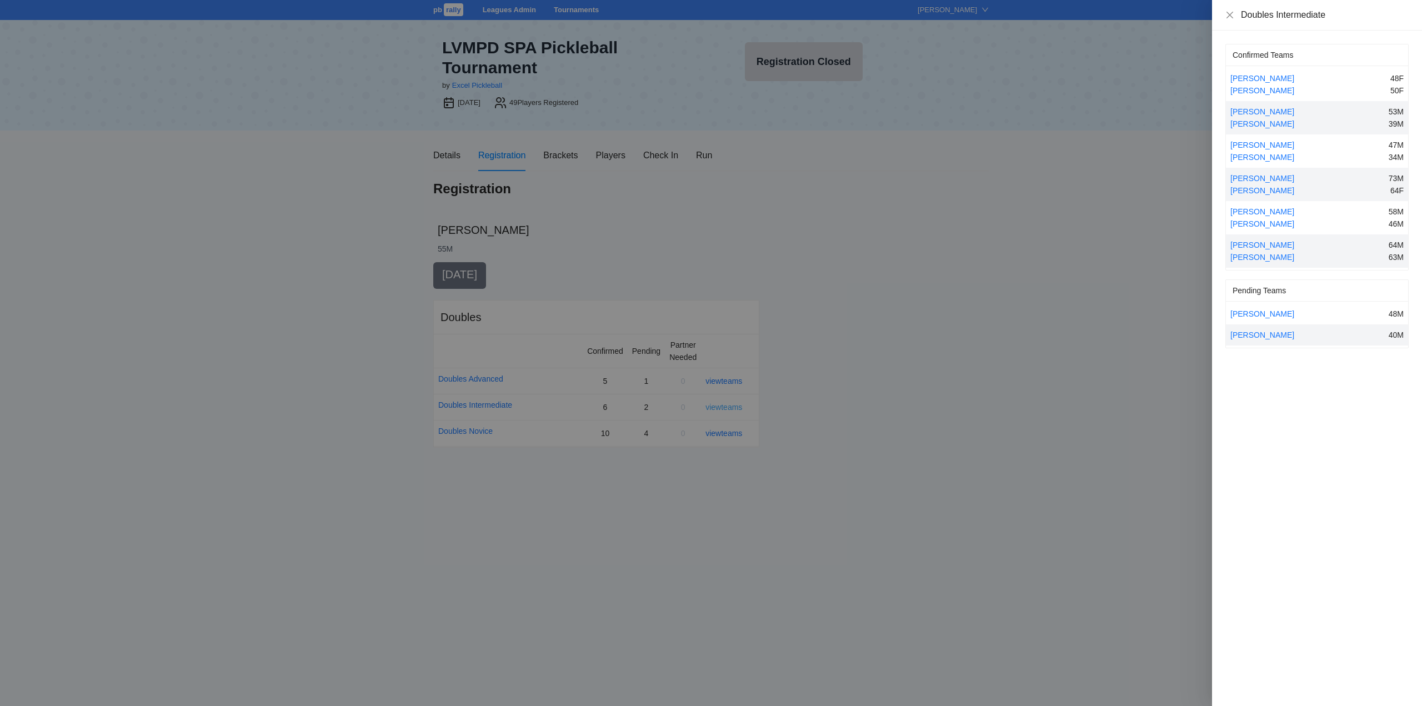
click at [731, 408] on div at bounding box center [711, 353] width 1422 height 706
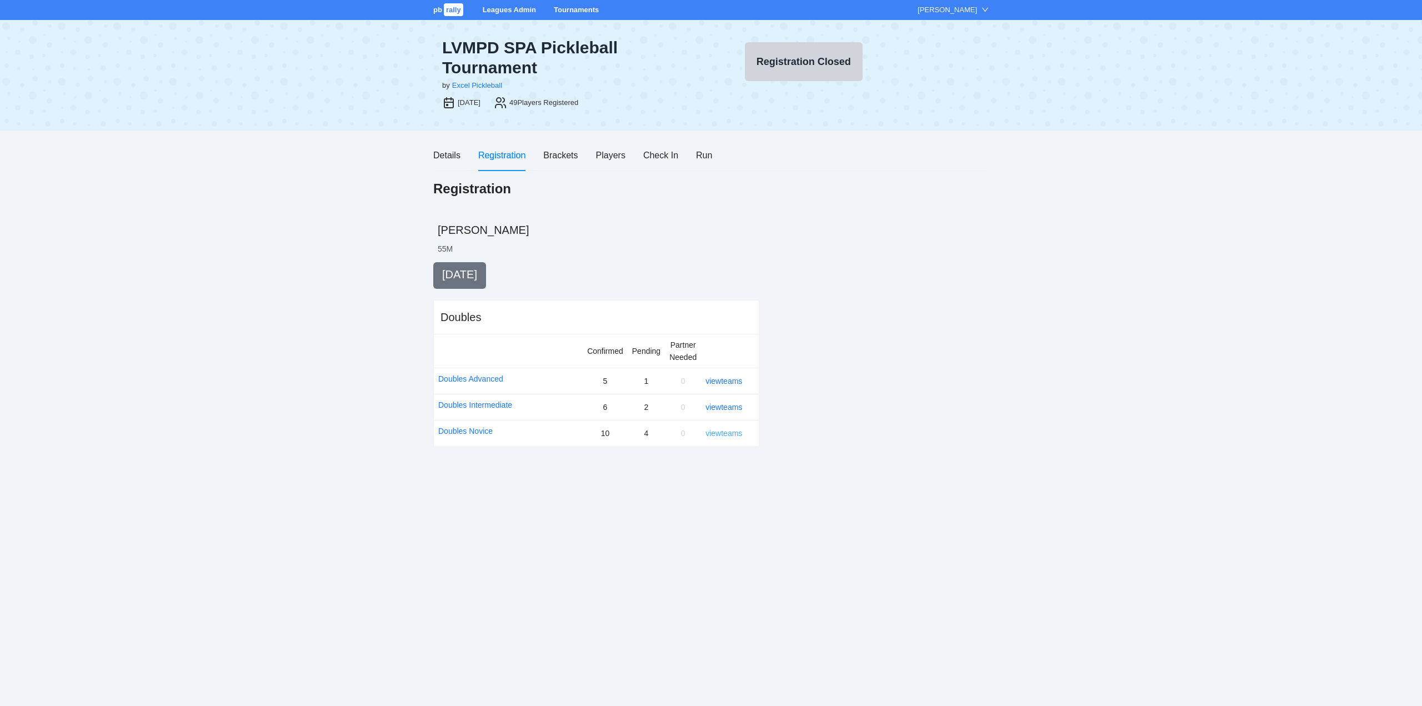
click at [734, 432] on link "view teams" at bounding box center [723, 433] width 37 height 9
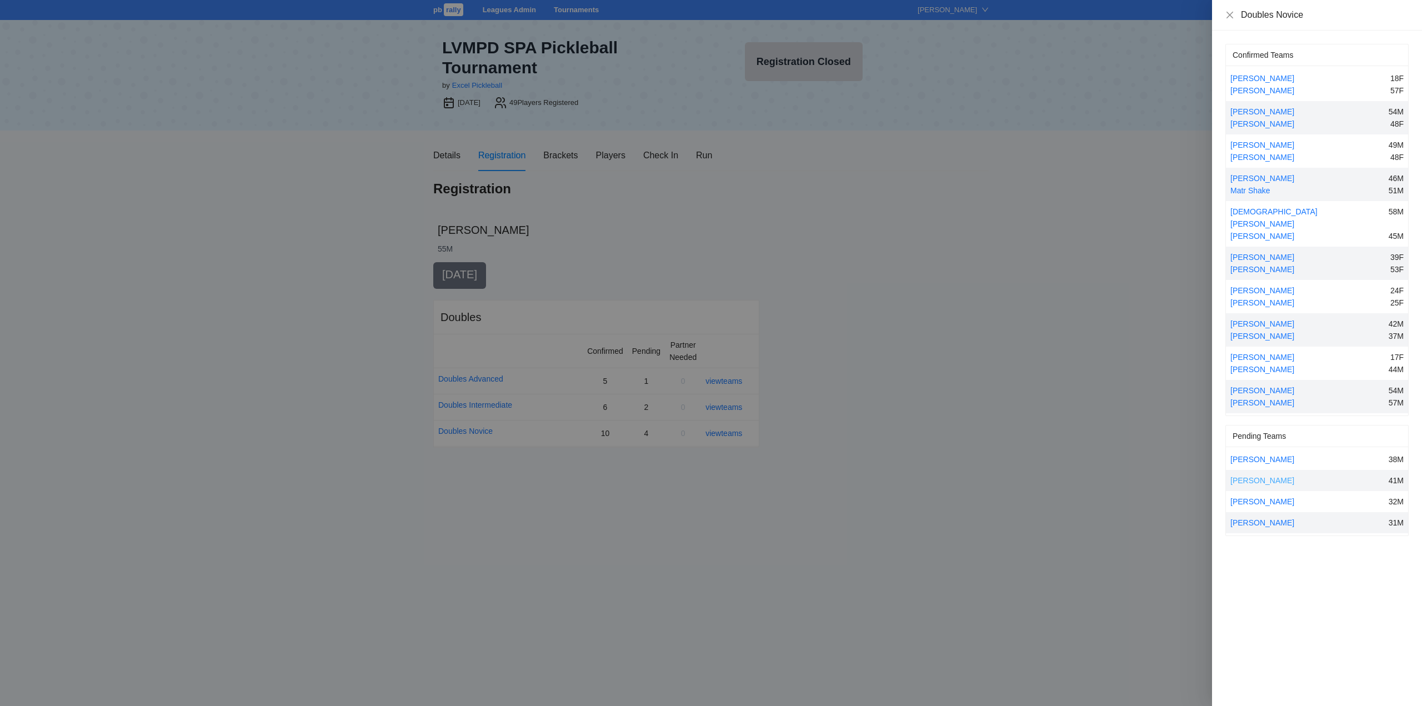
click at [1259, 476] on link "Oliver Abbas" at bounding box center [1262, 480] width 64 height 9
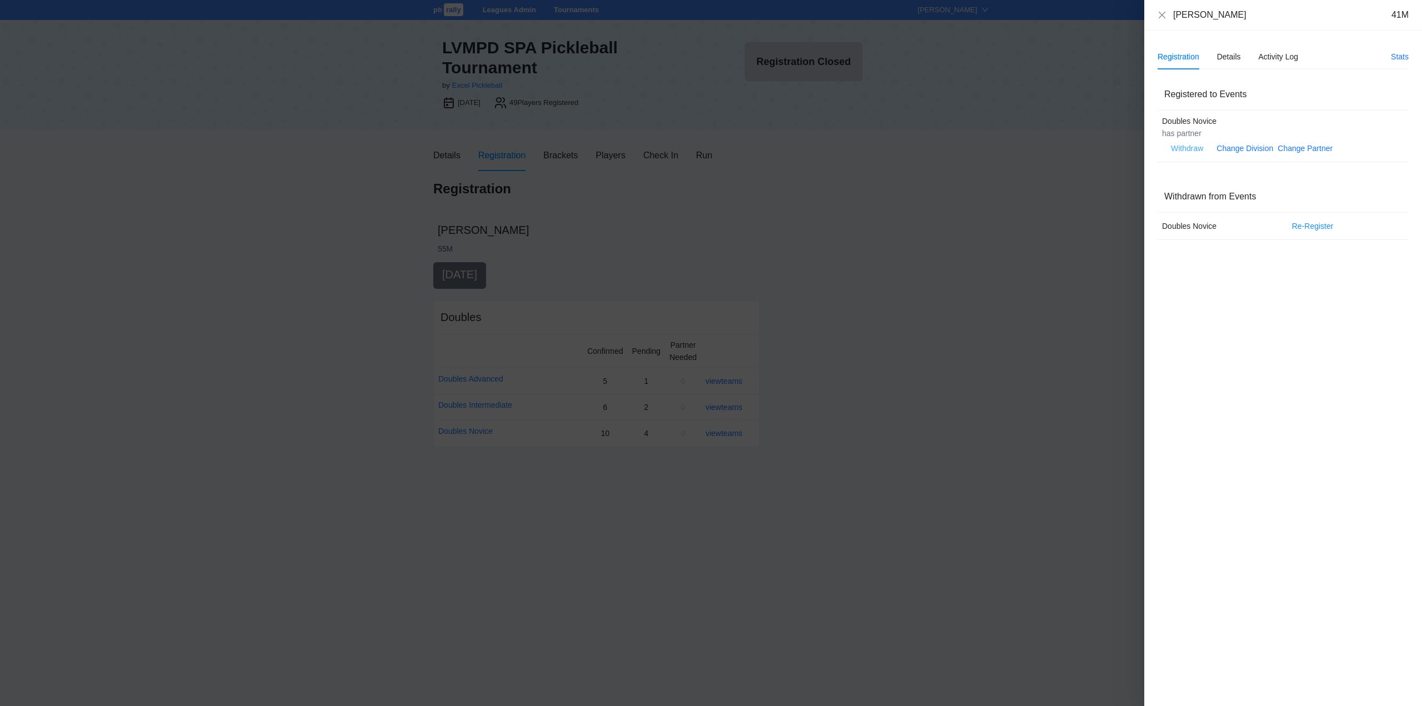
click at [1186, 146] on span "Withdraw" at bounding box center [1187, 148] width 32 height 12
click at [1186, 144] on span "Withdraw" at bounding box center [1187, 148] width 32 height 12
click at [1218, 110] on span "OK" at bounding box center [1220, 113] width 11 height 12
click at [1165, 14] on icon "close" at bounding box center [1161, 15] width 9 height 9
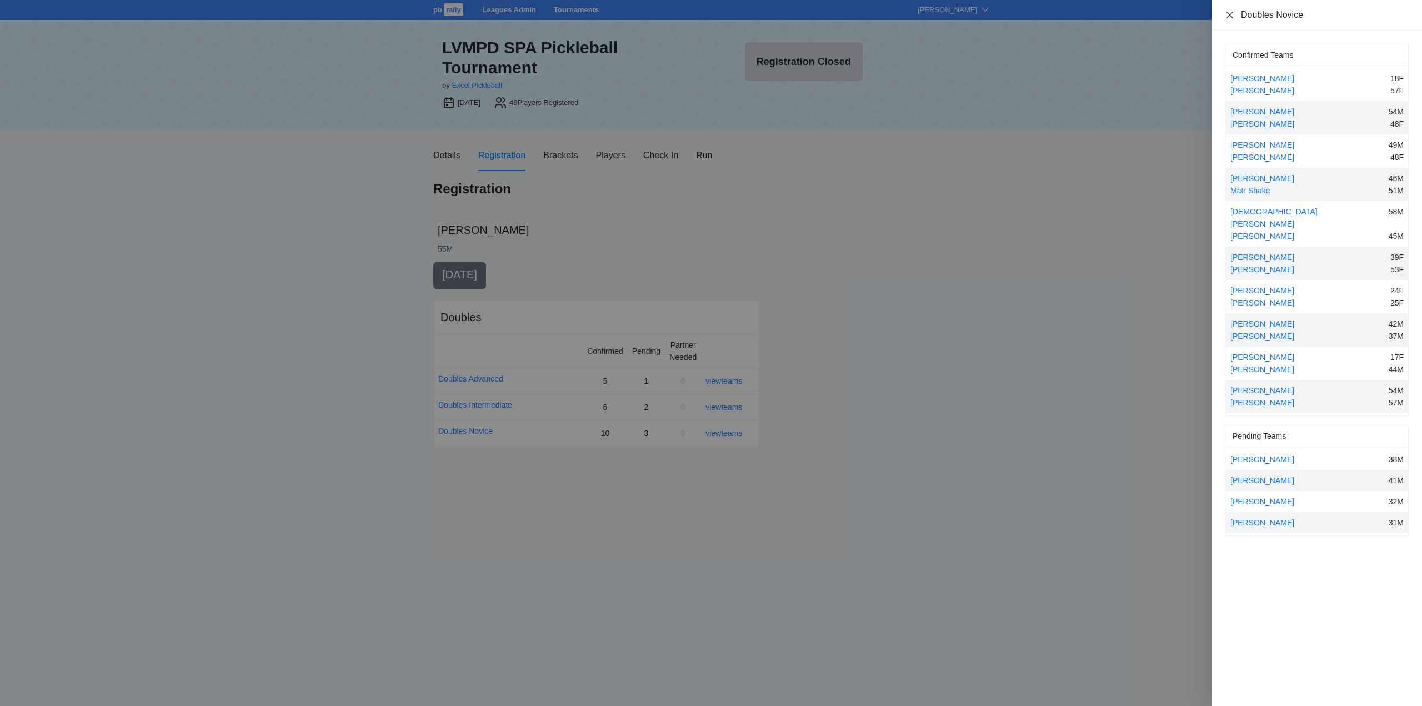
click at [1231, 11] on icon "close" at bounding box center [1229, 15] width 9 height 9
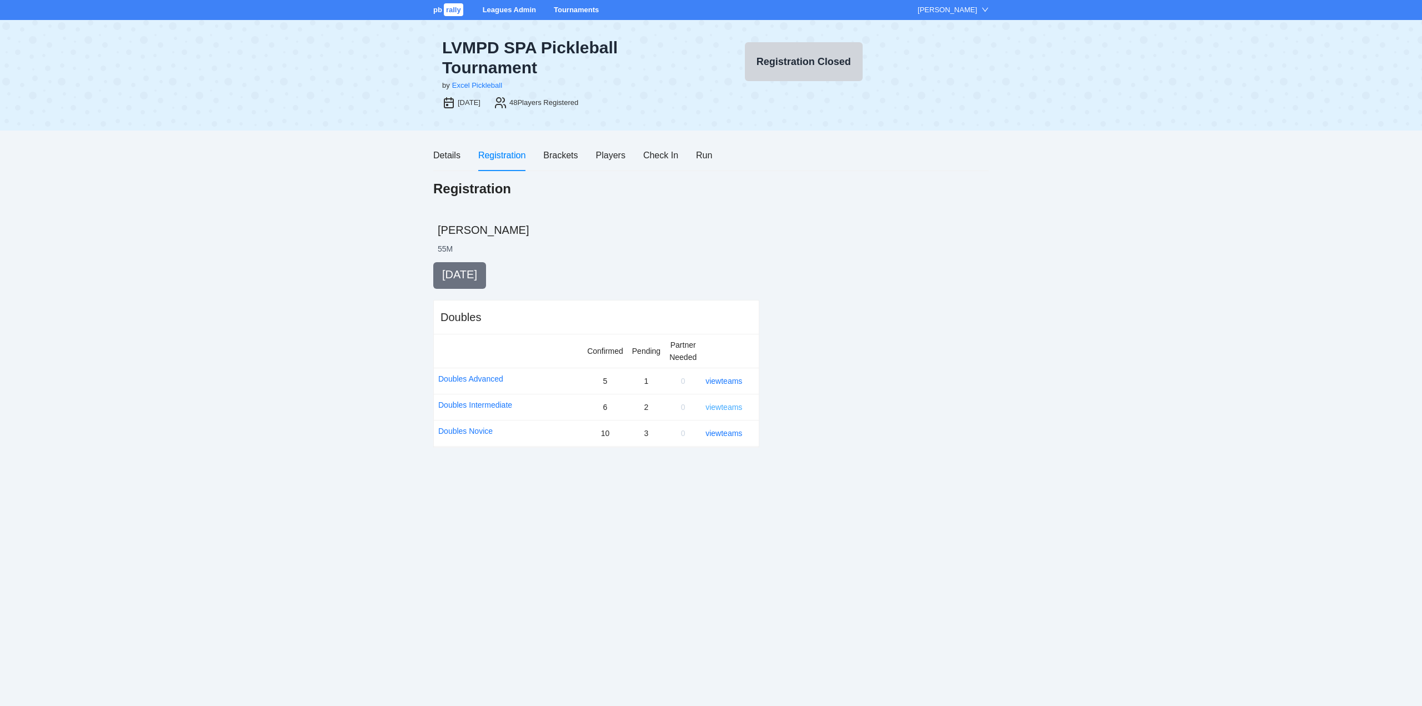
click at [723, 406] on link "view teams" at bounding box center [723, 407] width 37 height 9
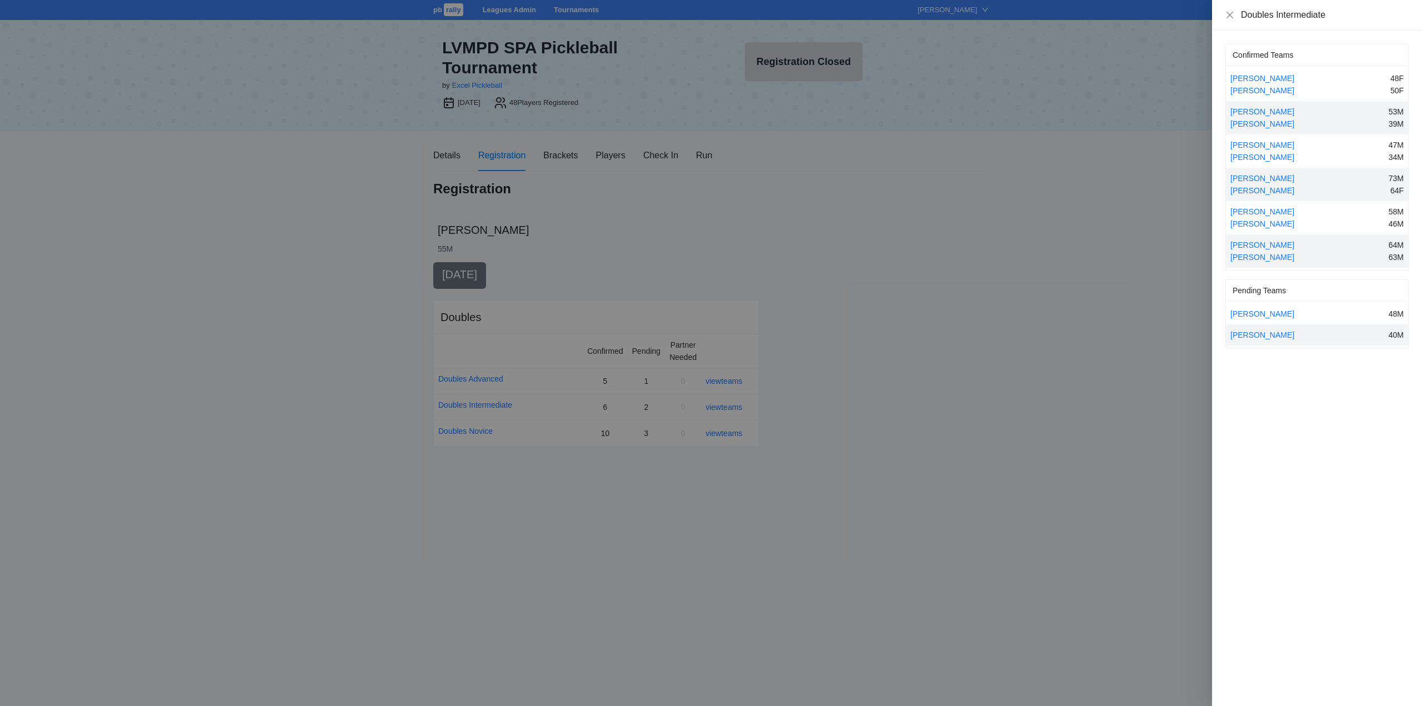
click at [880, 404] on div at bounding box center [711, 353] width 1422 height 706
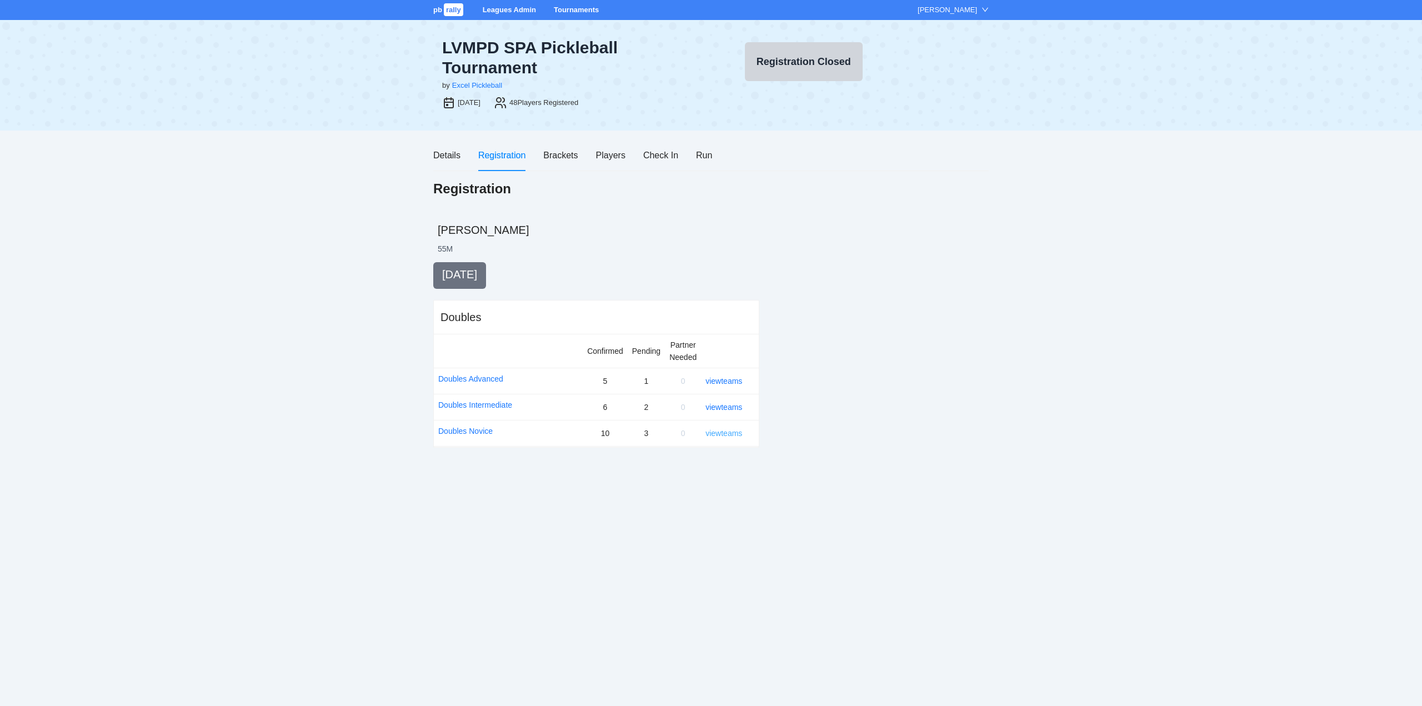
click at [723, 432] on link "view teams" at bounding box center [723, 433] width 37 height 9
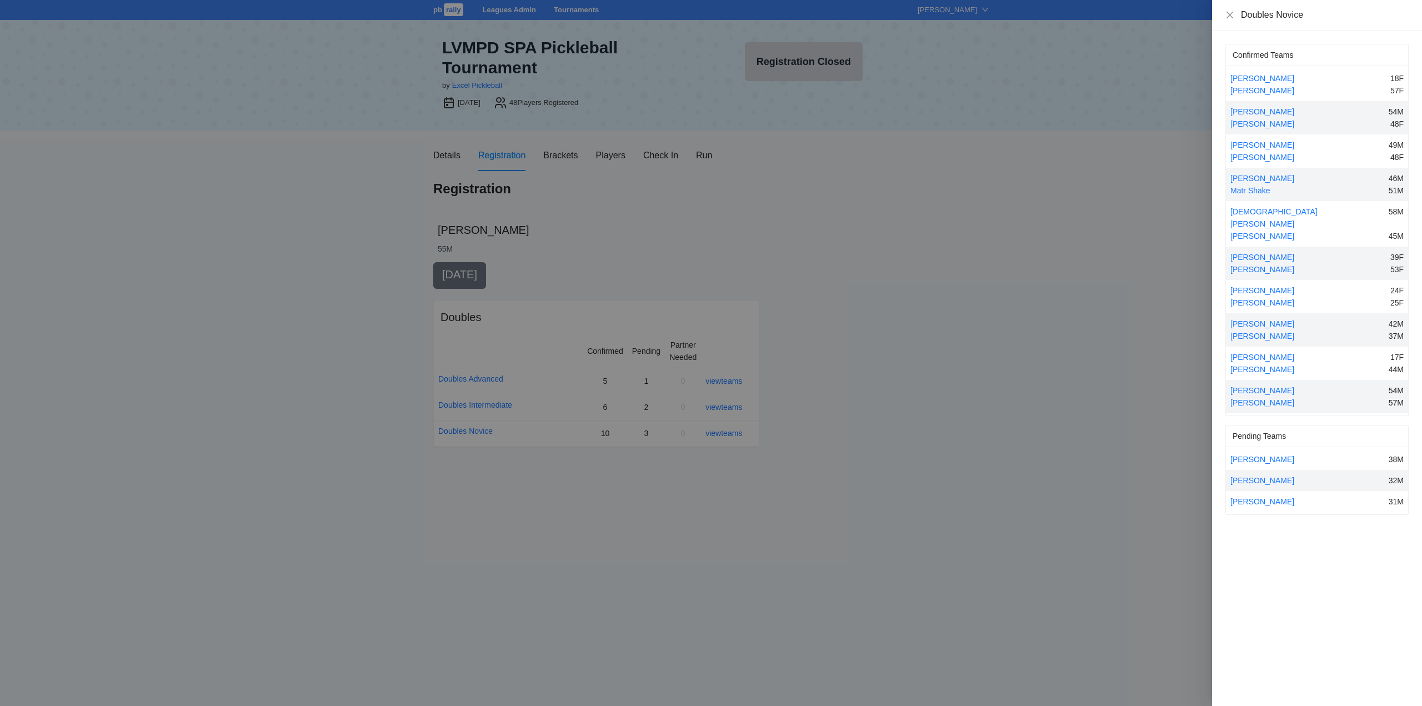
click at [724, 431] on div at bounding box center [711, 353] width 1422 height 706
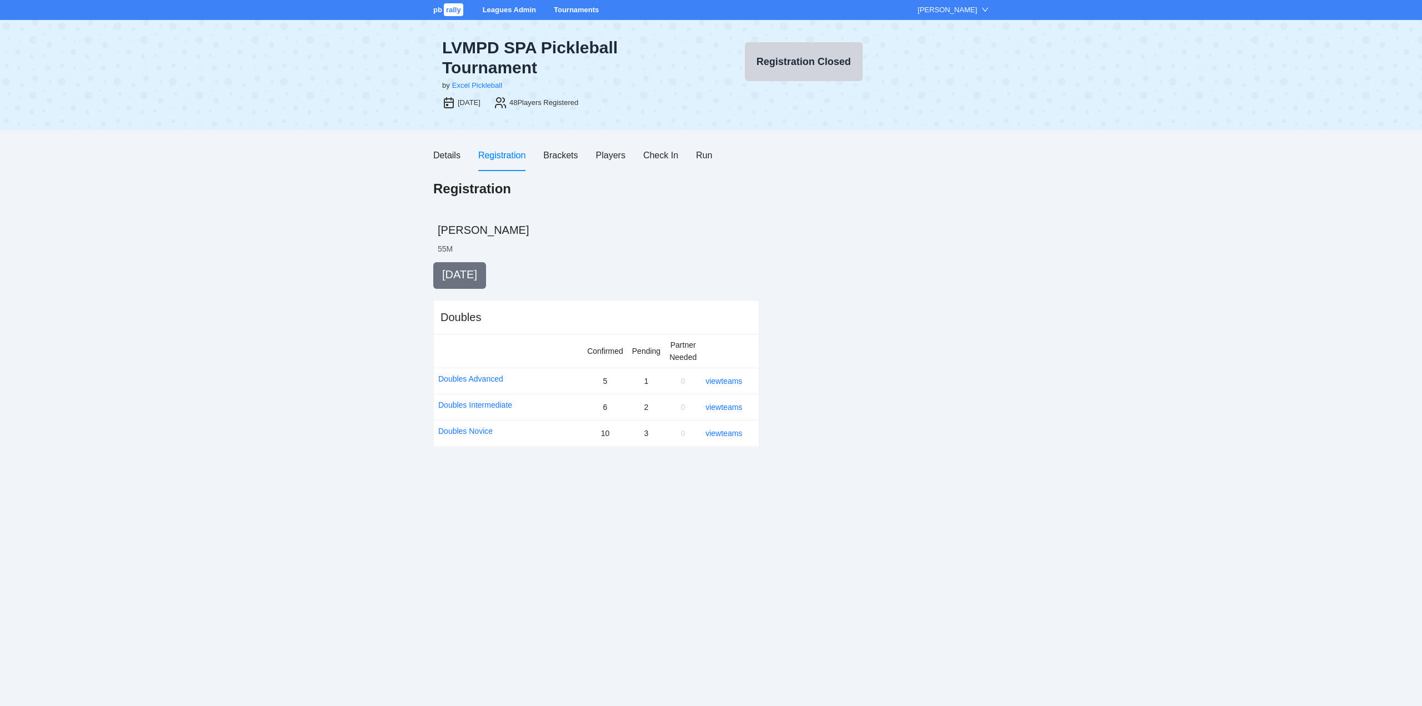
click at [891, 387] on div at bounding box center [883, 363] width 212 height 203
